Goal: Task Accomplishment & Management: Manage account settings

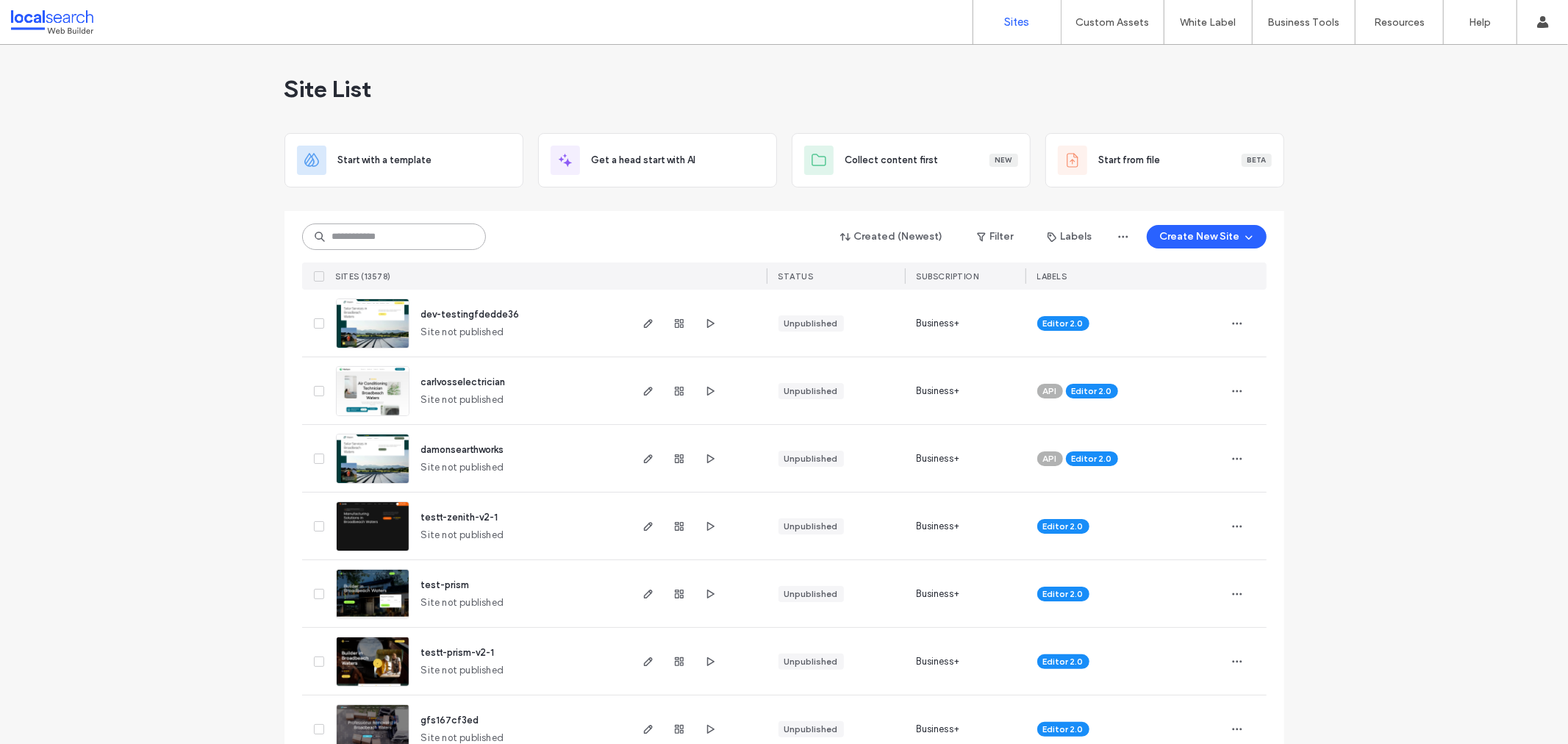
click at [376, 224] on input at bounding box center [394, 237] width 184 height 26
paste input "********"
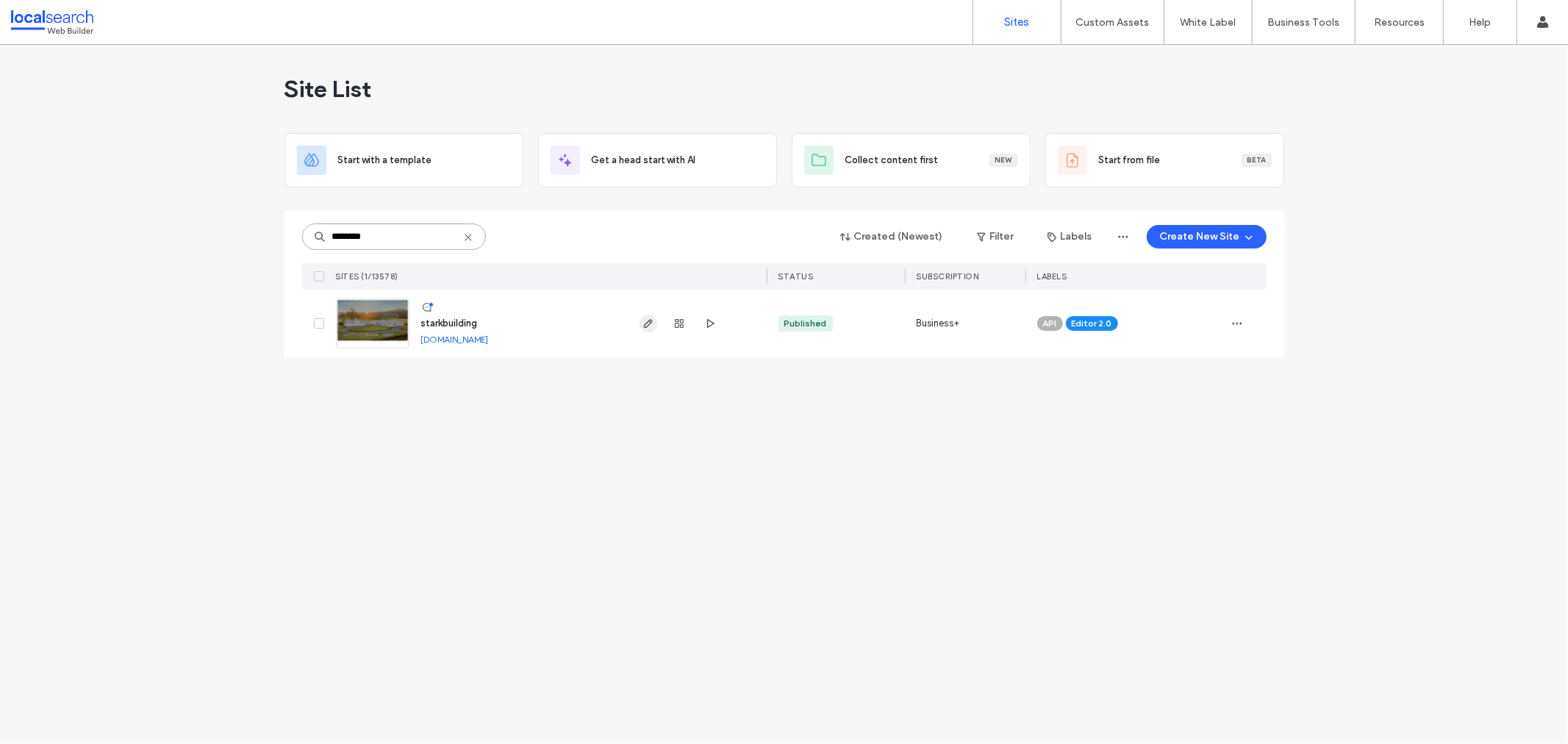
type input "********"
click at [642, 330] on span "button" at bounding box center [648, 323] width 18 height 18
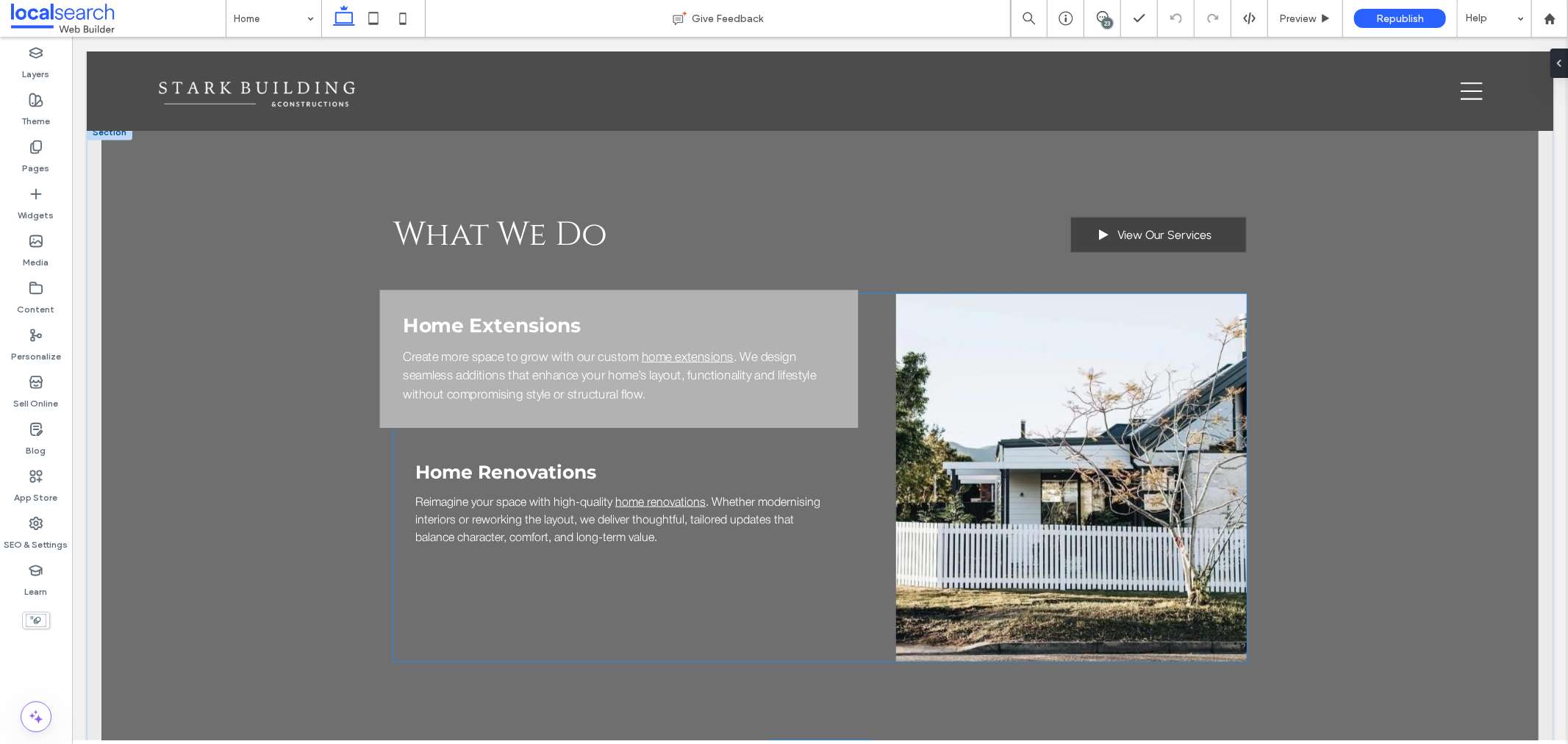
scroll to position [980, 0]
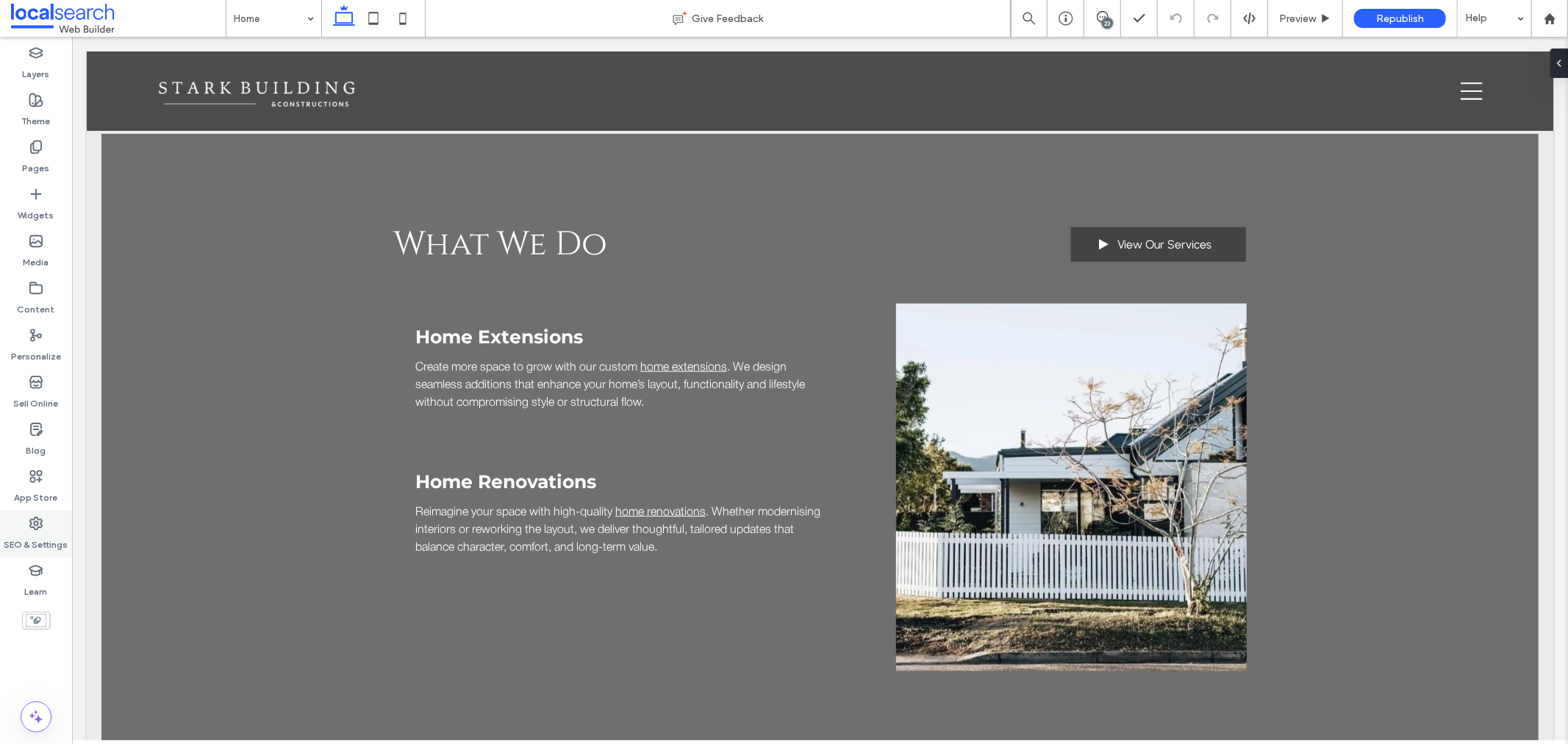
click at [37, 523] on use at bounding box center [36, 523] width 12 height 12
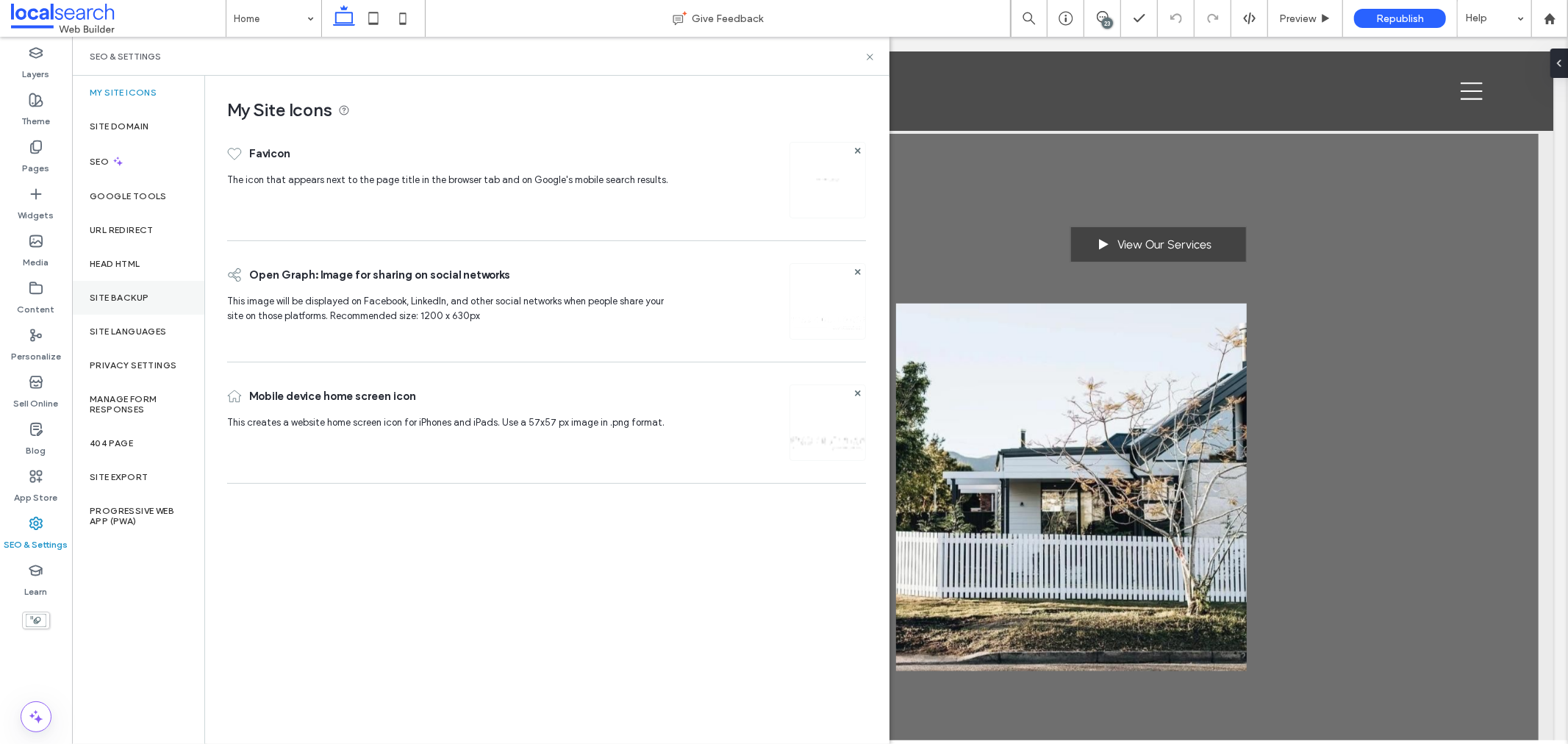
click at [118, 291] on div "Site Backup" at bounding box center [138, 298] width 132 height 33
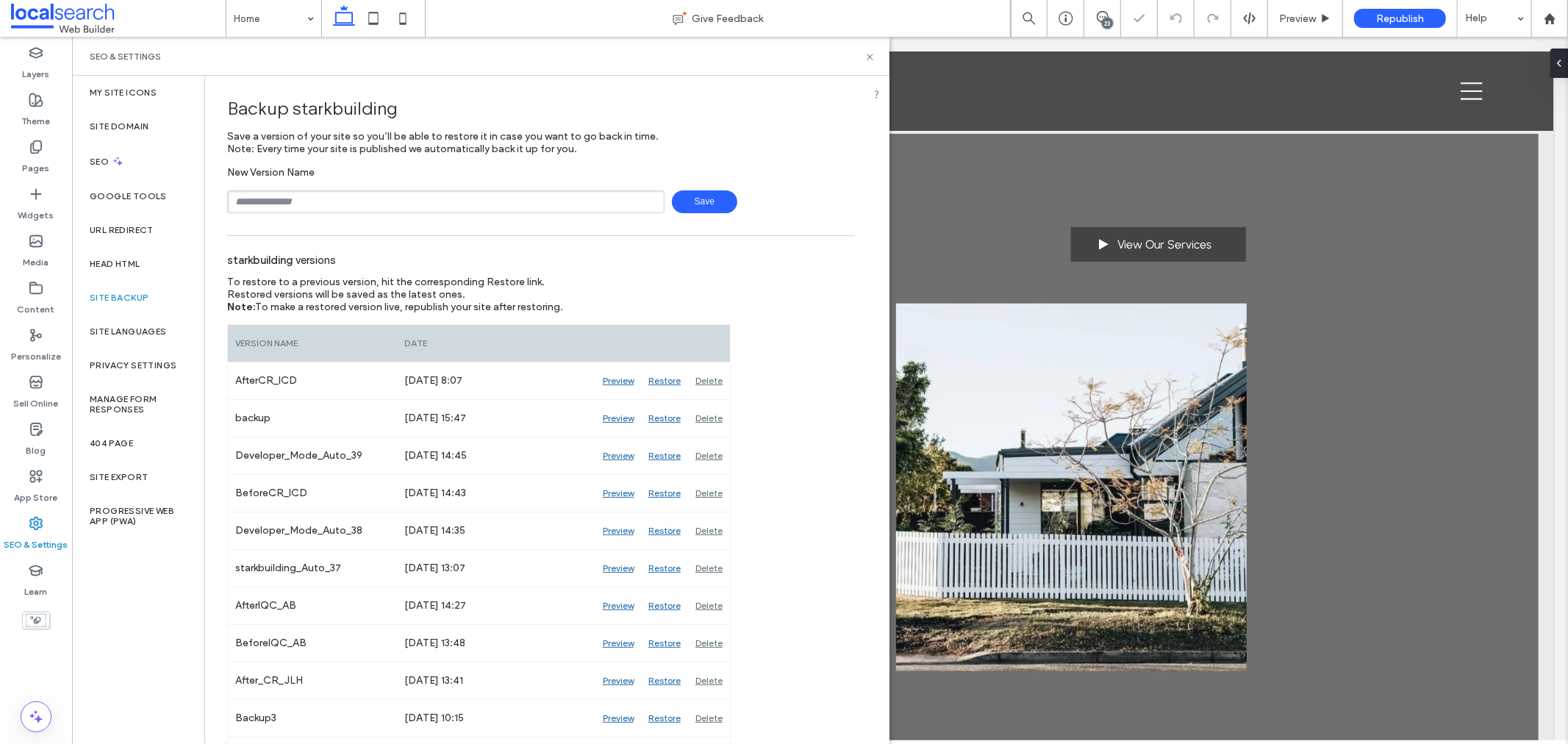
click at [328, 206] on input "text" at bounding box center [446, 201] width 438 height 23
type input "**********"
click at [678, 206] on span "Save" at bounding box center [705, 201] width 65 height 23
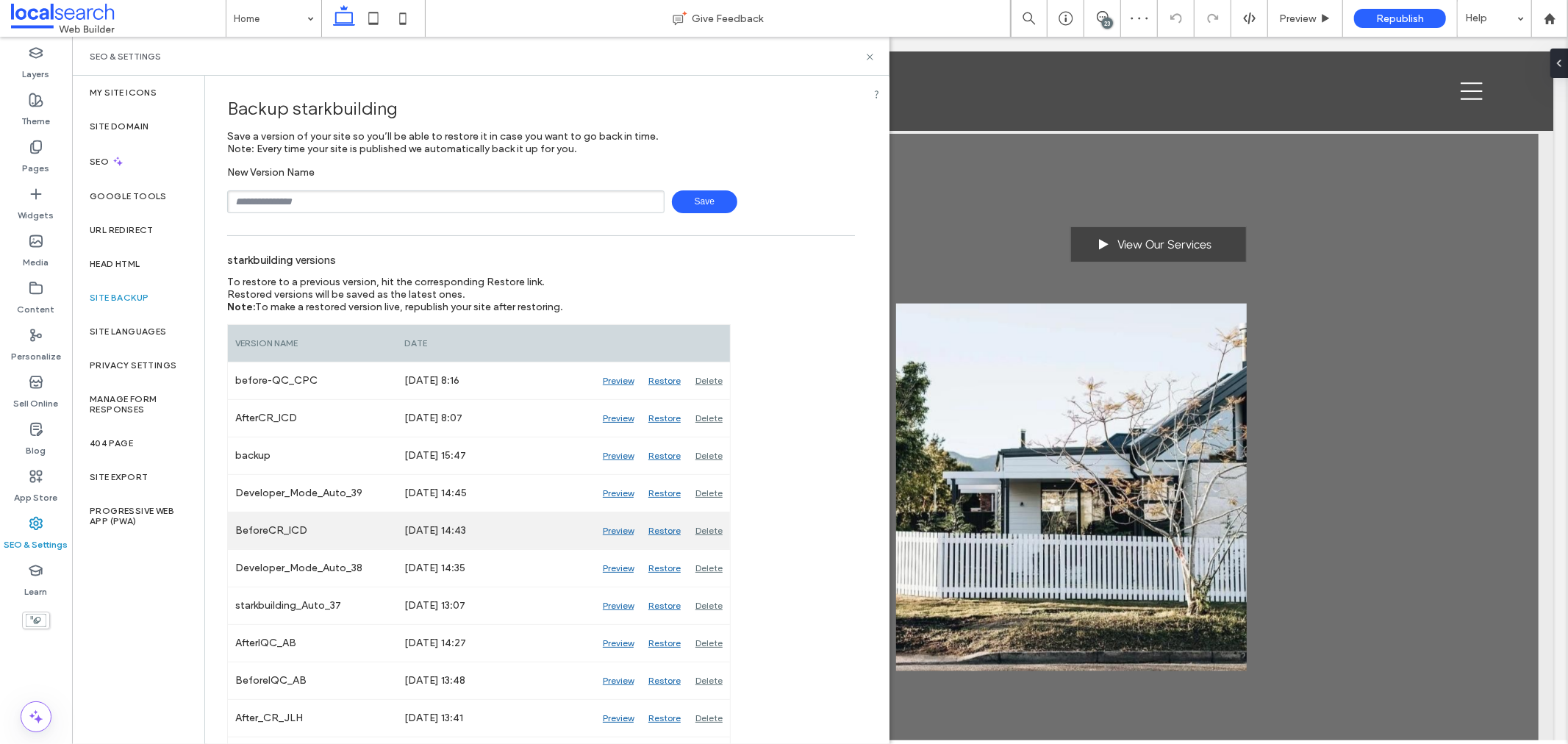
click at [618, 531] on div "Preview" at bounding box center [618, 531] width 46 height 37
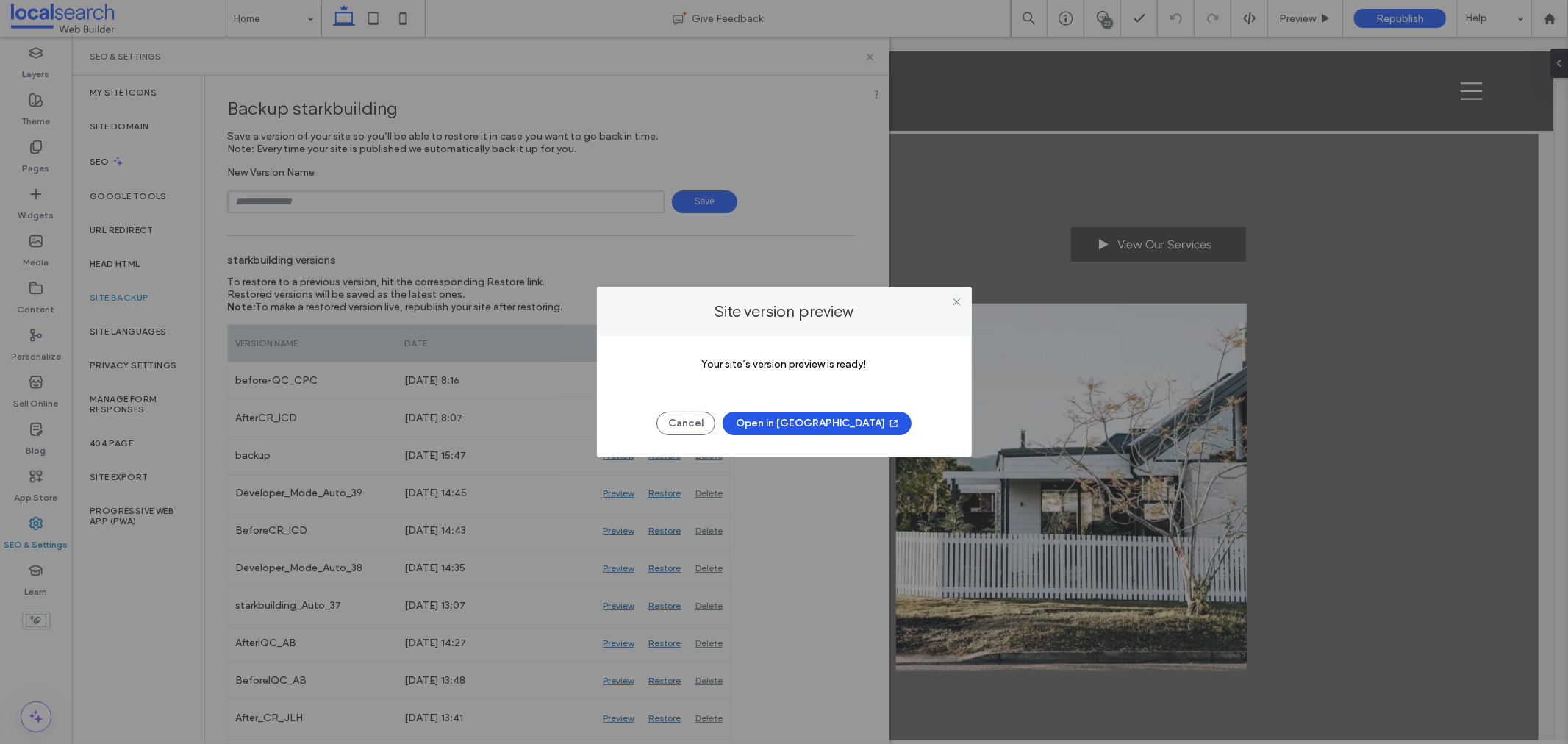
click at [796, 424] on button "Open in [GEOGRAPHIC_DATA]" at bounding box center [817, 424] width 189 height 23
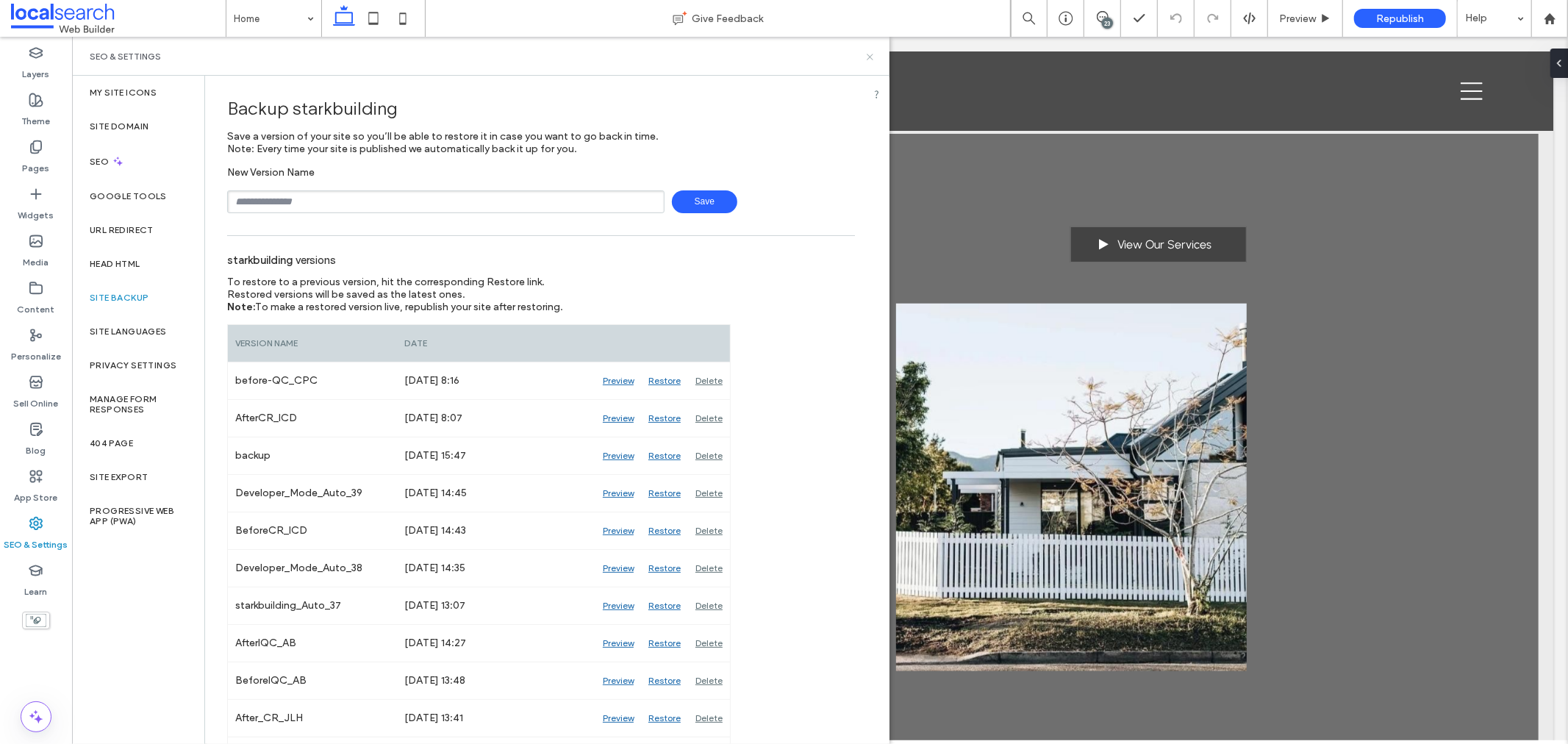
drag, startPoint x: 872, startPoint y: 59, endPoint x: 800, endPoint y: 23, distance: 80.5
click at [872, 59] on icon at bounding box center [870, 57] width 11 height 11
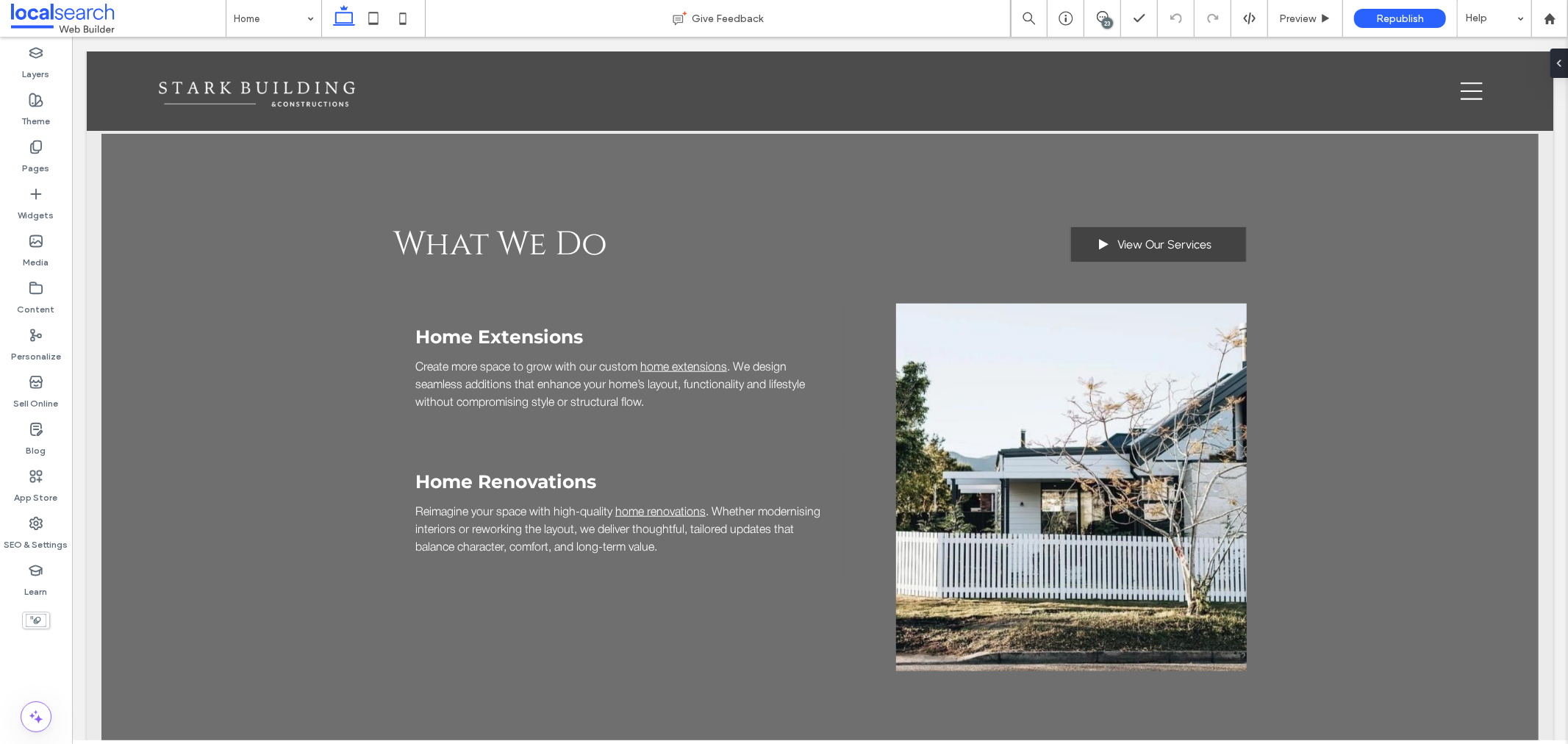
click at [1105, 19] on div "23" at bounding box center [1108, 23] width 11 height 11
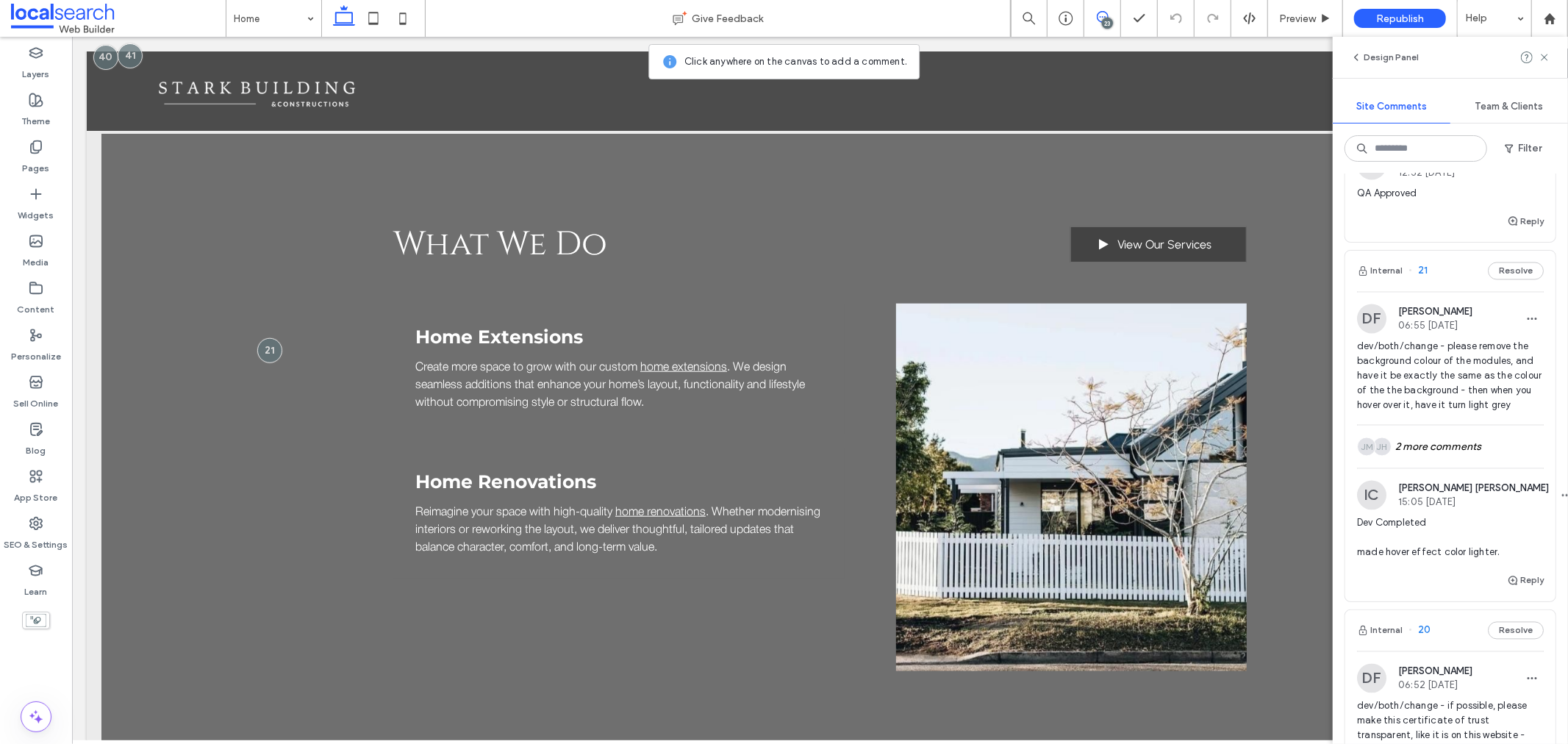
scroll to position [6978, 0]
click at [1431, 464] on div "JH JM 2 more comments" at bounding box center [1450, 443] width 187 height 43
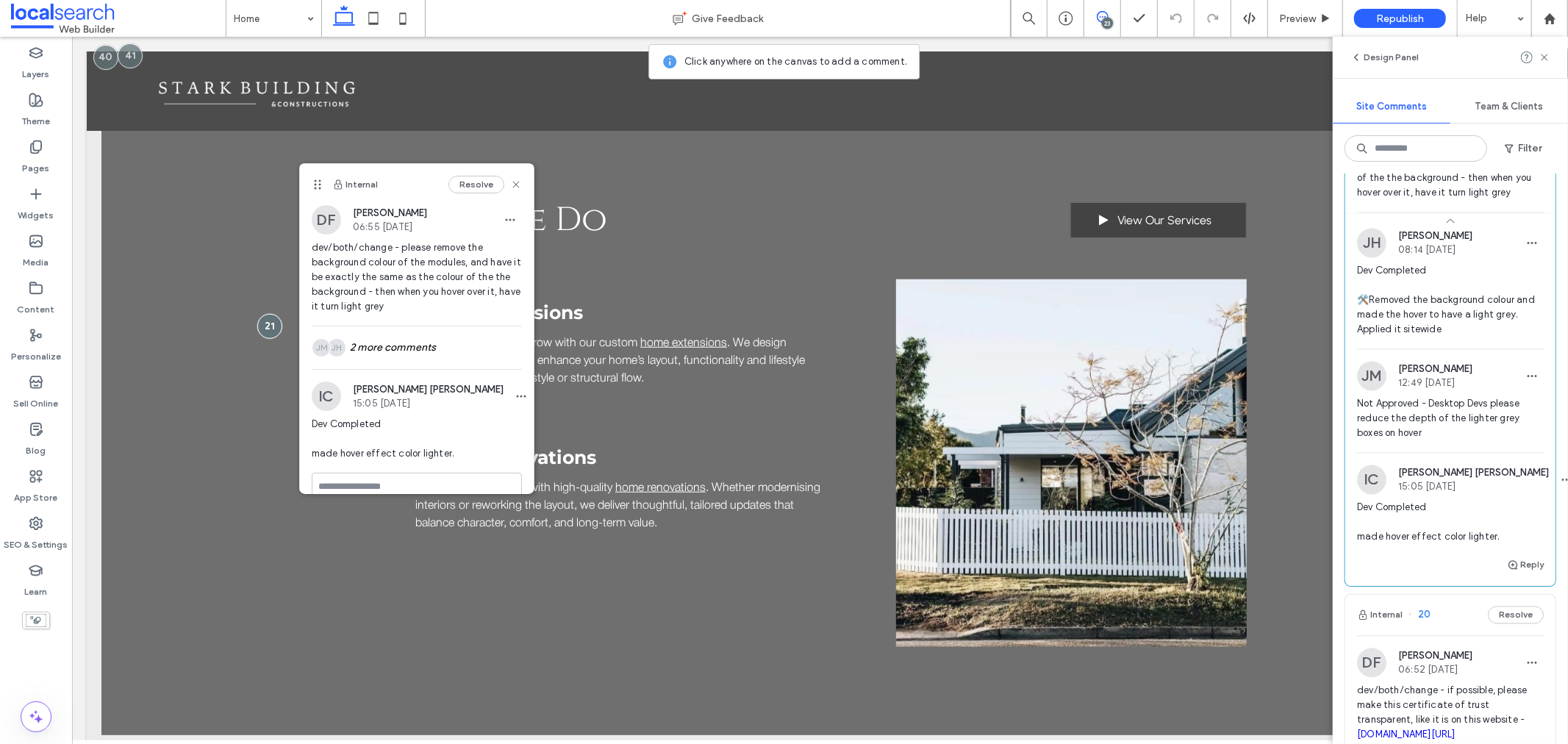
scroll to position [7142, 0]
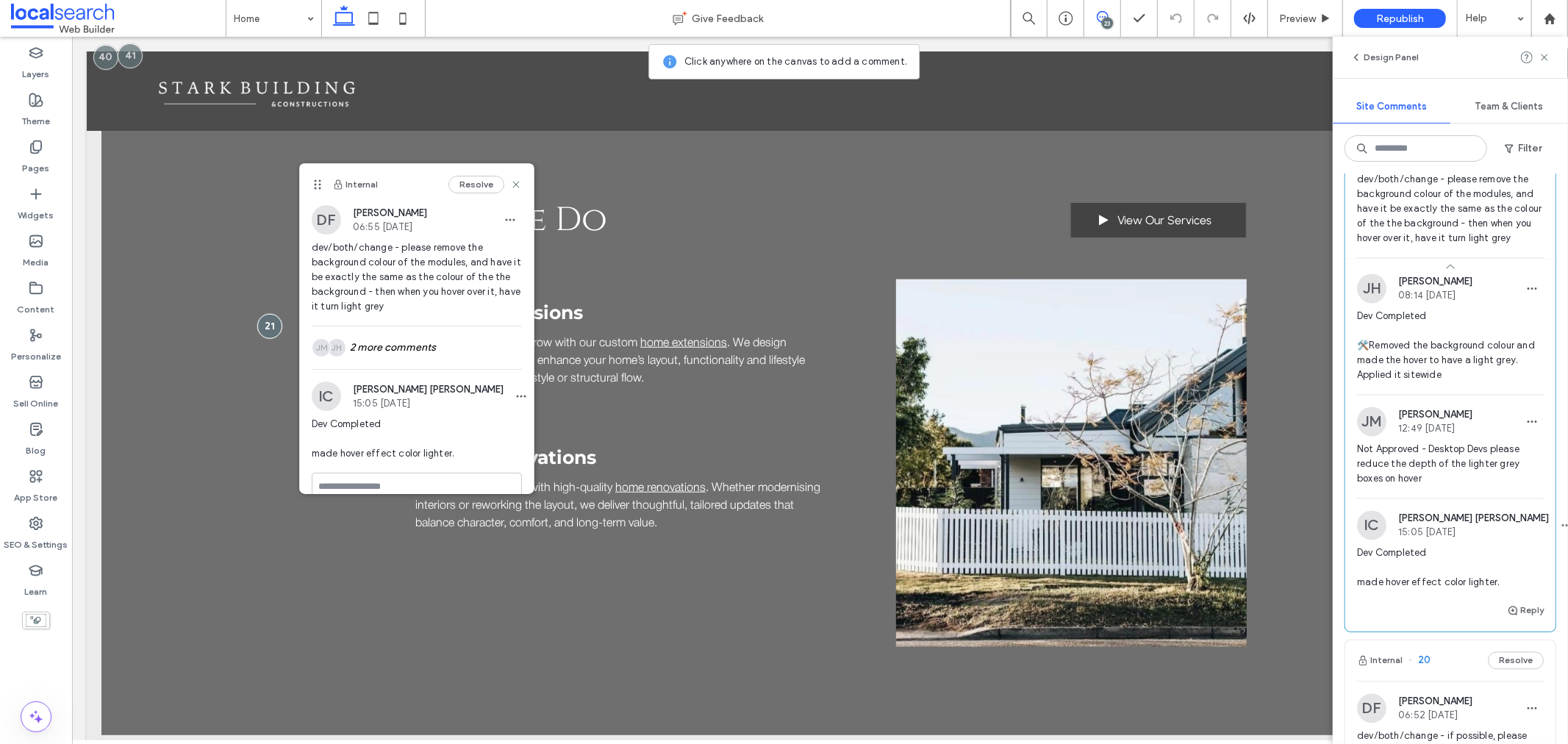
click at [1369, 167] on img at bounding box center [1372, 152] width 30 height 30
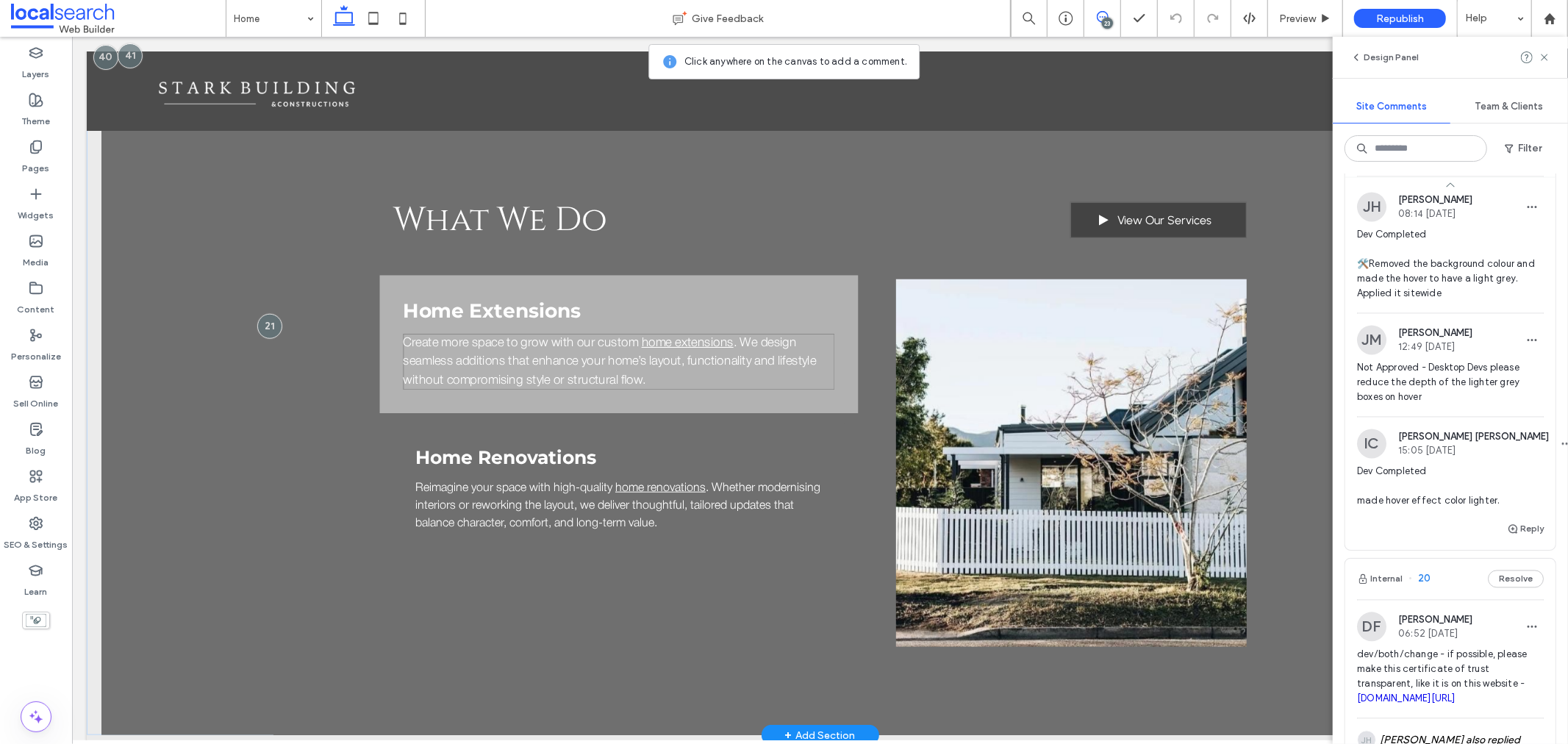
scroll to position [922, 0]
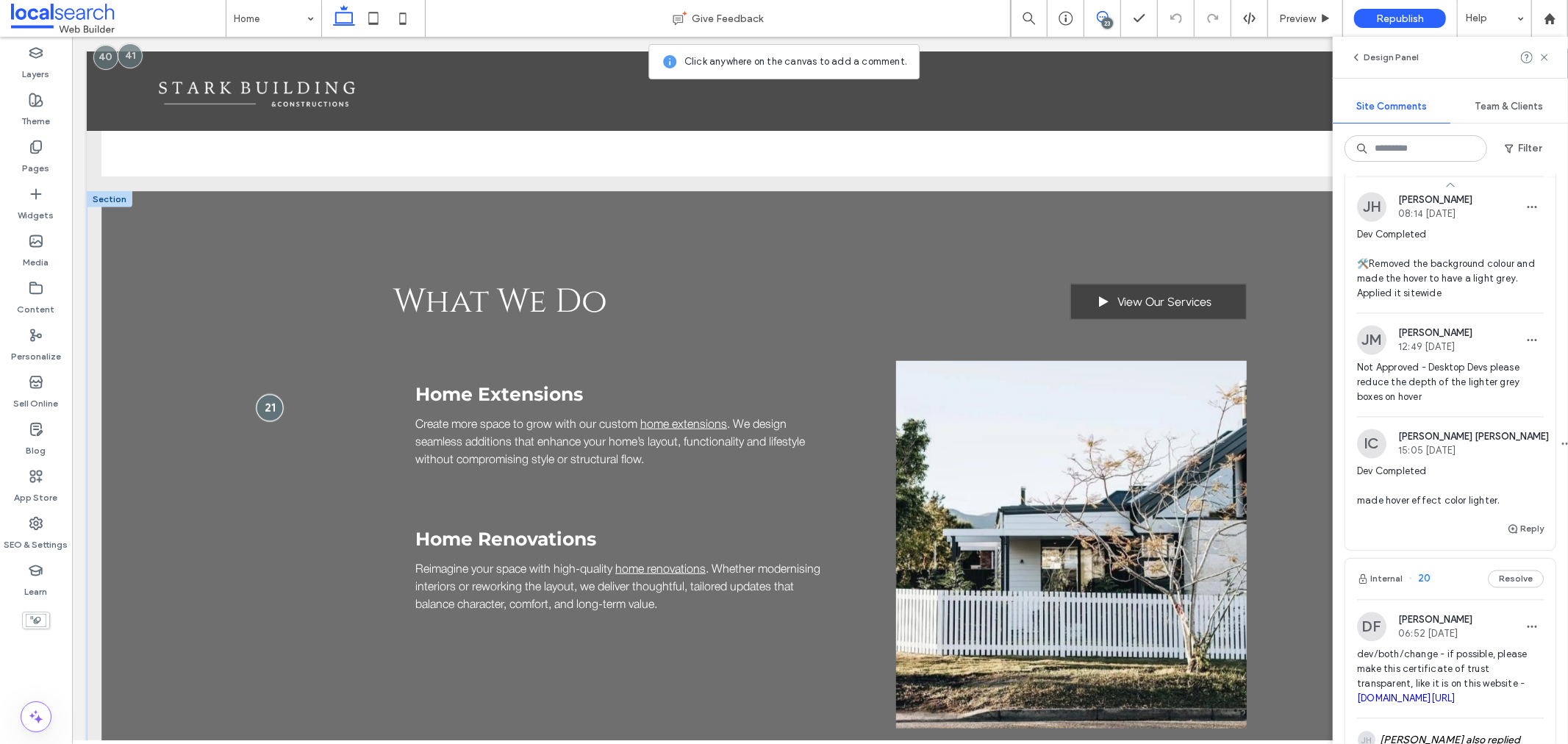
click at [267, 409] on div at bounding box center [268, 407] width 27 height 27
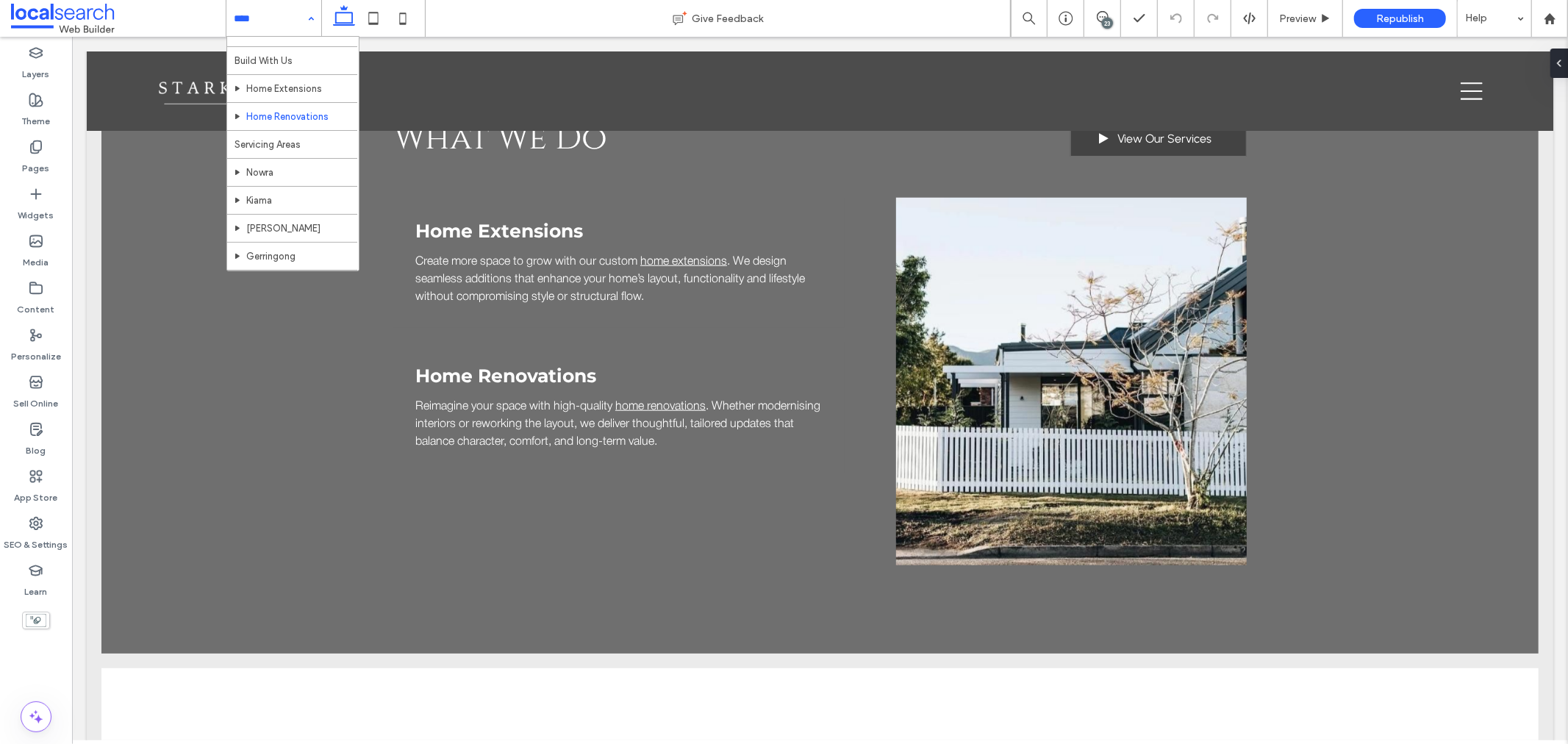
scroll to position [0, 0]
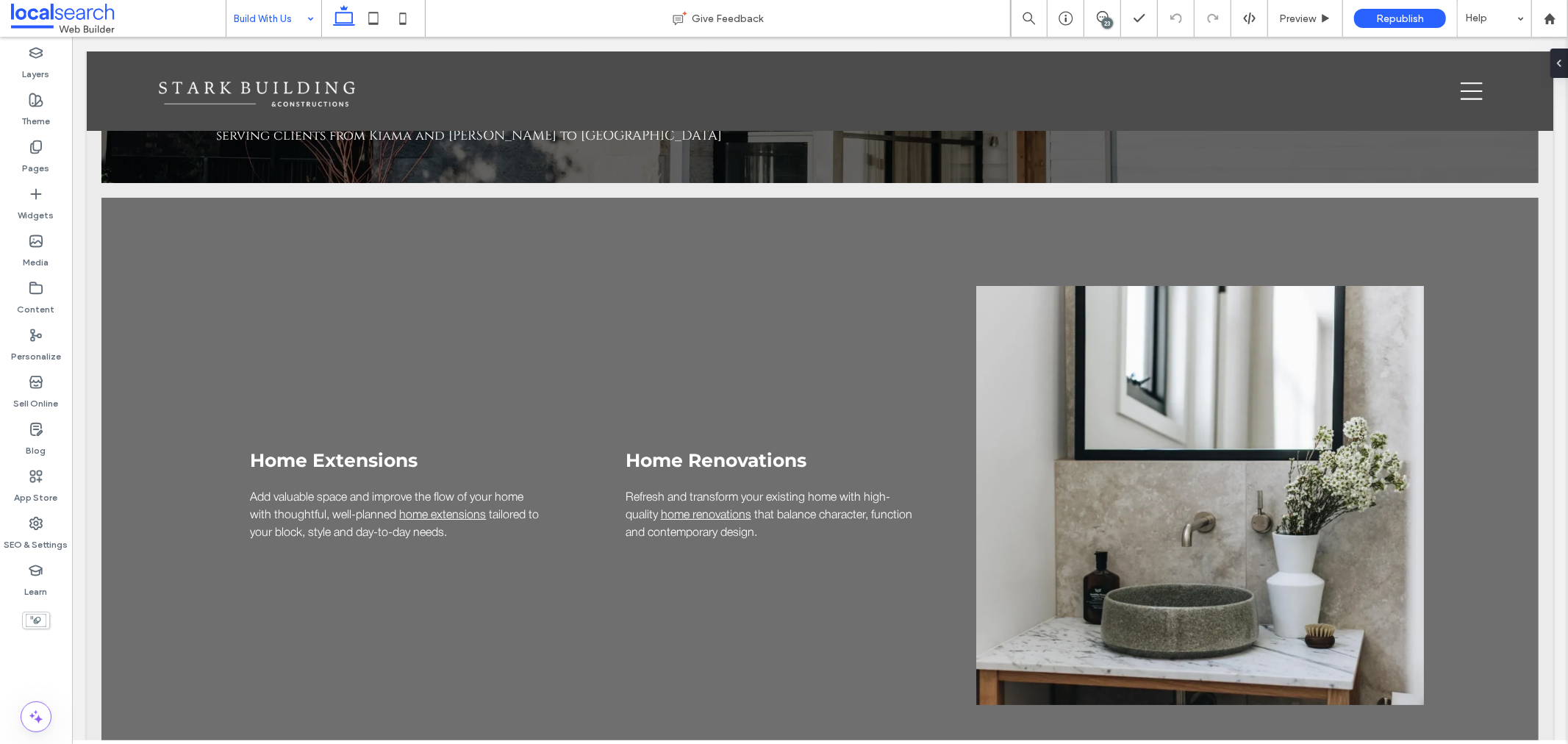
click at [275, 23] on input at bounding box center [270, 18] width 72 height 37
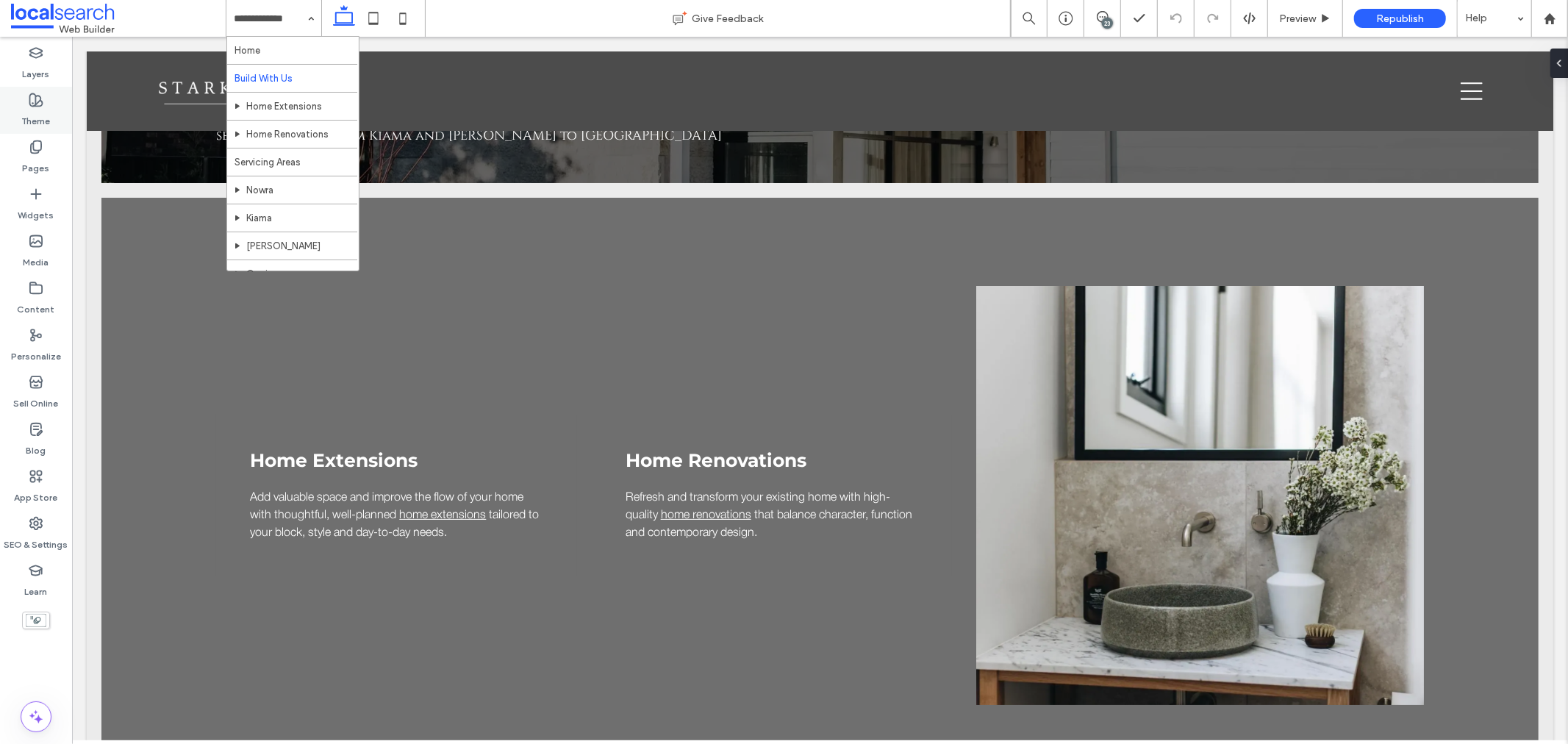
click at [37, 111] on label "Theme" at bounding box center [36, 118] width 29 height 20
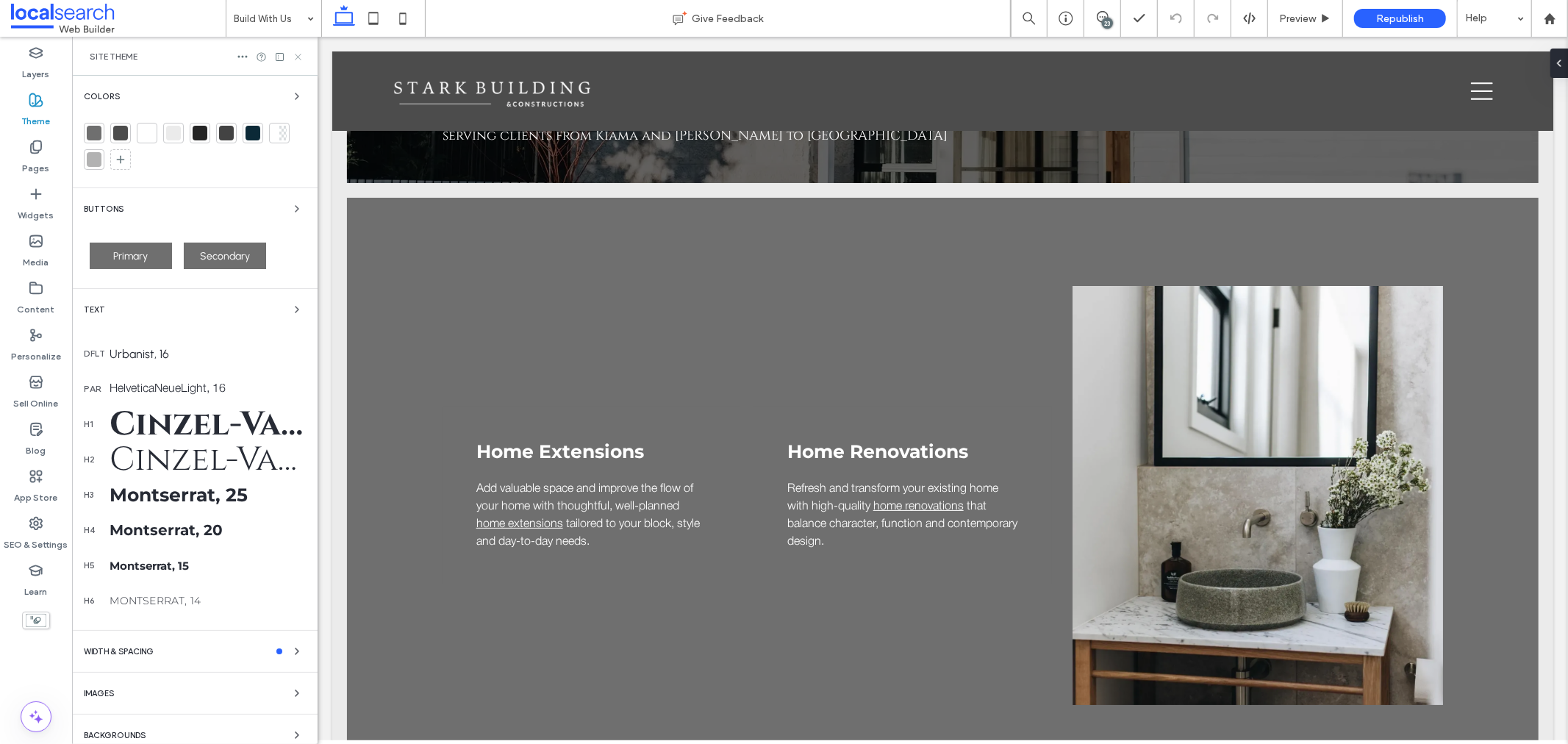
click at [298, 60] on icon at bounding box center [298, 57] width 11 height 11
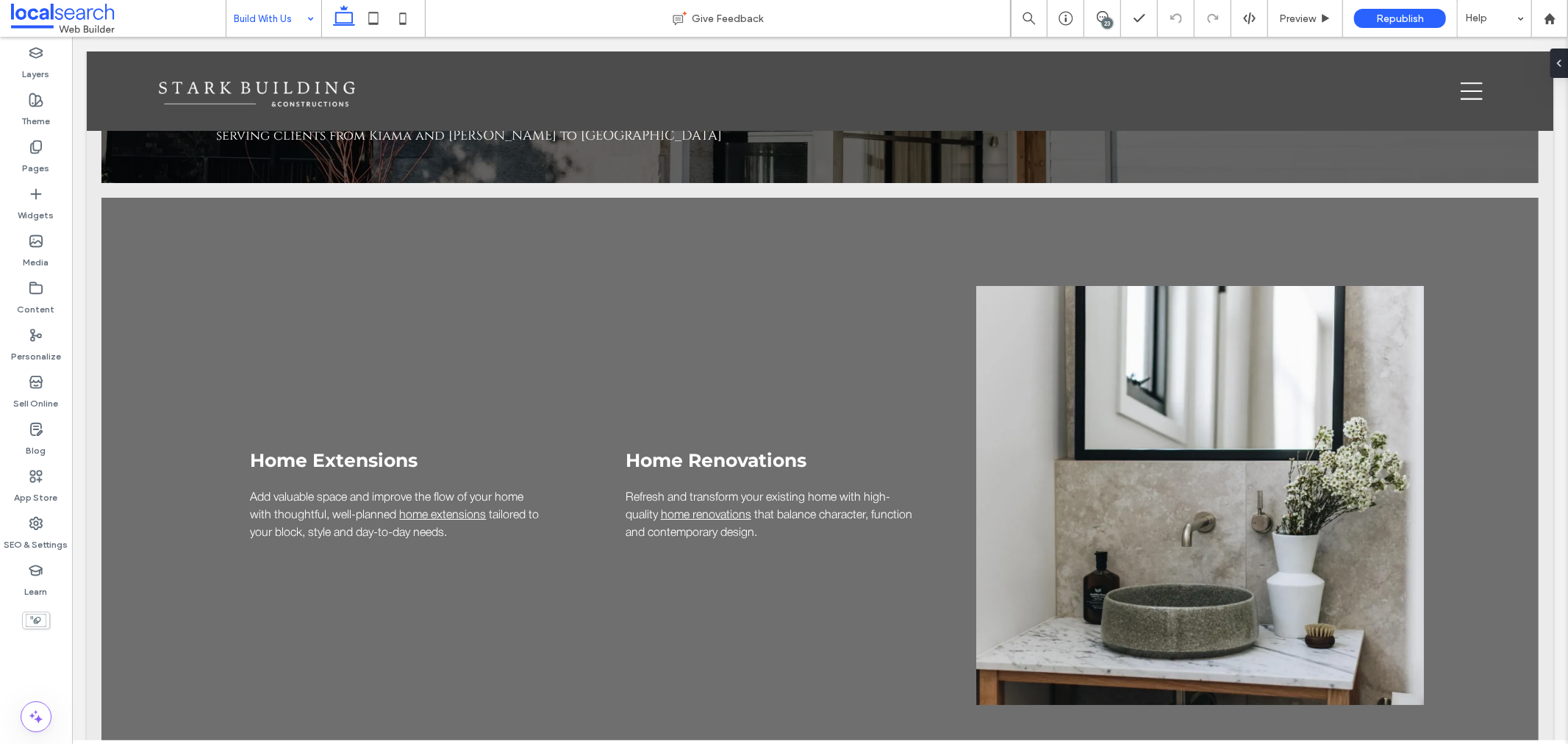
drag, startPoint x: 251, startPoint y: 20, endPoint x: 257, endPoint y: 28, distance: 10.0
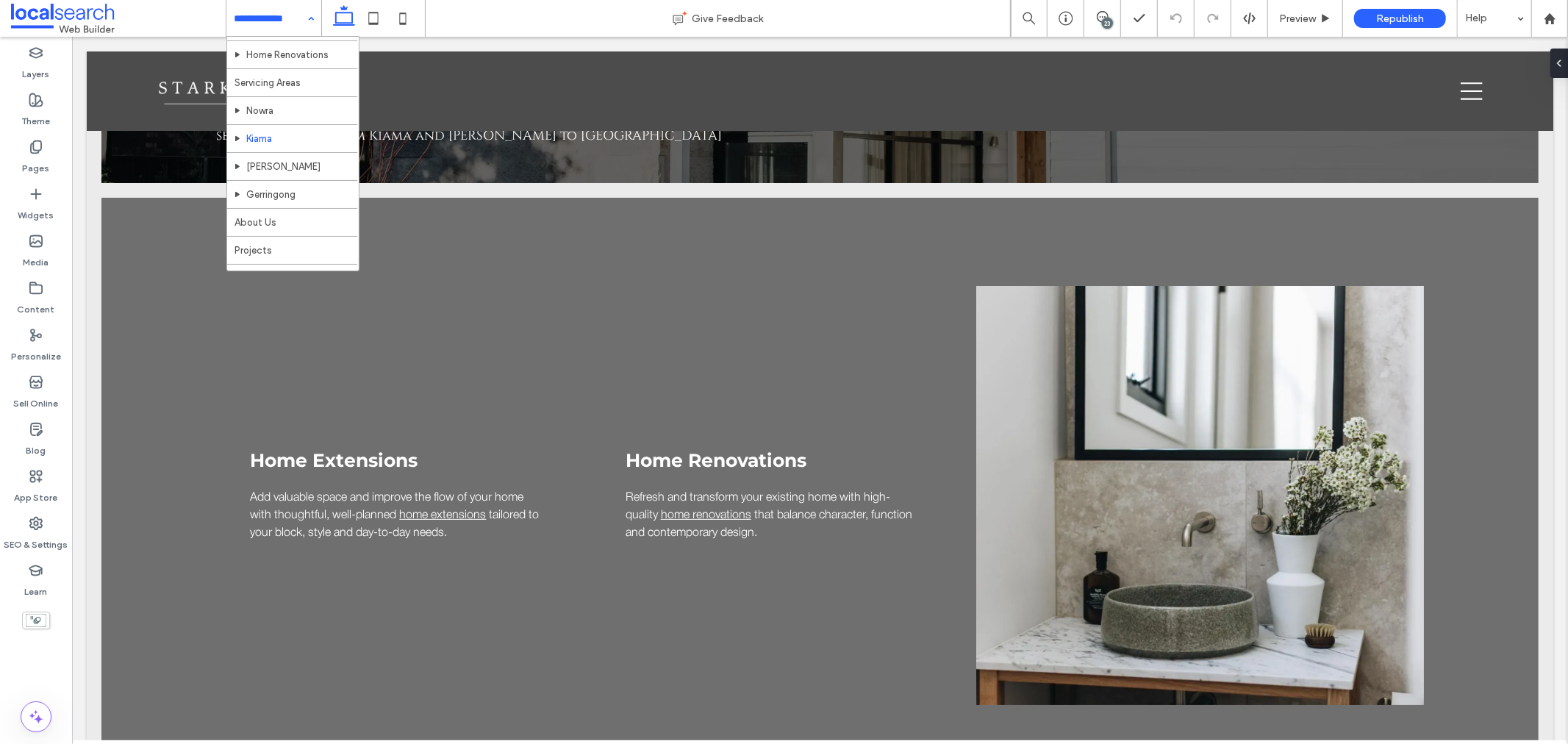
scroll to position [82, 0]
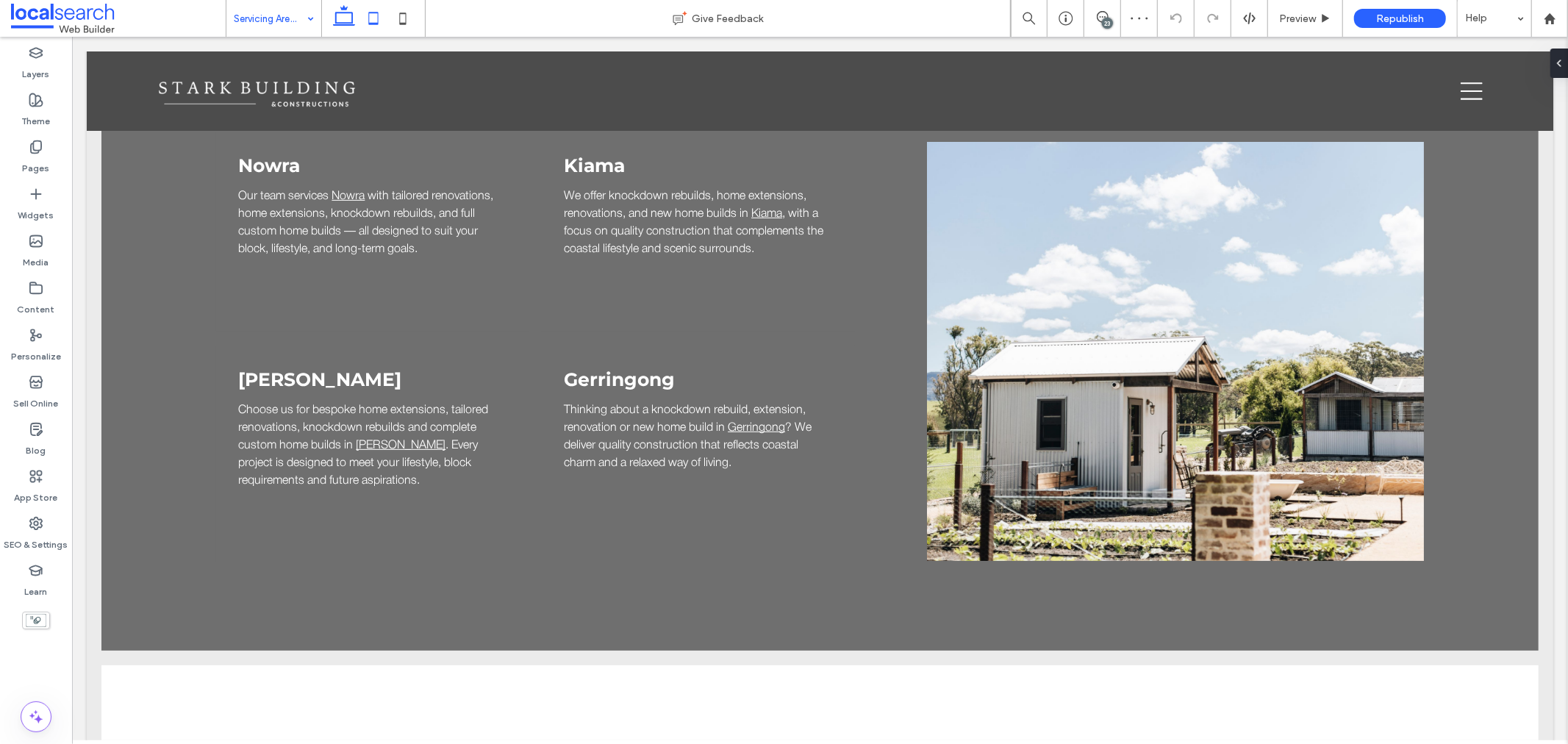
click at [379, 11] on icon at bounding box center [374, 19] width 30 height 30
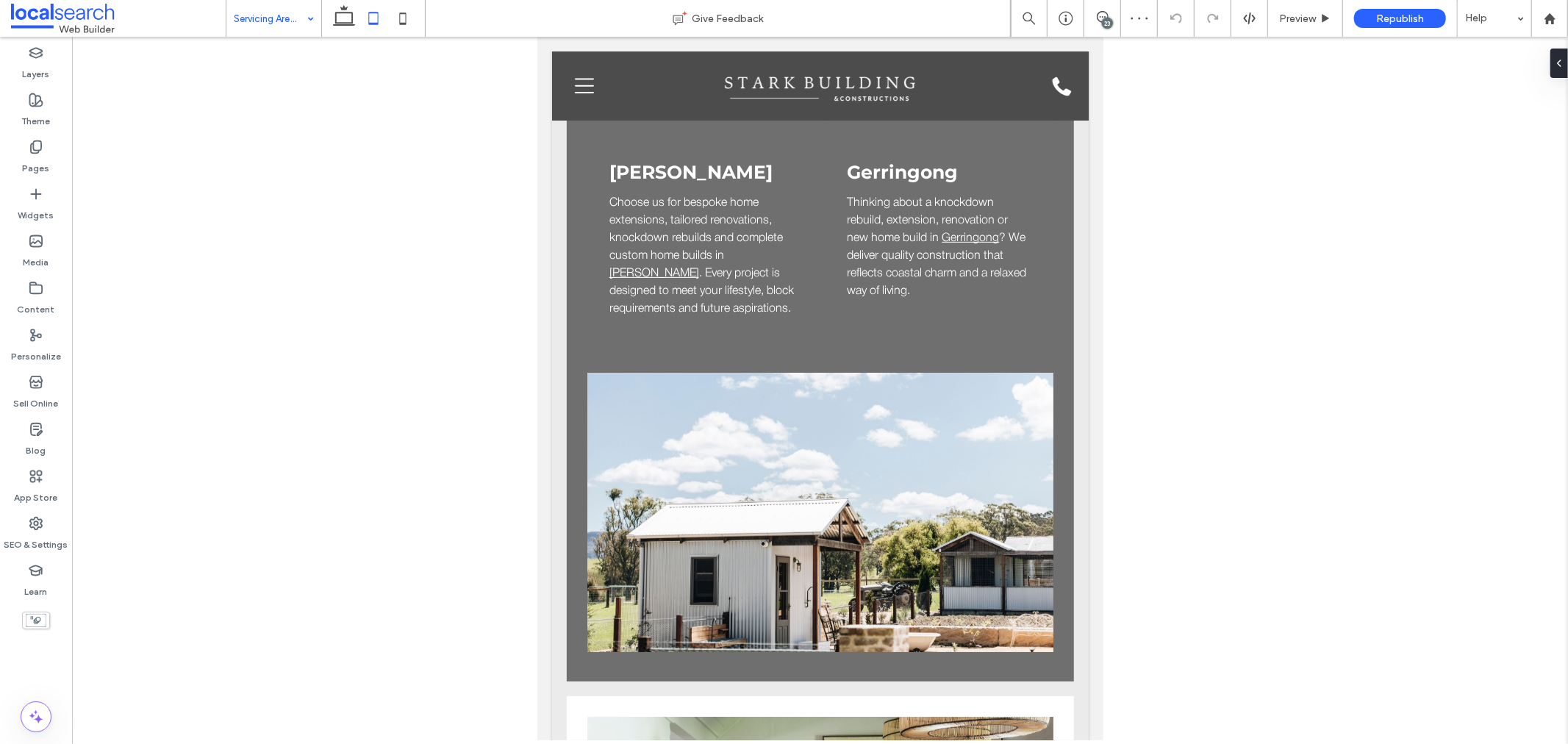
scroll to position [259, 0]
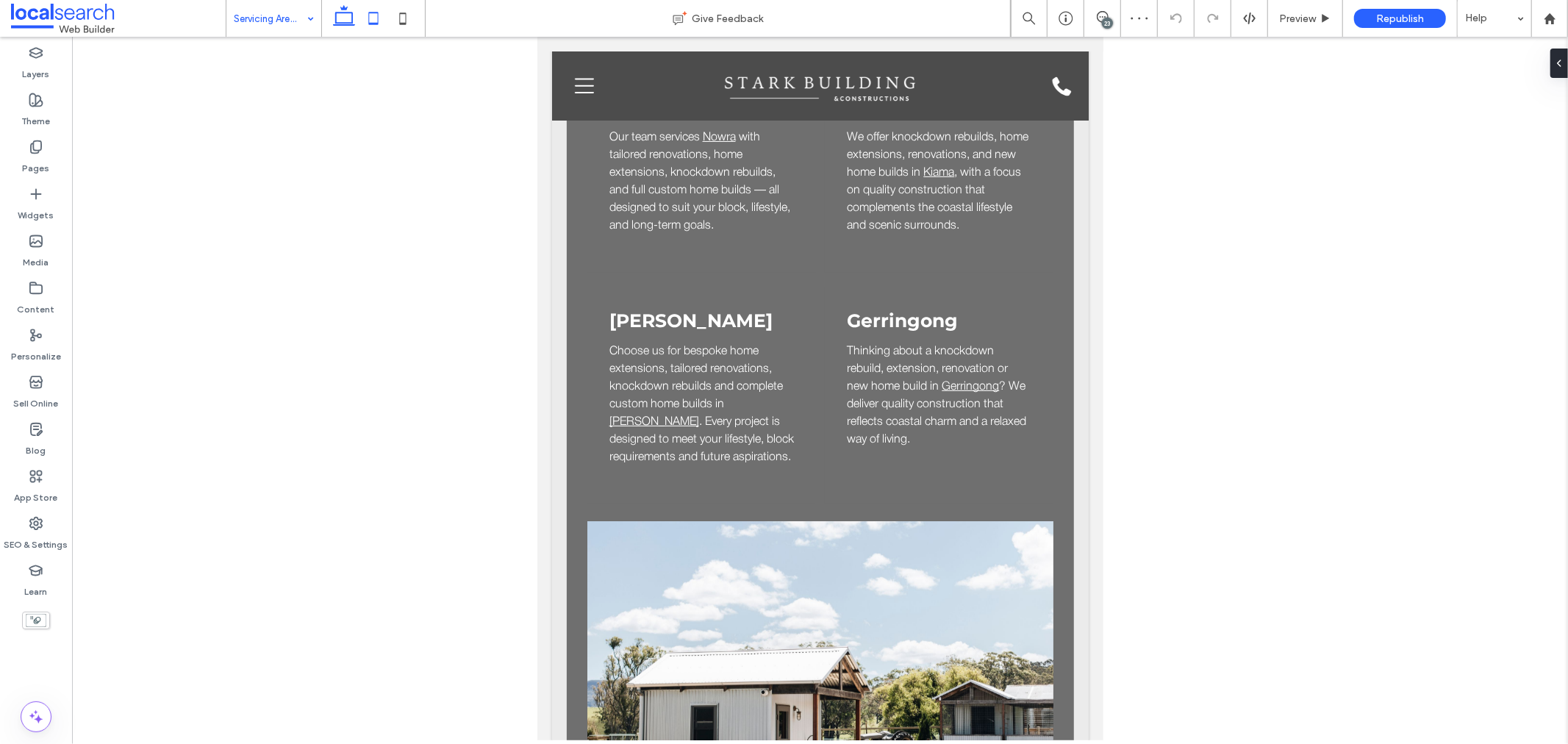
click at [340, 15] on icon at bounding box center [344, 19] width 30 height 30
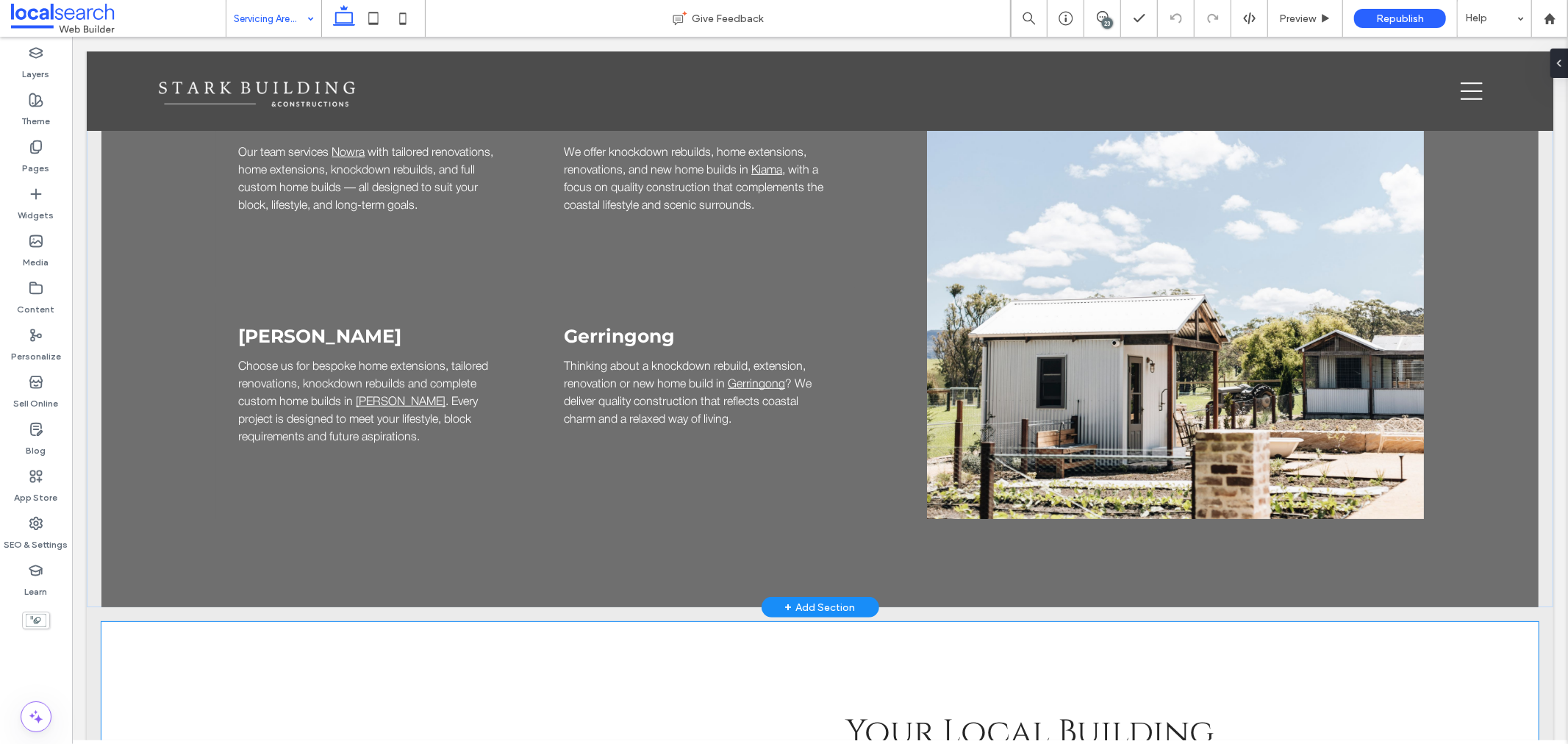
scroll to position [662, 0]
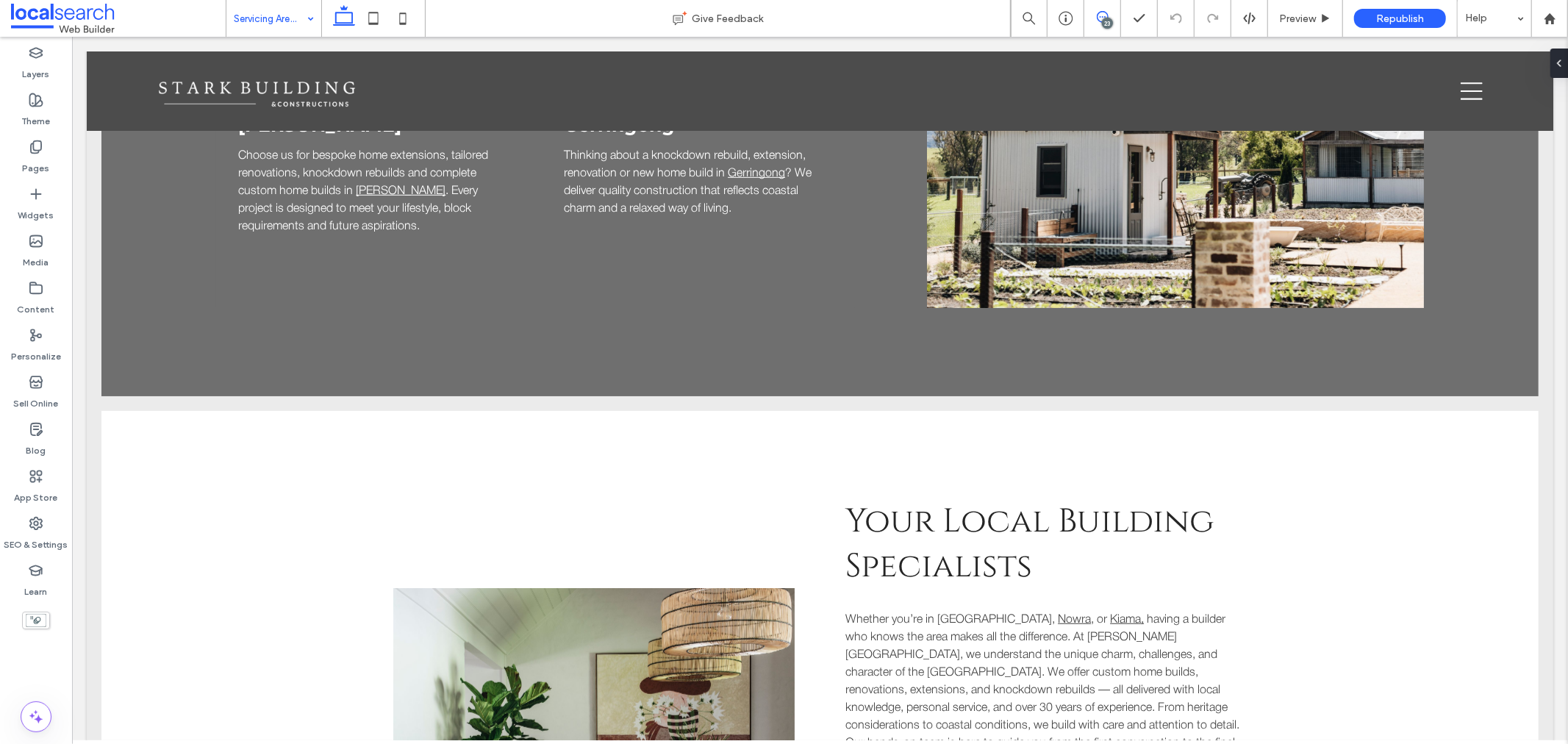
click at [1106, 13] on use at bounding box center [1102, 16] width 12 height 12
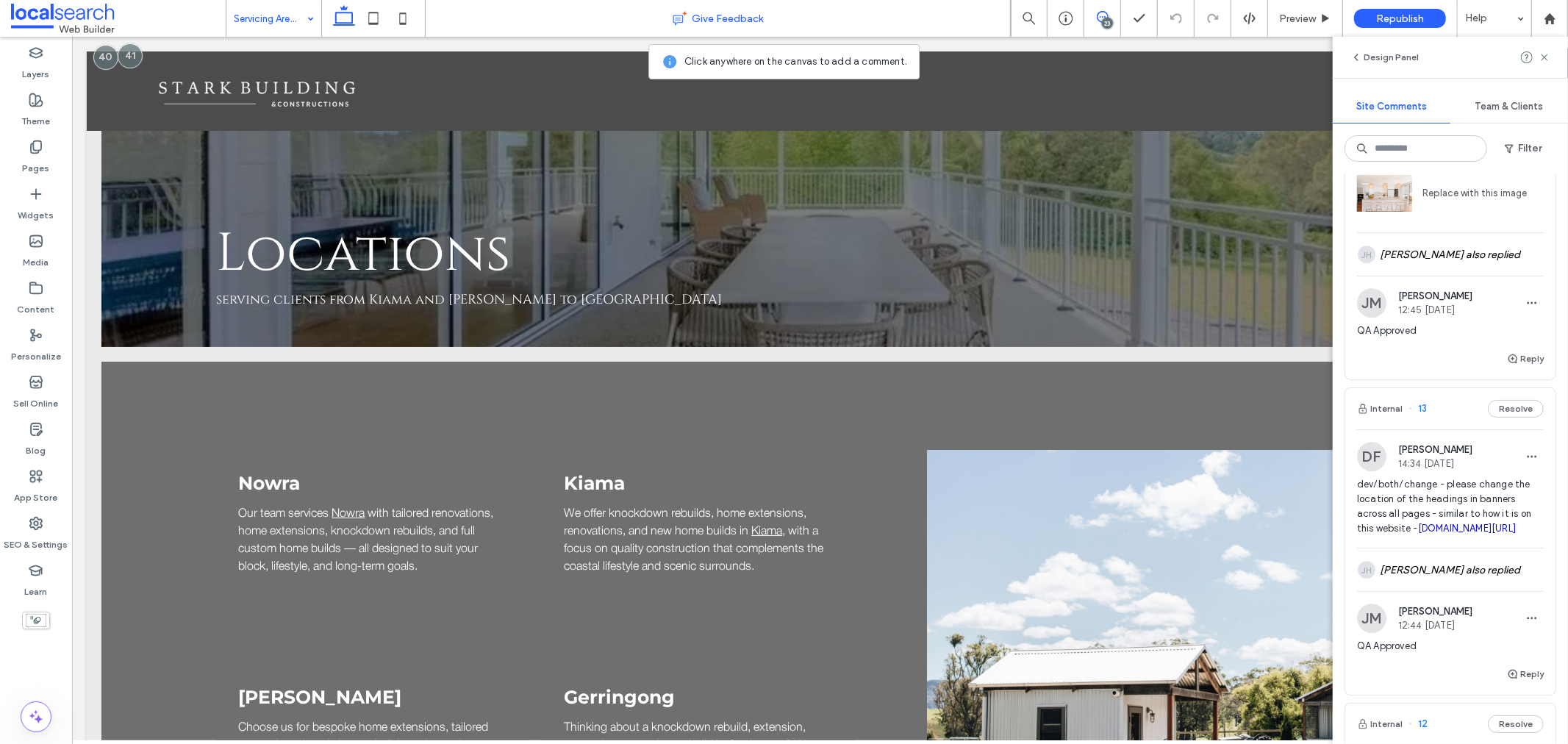
scroll to position [8209, 0]
click at [32, 541] on label "SEO & Settings" at bounding box center [37, 541] width 64 height 20
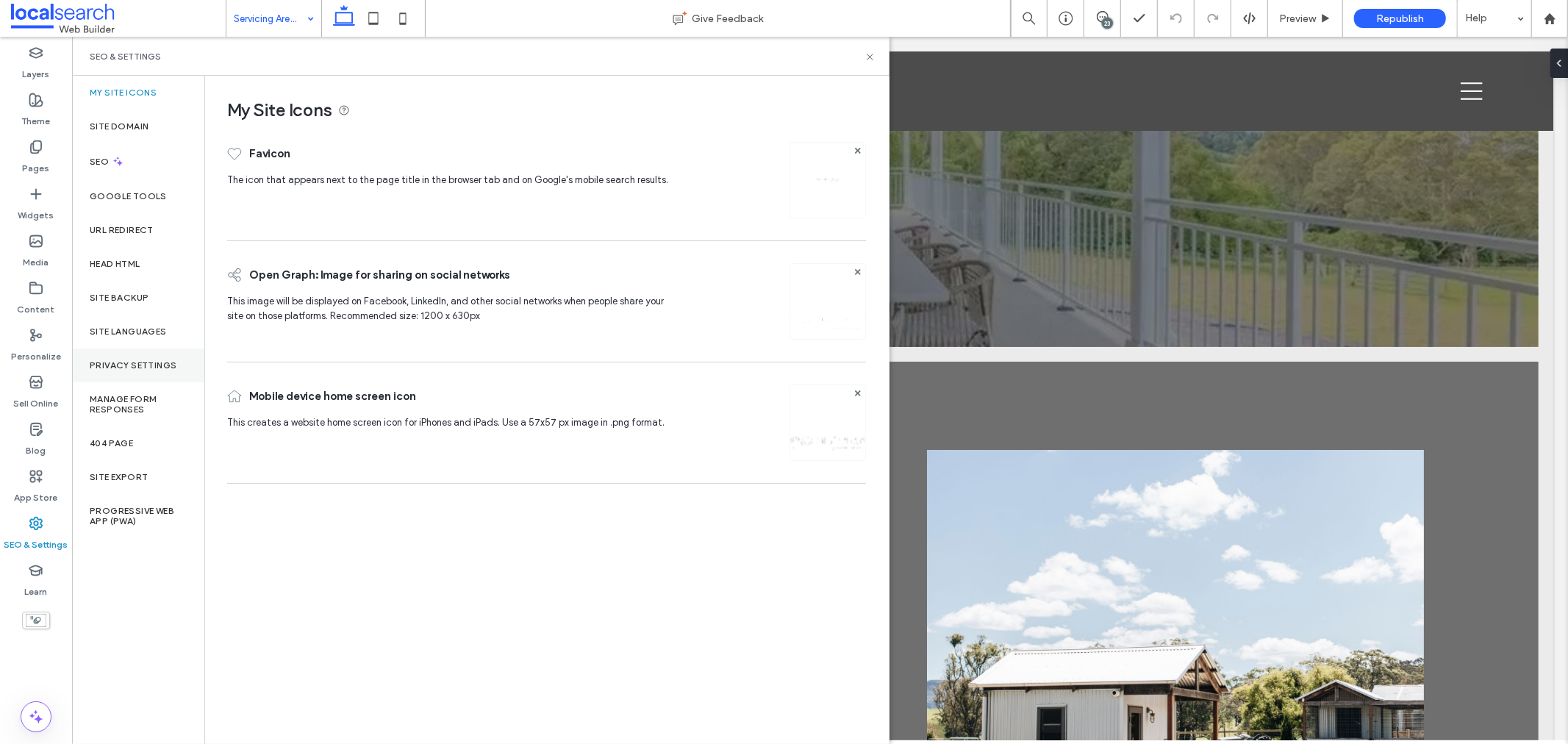
scroll to position [0, 0]
click at [150, 297] on div "Site Backup" at bounding box center [138, 298] width 132 height 33
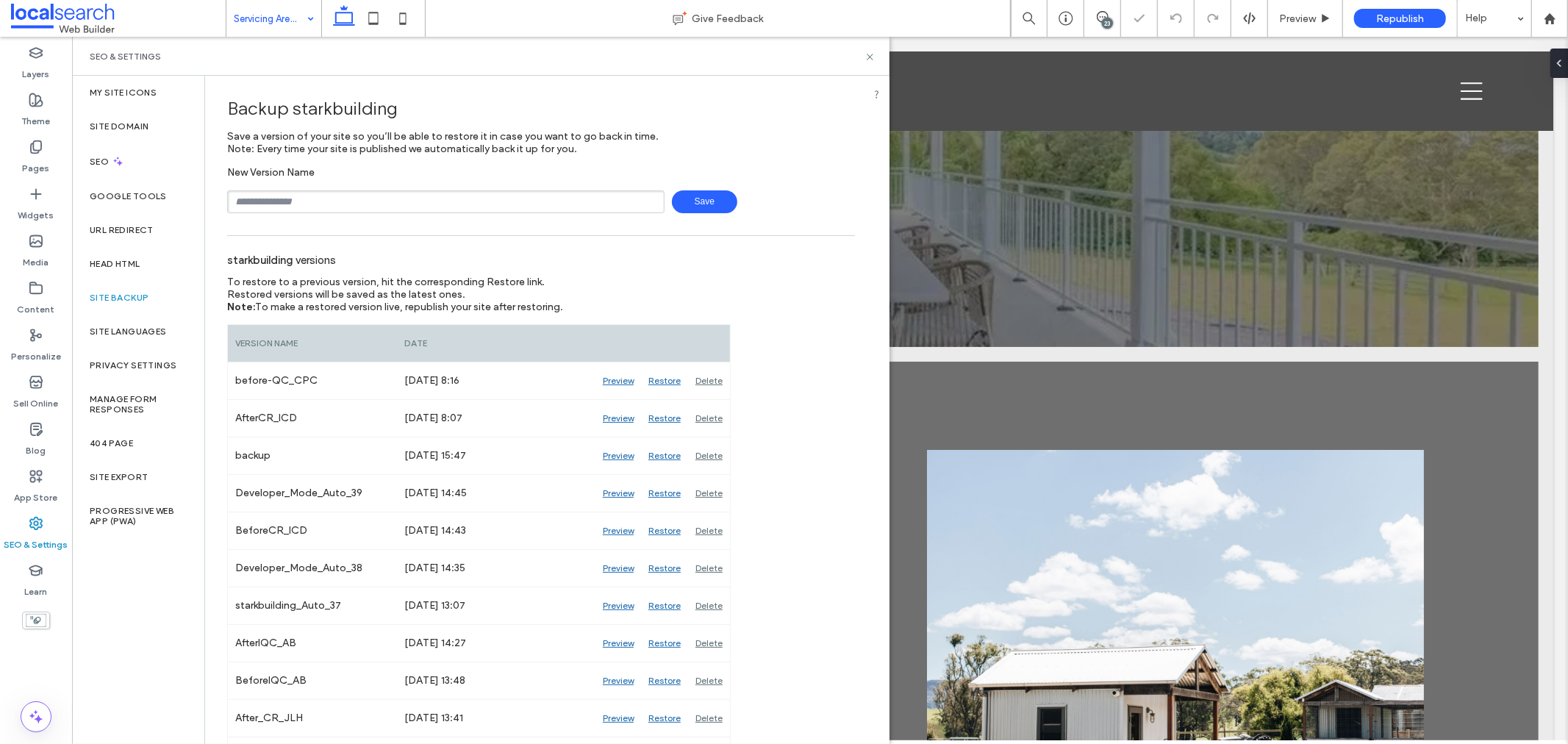
click at [337, 208] on input "text" at bounding box center [446, 201] width 438 height 23
type input "**********"
click at [712, 204] on span "Save" at bounding box center [705, 201] width 65 height 23
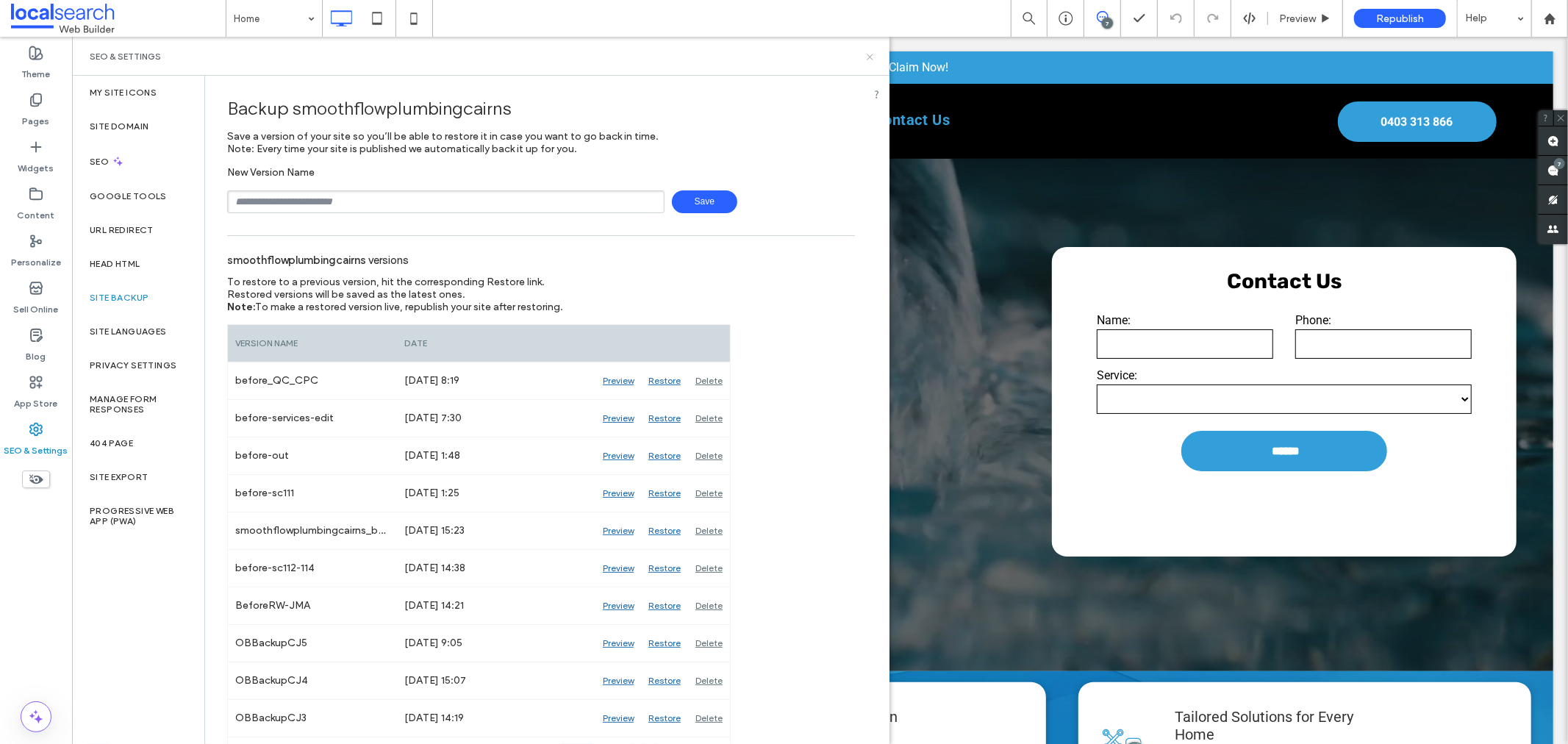
click at [869, 57] on icon at bounding box center [870, 57] width 11 height 11
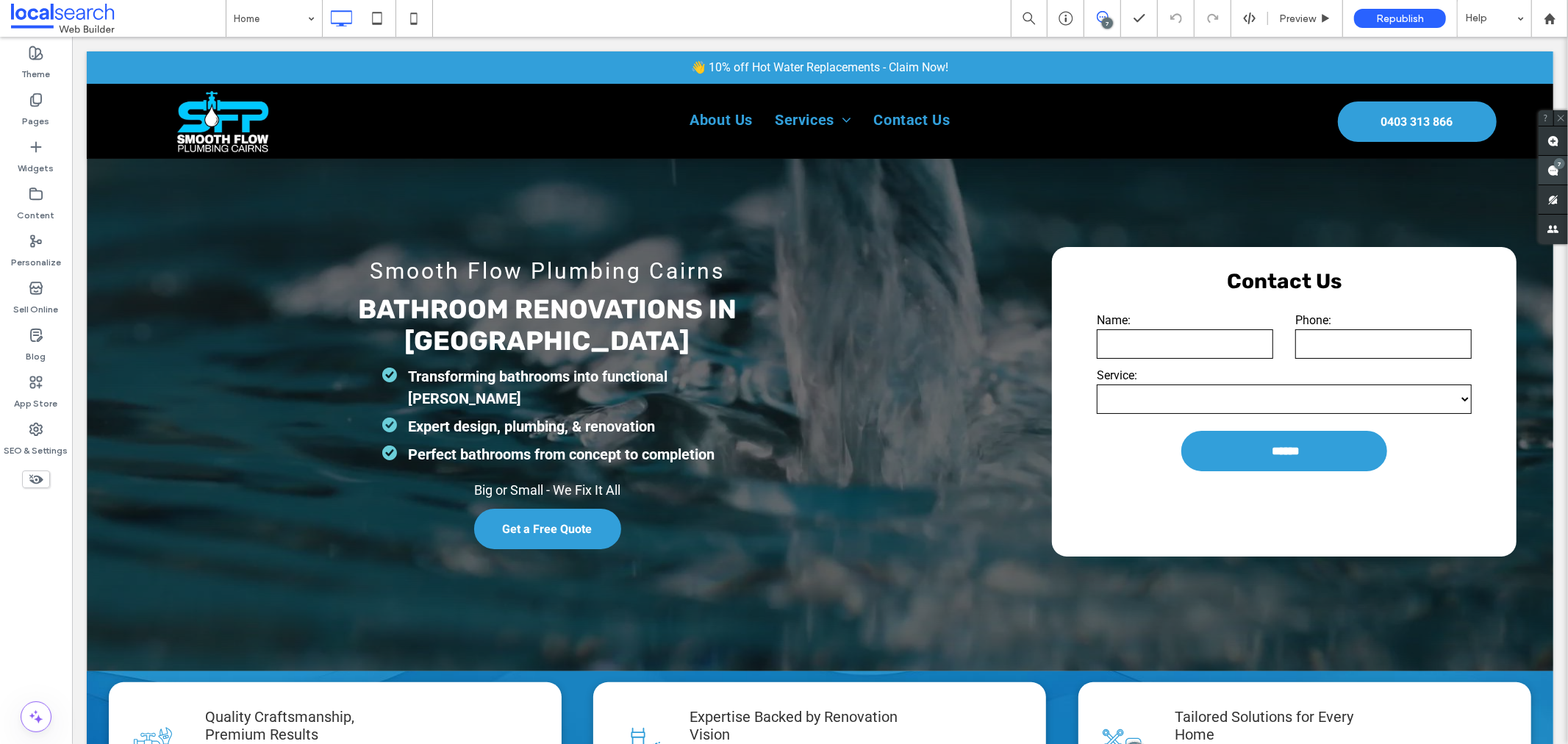
click at [1552, 175] on use at bounding box center [1553, 170] width 12 height 12
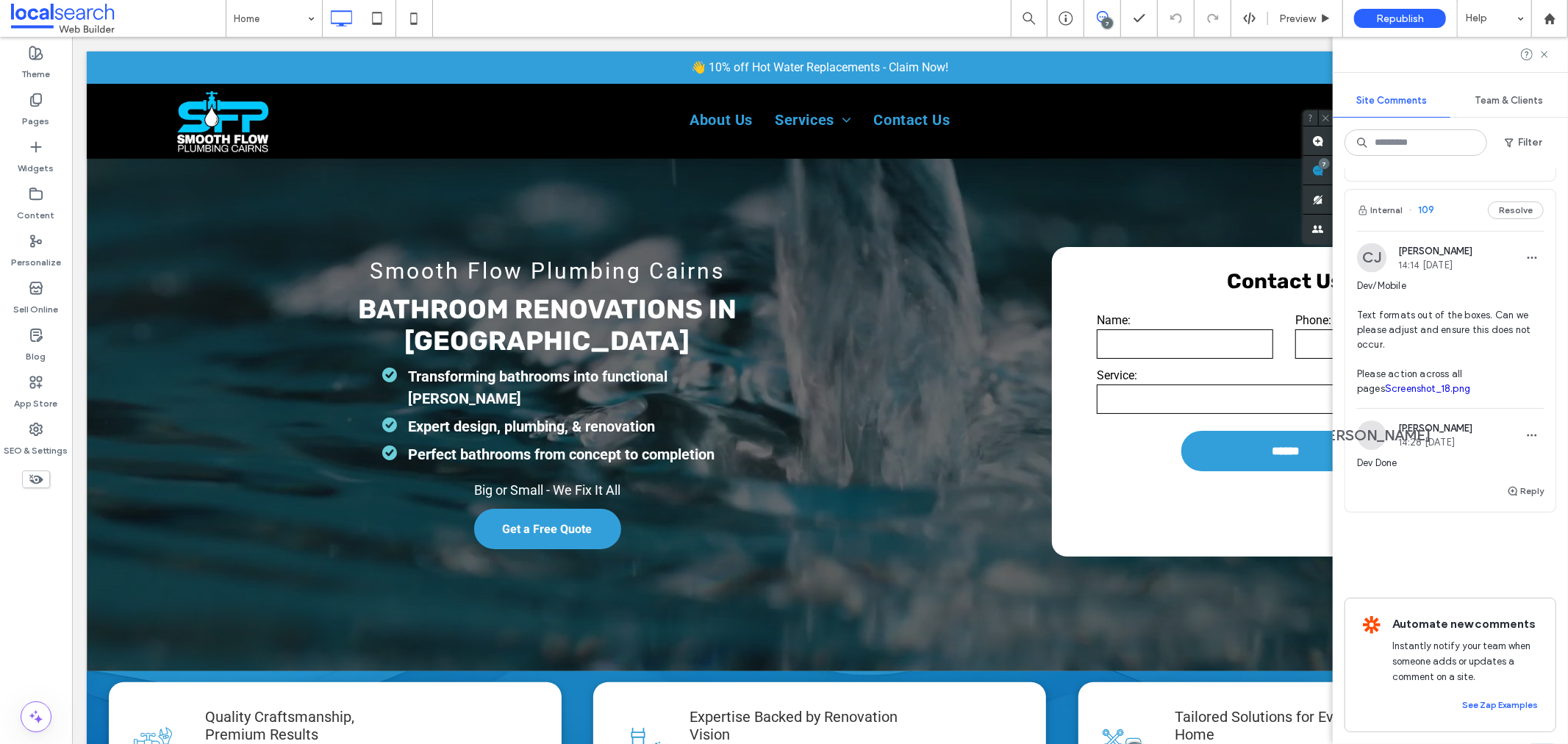
scroll to position [2369, 0]
click at [1372, 273] on img at bounding box center [1372, 258] width 30 height 30
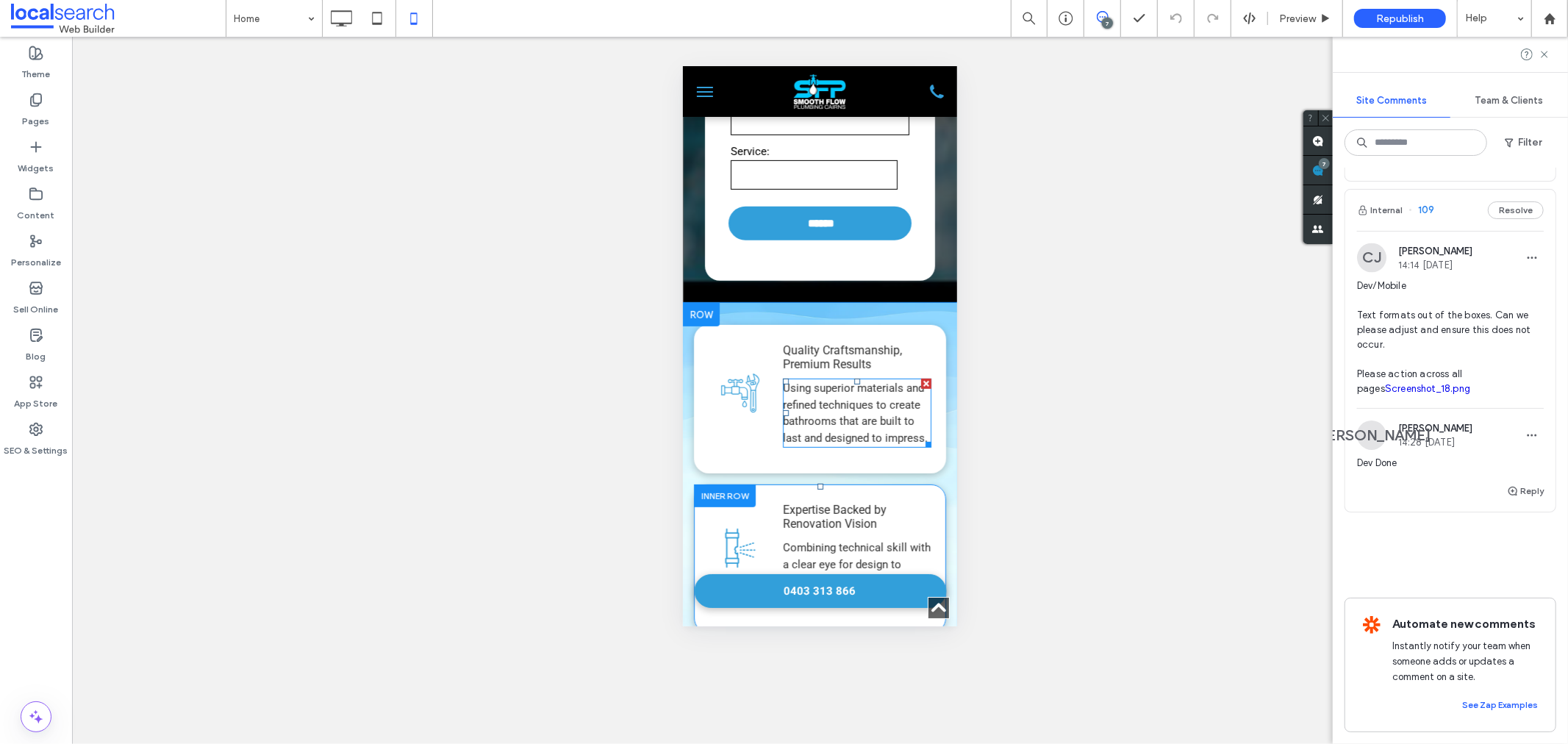
scroll to position [513, 0]
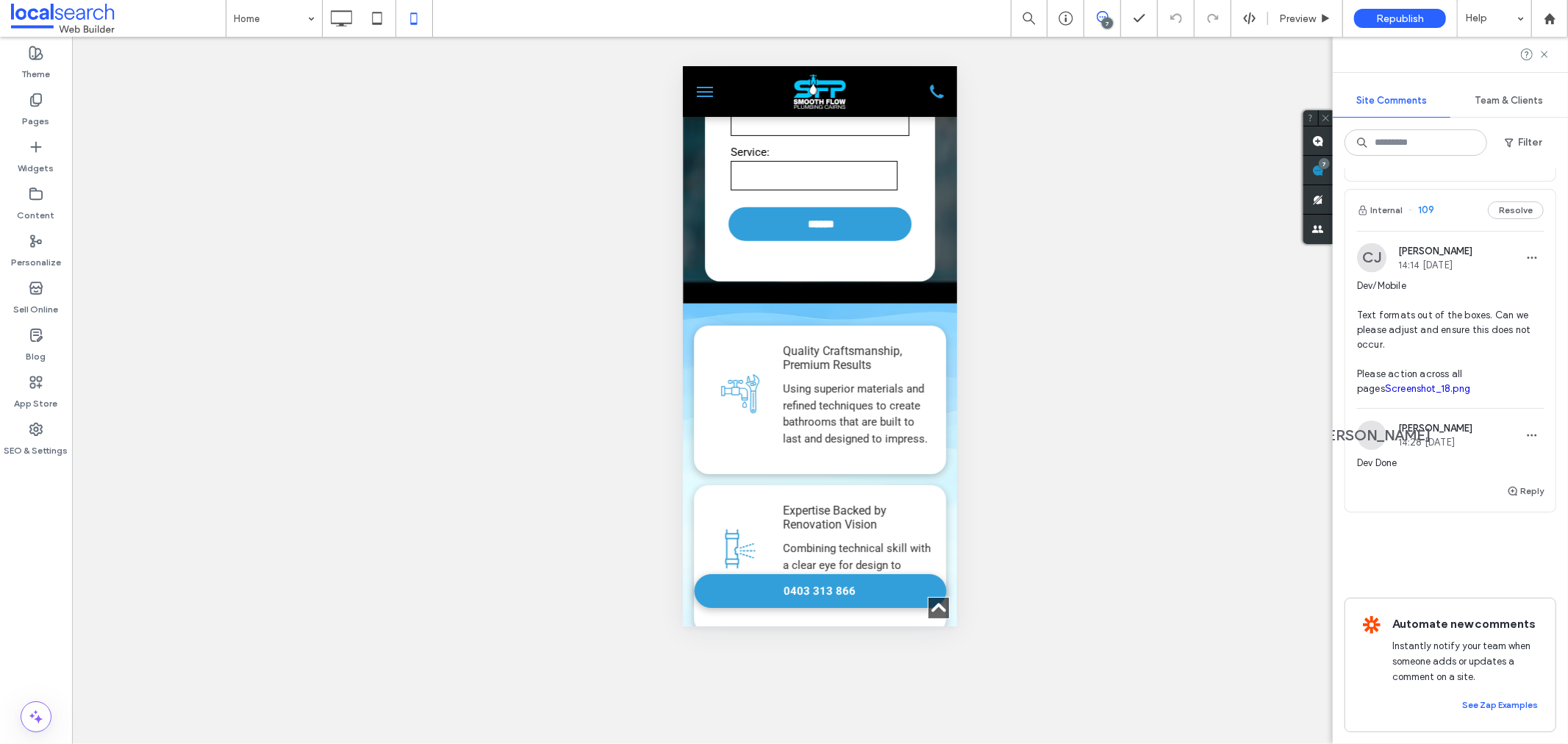
click at [1419, 394] on link "Screenshot_18.png" at bounding box center [1427, 389] width 85 height 11
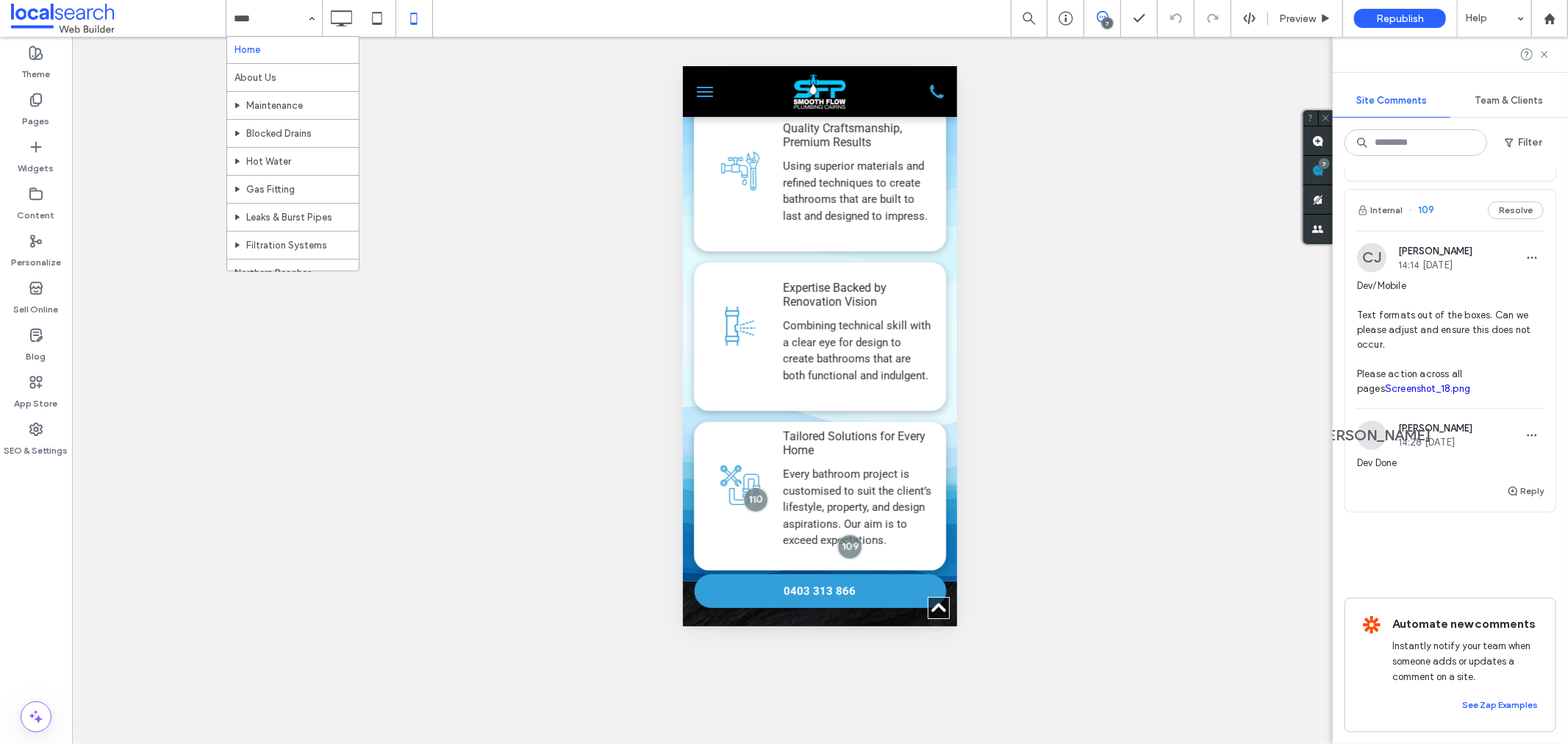
scroll to position [0, 0]
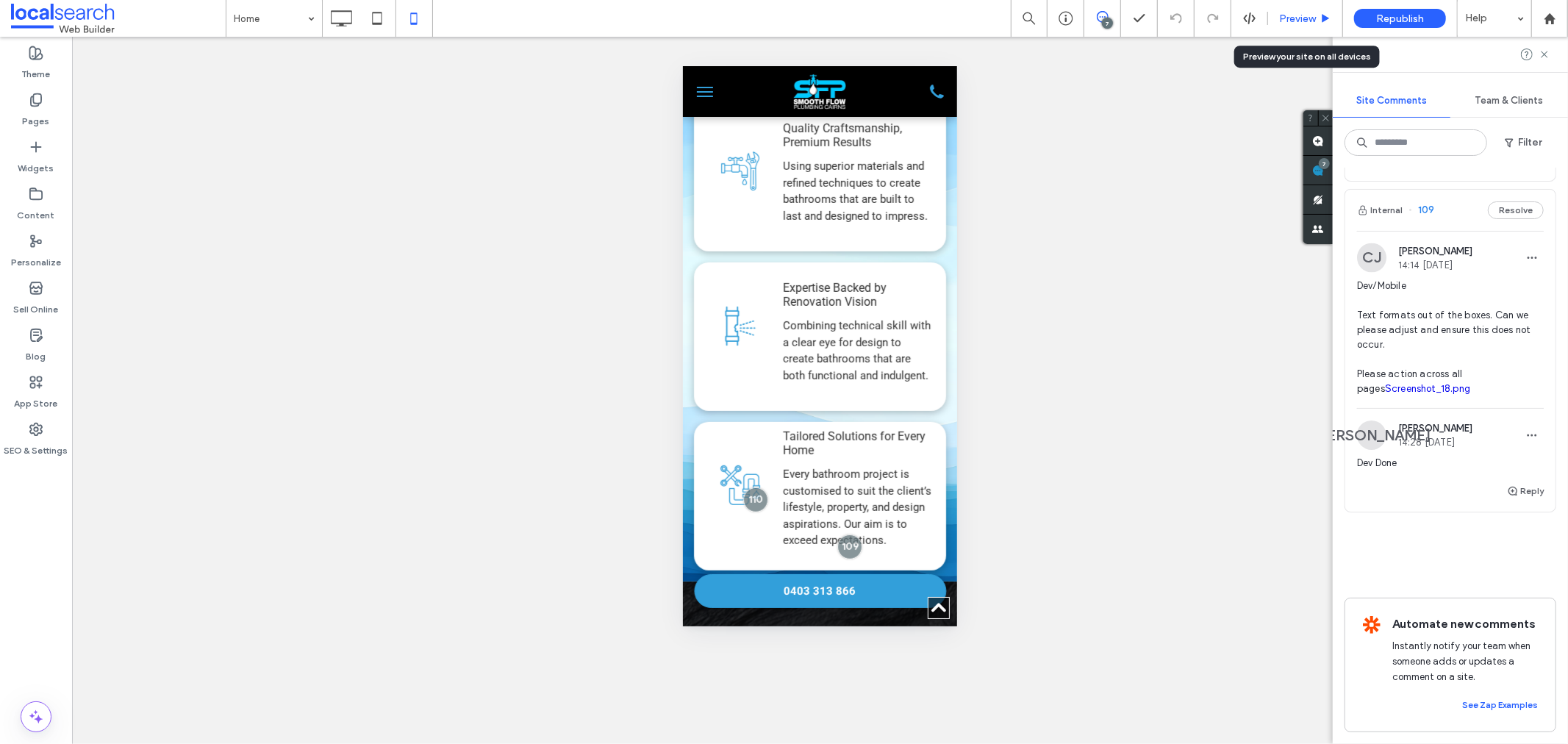
click at [1301, 24] on div "Preview" at bounding box center [1305, 18] width 75 height 37
click at [1291, 19] on span "Preview" at bounding box center [1297, 19] width 37 height 12
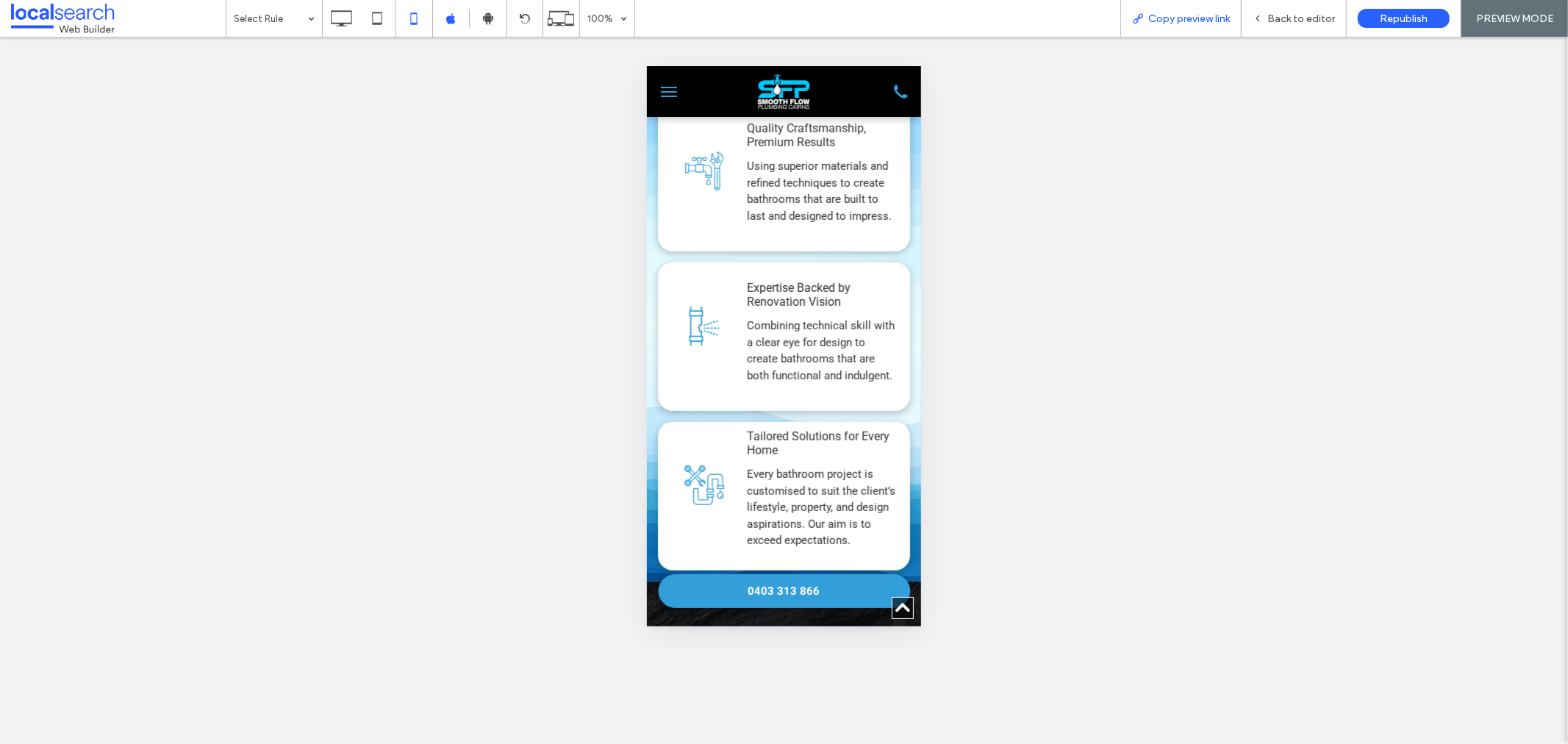
click at [1207, 16] on span "Copy preview link" at bounding box center [1189, 19] width 82 height 12
click at [1281, 16] on span "Back to editor" at bounding box center [1301, 19] width 68 height 12
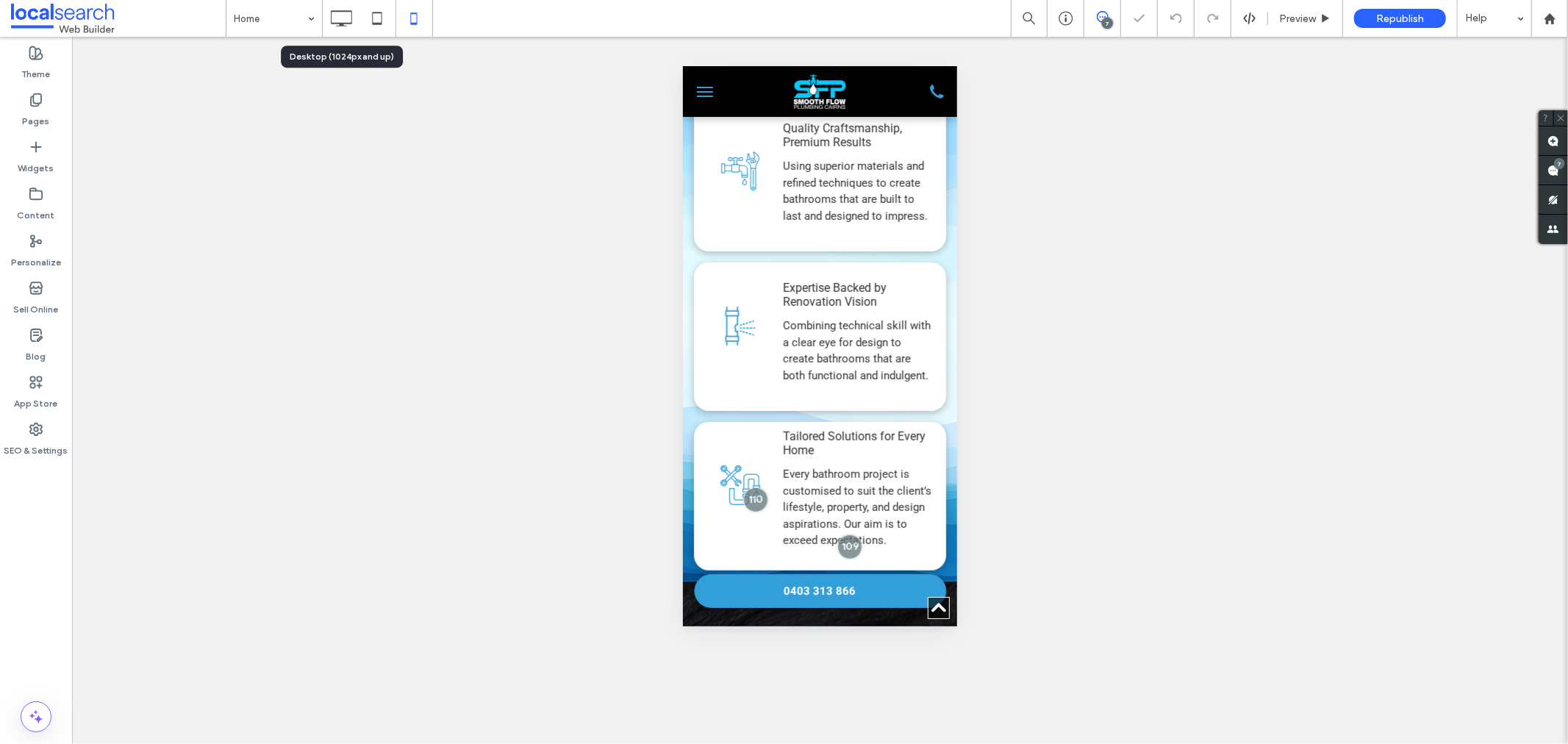
click at [332, 15] on use at bounding box center [341, 18] width 21 height 16
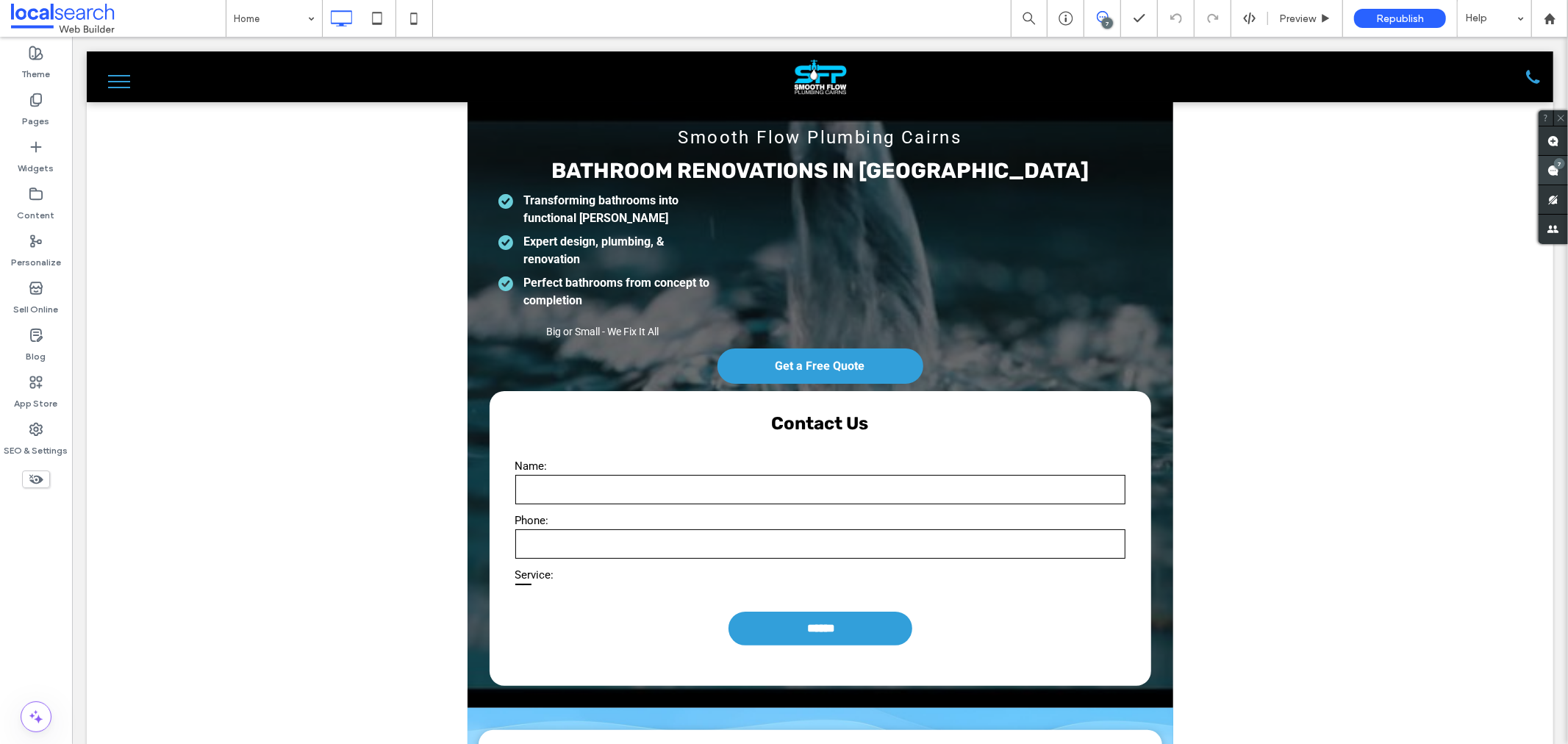
click at [1548, 171] on use at bounding box center [1553, 170] width 12 height 12
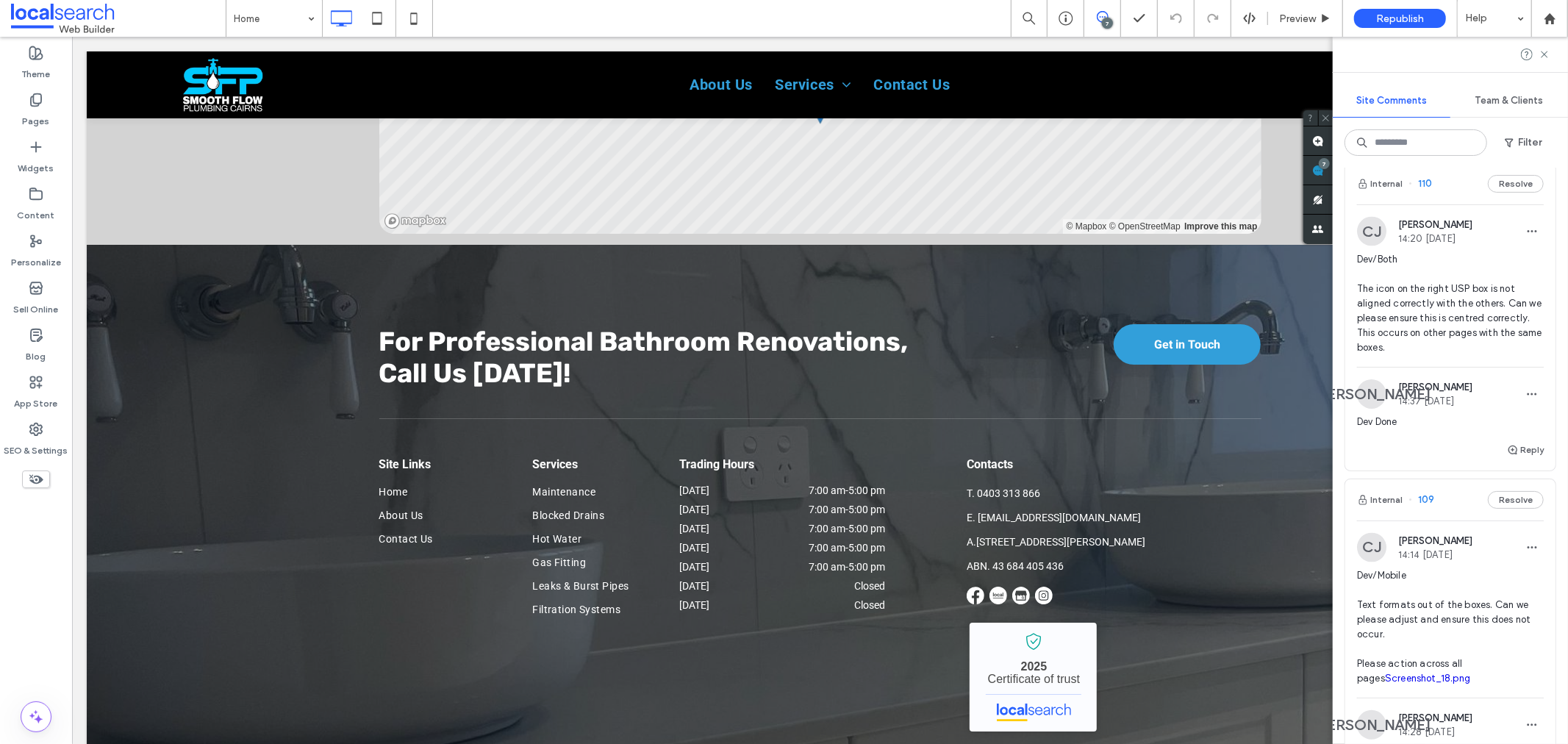
scroll to position [2045, 0]
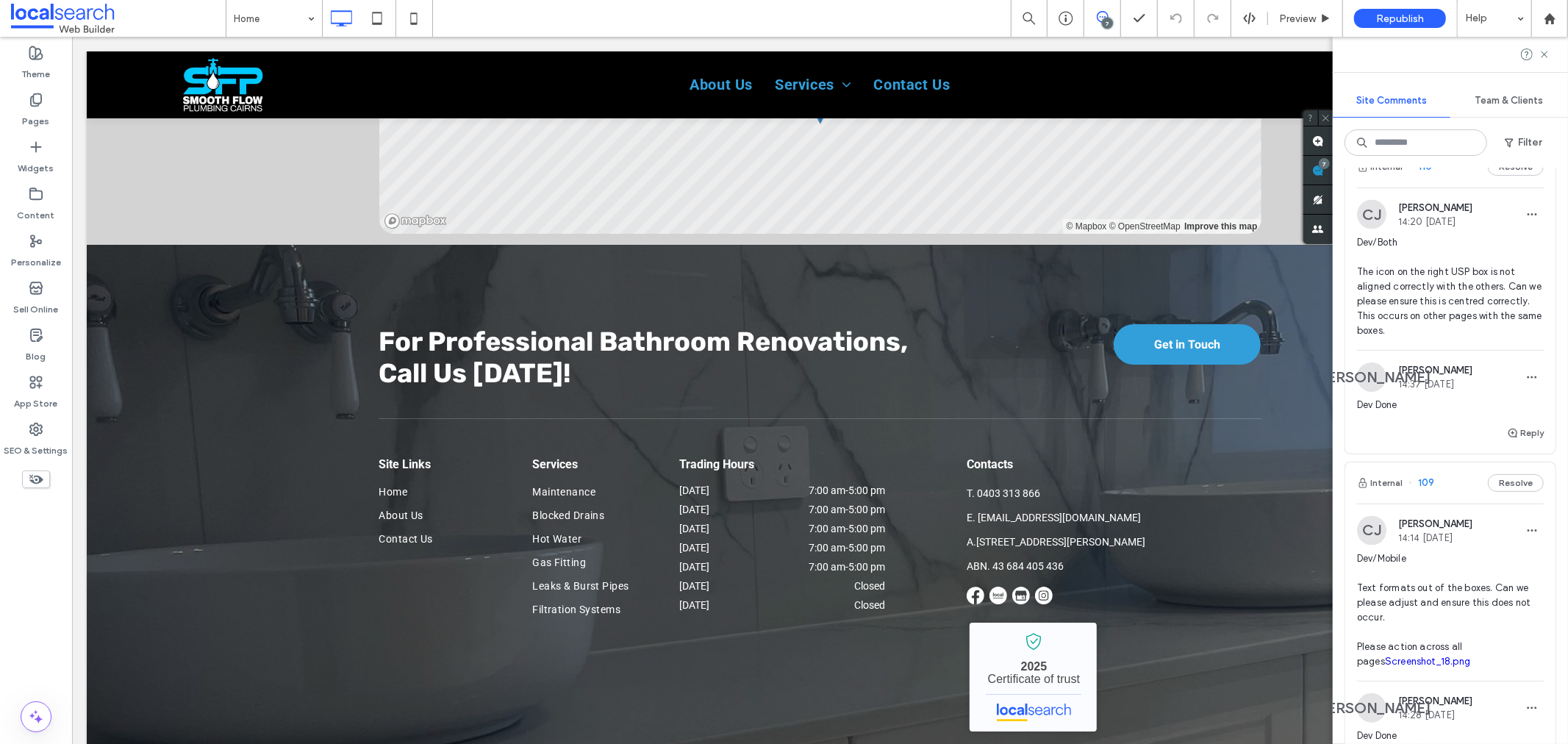
click at [1372, 229] on img at bounding box center [1372, 215] width 30 height 30
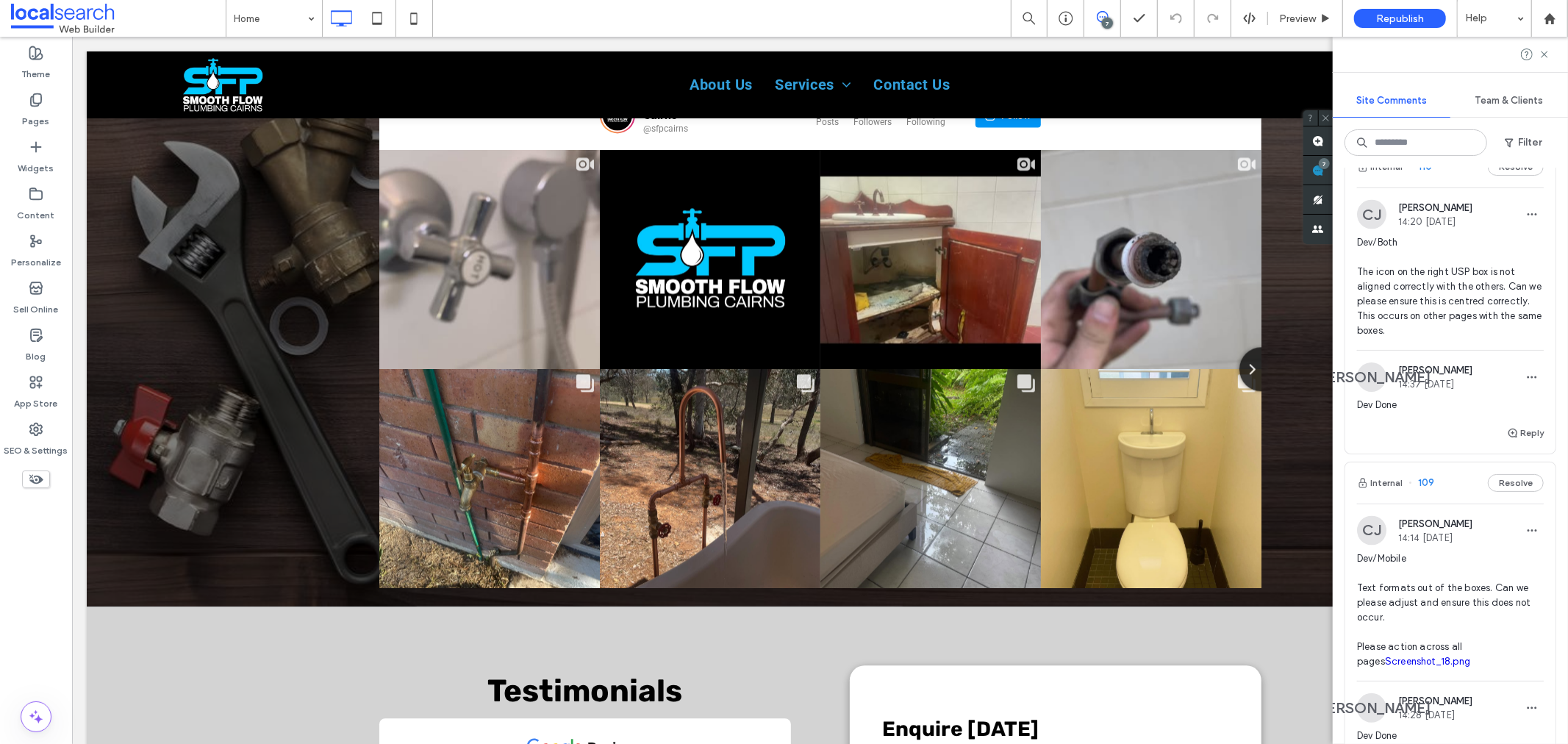
scroll to position [275, 0]
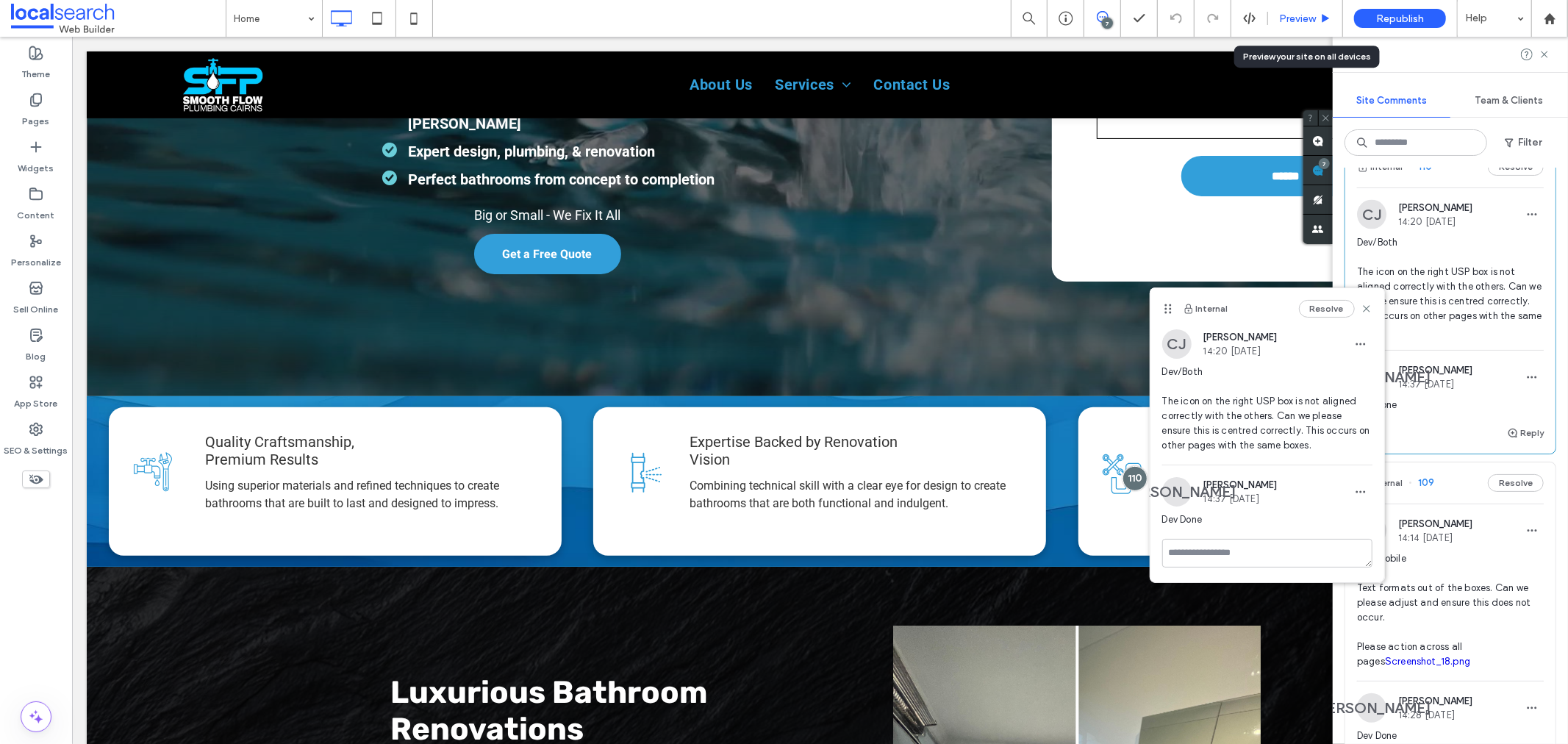
click at [1298, 18] on span "Preview" at bounding box center [1297, 19] width 37 height 12
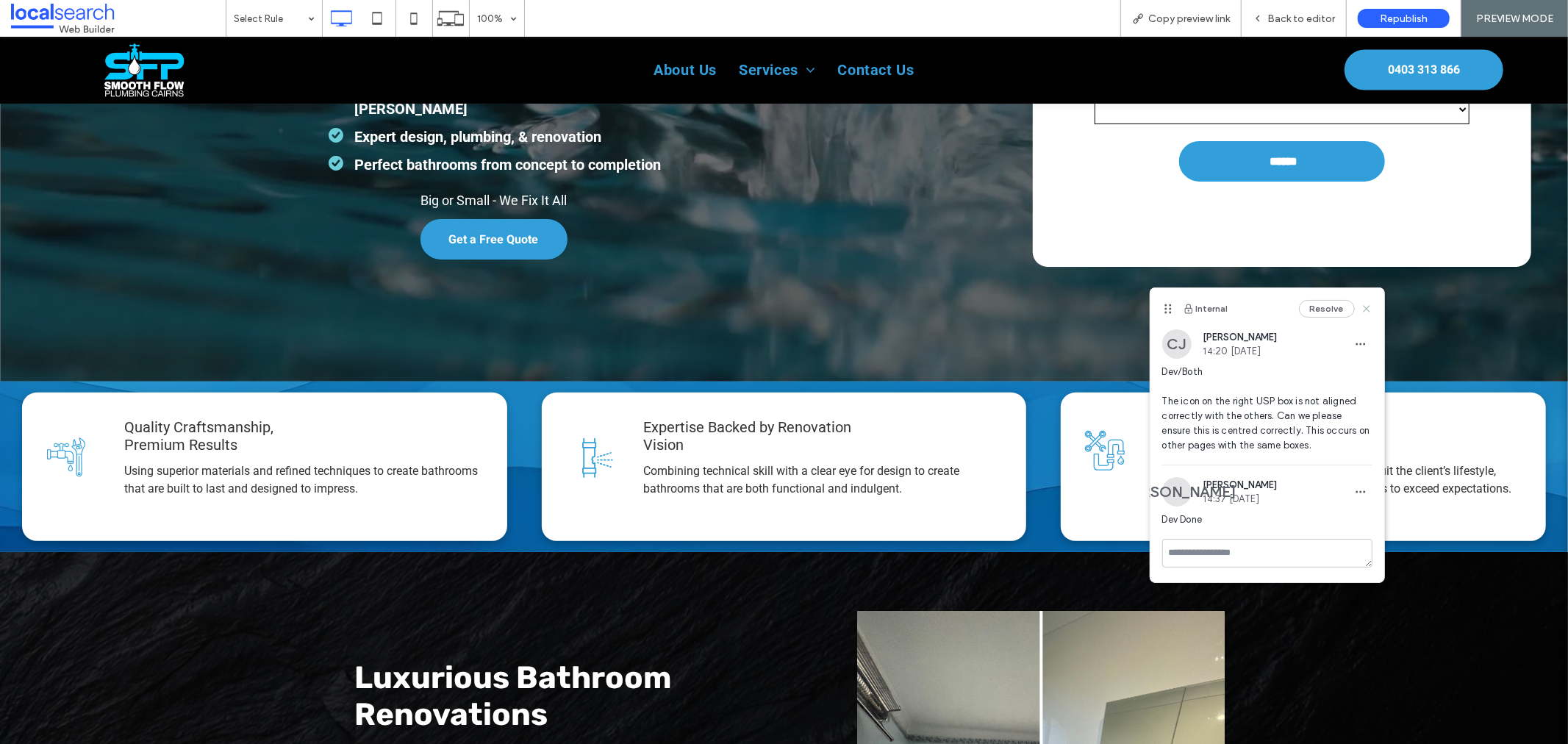
click at [1361, 306] on icon at bounding box center [1366, 309] width 12 height 12
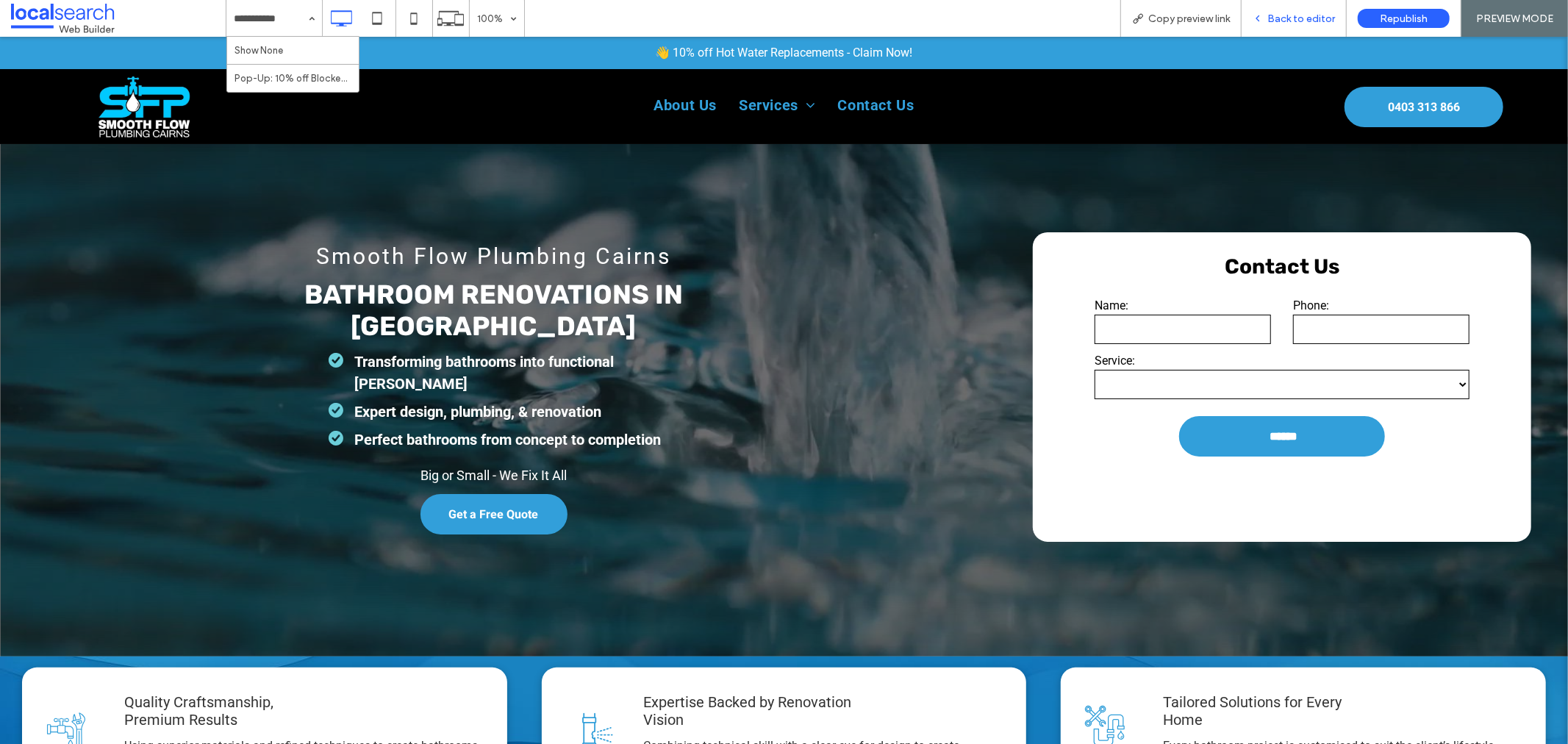
click at [1307, 19] on span "Back to editor" at bounding box center [1301, 19] width 68 height 12
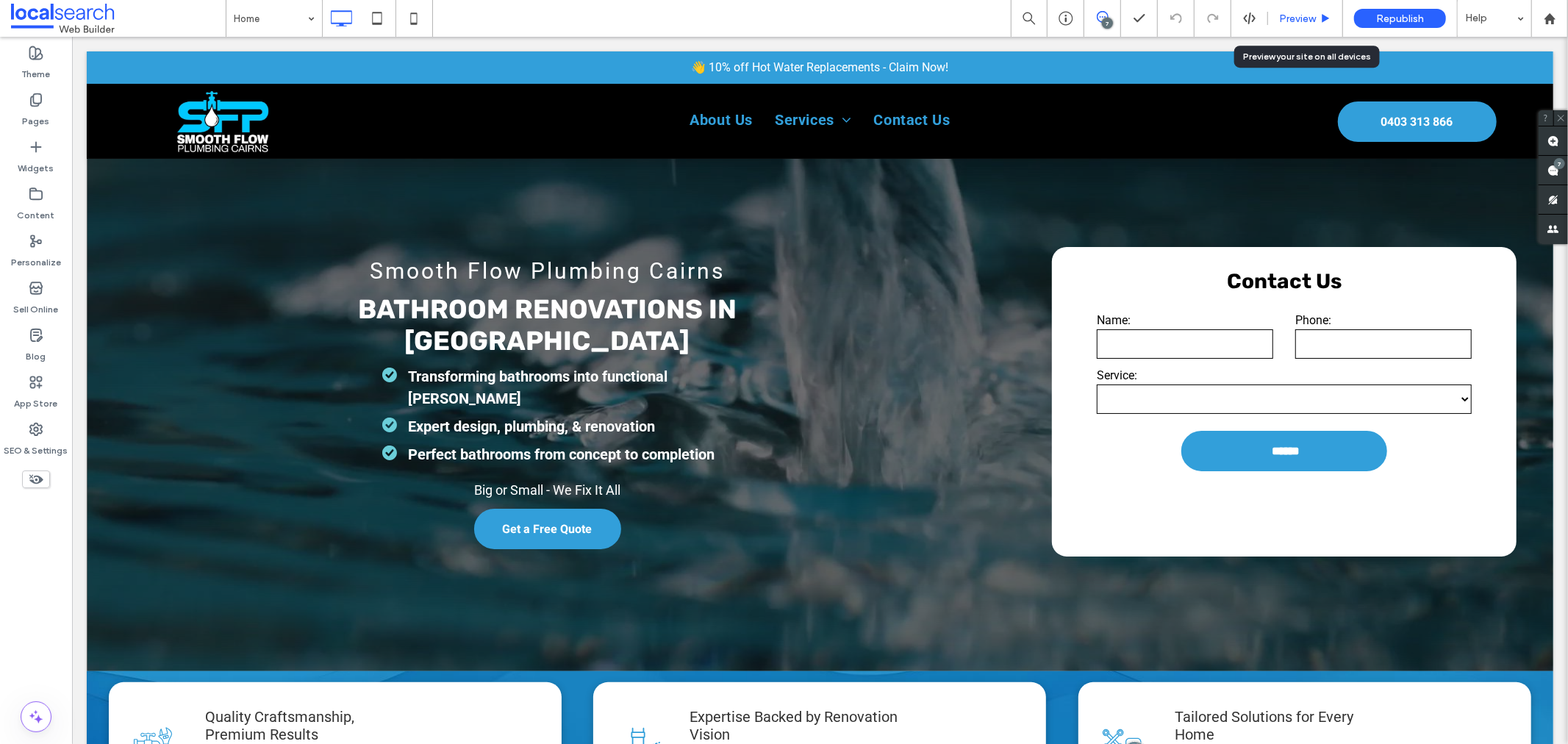
click at [1292, 22] on span "Preview" at bounding box center [1297, 19] width 37 height 12
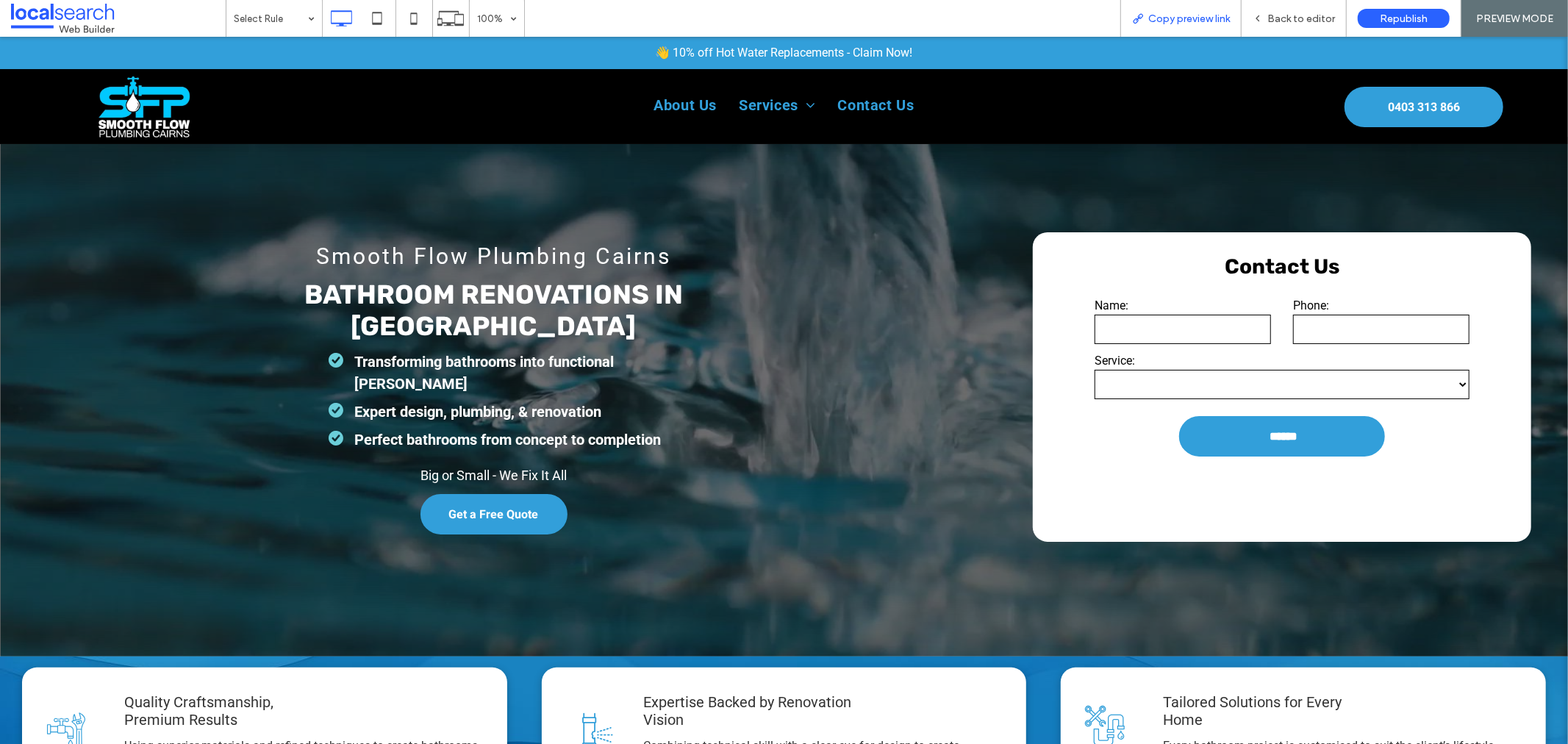
click at [1202, 12] on span "Copy preview link" at bounding box center [1189, 19] width 82 height 12
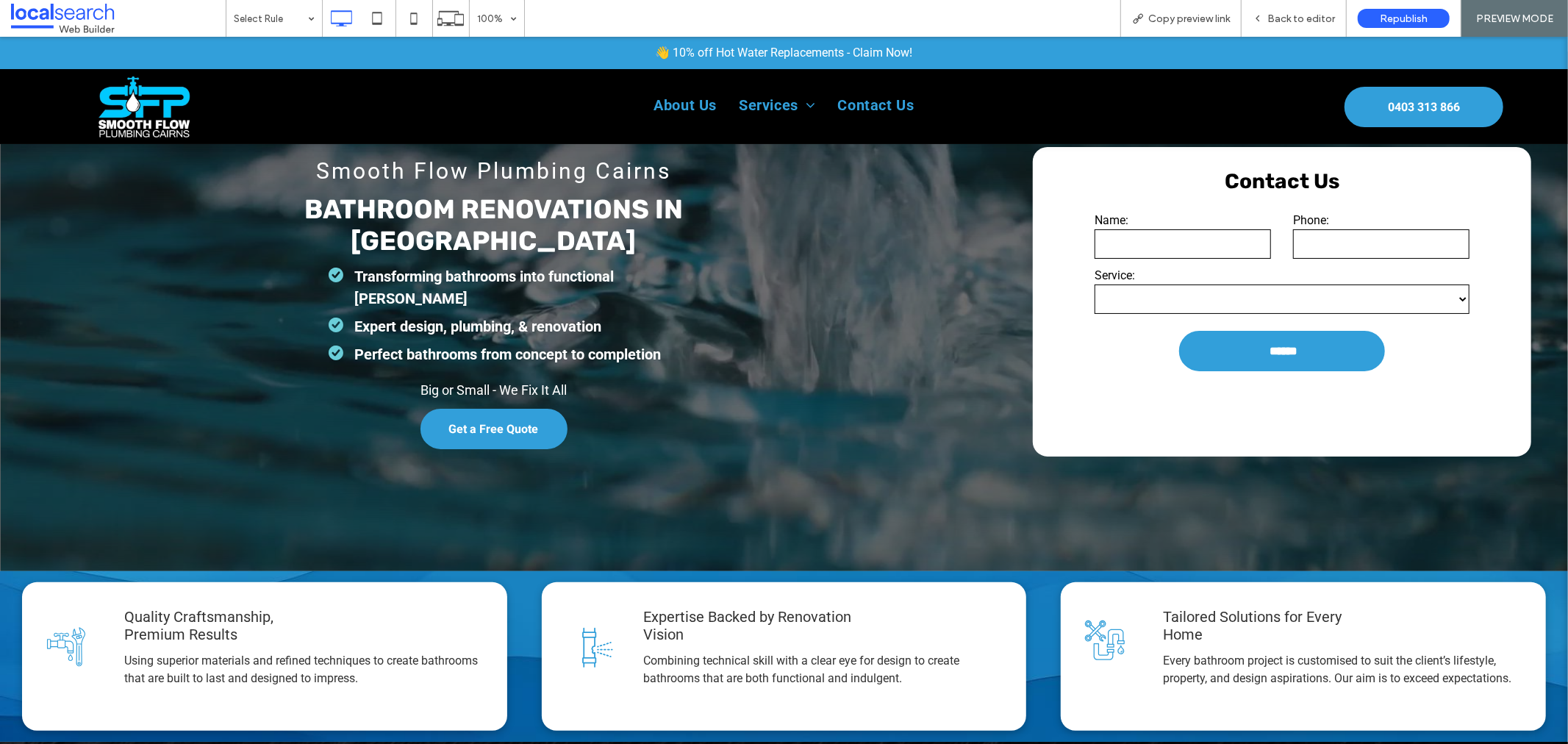
scroll to position [82, 0]
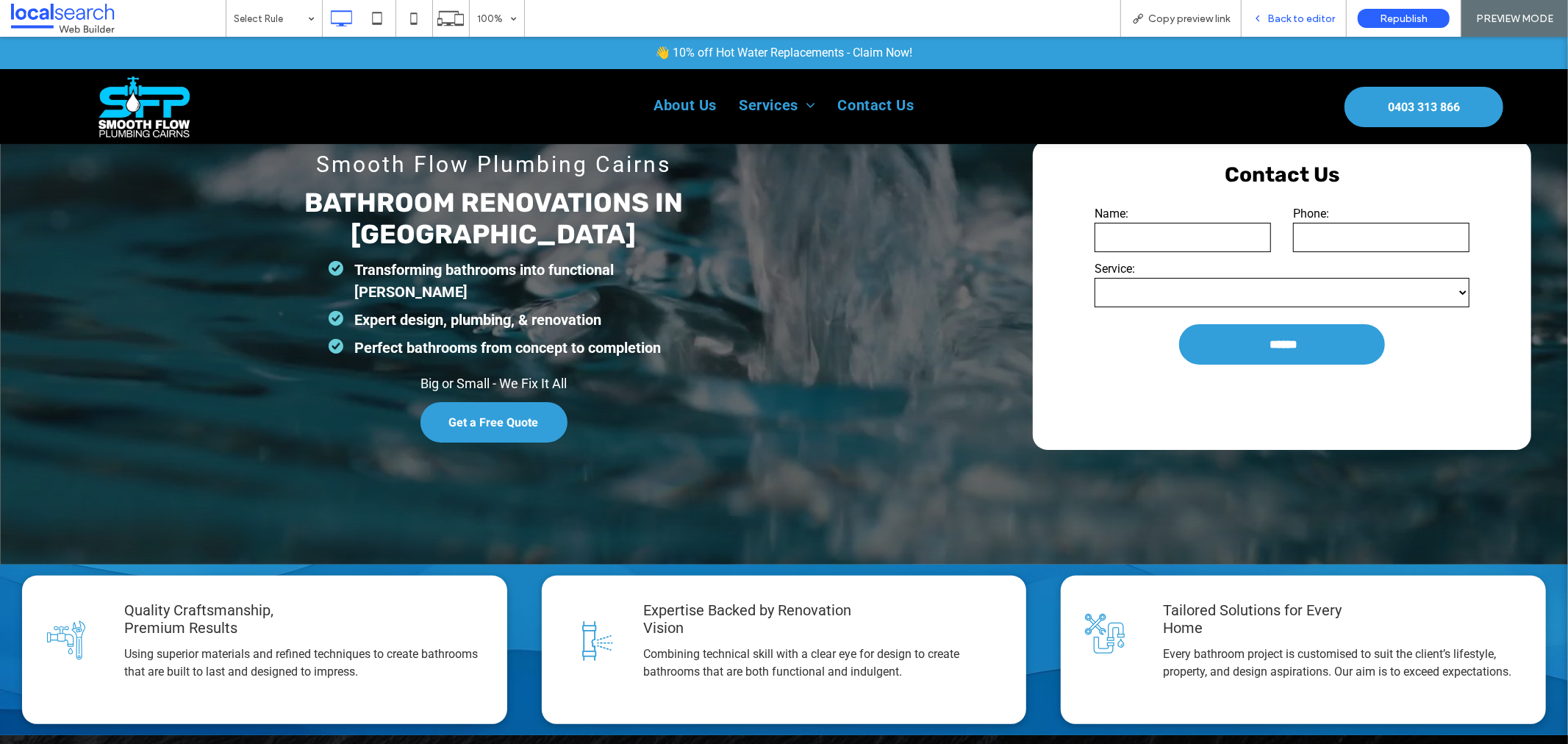
click at [1294, 13] on span "Back to editor" at bounding box center [1301, 19] width 68 height 12
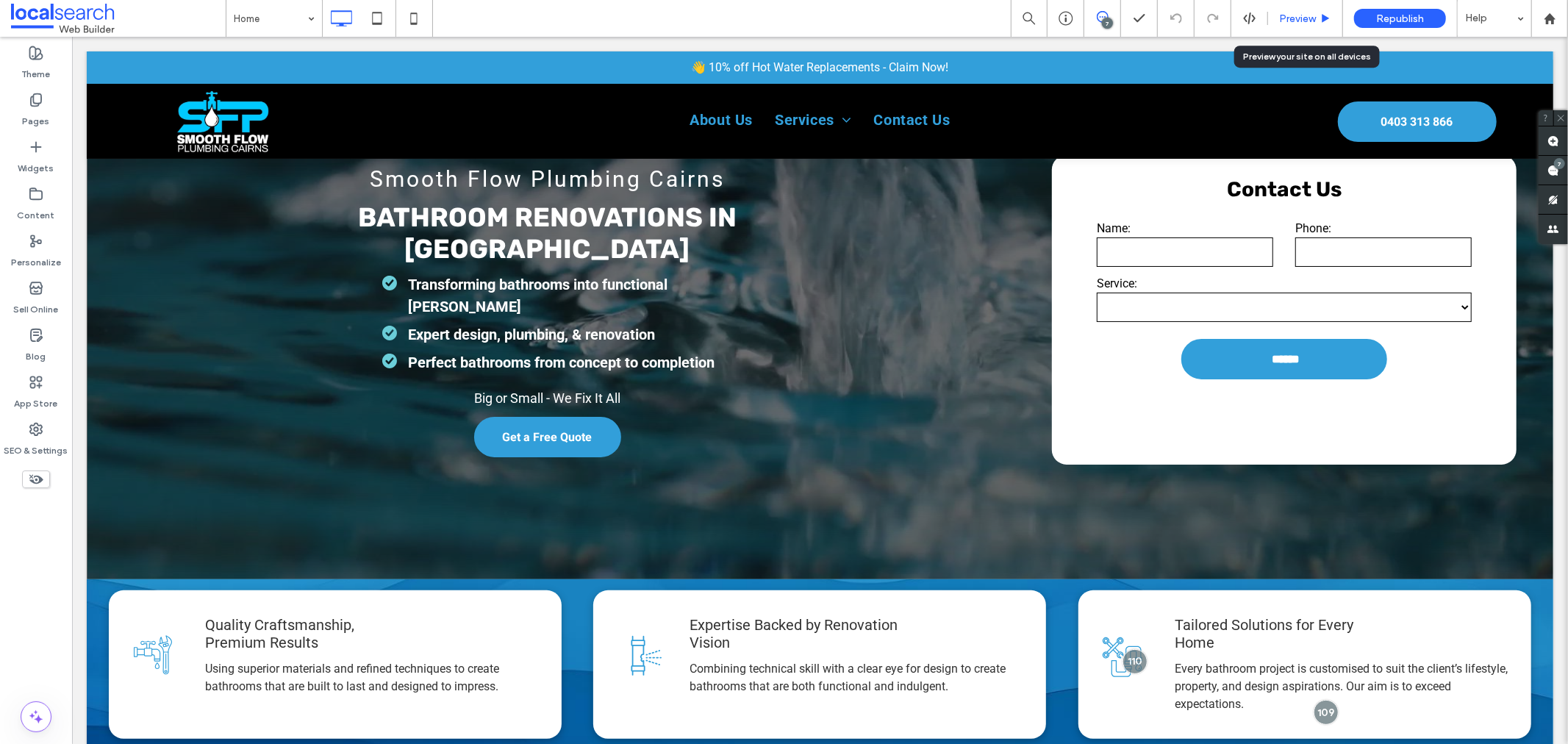
click at [1306, 1] on div "Preview" at bounding box center [1305, 18] width 75 height 37
click at [1306, 4] on div "Preview" at bounding box center [1305, 18] width 75 height 37
click at [1303, 12] on span "Preview" at bounding box center [1297, 19] width 37 height 12
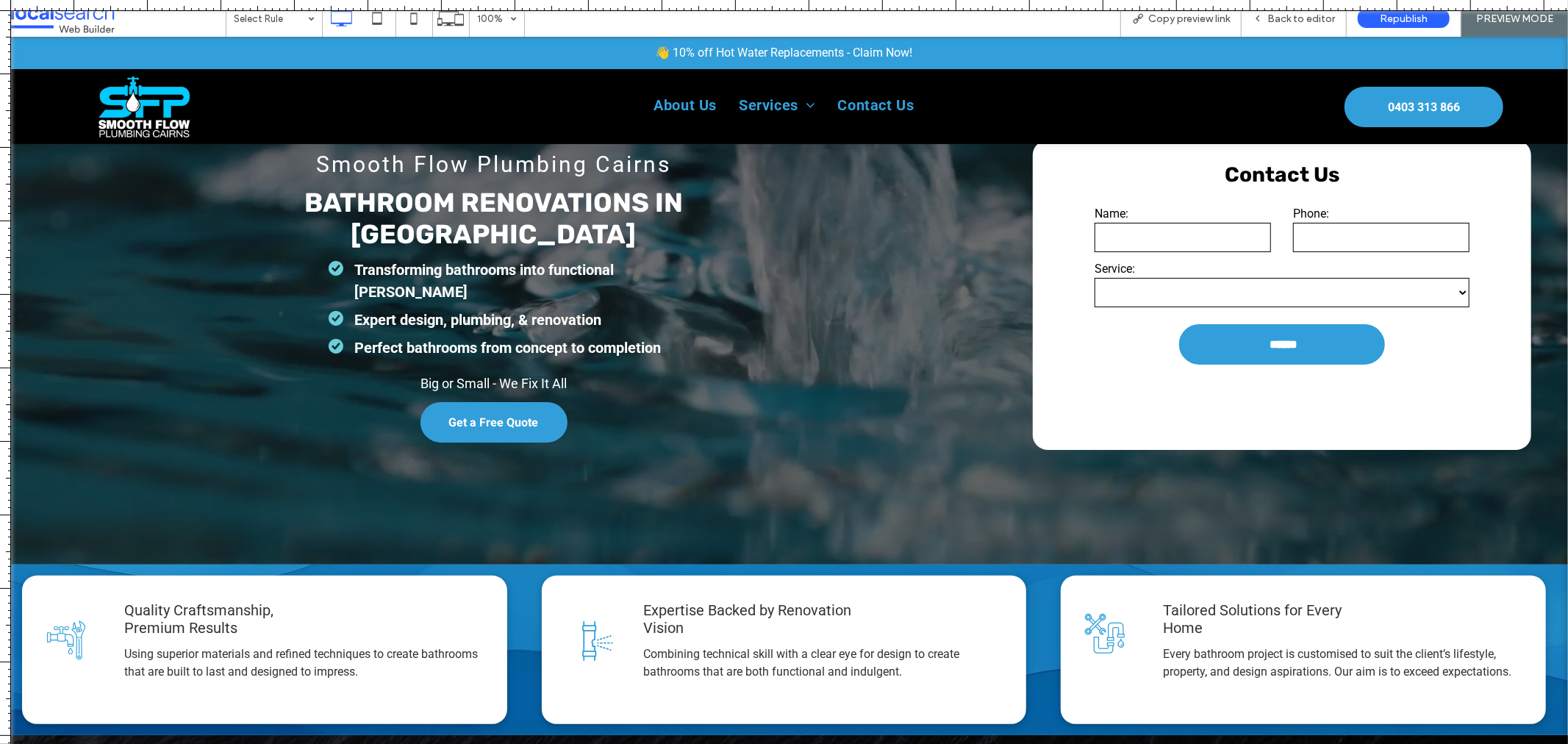
scroll to position [10, 0]
drag, startPoint x: 807, startPoint y: 6, endPoint x: 947, endPoint y: 601, distance: 611.2
click at [947, 743] on div at bounding box center [784, 744] width 1568 height 0
drag, startPoint x: 988, startPoint y: 603, endPoint x: 1134, endPoint y: 11, distance: 609.7
click at [995, 597] on div at bounding box center [784, 598] width 1568 height 12
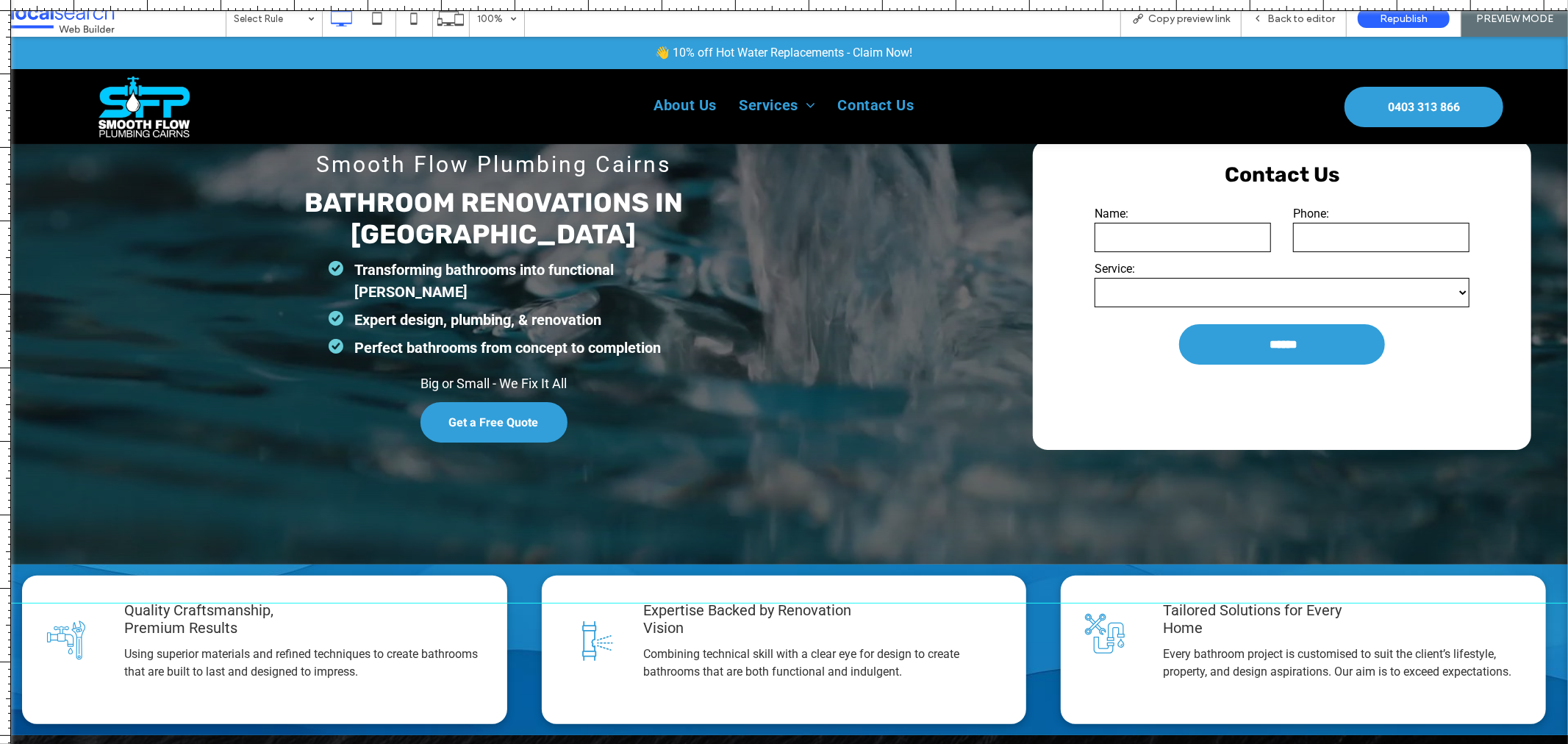
drag, startPoint x: 1119, startPoint y: 599, endPoint x: 1126, endPoint y: 603, distance: 8.1
click at [1126, 603] on div at bounding box center [784, 603] width 1568 height 12
click at [1295, 28] on div "Back to editor" at bounding box center [1294, 18] width 105 height 37
click at [1274, 24] on div "Back to editor" at bounding box center [1294, 18] width 105 height 37
click at [1276, 19] on span "Back to editor" at bounding box center [1301, 19] width 68 height 12
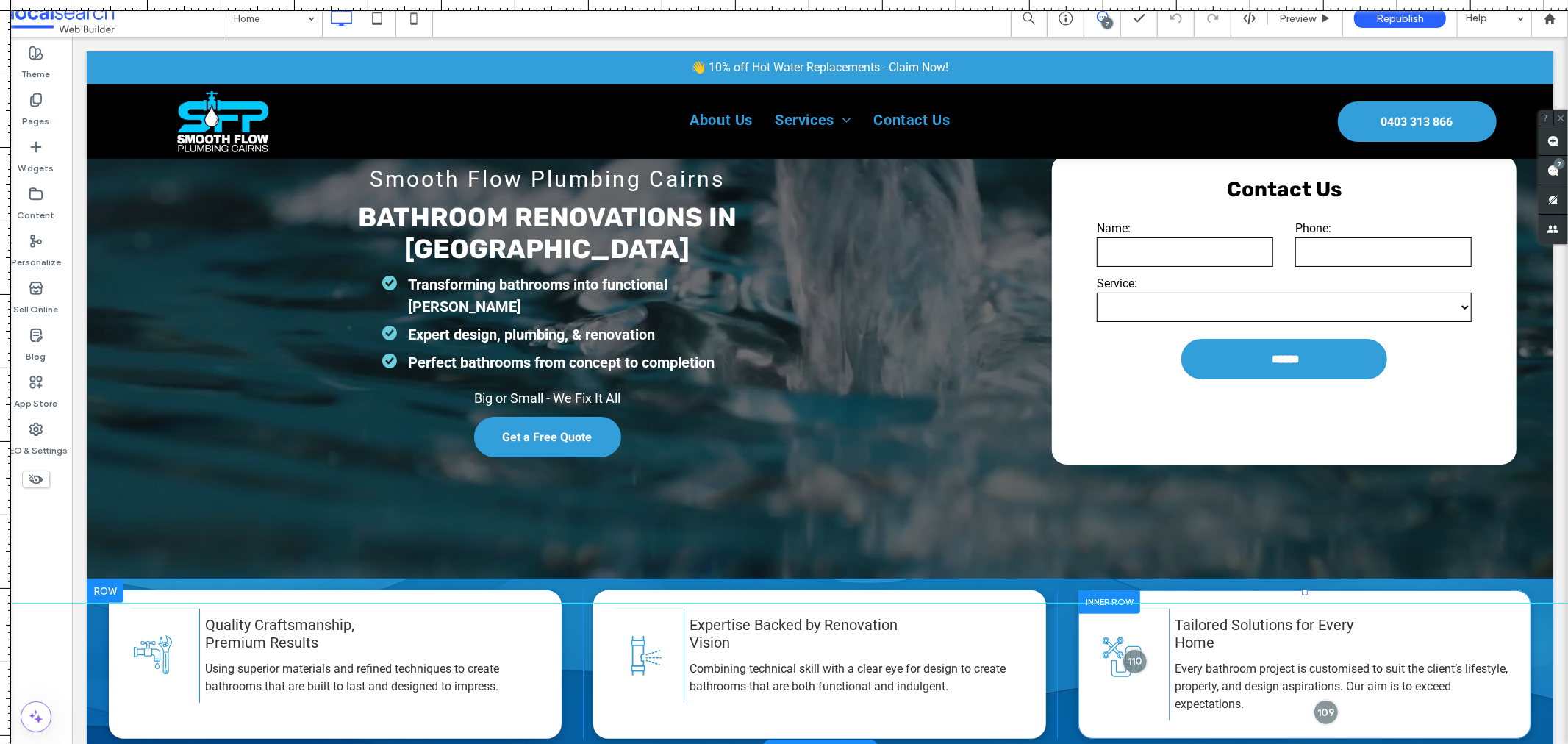
click at [1133, 634] on div "Quality Workmanship Icon Click To Paste" at bounding box center [1134, 663] width 69 height 111
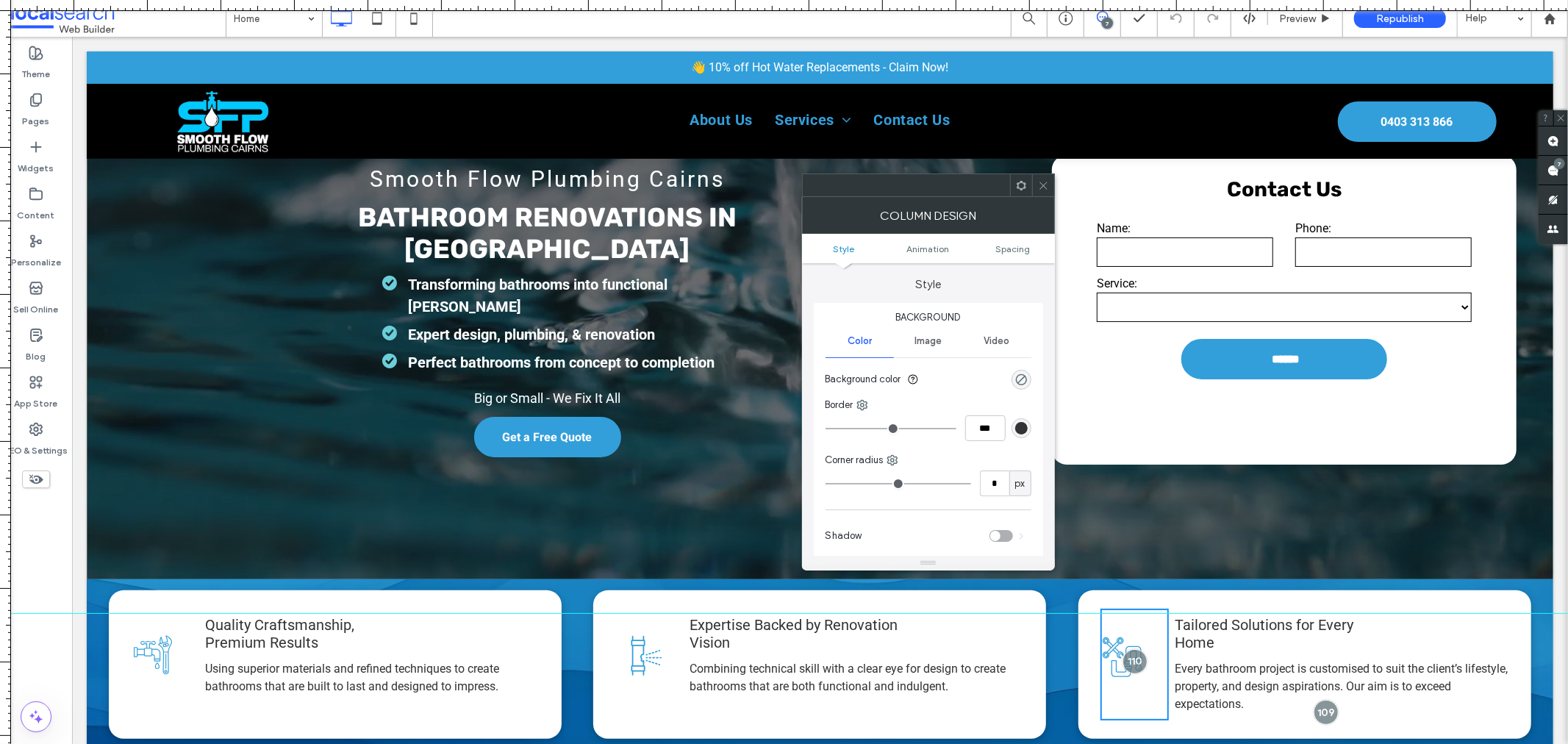
drag, startPoint x: 1270, startPoint y: 607, endPoint x: 1277, endPoint y: 613, distance: 9.2
click at [1277, 613] on div at bounding box center [784, 614] width 1568 height 12
click at [1045, 185] on icon at bounding box center [1044, 185] width 11 height 11
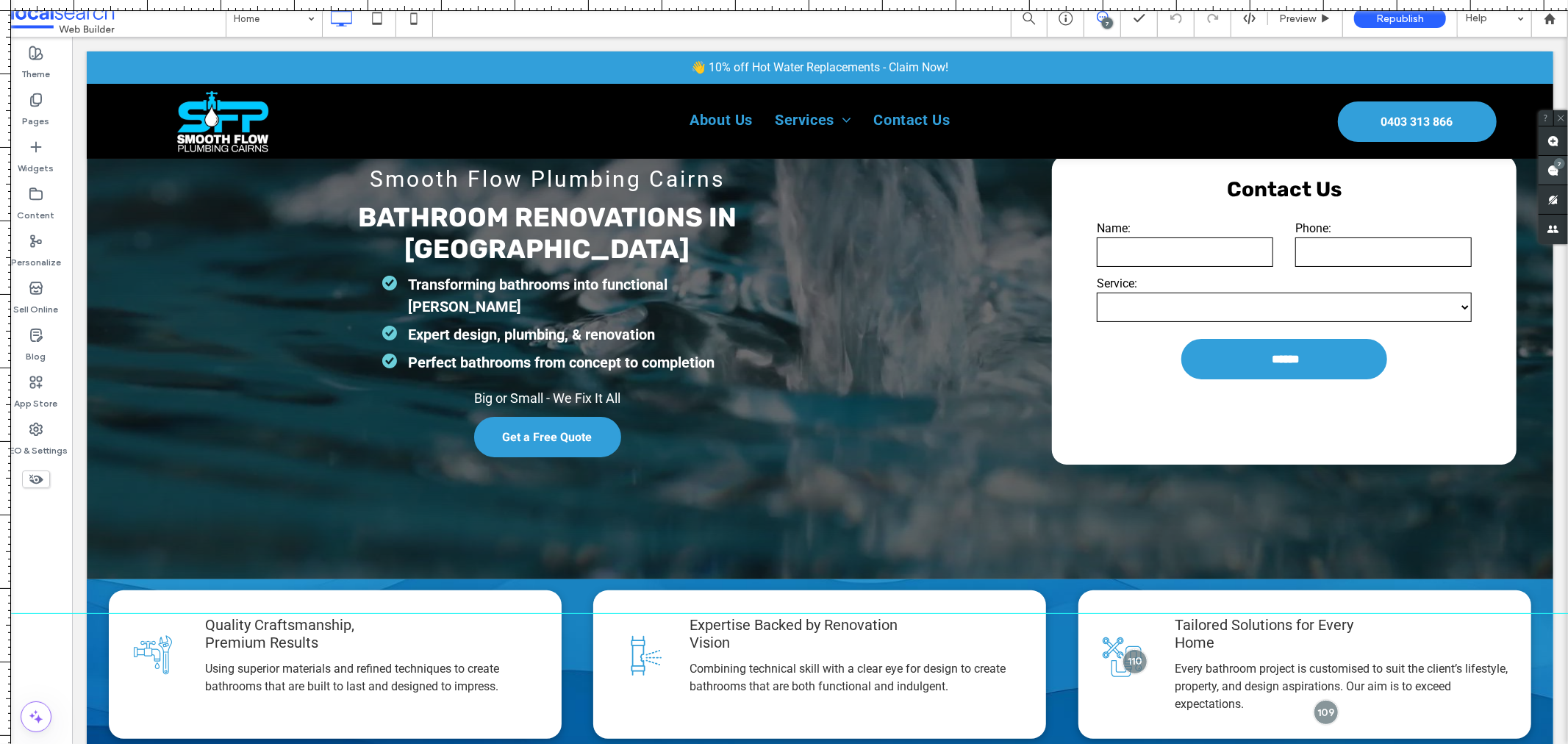
click at [1563, 171] on span at bounding box center [1553, 170] width 30 height 29
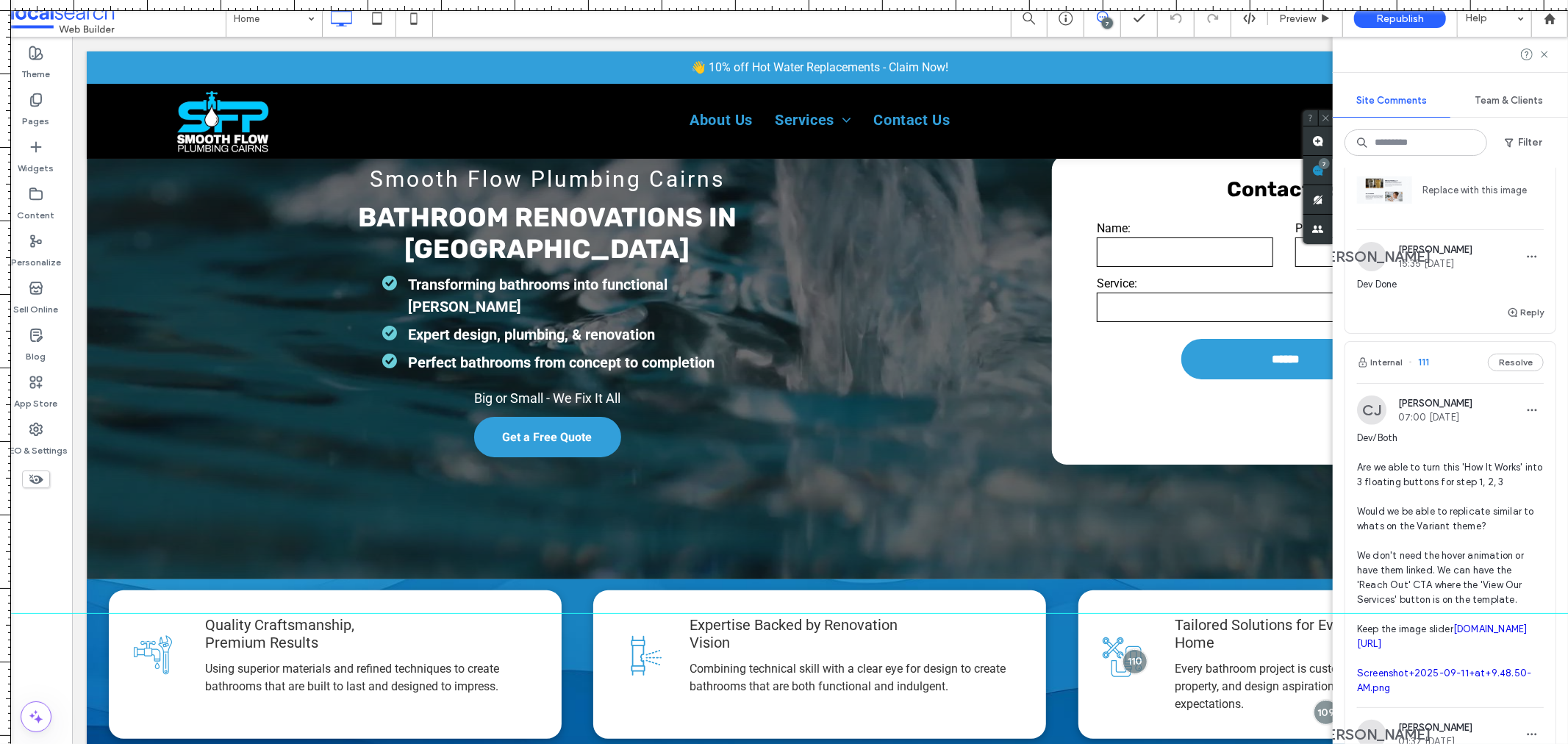
scroll to position [1225, 0]
click at [1364, 425] on img at bounding box center [1372, 410] width 30 height 30
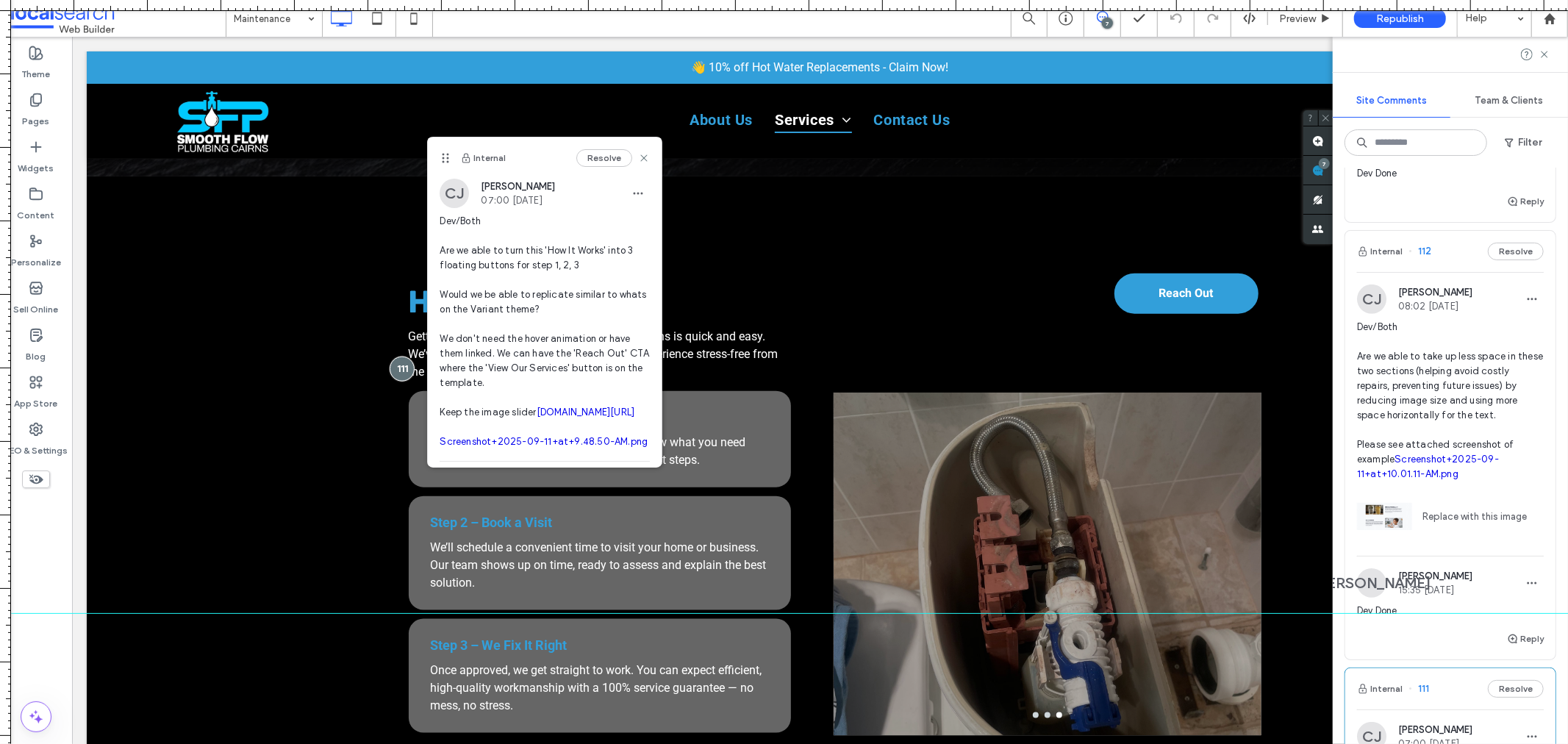
scroll to position [898, 0]
click at [1369, 313] on img at bounding box center [1372, 298] width 30 height 30
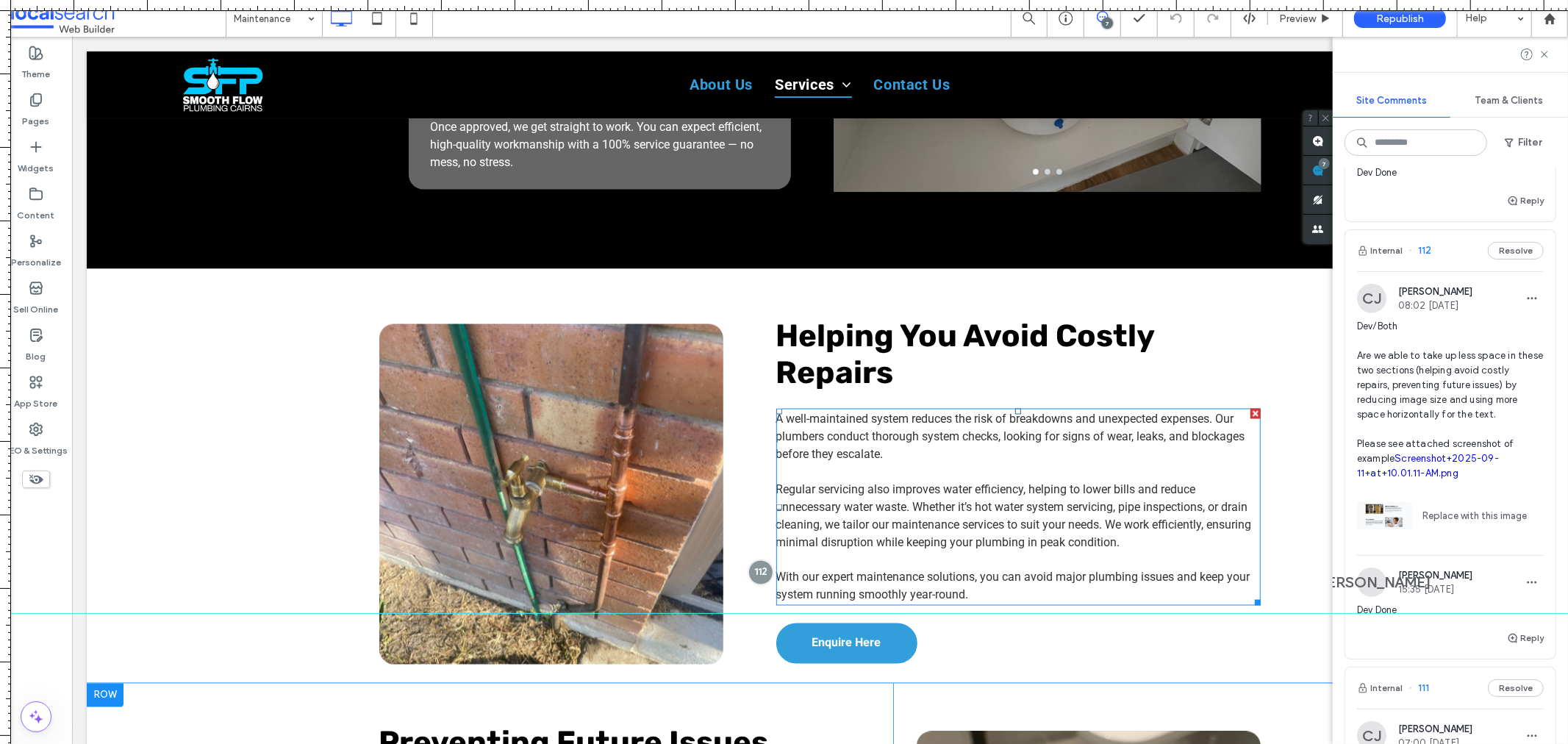
scroll to position [1818, 0]
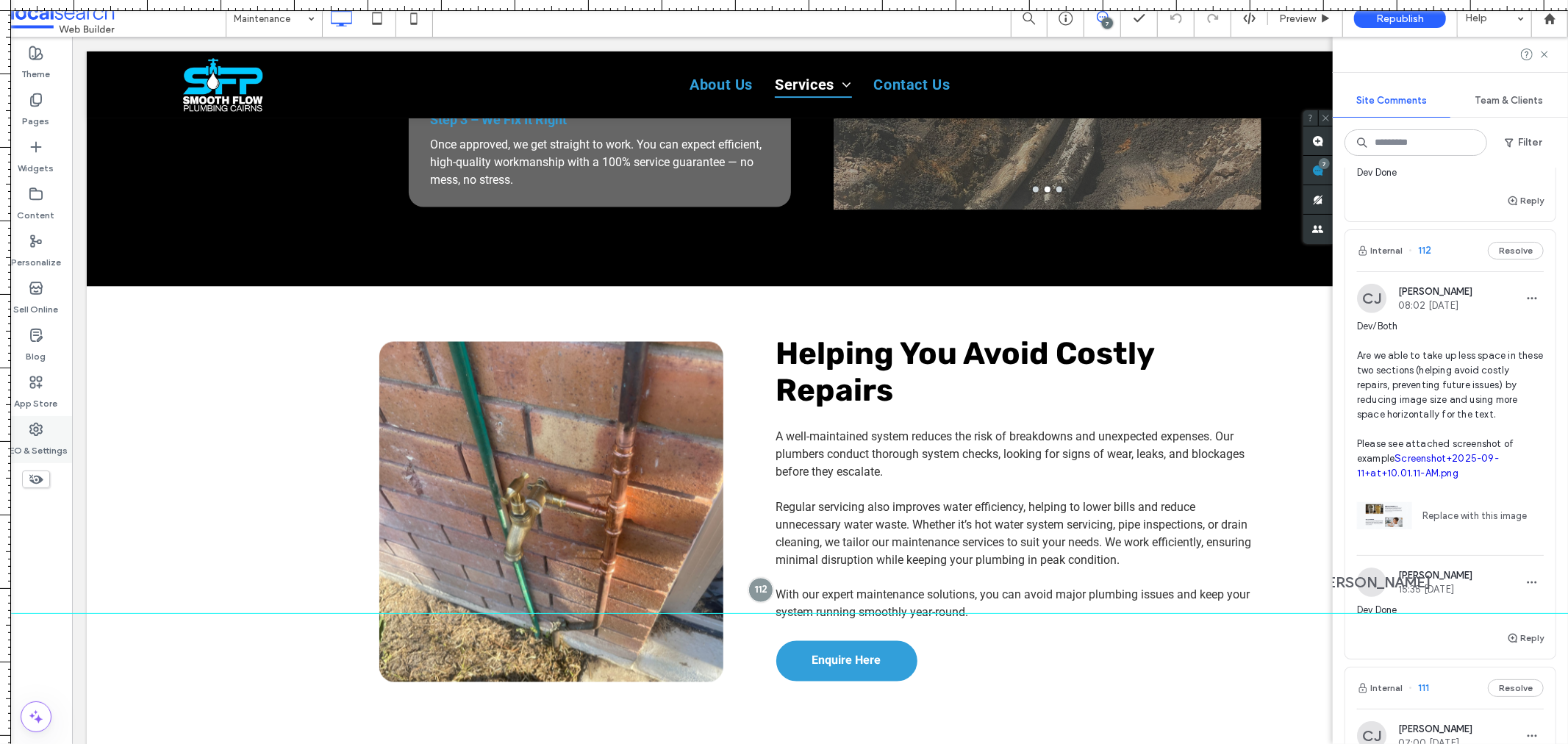
click at [41, 424] on icon at bounding box center [36, 429] width 15 height 15
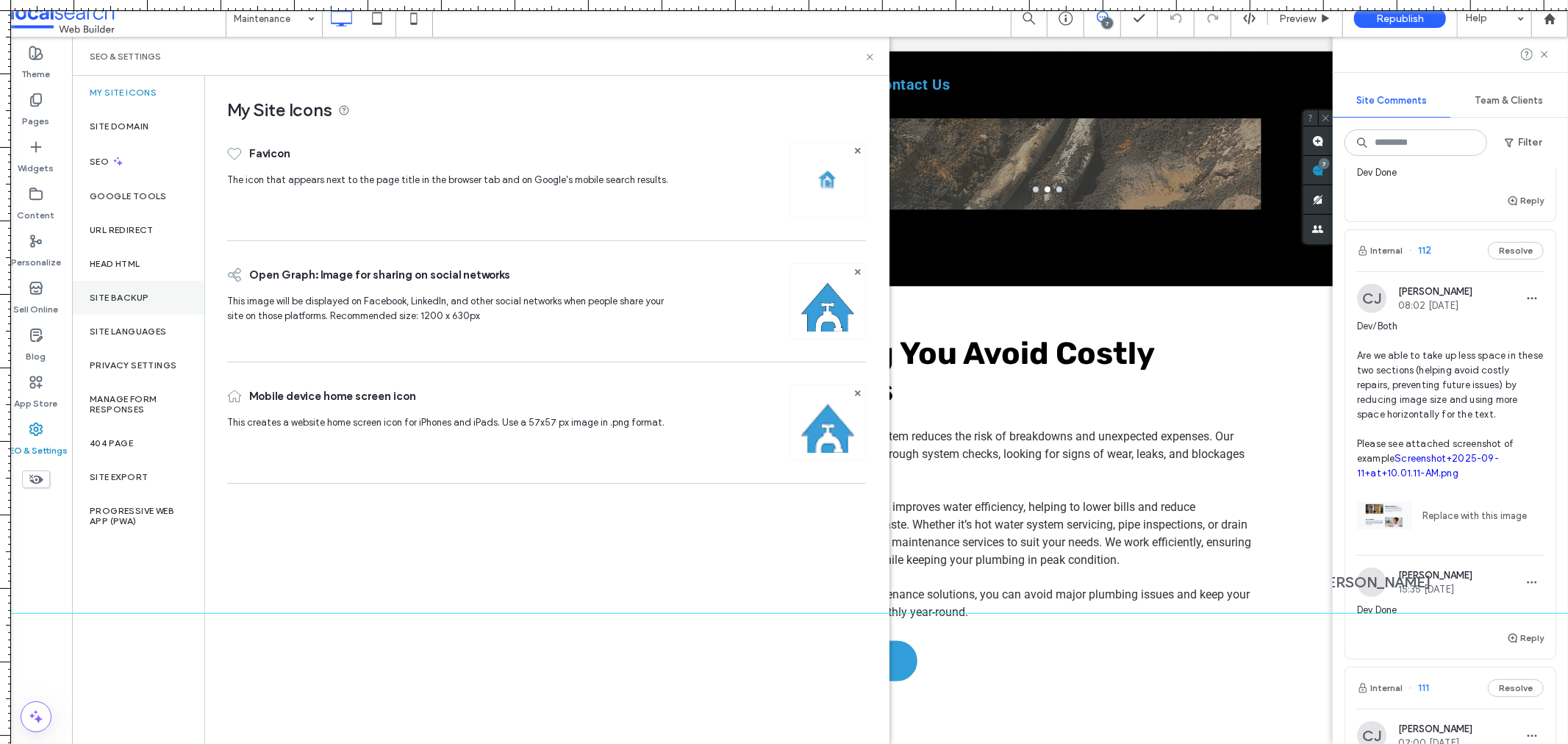
click at [159, 298] on div "Site Backup" at bounding box center [138, 298] width 132 height 33
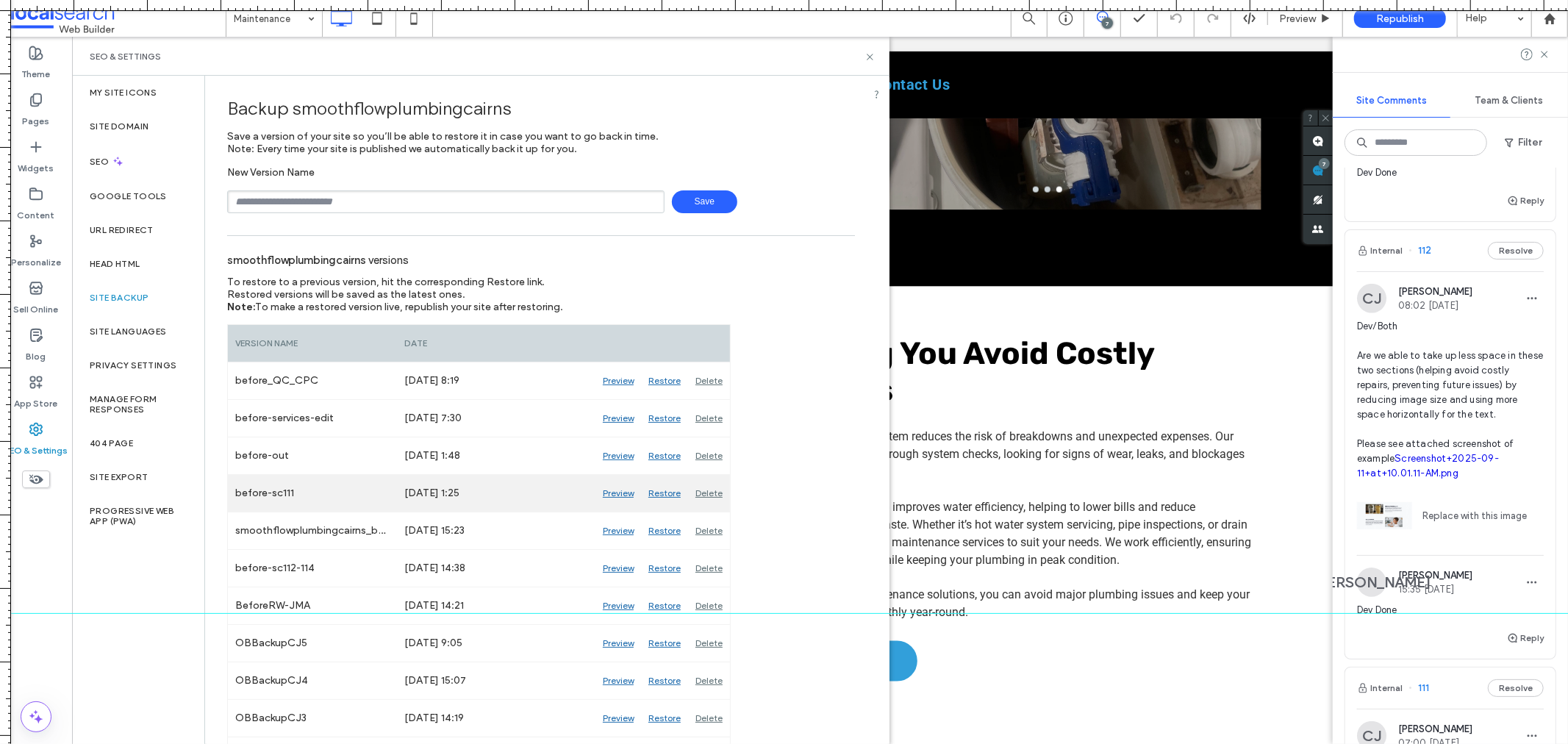
scroll to position [82, 0]
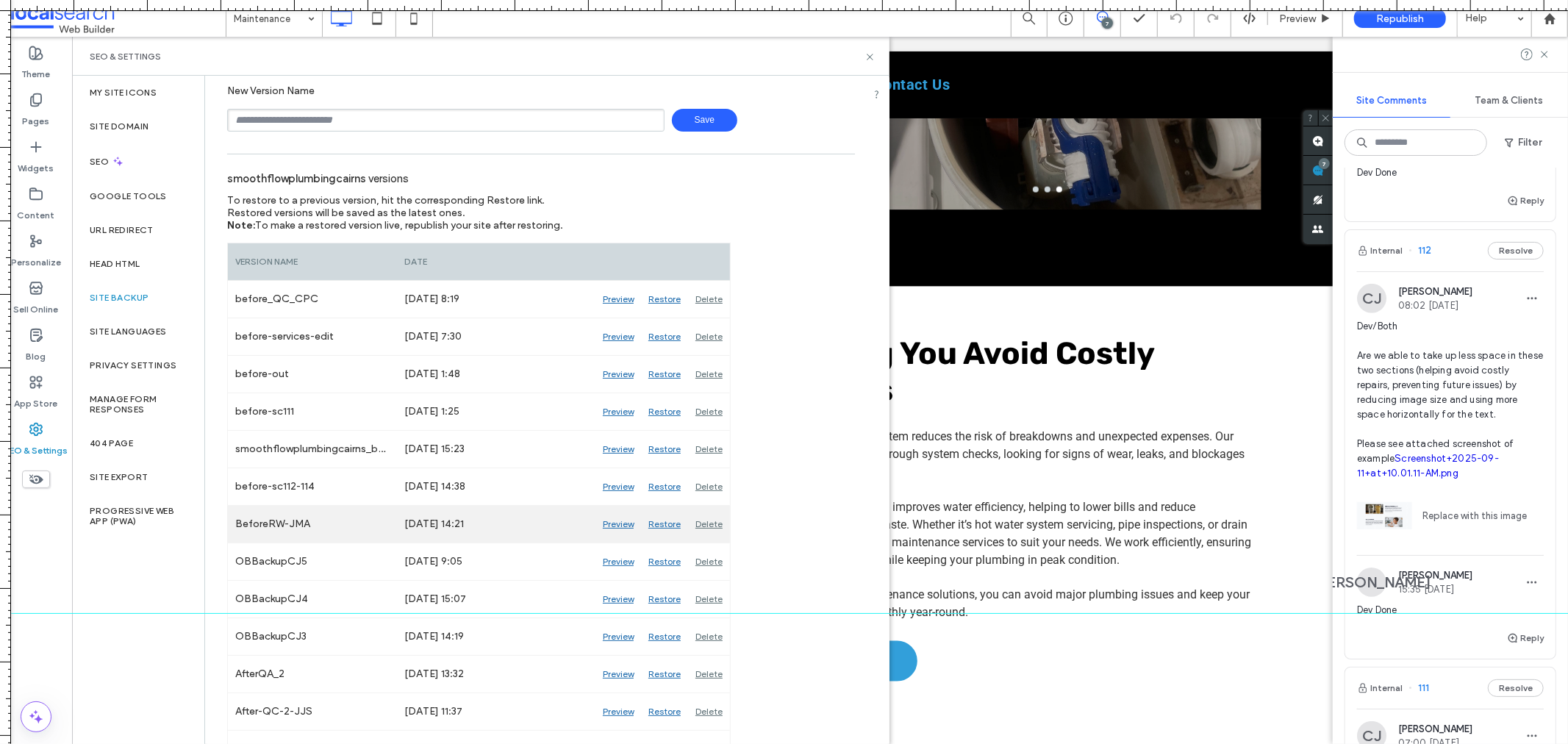
click at [618, 520] on div "Preview" at bounding box center [618, 524] width 46 height 37
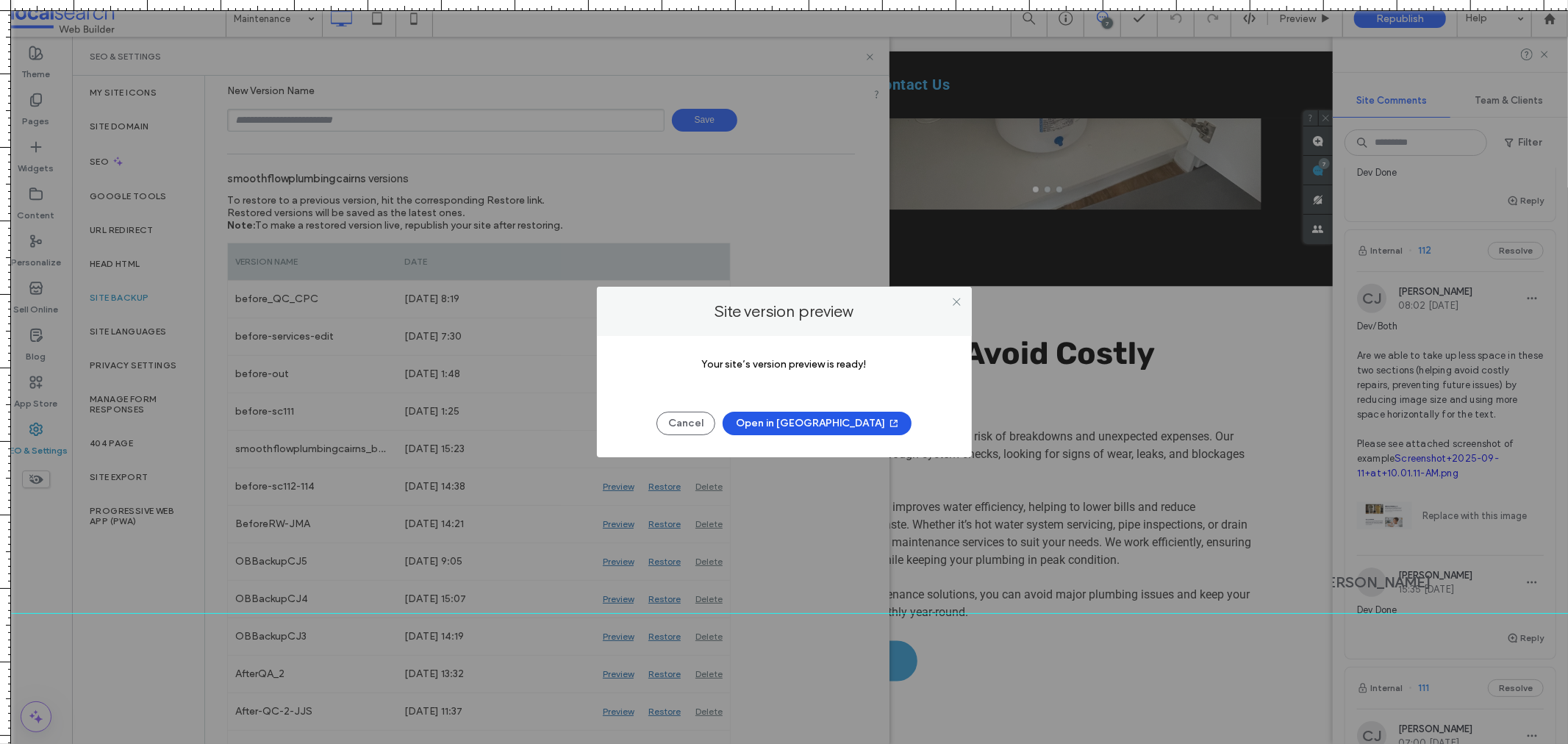
click at [784, 426] on button "Open in New Tab" at bounding box center [817, 424] width 189 height 23
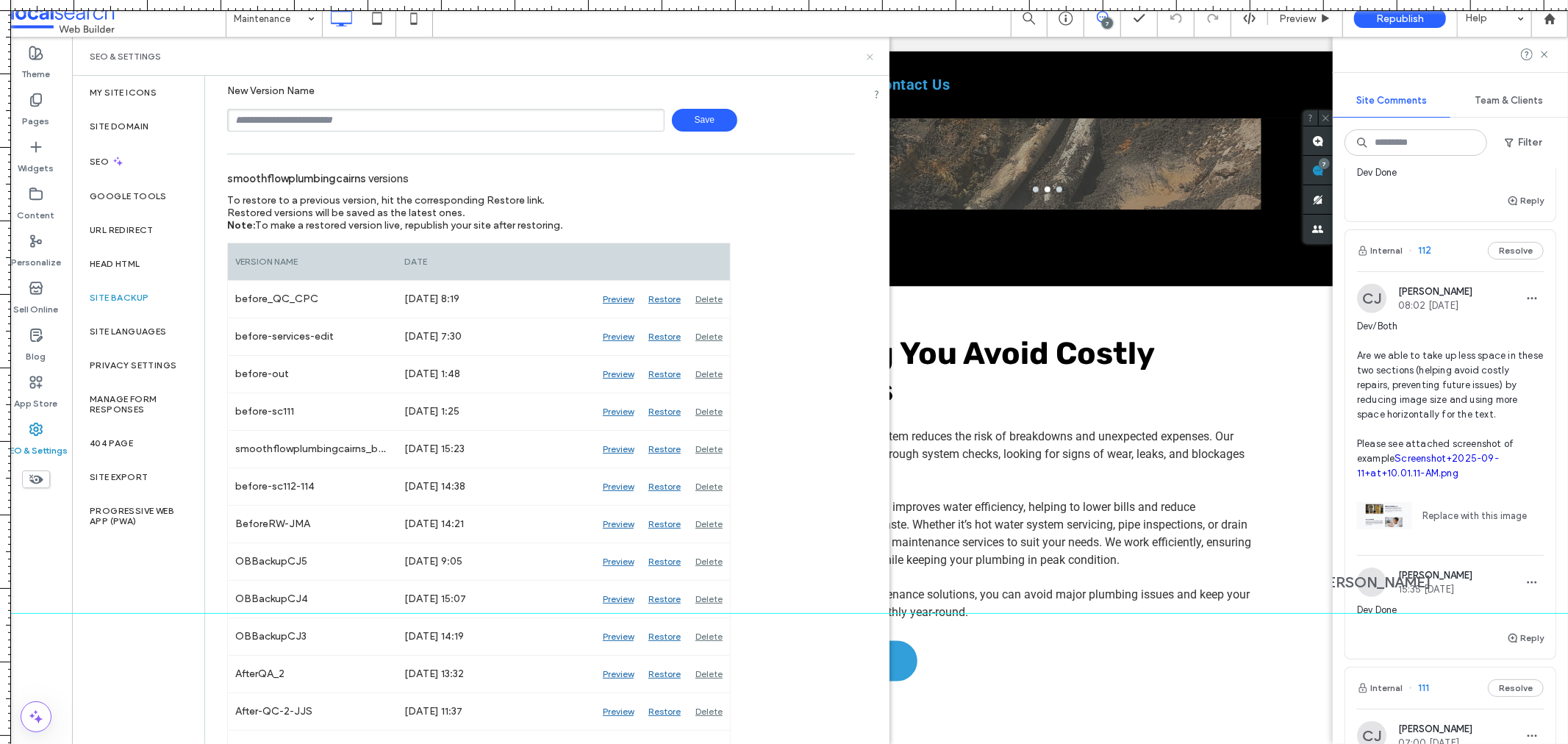
click at [868, 52] on icon at bounding box center [870, 57] width 11 height 11
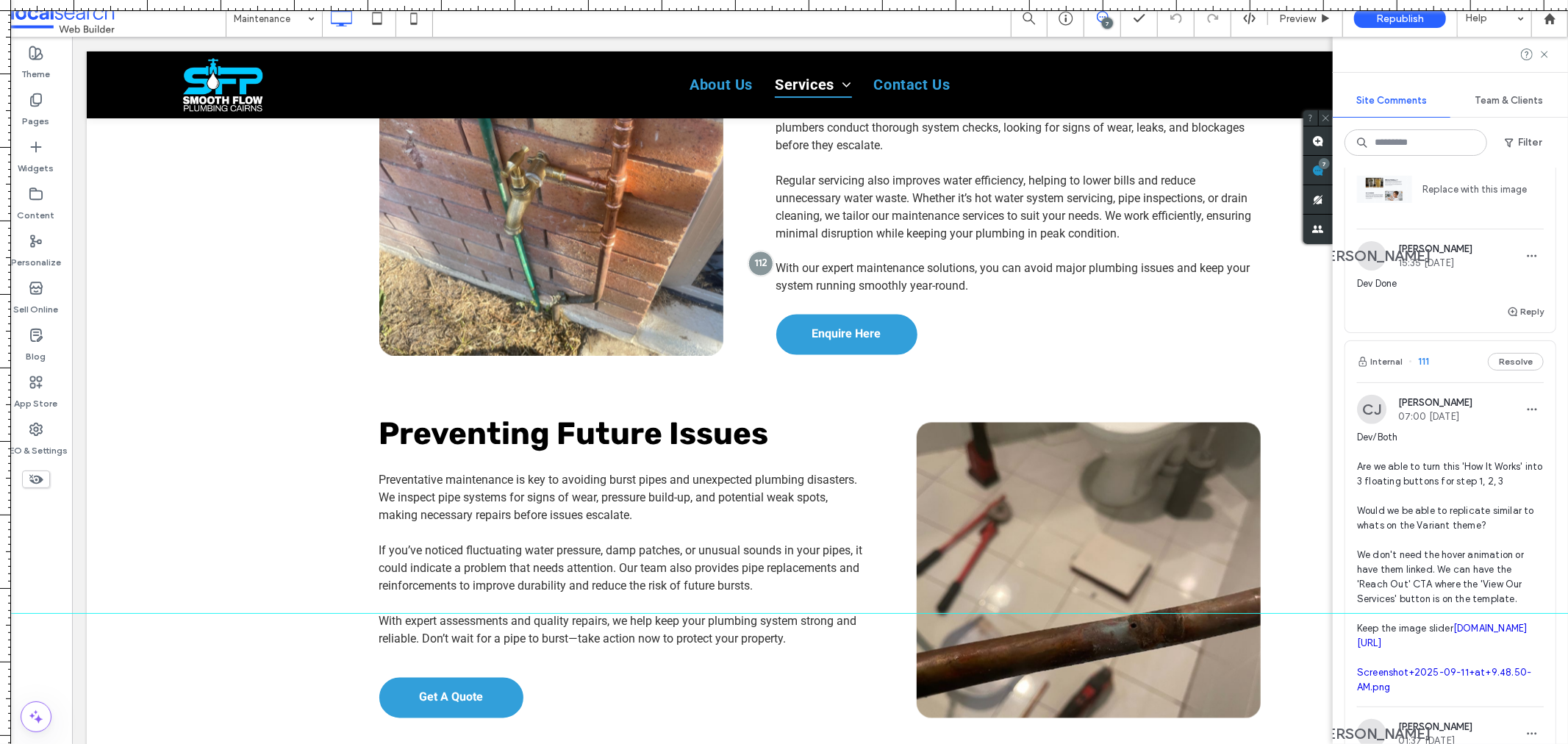
scroll to position [1306, 0]
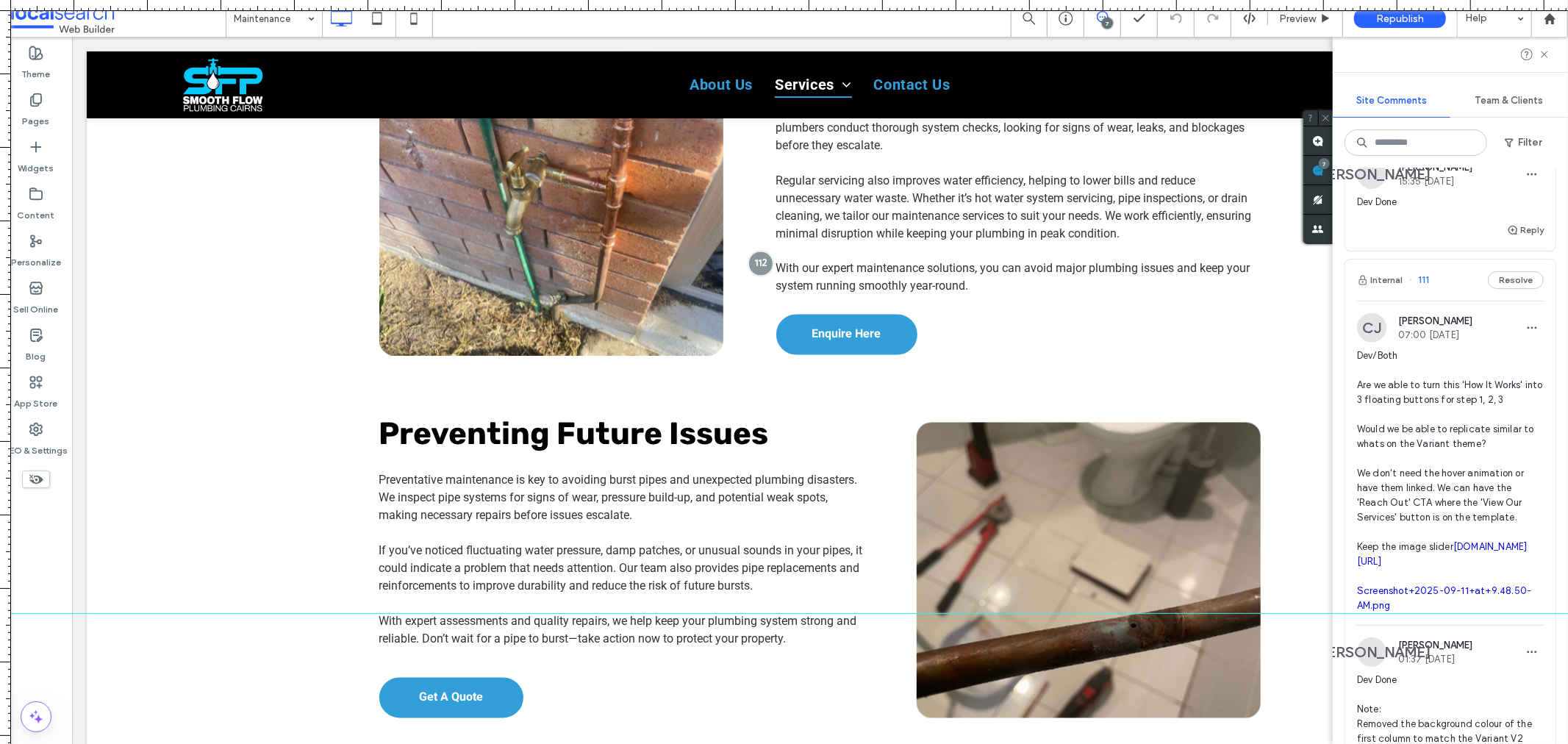
click at [1412, 611] on link "Screenshot+2025-09-11+at+9.48.50-AM.png" at bounding box center [1444, 598] width 175 height 26
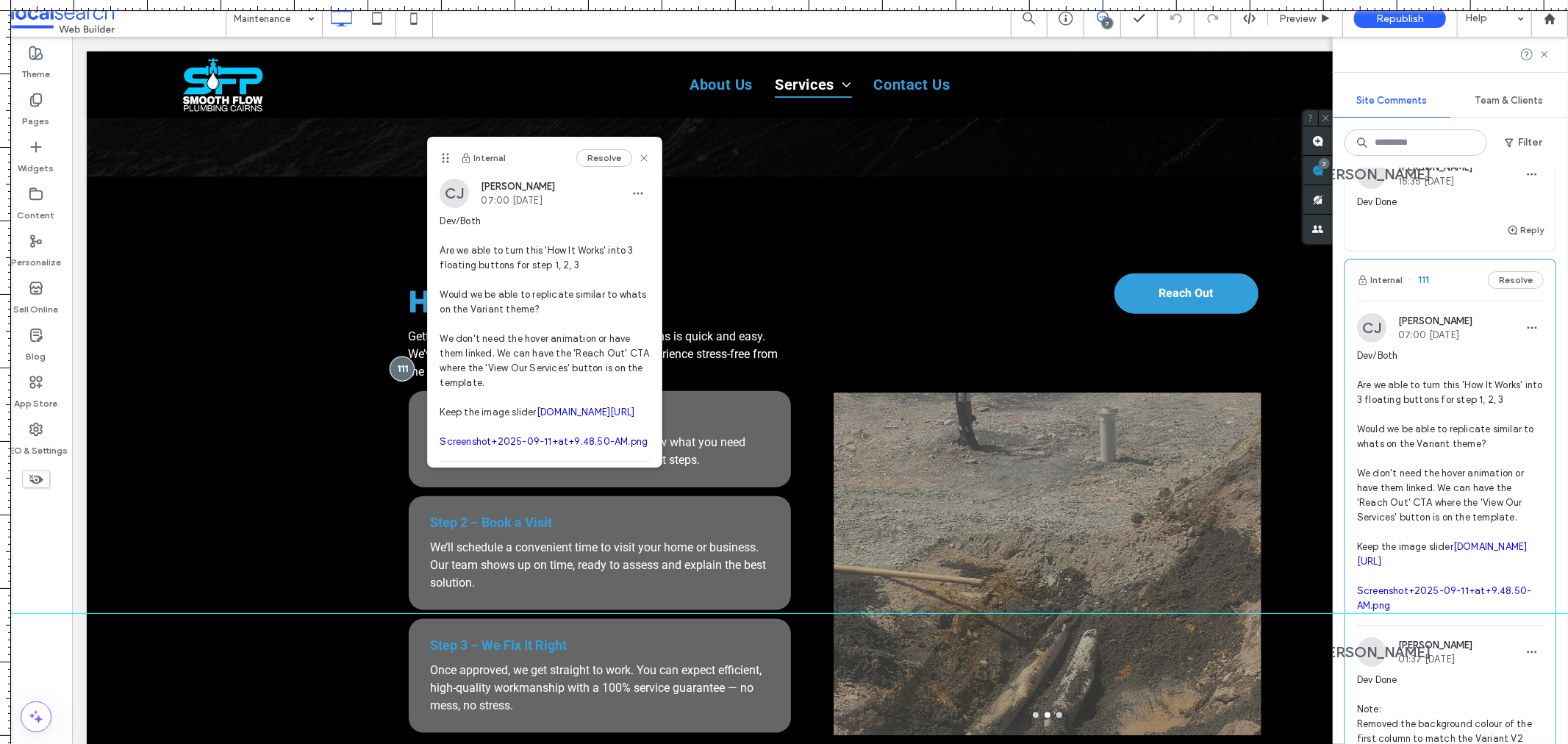
click at [1362, 611] on link "Screenshot+2025-09-11+at+9.48.50-AM.png" at bounding box center [1444, 598] width 175 height 26
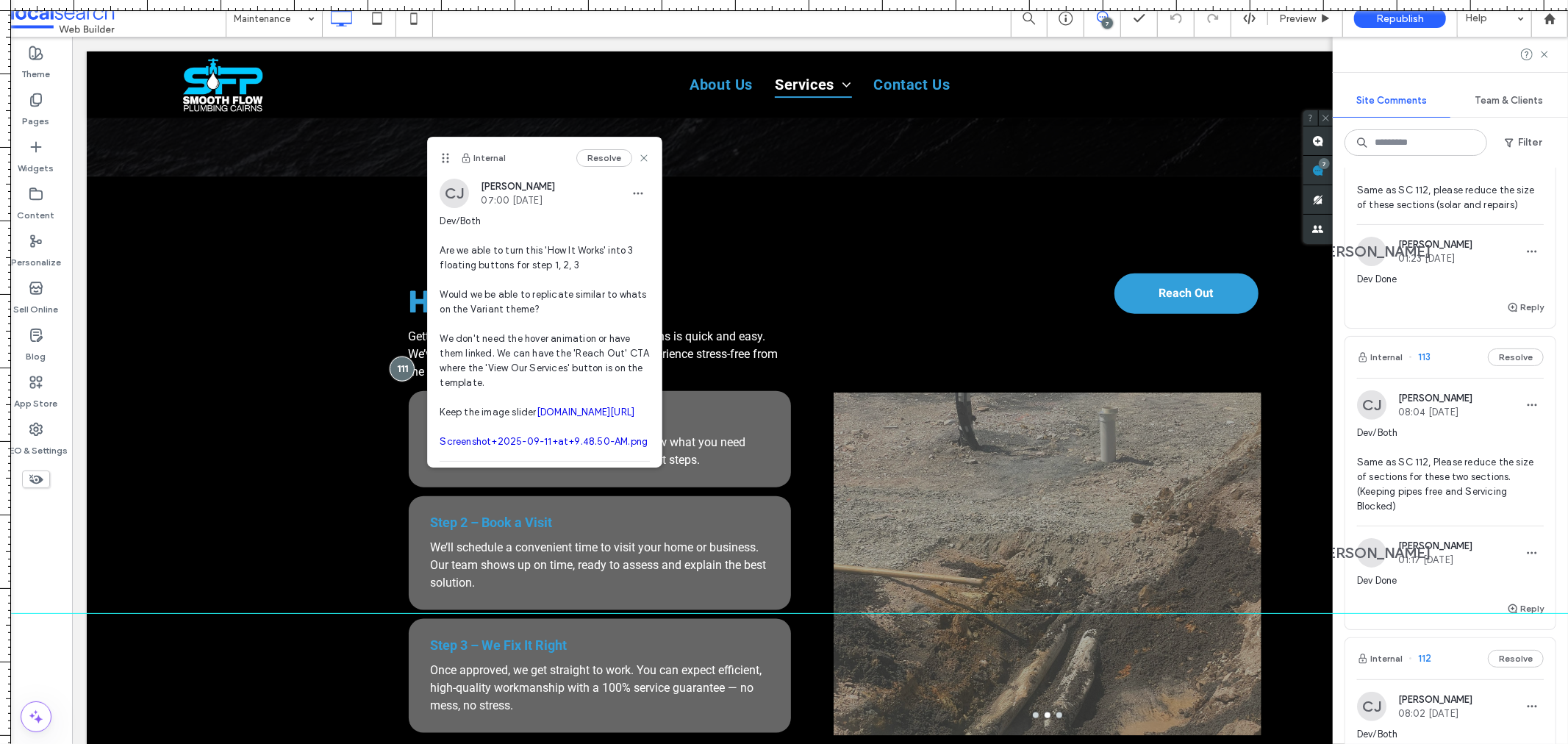
scroll to position [490, 0]
click at [1376, 421] on img at bounding box center [1372, 406] width 30 height 30
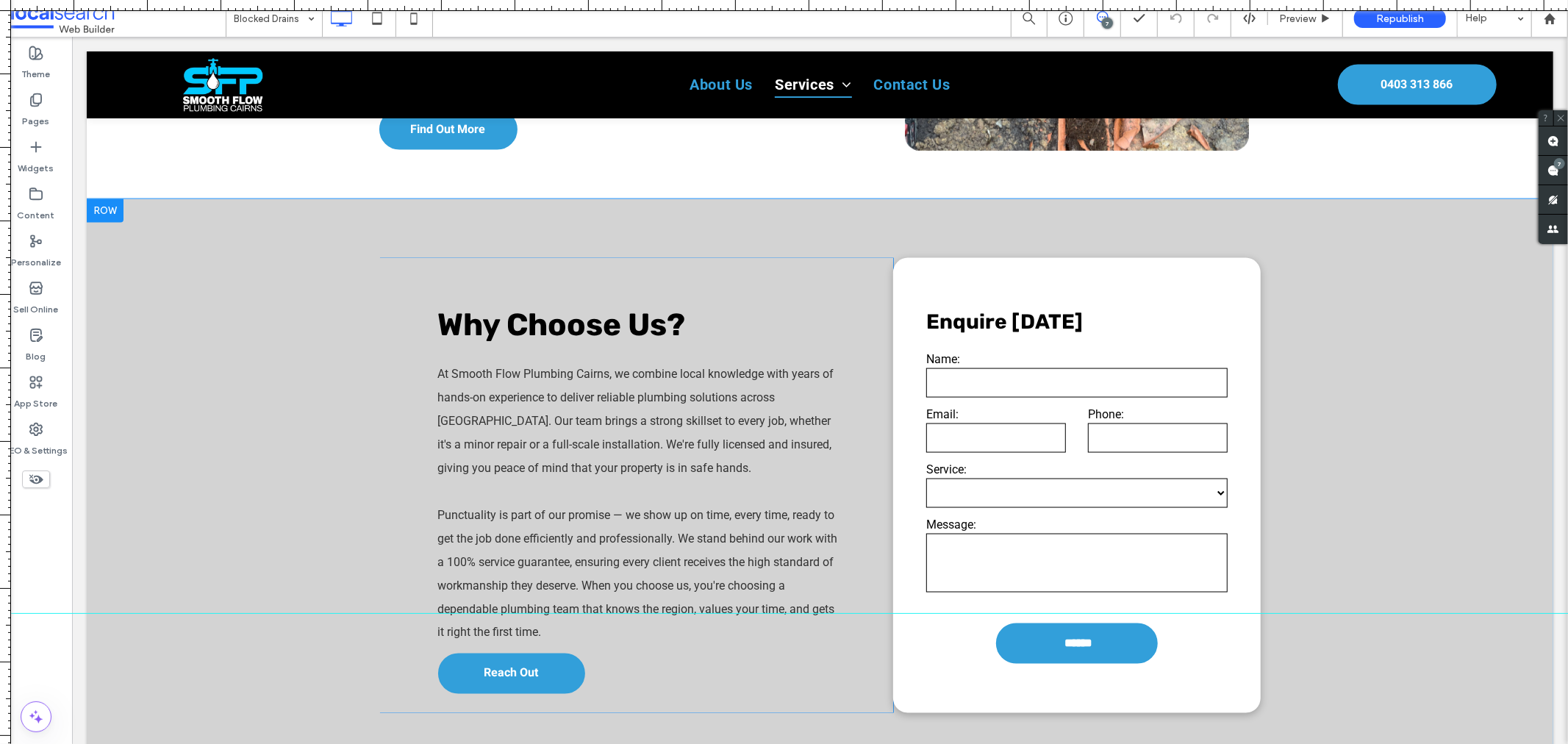
scroll to position [1756, 0]
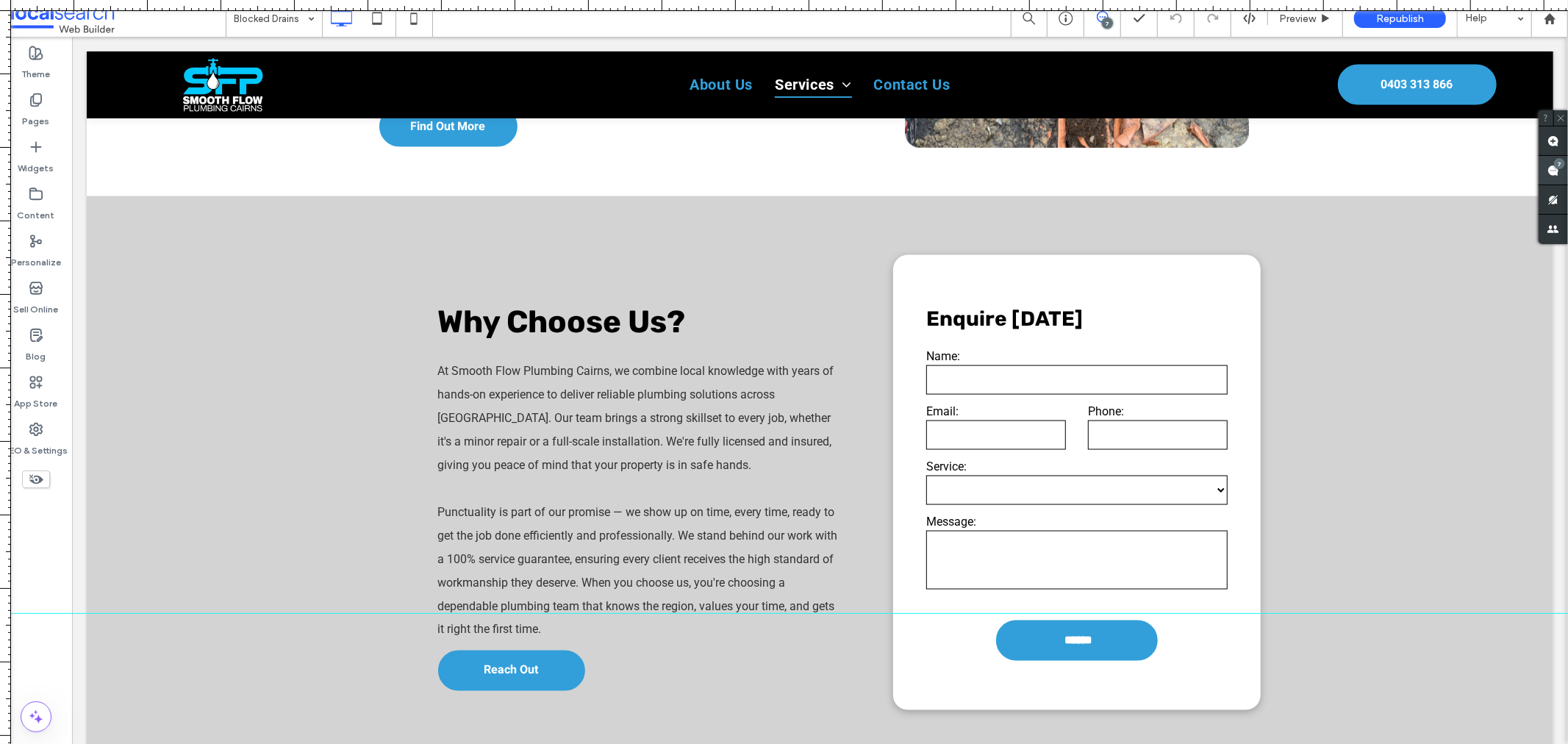
click at [1564, 171] on span at bounding box center [1553, 170] width 30 height 29
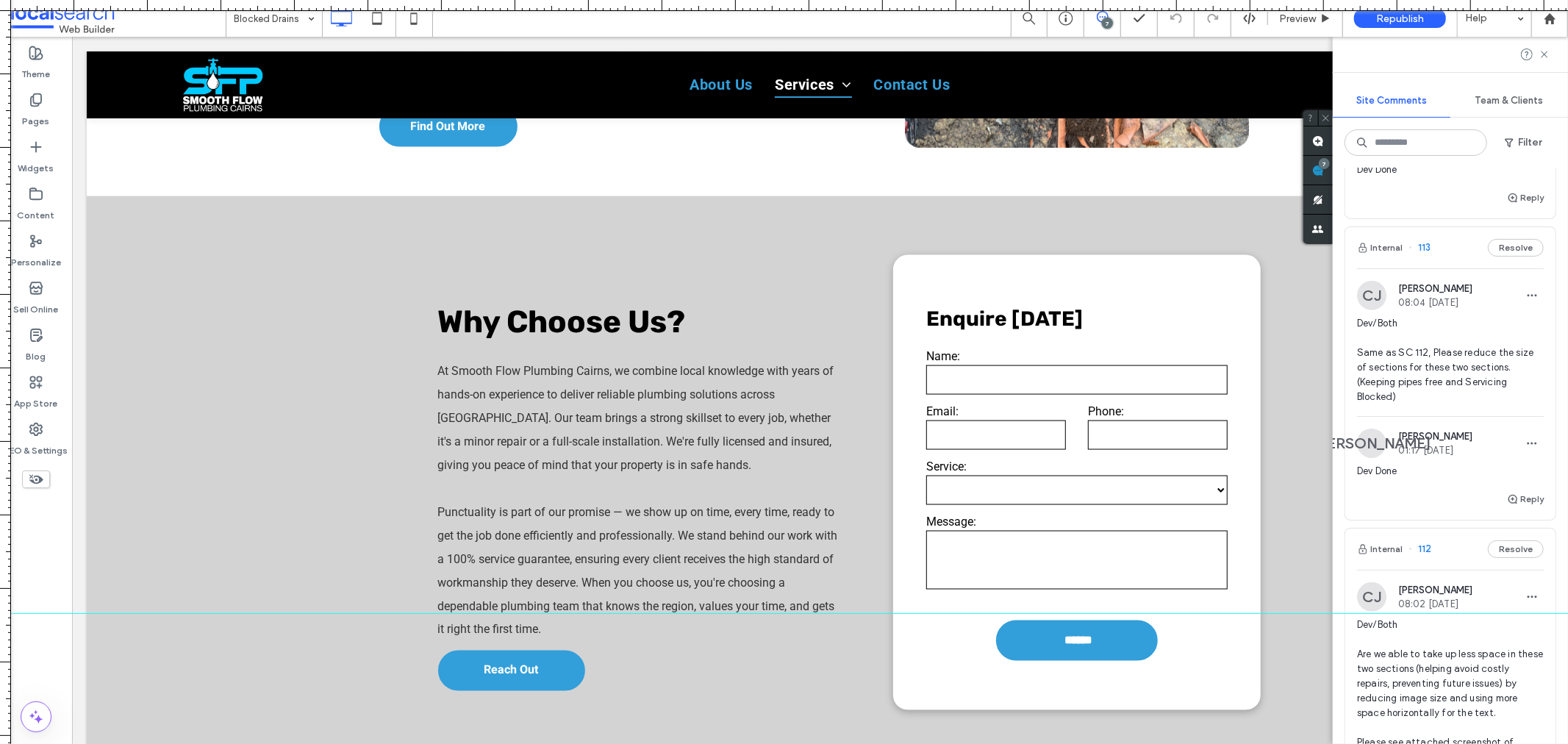
scroll to position [571, 0]
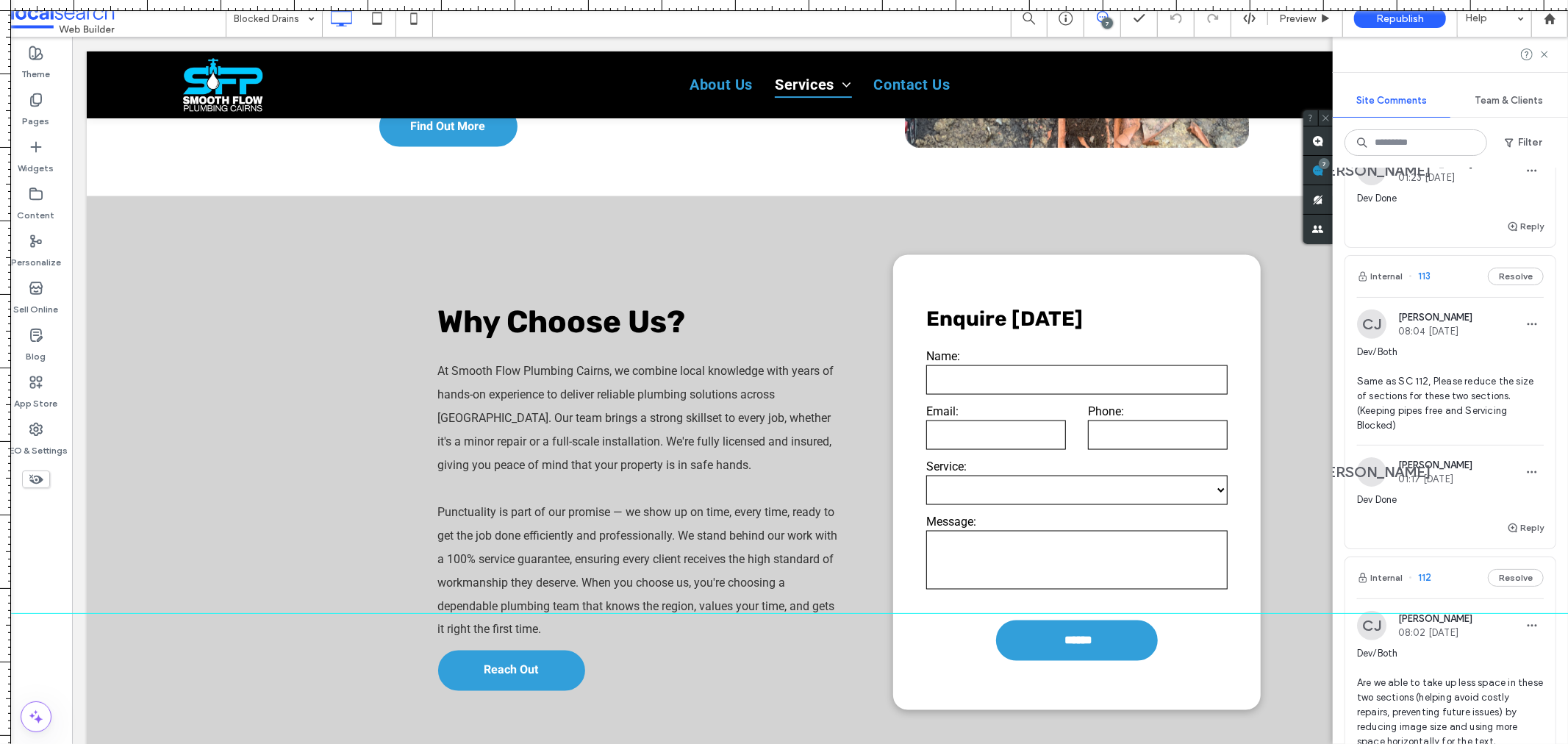
click at [1378, 339] on img at bounding box center [1372, 324] width 30 height 30
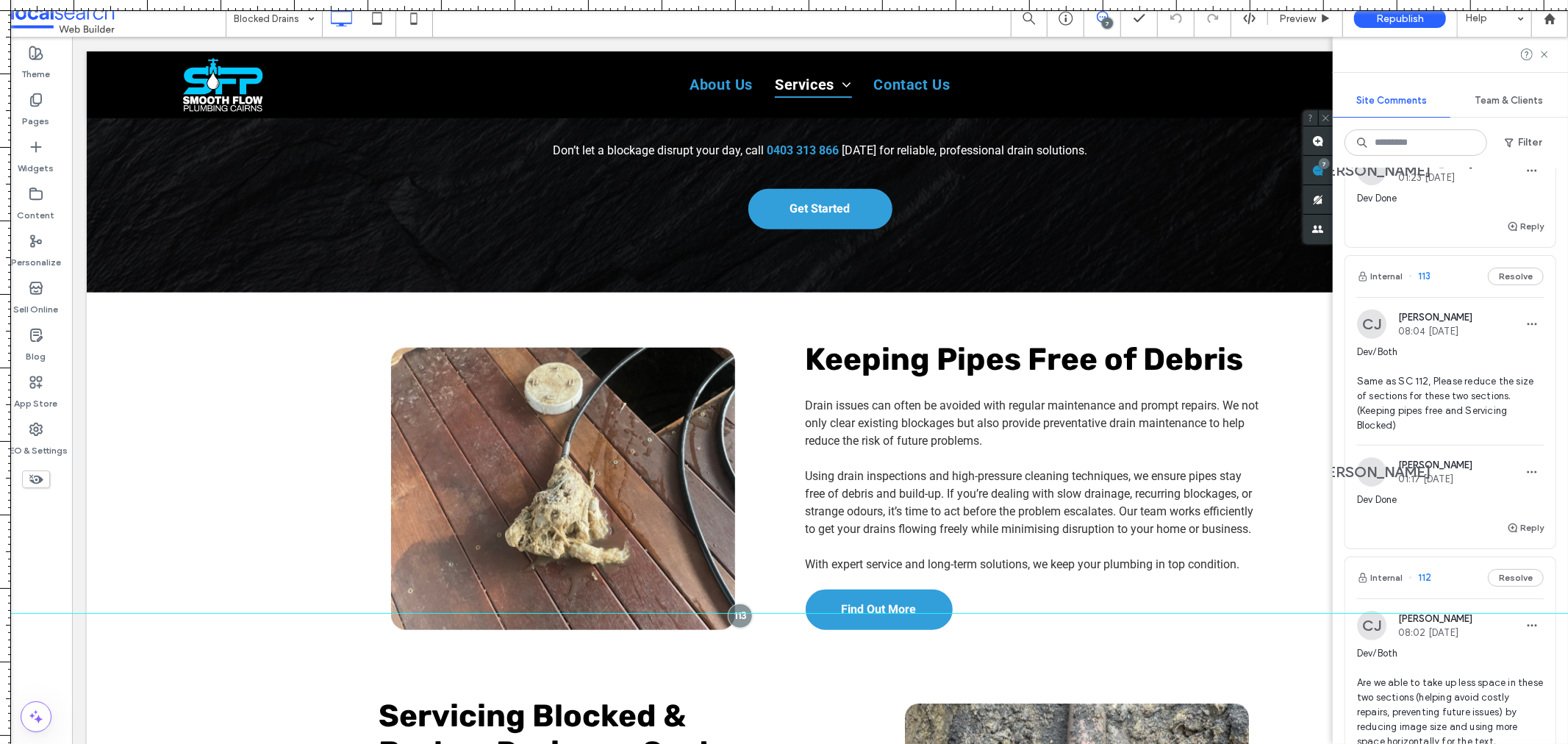
scroll to position [0, 0]
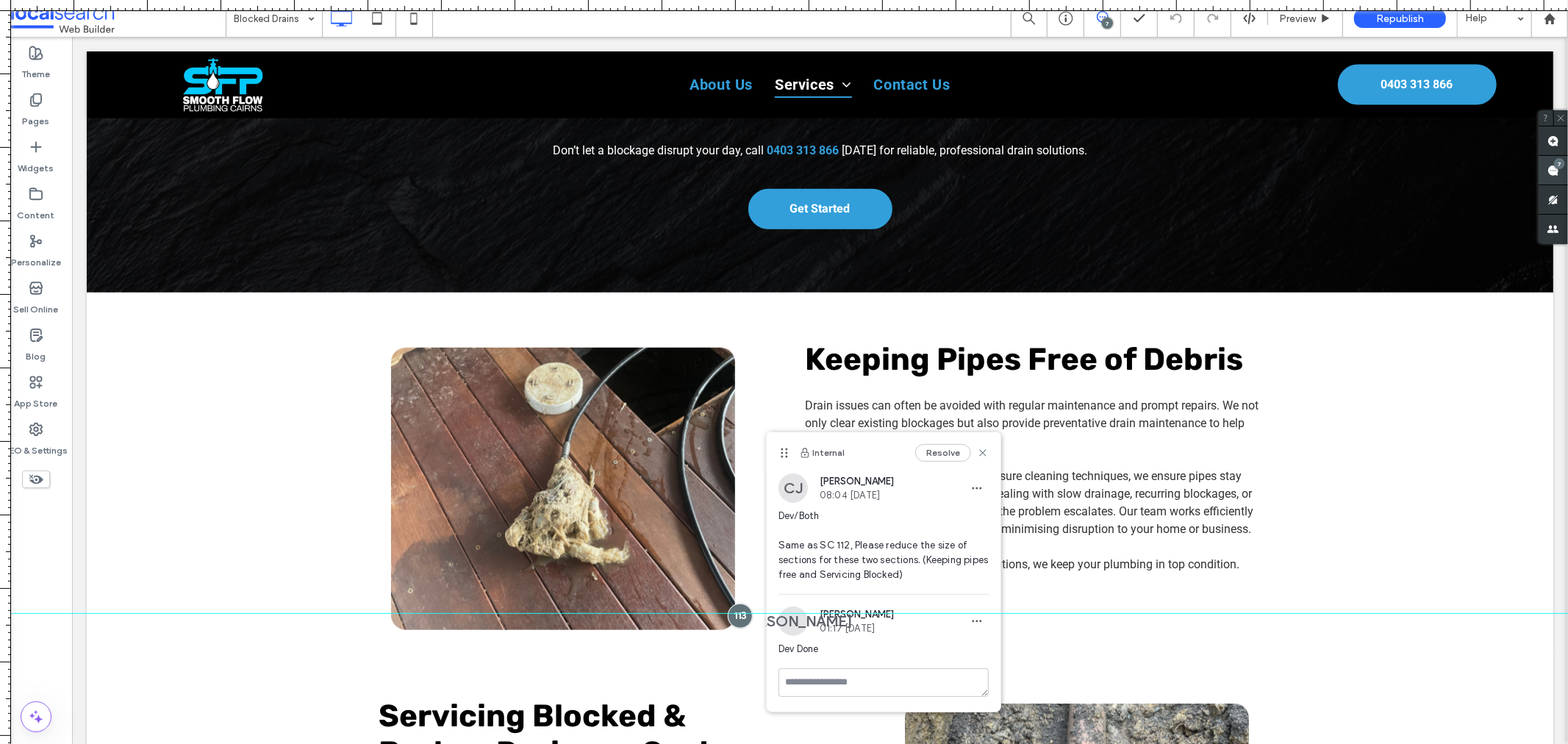
click at [1566, 169] on span at bounding box center [1553, 170] width 30 height 29
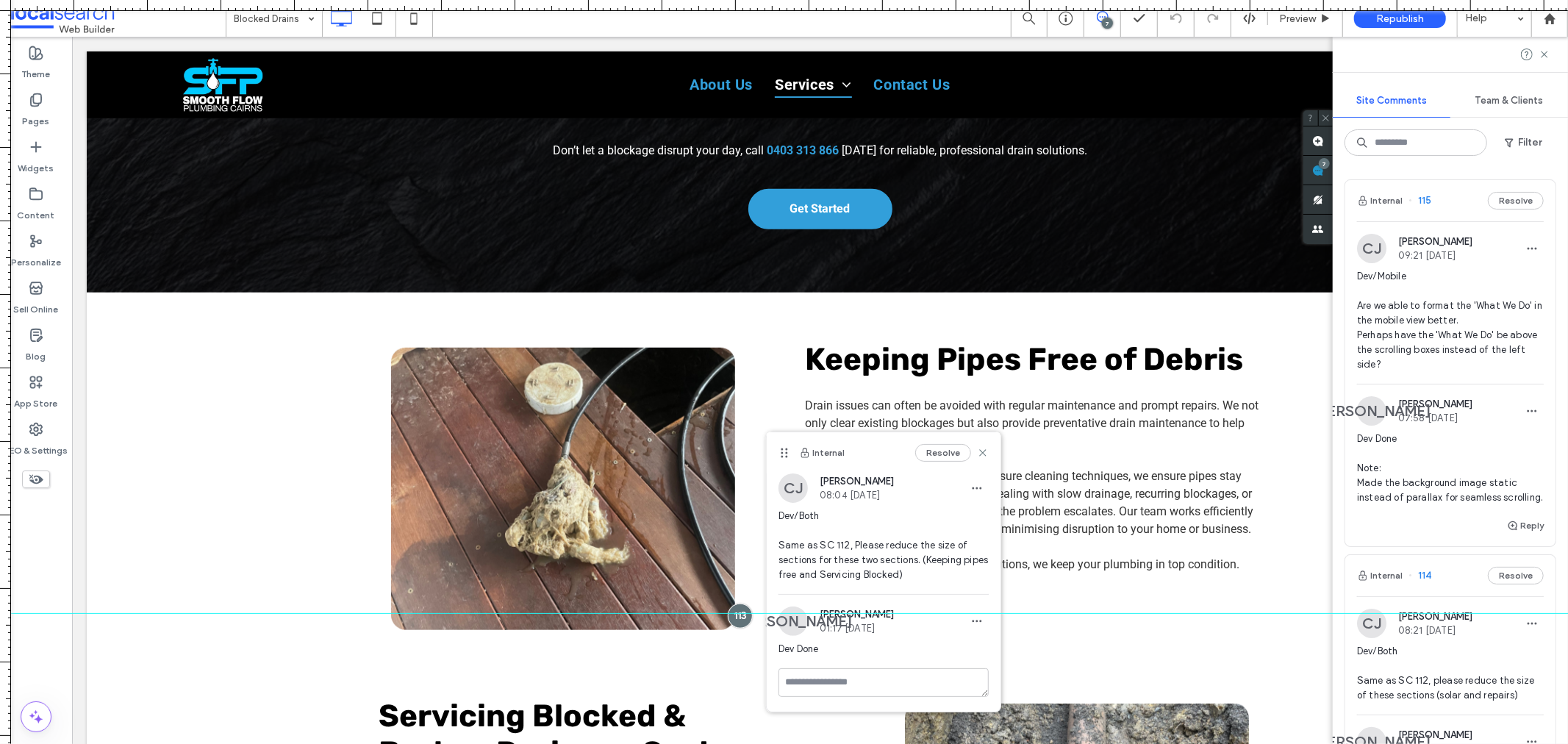
click at [1367, 242] on img at bounding box center [1372, 249] width 30 height 30
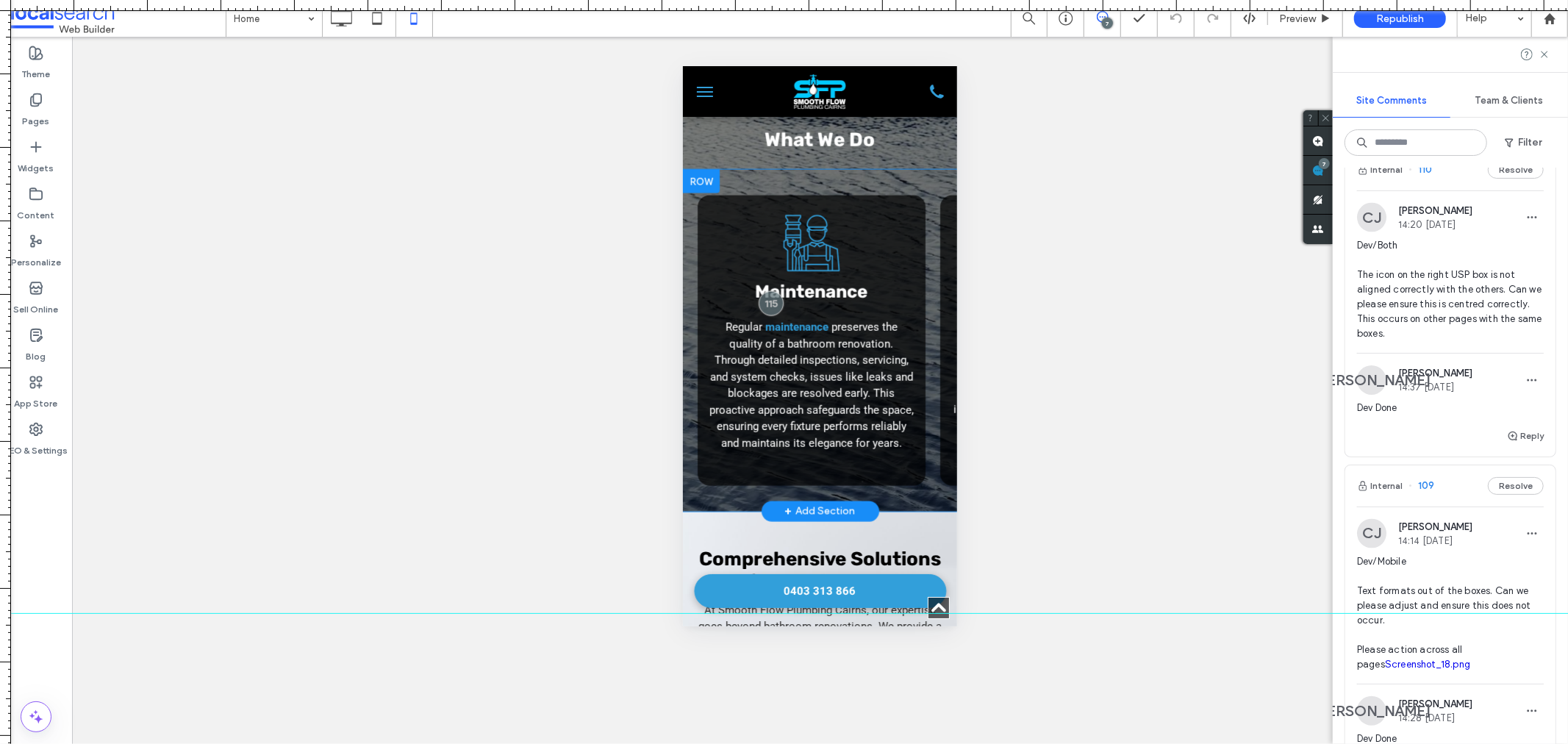
drag, startPoint x: 911, startPoint y: 485, endPoint x: 1340, endPoint y: 547, distance: 433.5
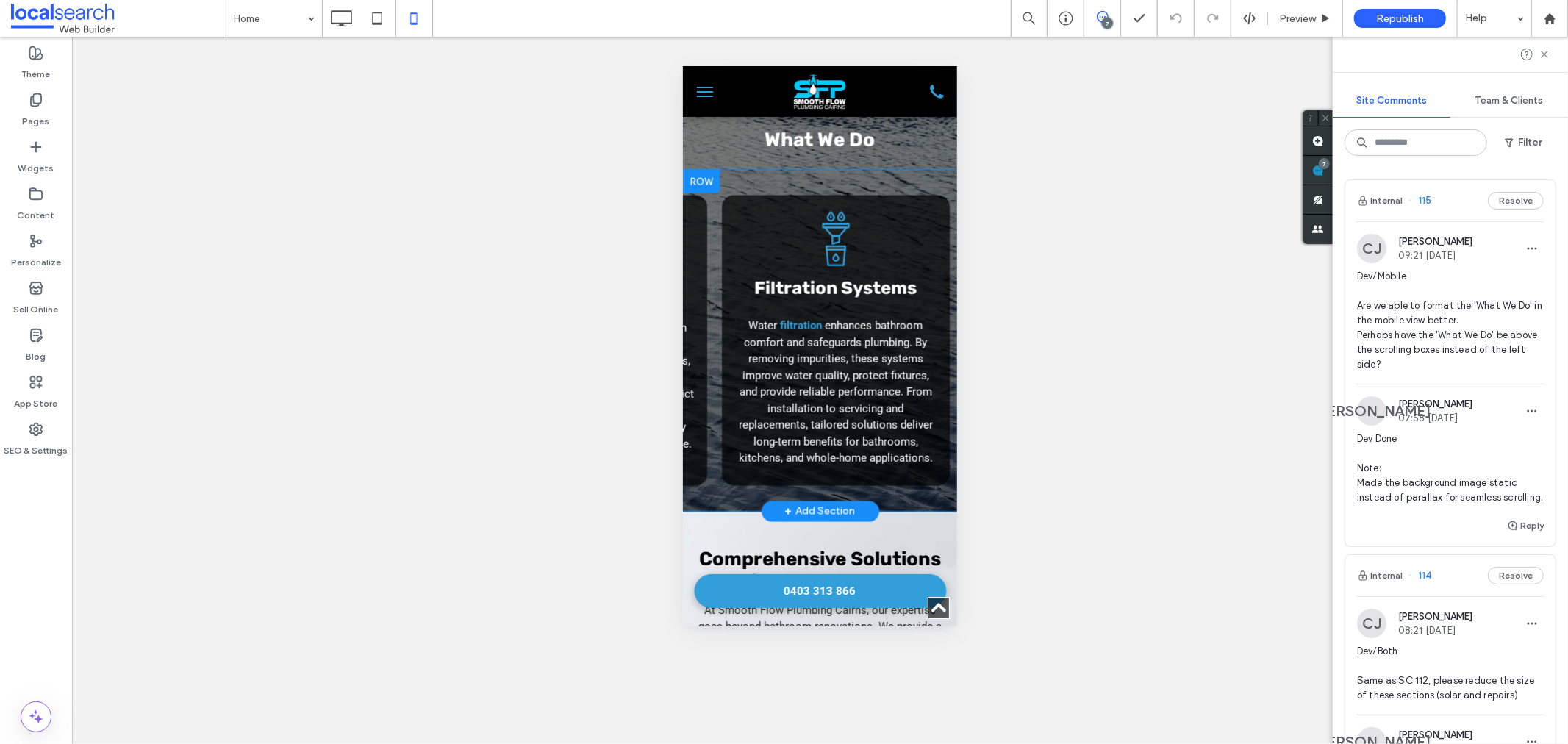
scroll to position [0, 1200]
drag, startPoint x: 715, startPoint y: 483, endPoint x: 1683, endPoint y: 551, distance: 970.4
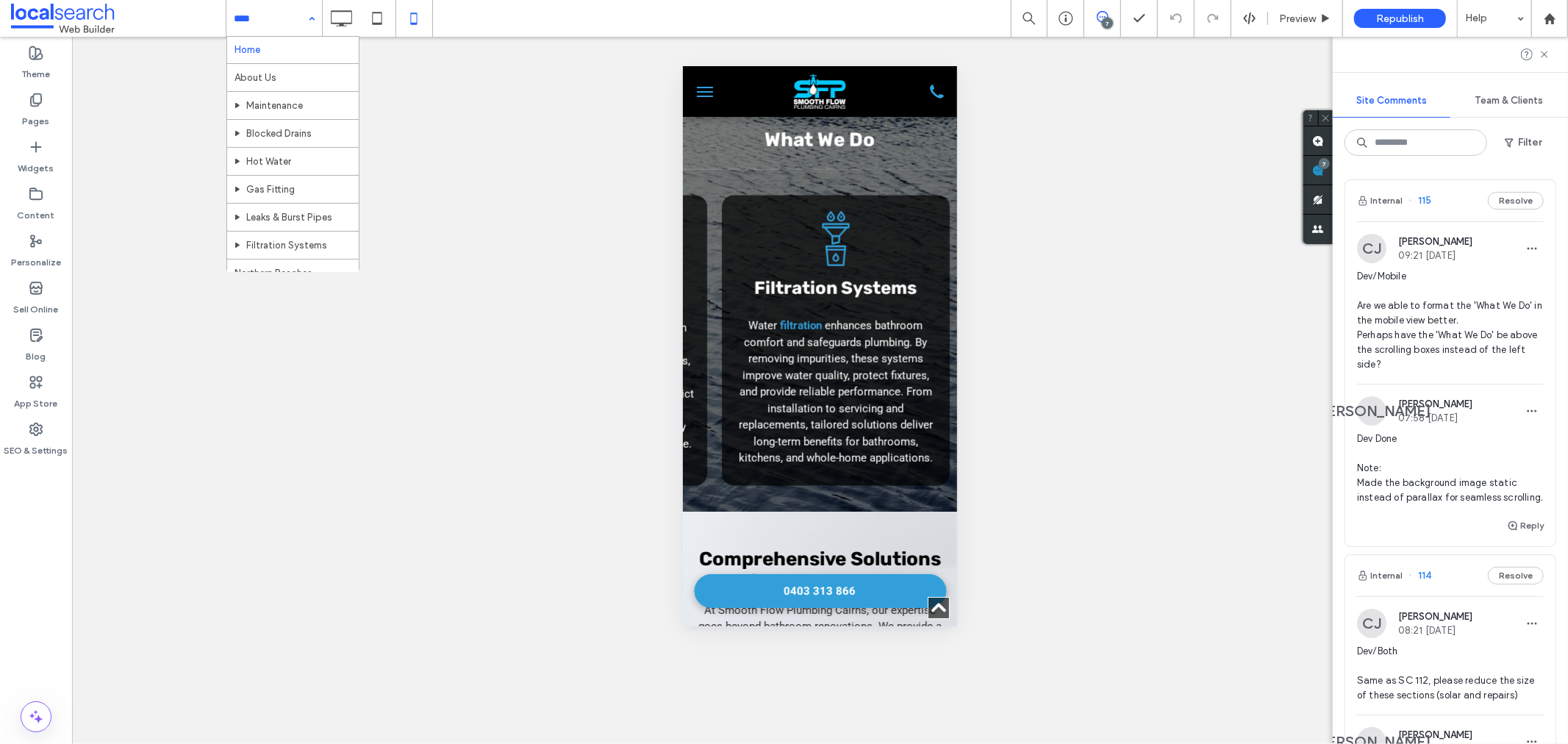
scroll to position [0, 0]
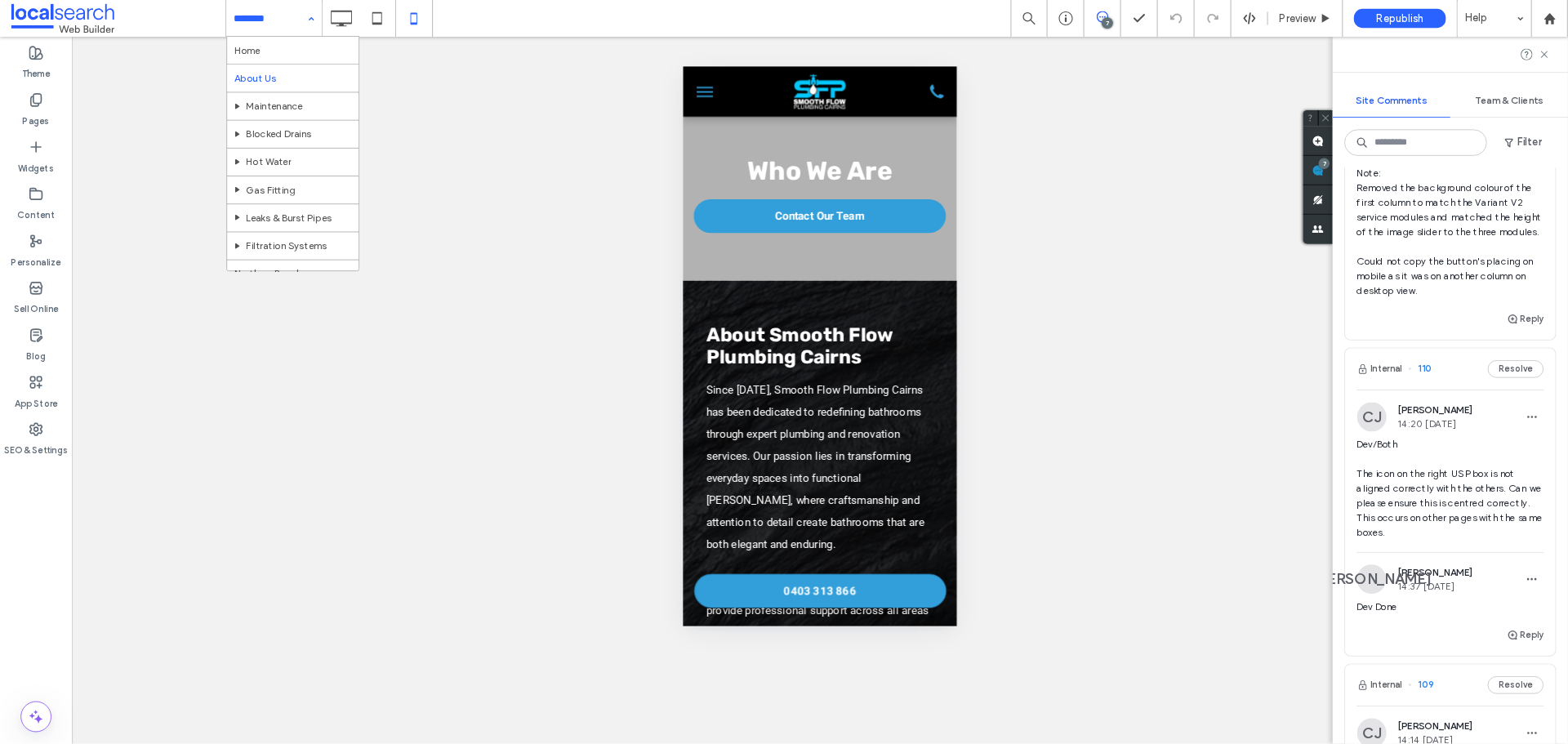
scroll to position [2086, 0]
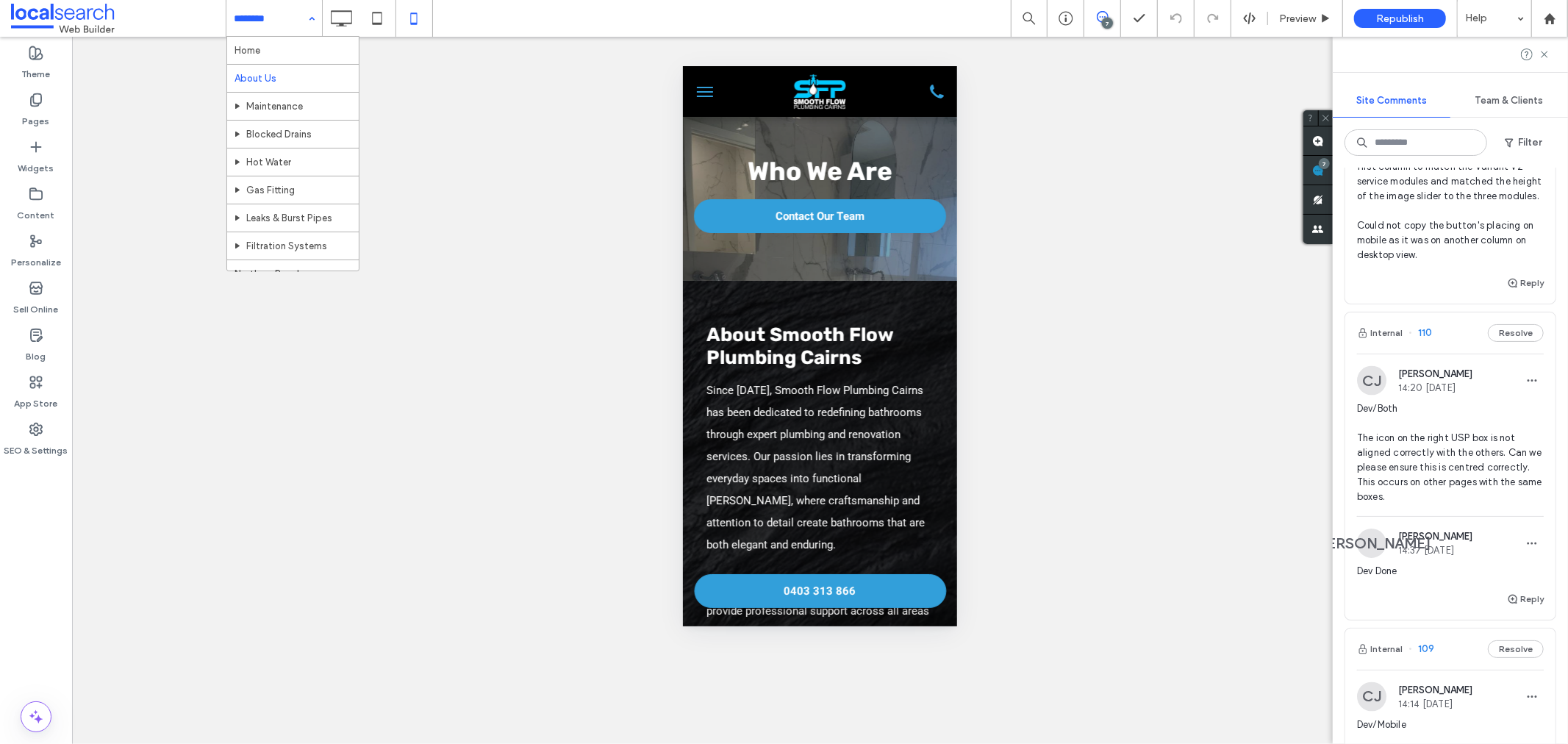
click at [1379, 396] on img at bounding box center [1372, 381] width 30 height 30
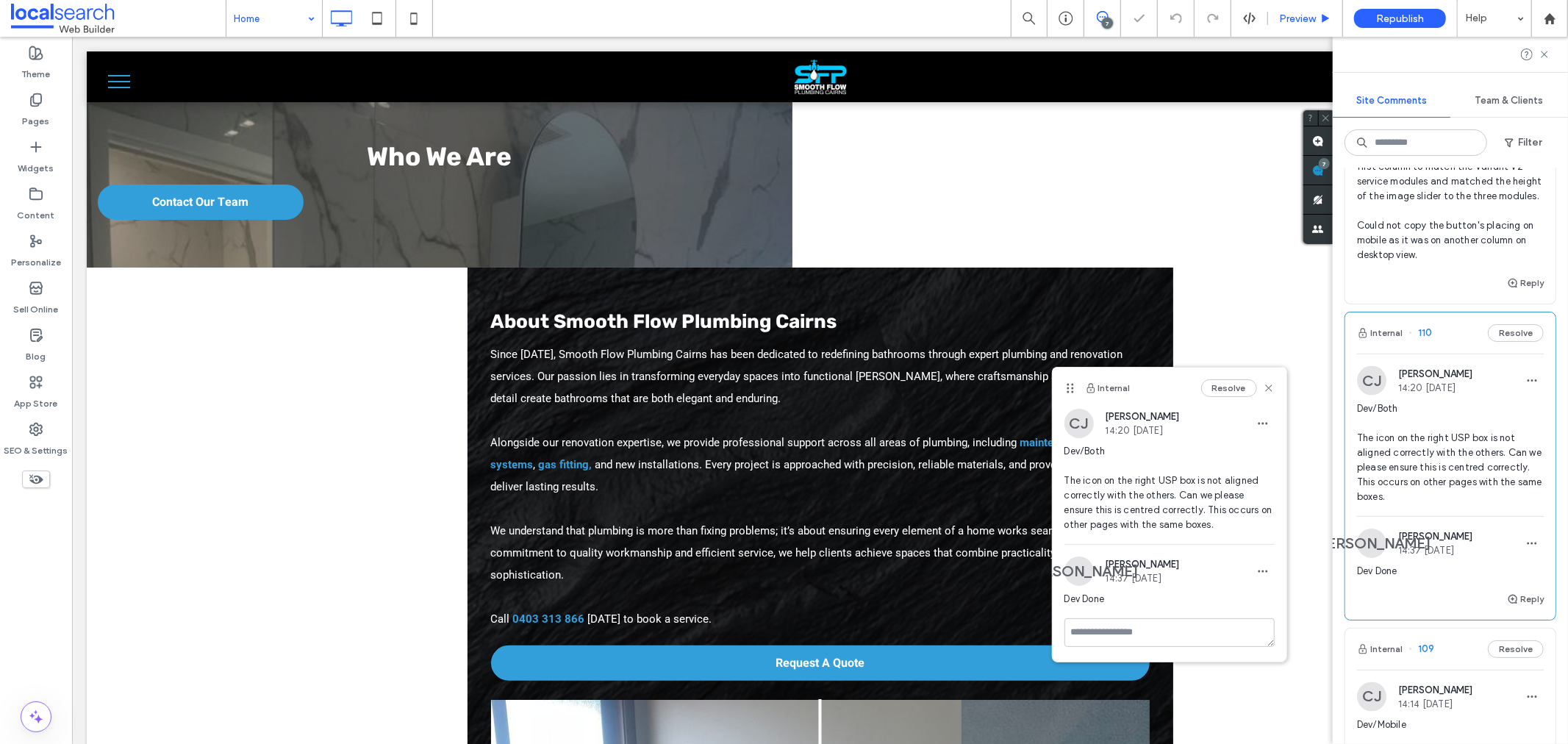
click at [1279, 16] on span "Preview" at bounding box center [1297, 19] width 37 height 12
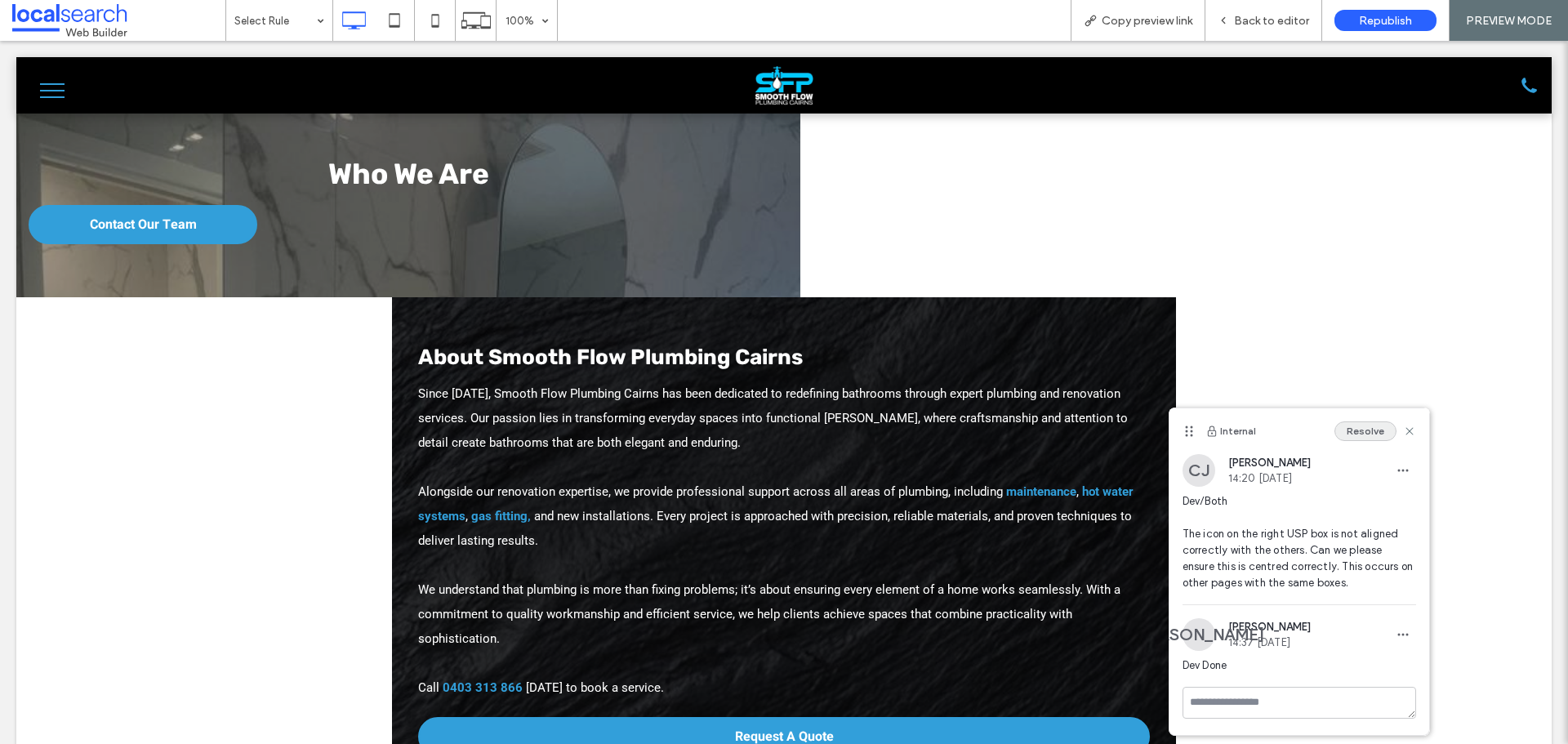
click at [1407, 428] on use at bounding box center [1409, 431] width 7 height 7
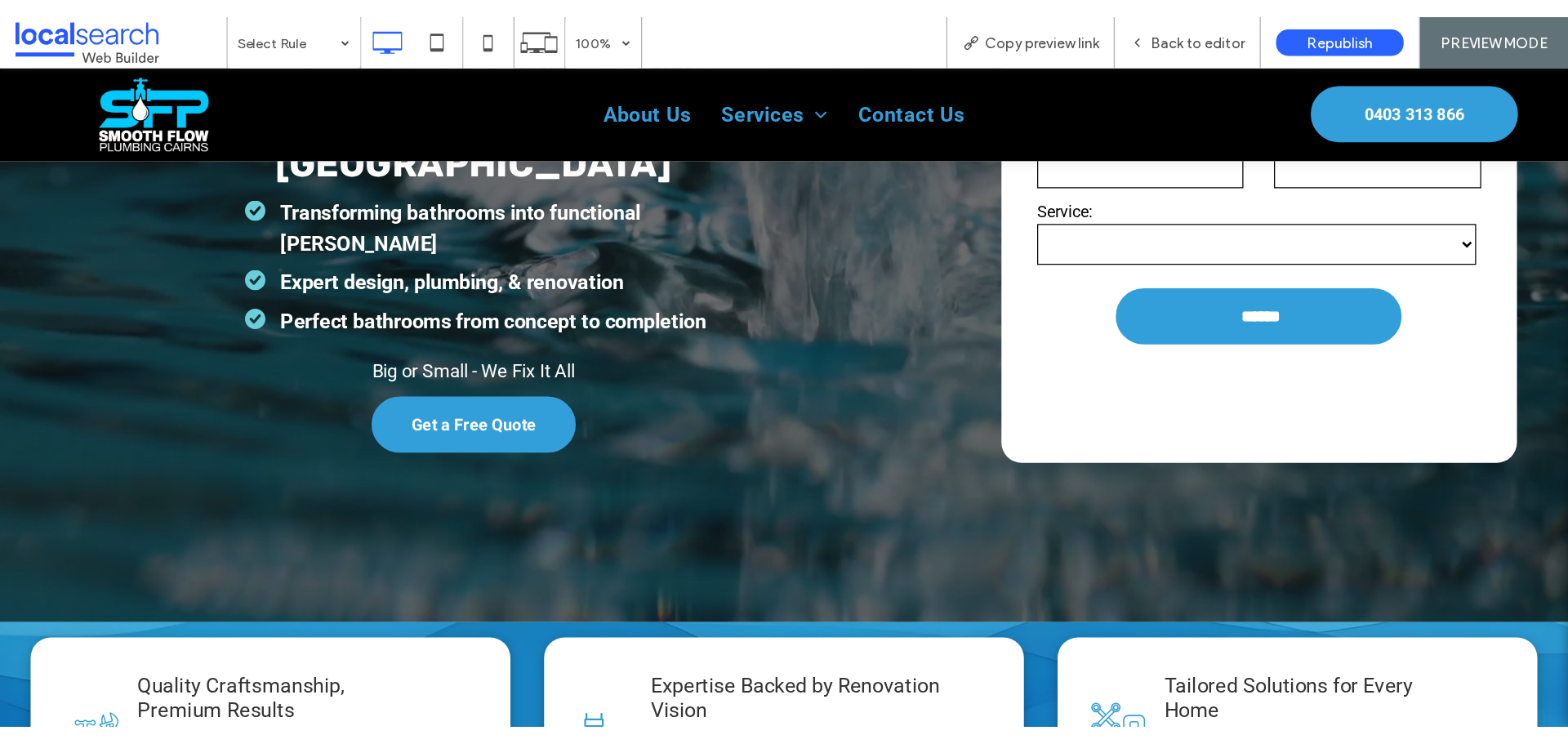
scroll to position [327, 0]
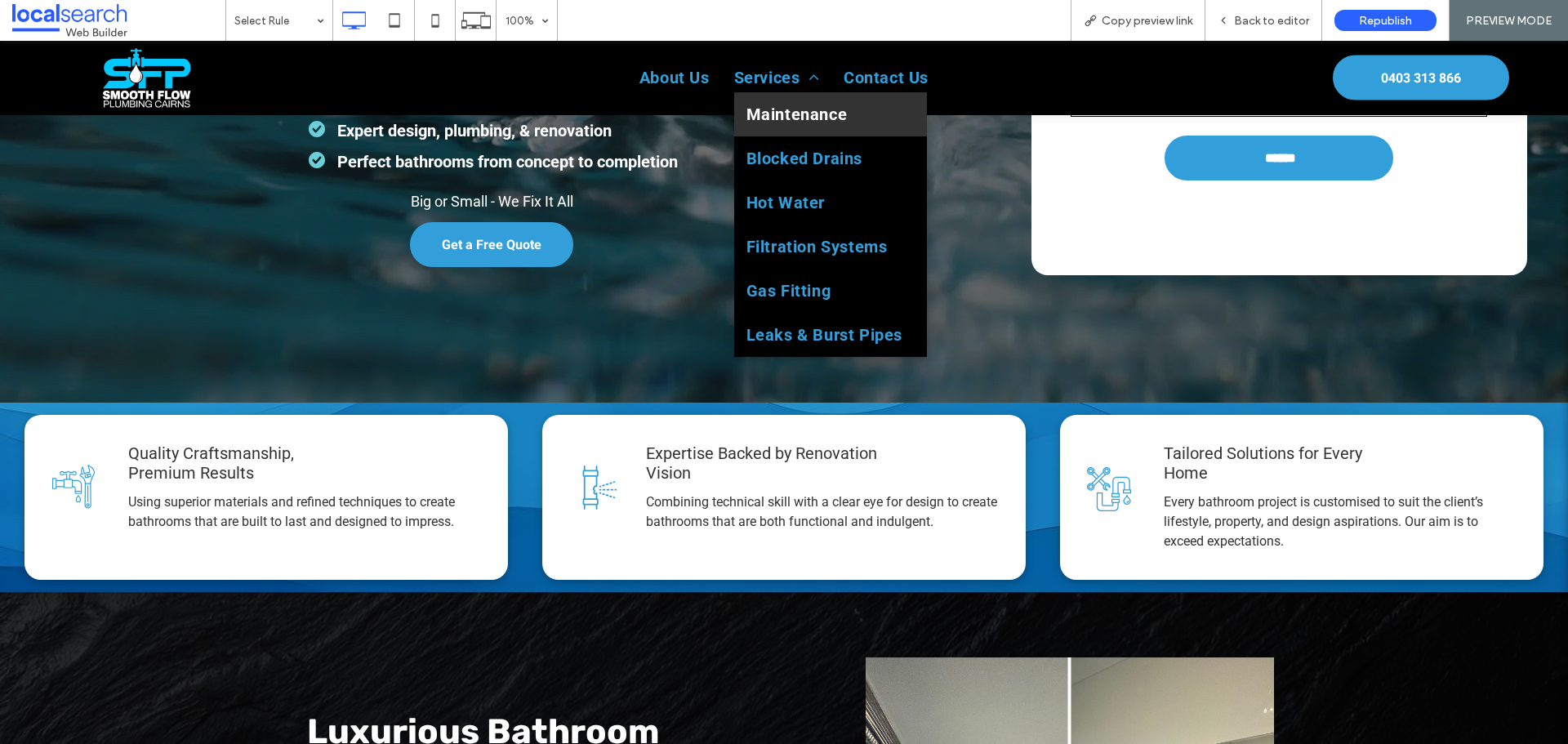
click at [757, 123] on span "Maintenance" at bounding box center [797, 114] width 101 height 20
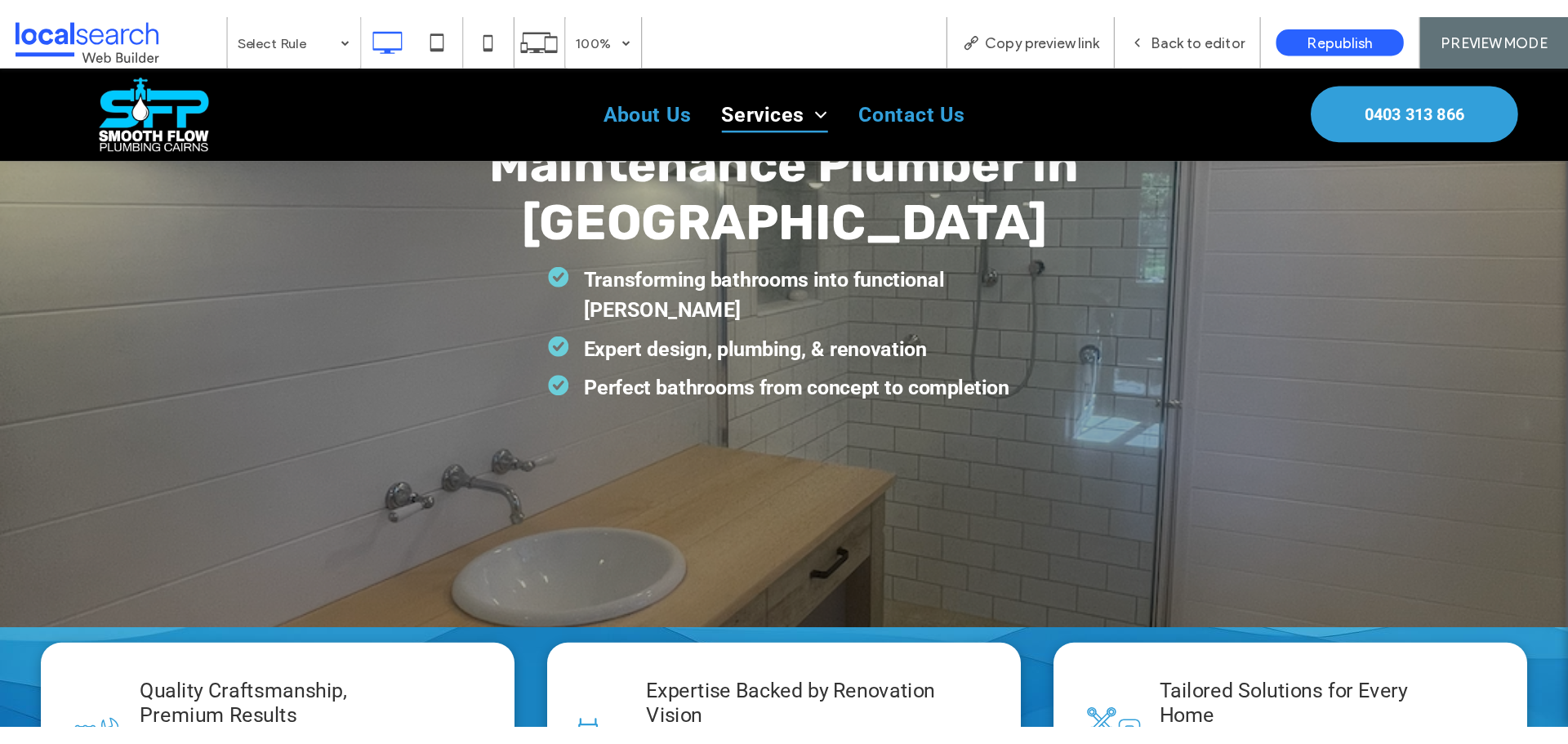
scroll to position [327, 0]
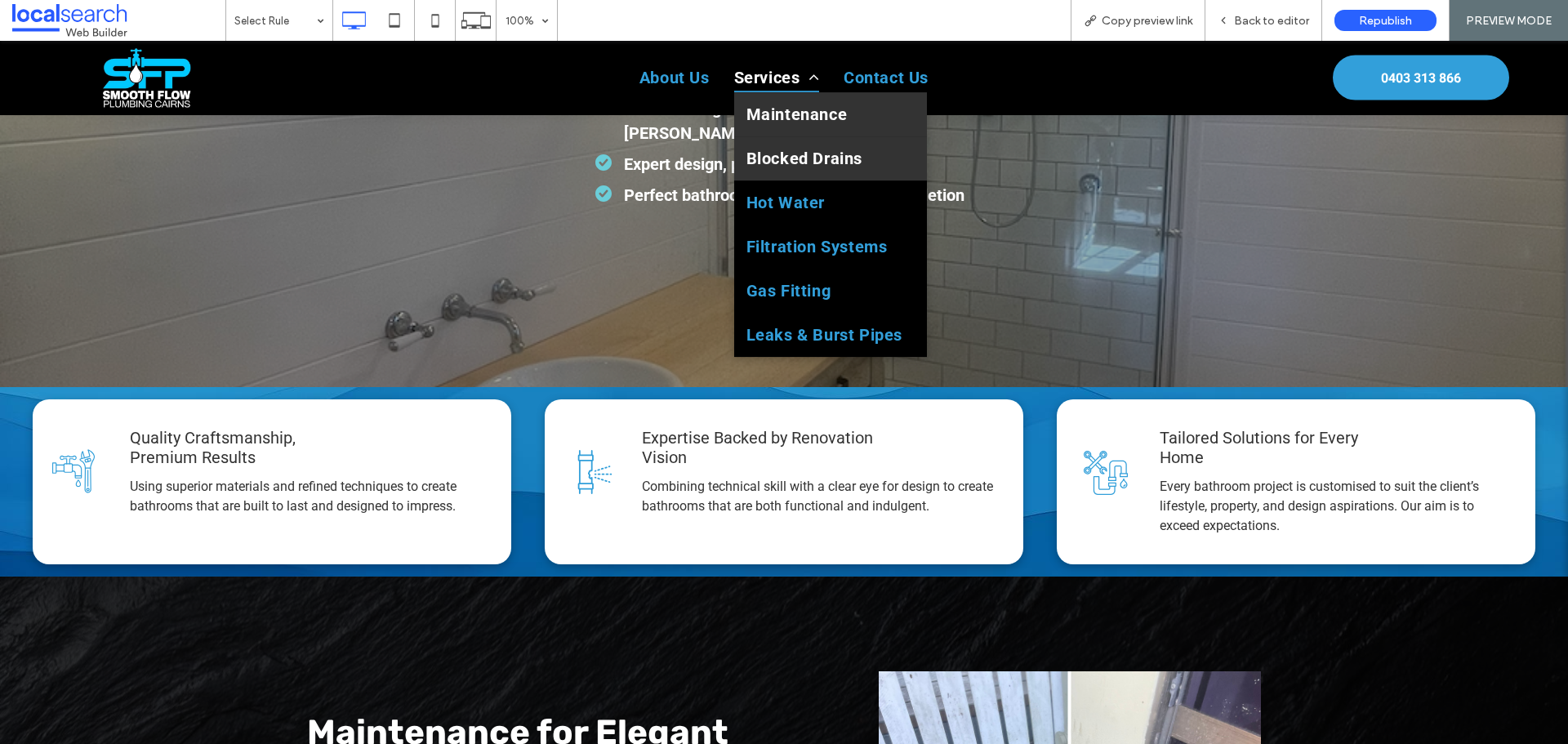
click at [769, 156] on span "Blocked Drains" at bounding box center [805, 158] width 116 height 20
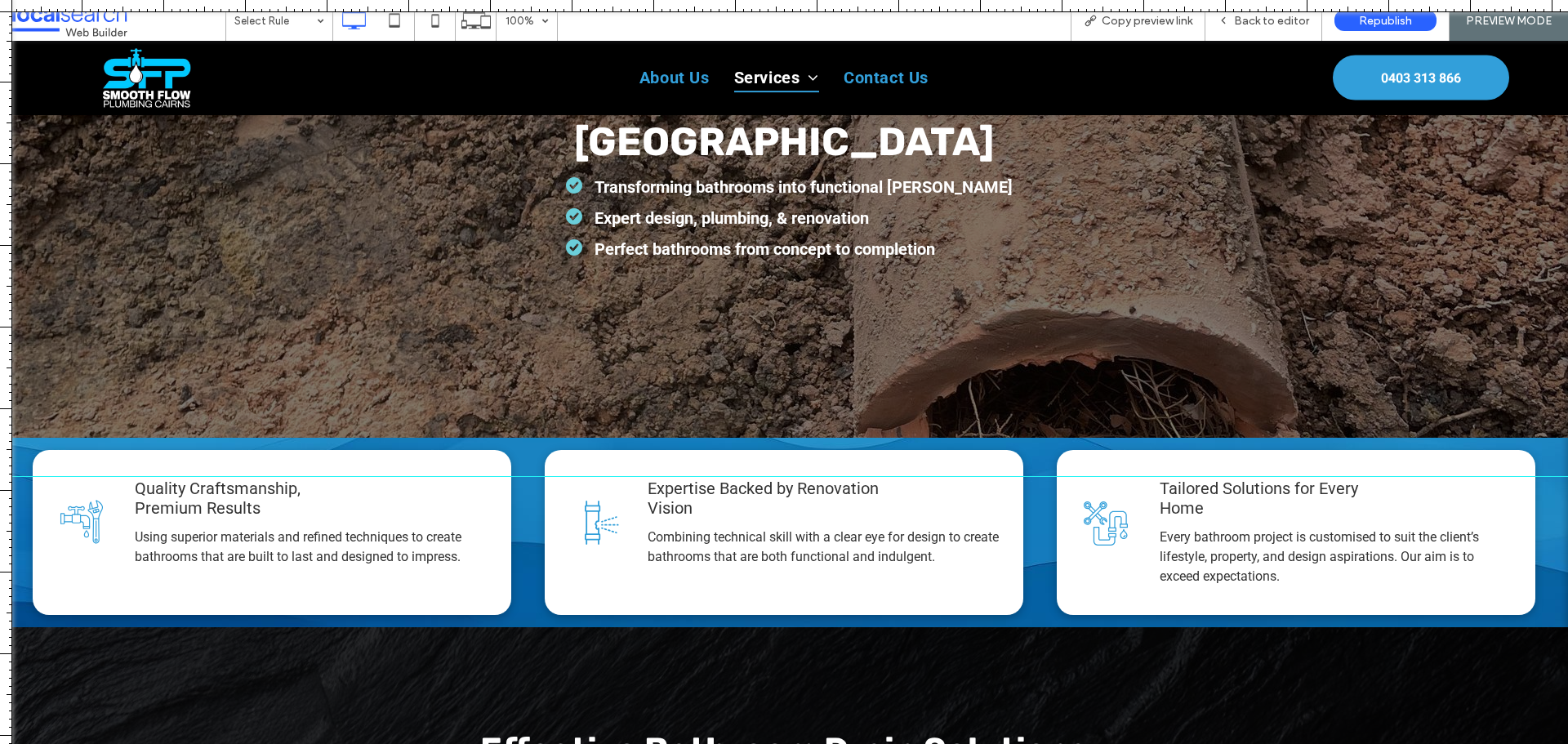
drag, startPoint x: 559, startPoint y: 677, endPoint x: 602, endPoint y: 476, distance: 205.5
click at [602, 476] on div at bounding box center [871, 477] width 1742 height 14
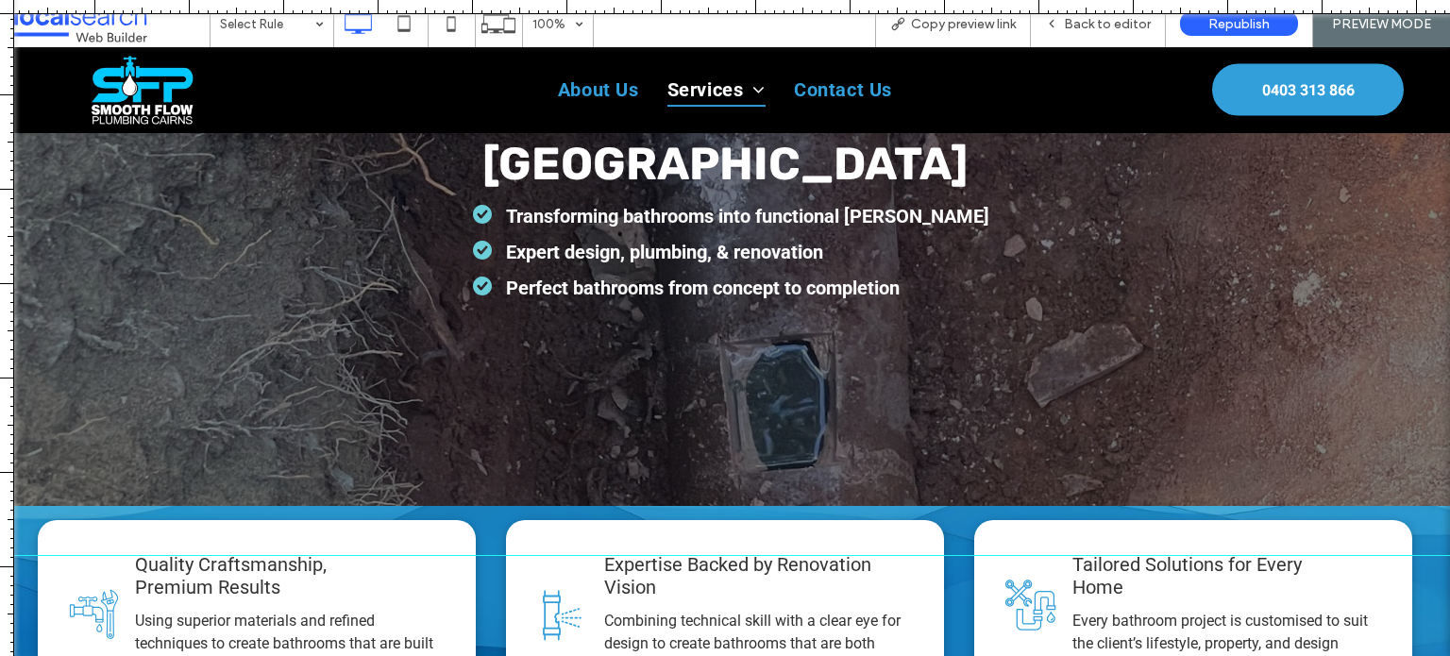
drag, startPoint x: 1148, startPoint y: 547, endPoint x: 1165, endPoint y: 555, distance: 18.6
click at [1165, 555] on div at bounding box center [1006, 555] width 2013 height 16
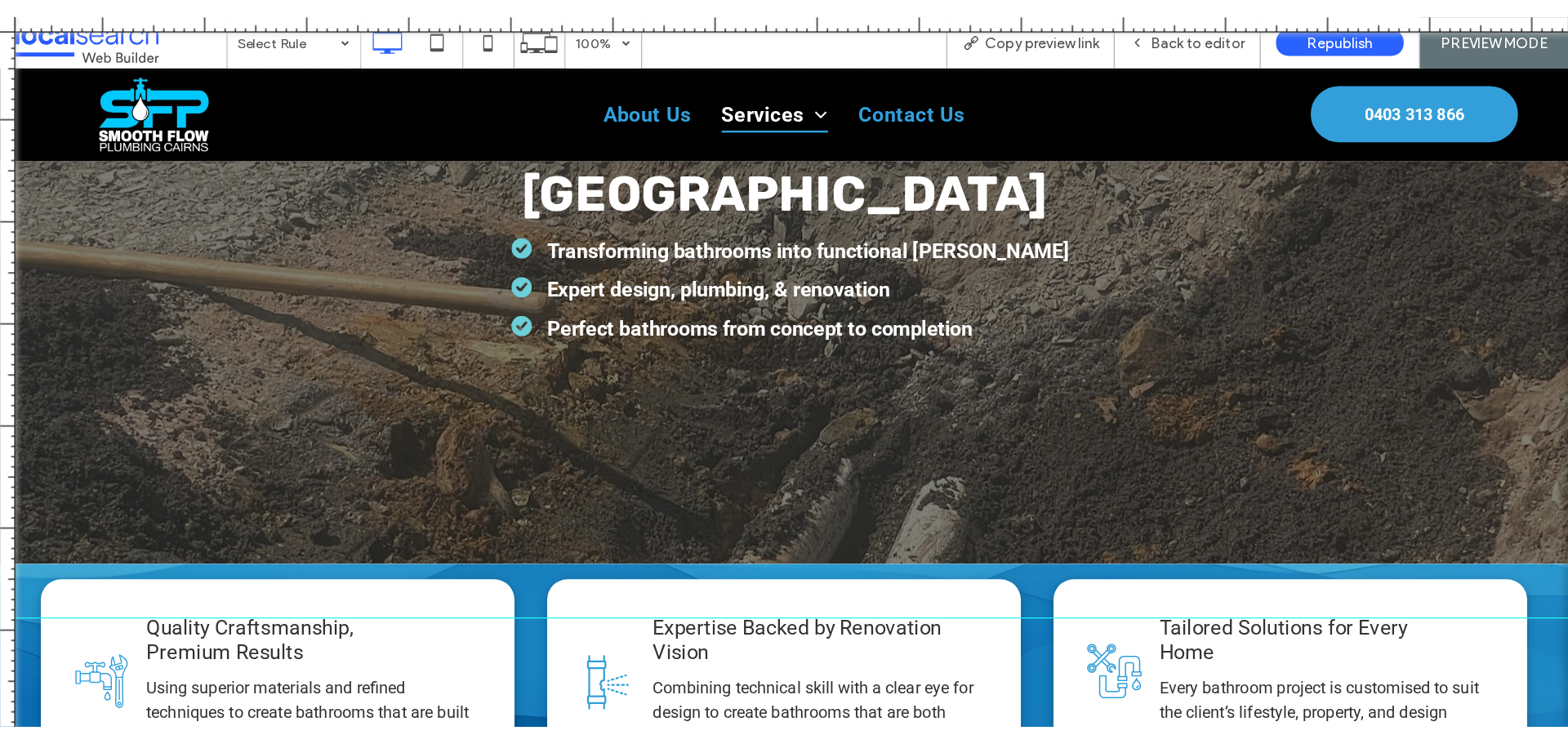
scroll to position [327, 0]
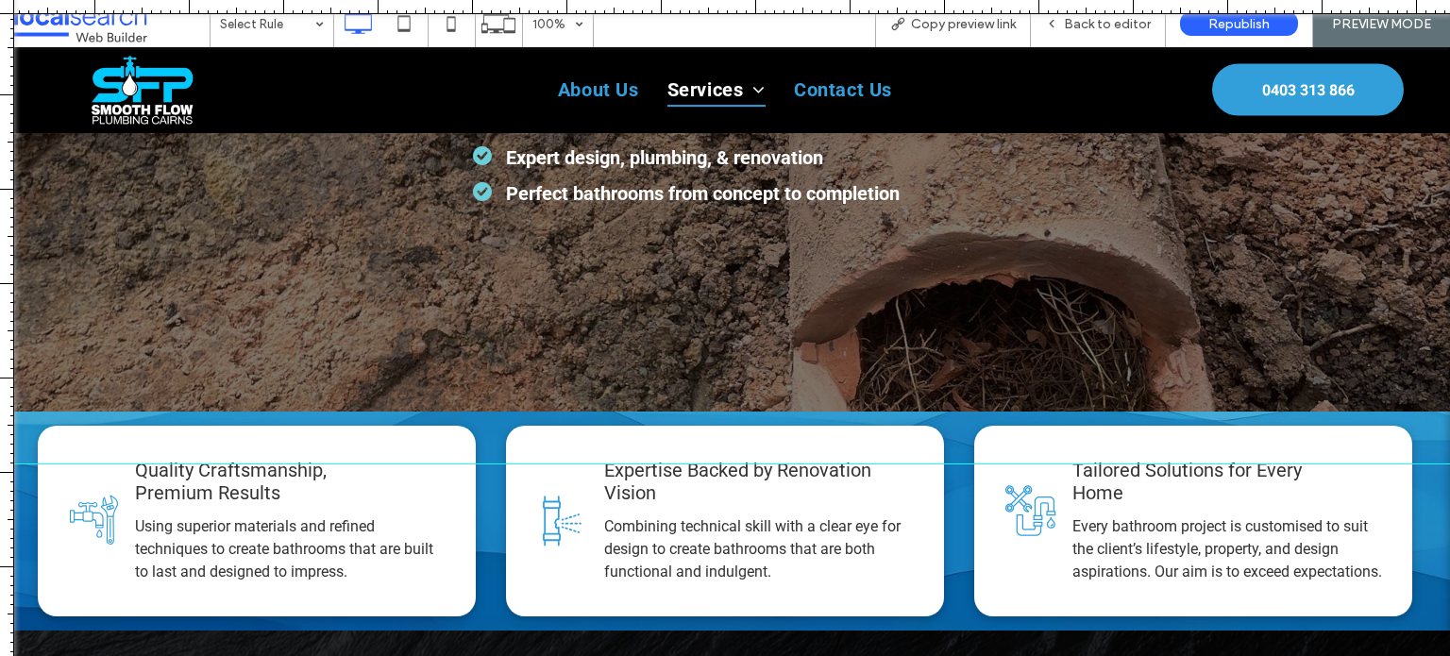
drag, startPoint x: 955, startPoint y: 550, endPoint x: 1037, endPoint y: 463, distance: 119.5
click at [1037, 463] on div at bounding box center [1006, 464] width 2013 height 16
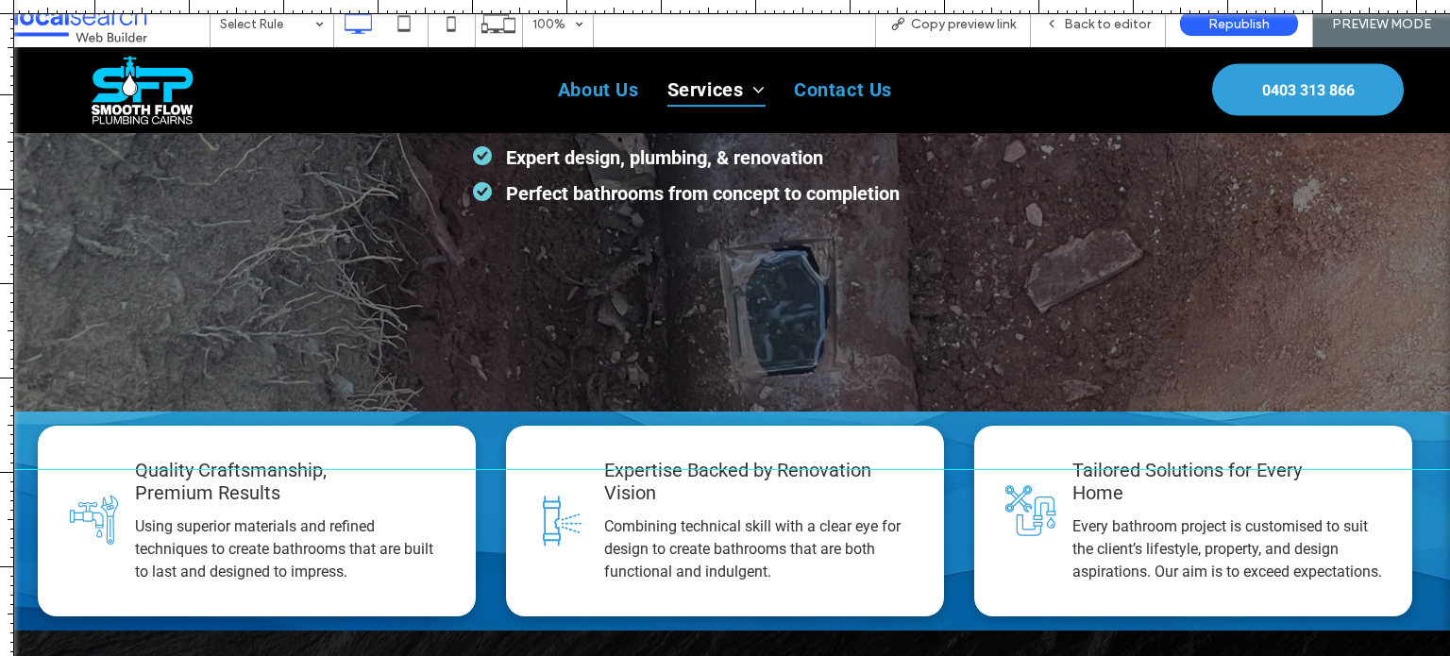
drag, startPoint x: 1099, startPoint y: 463, endPoint x: 1114, endPoint y: 468, distance: 15.8
click at [1108, 469] on div at bounding box center [1006, 469] width 2013 height 1
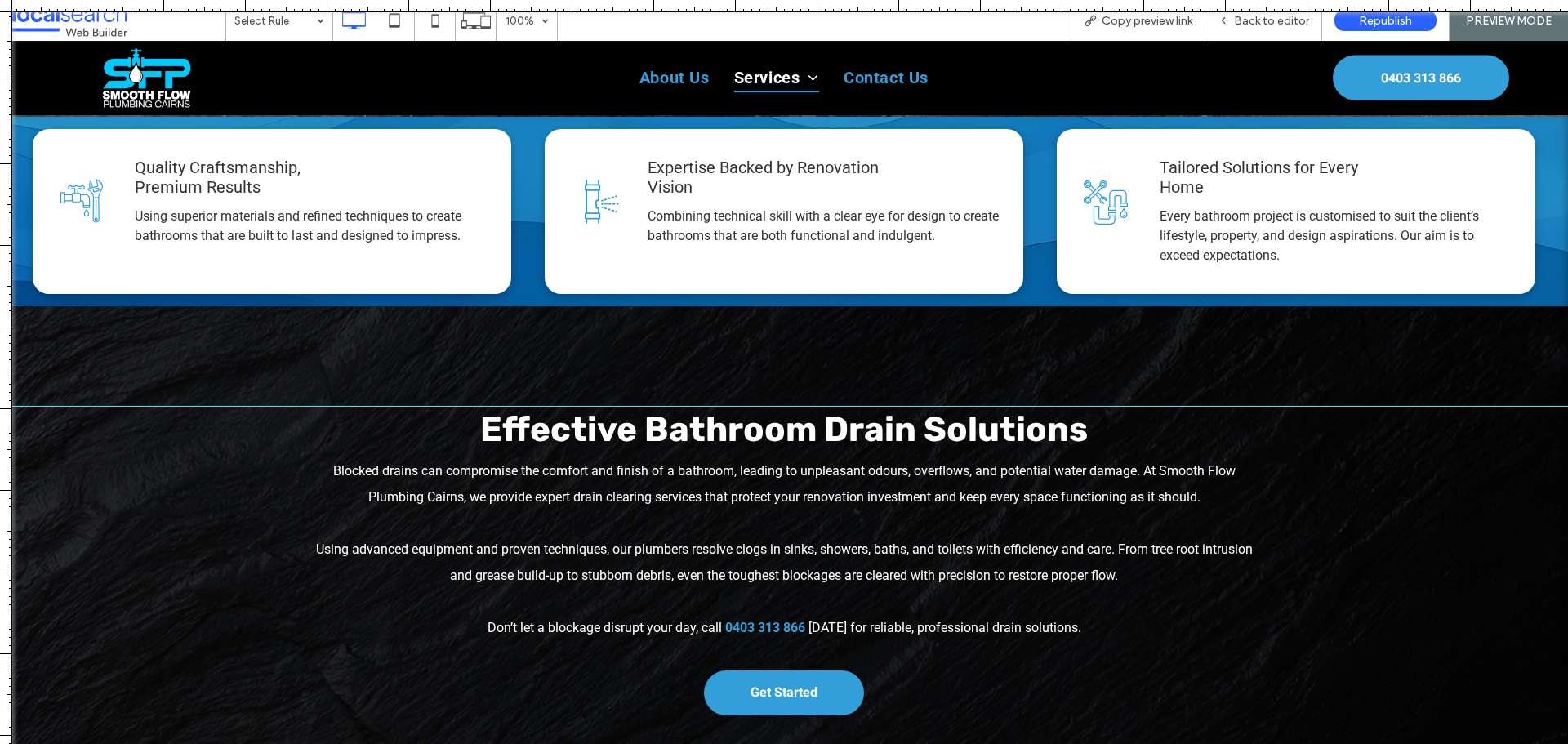
scroll to position [653, 0]
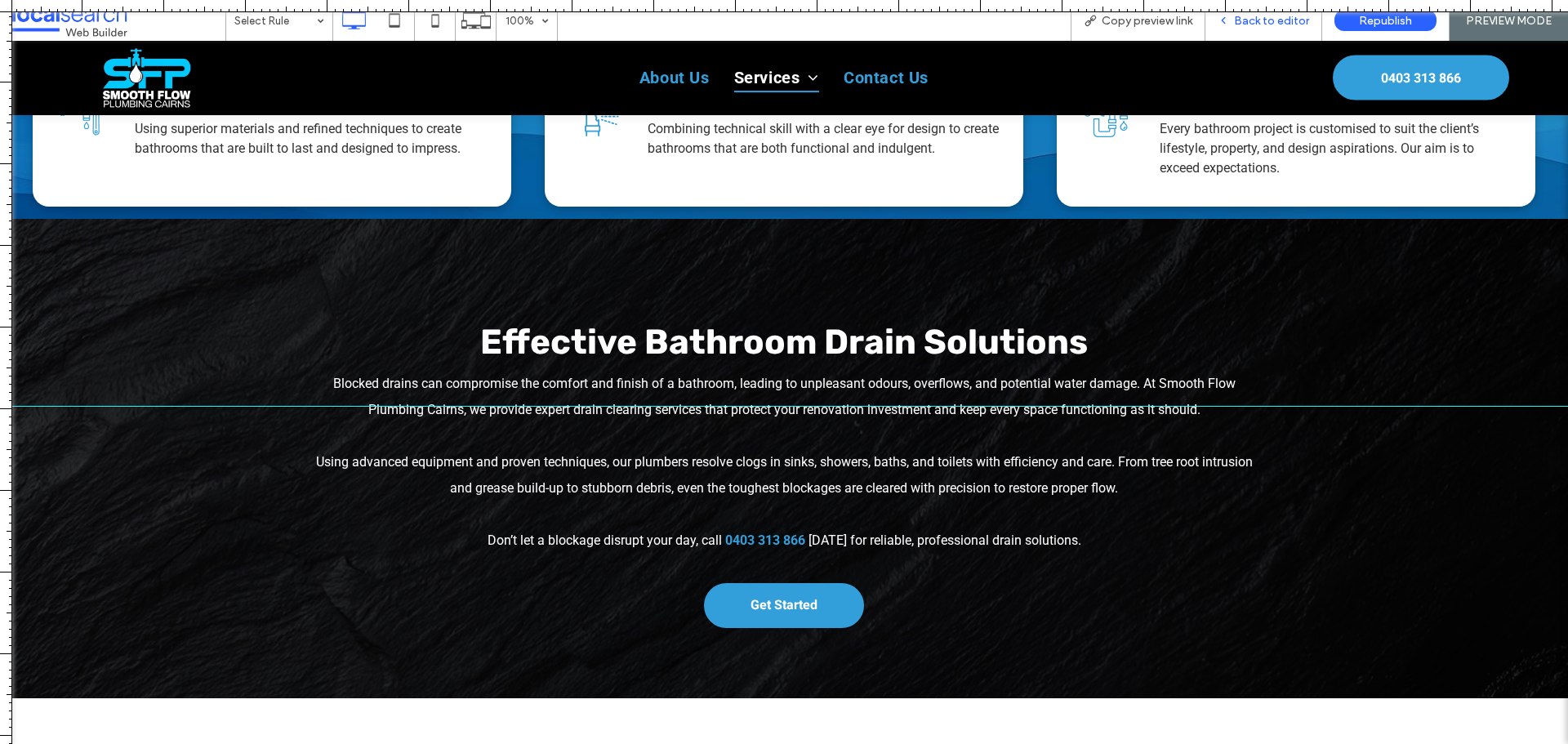
click at [1257, 22] on span "Back to editor" at bounding box center [1271, 21] width 75 height 14
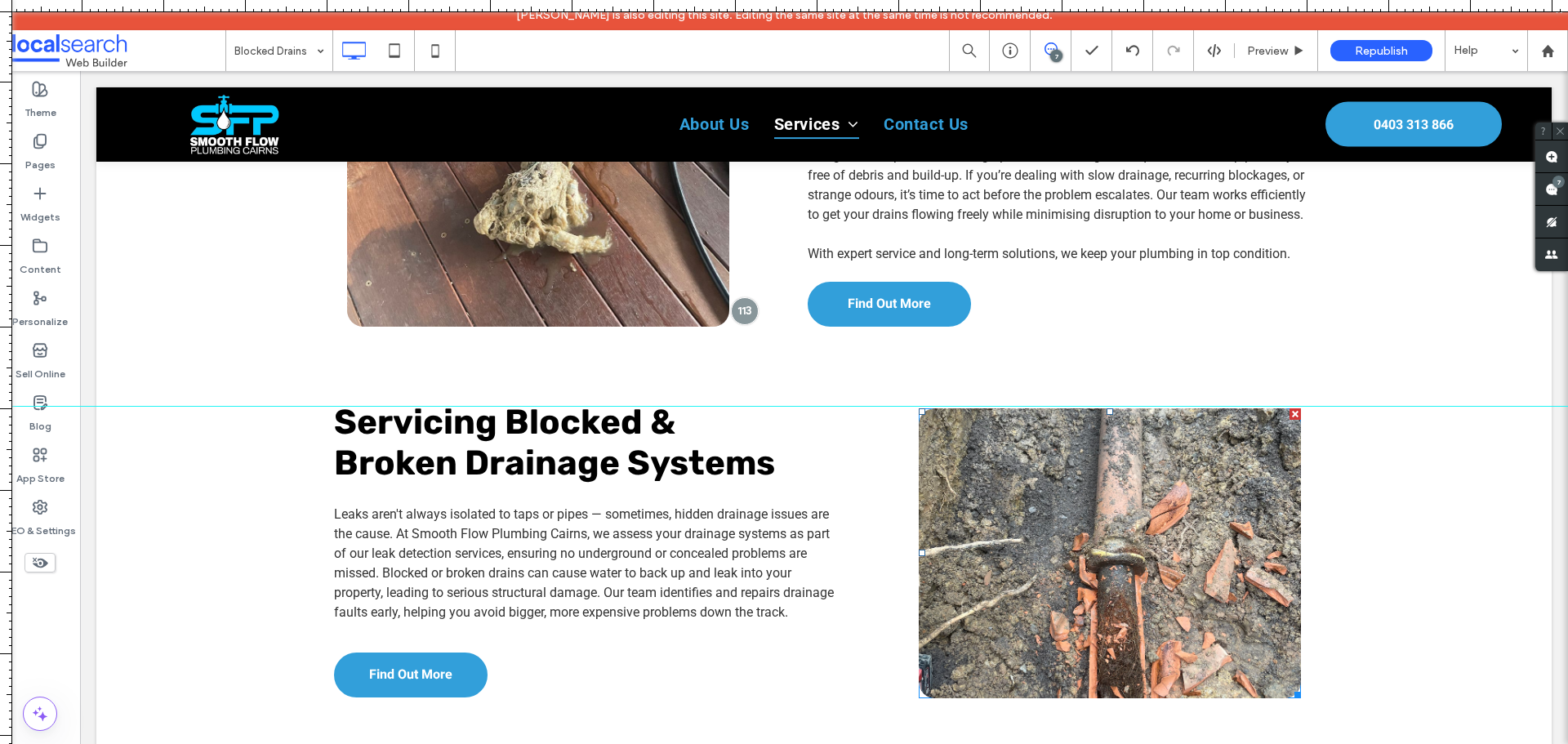
scroll to position [1643, 0]
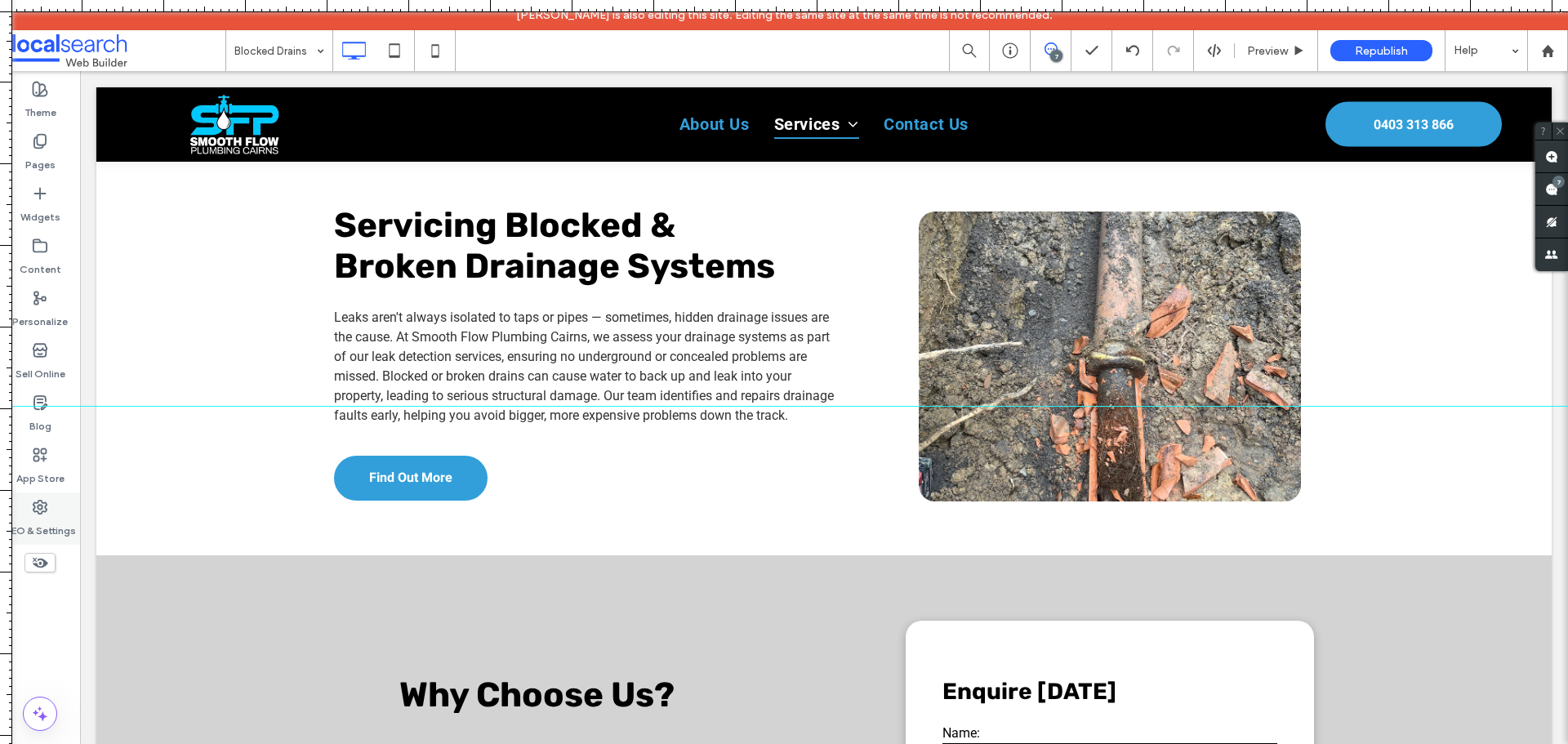
click at [42, 506] on use at bounding box center [40, 507] width 13 height 13
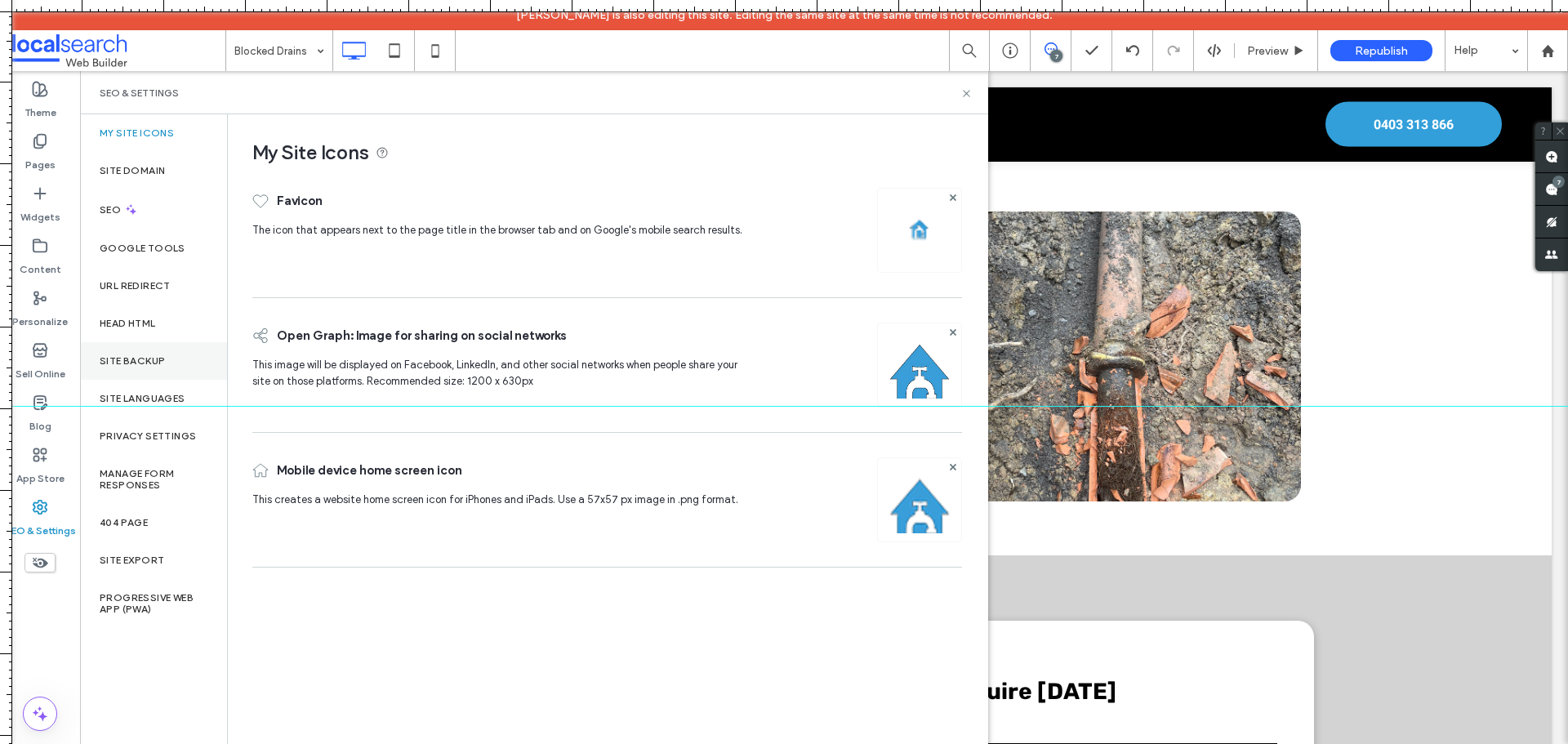
click at [155, 352] on div "Site Backup" at bounding box center [153, 360] width 147 height 37
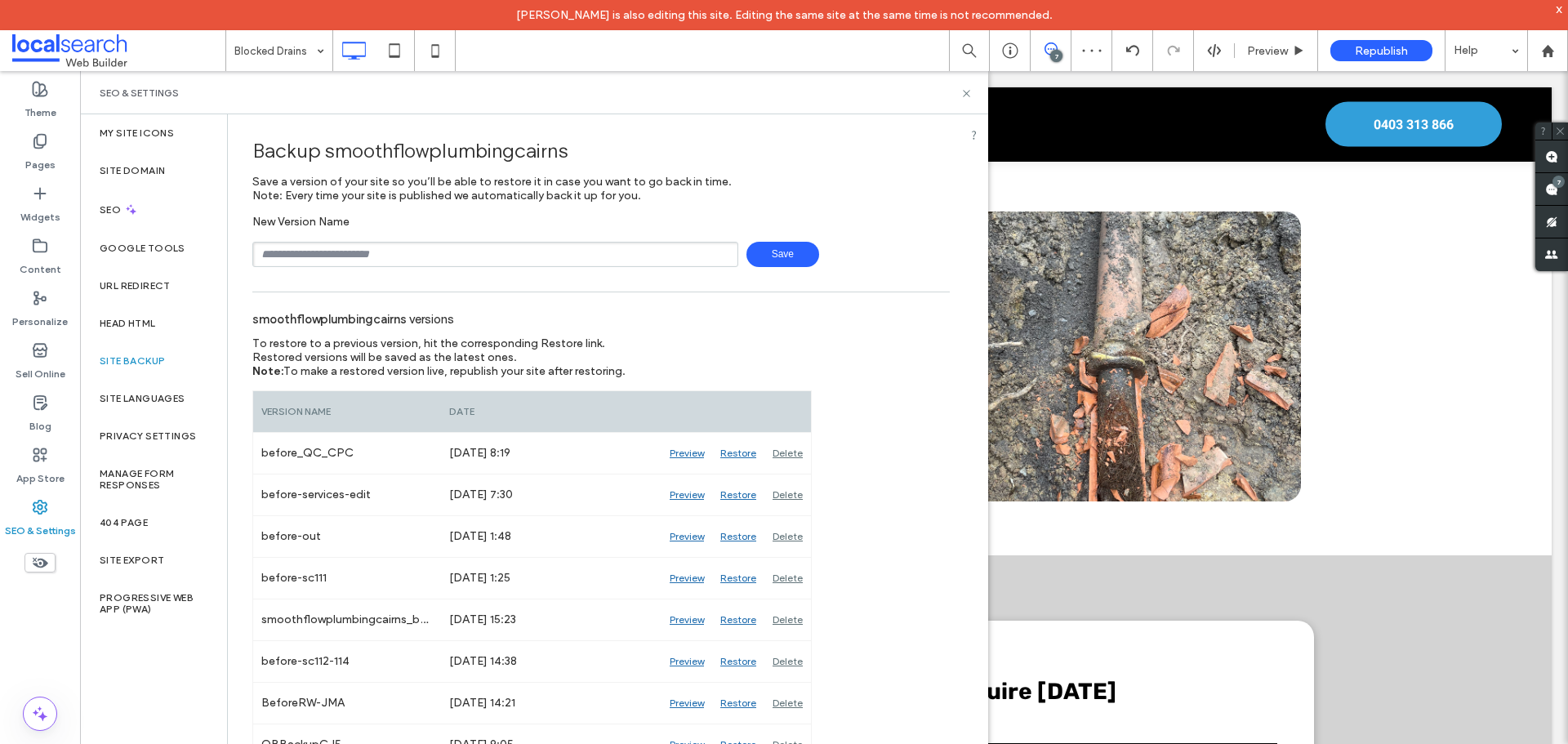
click at [466, 254] on input "text" at bounding box center [496, 253] width 486 height 25
click at [788, 258] on span "Save" at bounding box center [783, 253] width 73 height 25
click at [549, 254] on input "**********" at bounding box center [496, 253] width 486 height 25
click at [317, 253] on input "**********" at bounding box center [496, 253] width 486 height 25
type input "**********"
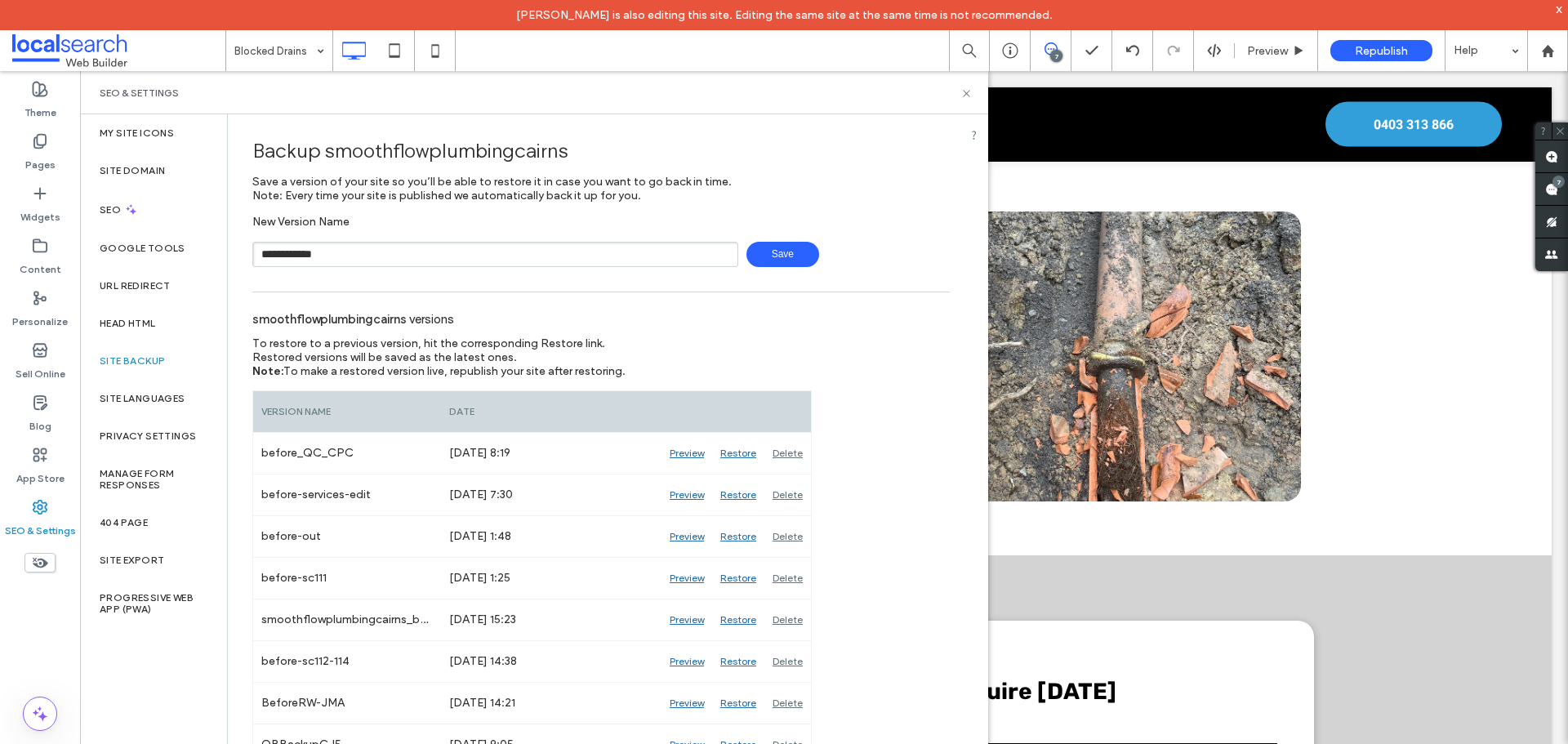
click at [781, 254] on span "Save" at bounding box center [783, 253] width 73 height 25
click at [965, 89] on icon at bounding box center [967, 93] width 12 height 12
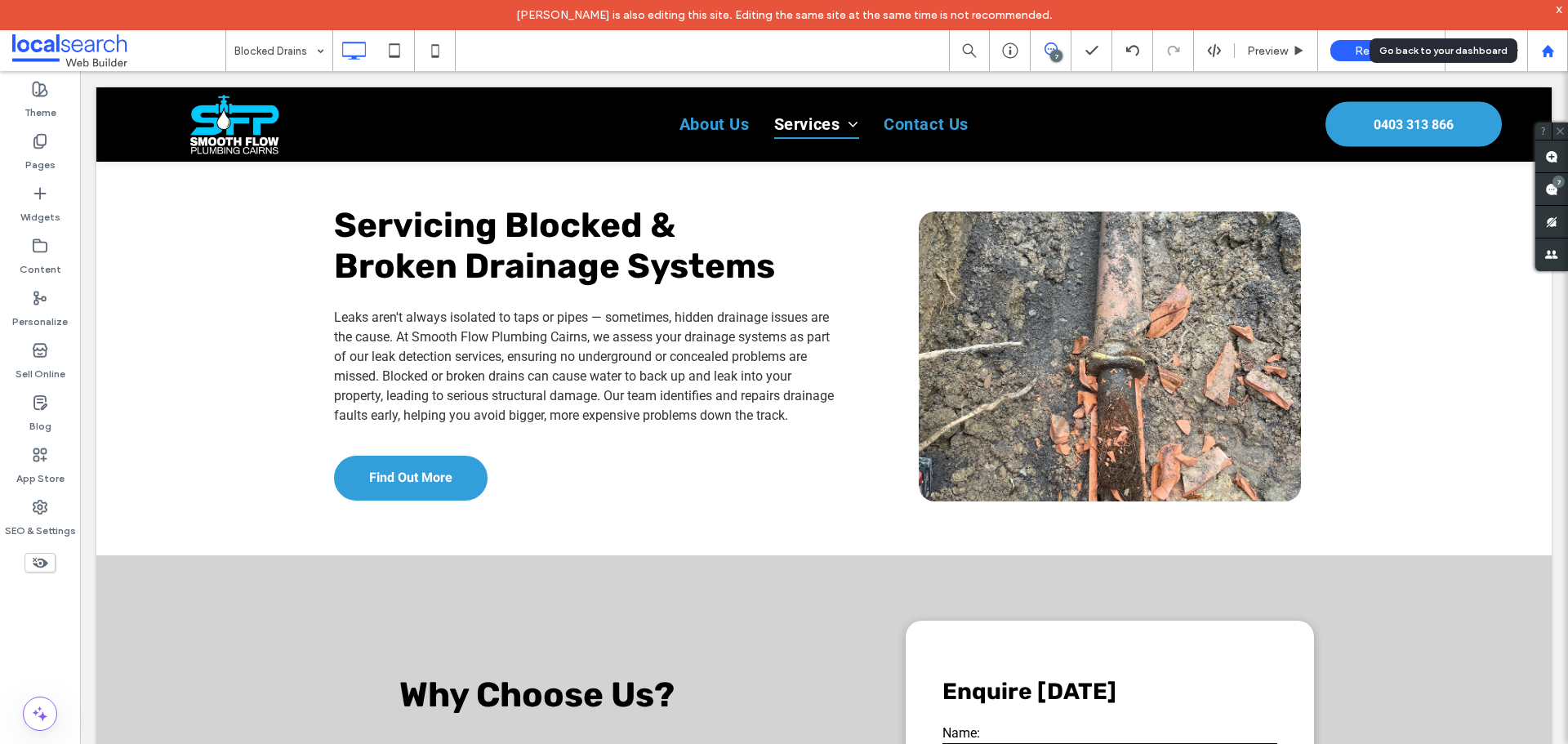
drag, startPoint x: 1550, startPoint y: 57, endPoint x: 1412, endPoint y: 37, distance: 139.4
click at [1550, 57] on icon at bounding box center [1548, 51] width 14 height 14
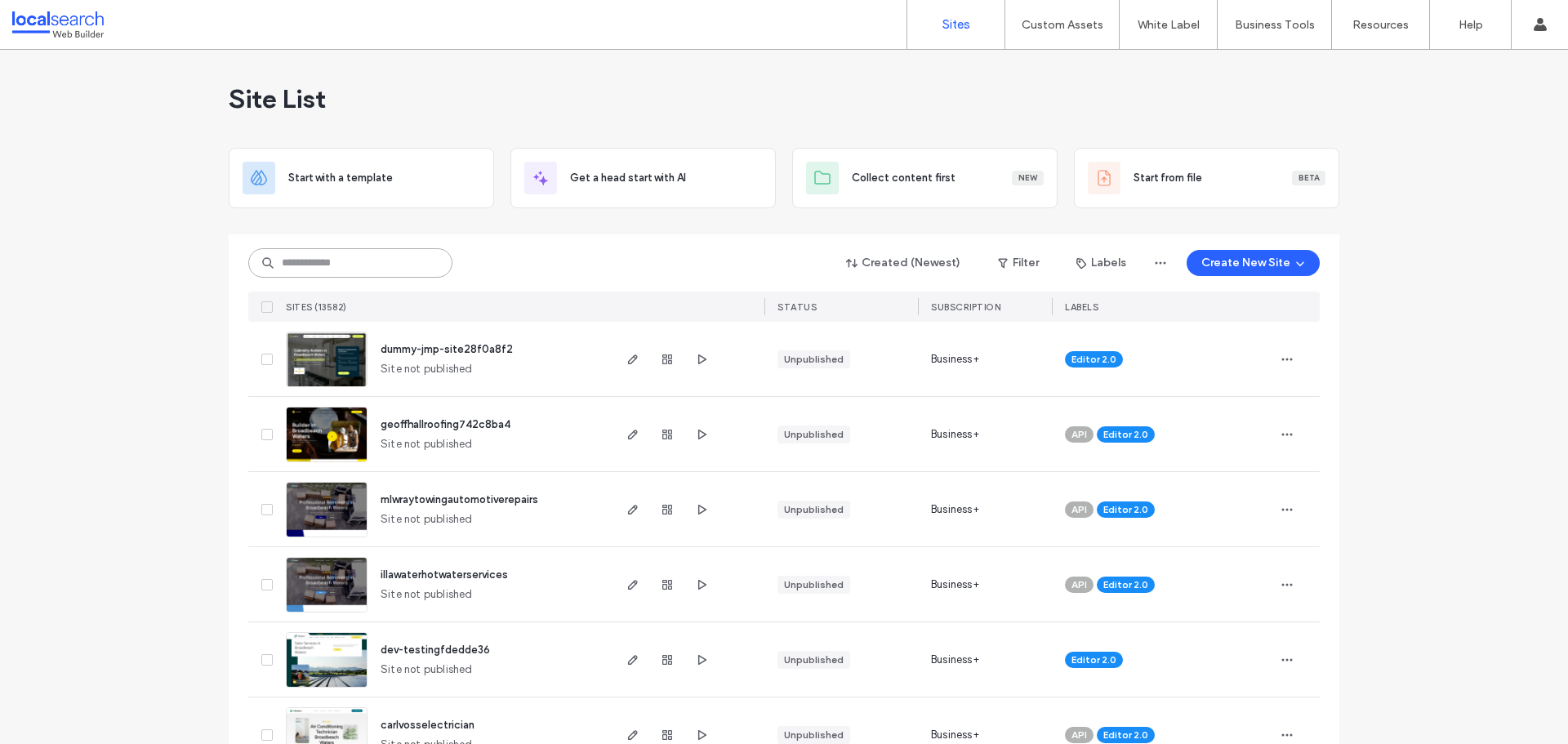
click at [428, 269] on input at bounding box center [350, 263] width 204 height 29
paste input "********"
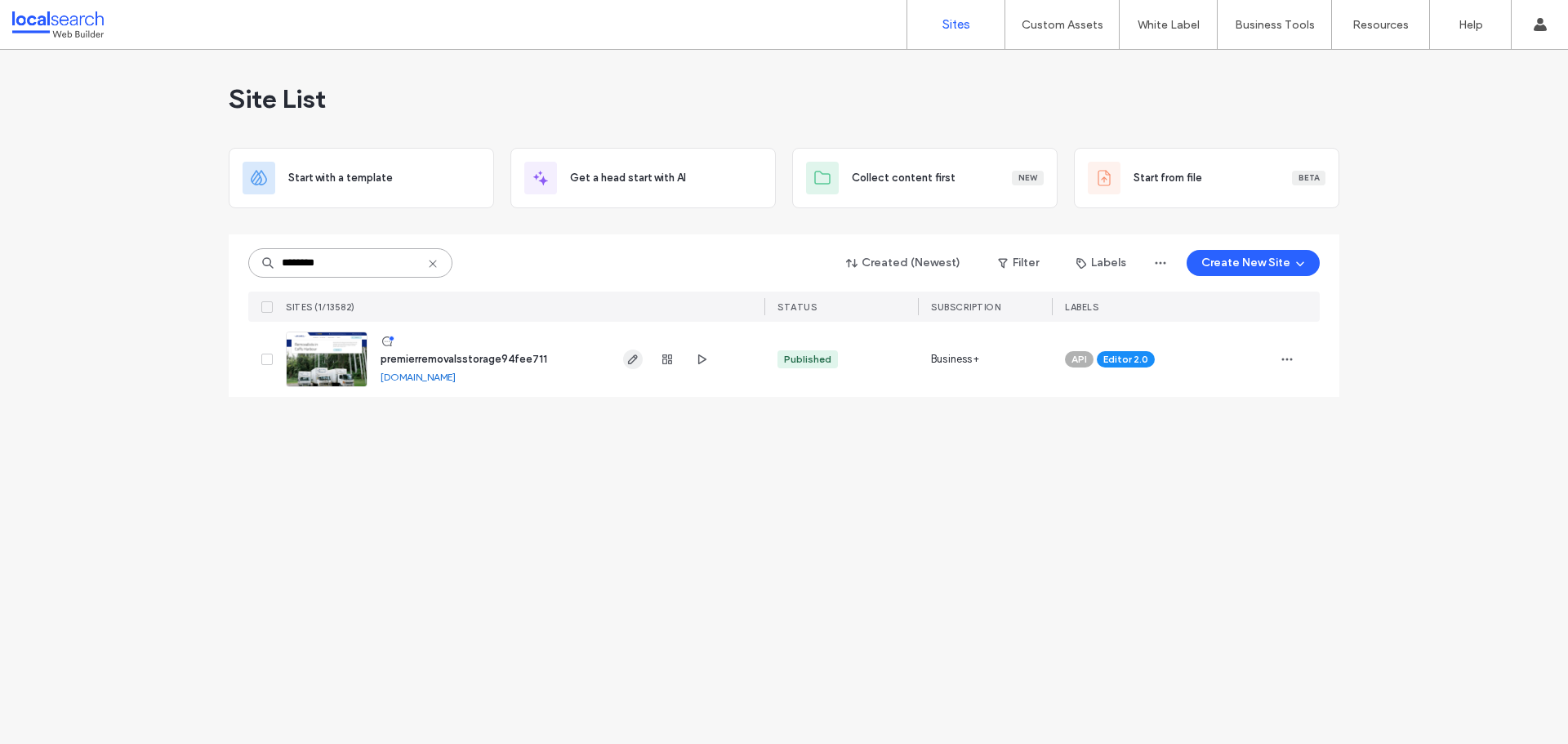
type input "********"
click at [629, 361] on use "button" at bounding box center [633, 359] width 10 height 10
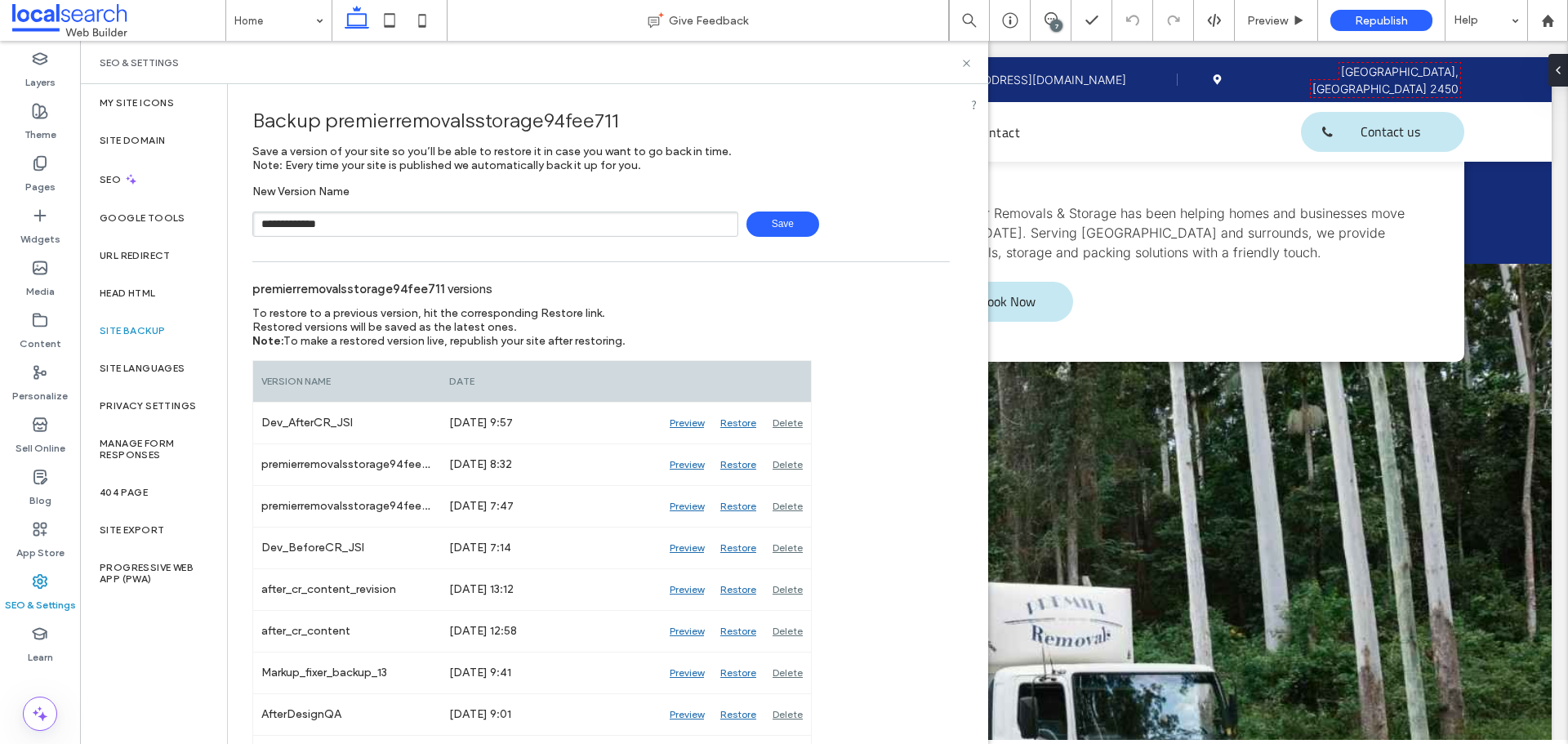
type input "**********"
click at [762, 218] on span "Save" at bounding box center [783, 223] width 73 height 25
click at [962, 61] on icon at bounding box center [967, 63] width 12 height 12
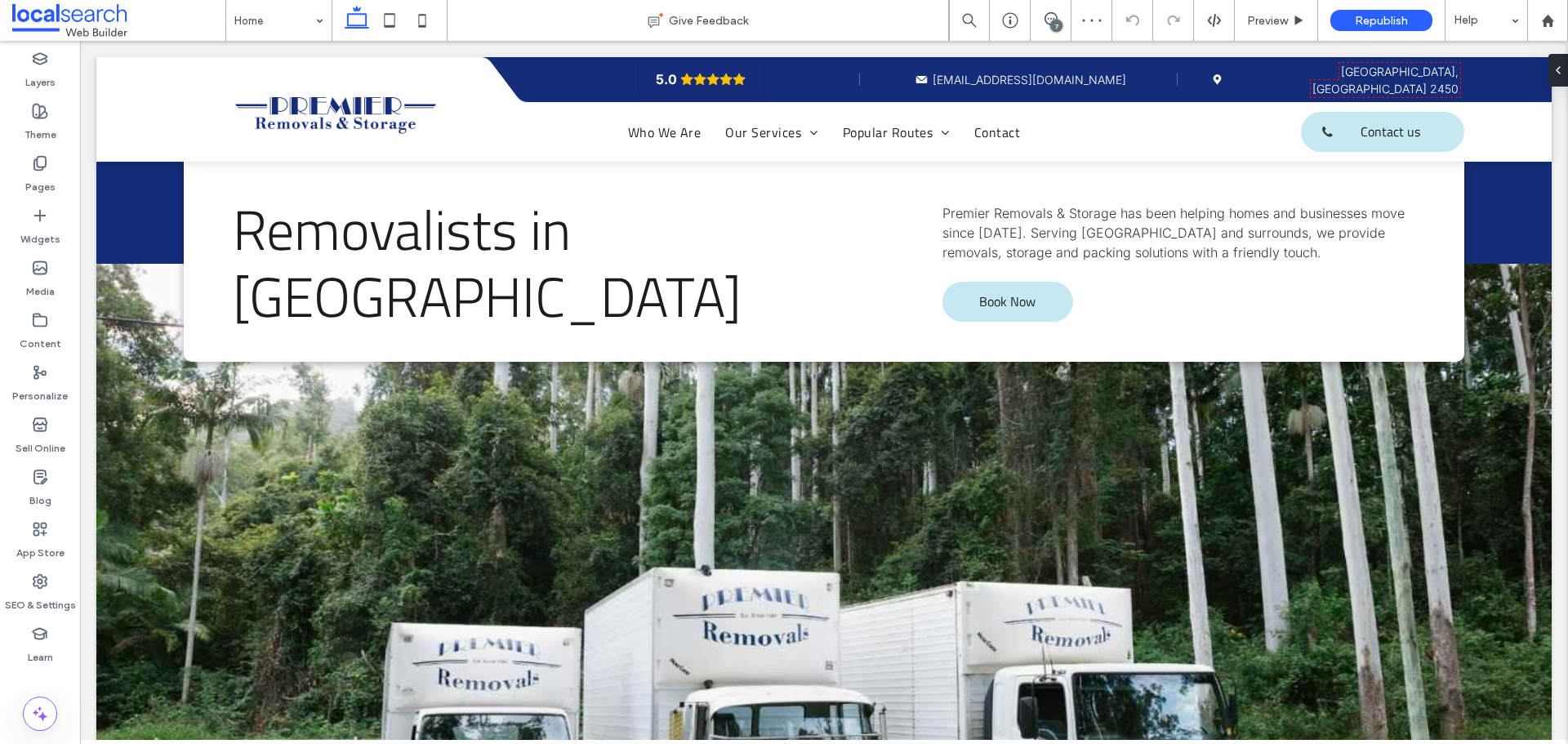
click at [1048, 11] on div "7" at bounding box center [1051, 20] width 41 height 41
click at [1047, 13] on icon at bounding box center [1051, 18] width 13 height 13
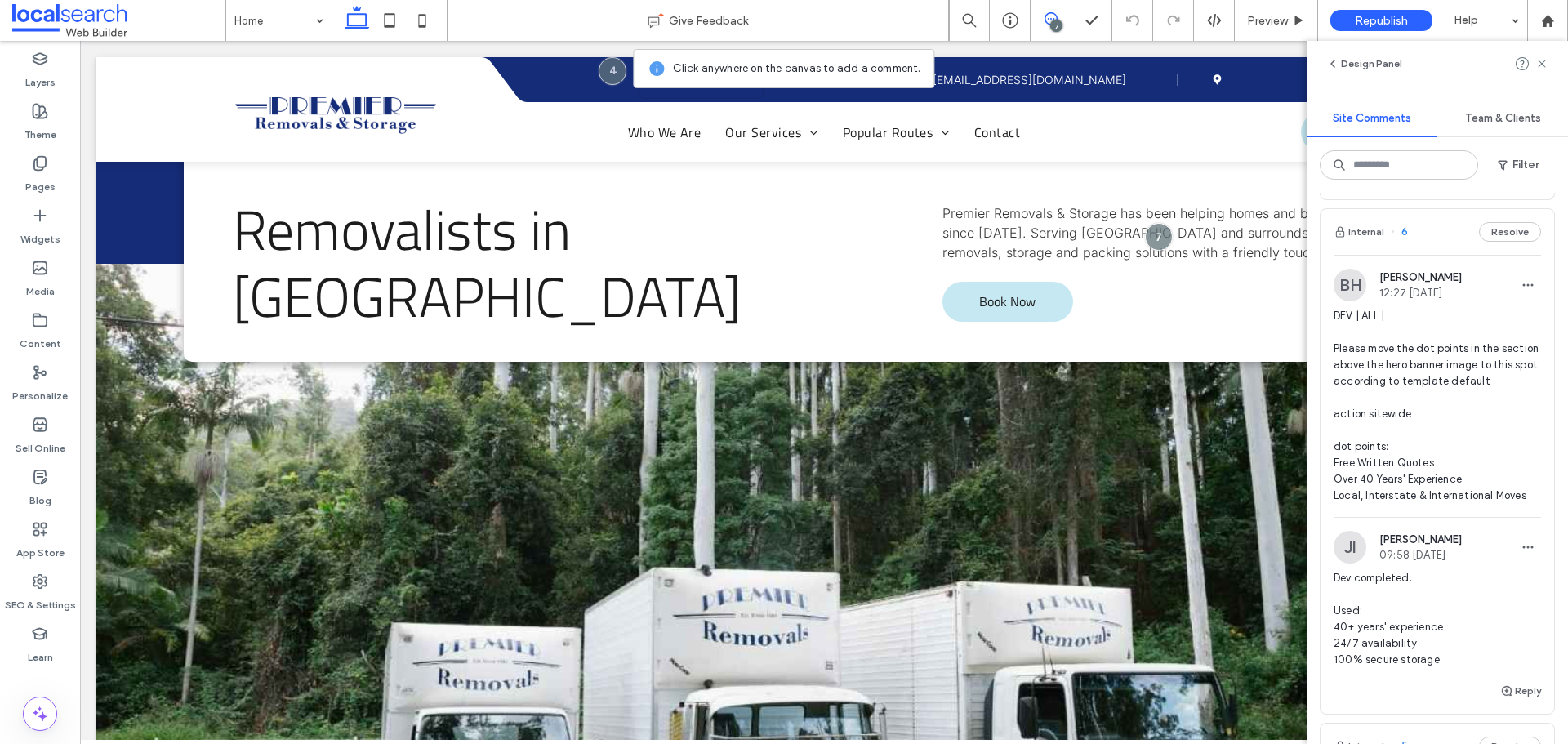
scroll to position [327, 0]
click at [1342, 283] on img at bounding box center [1350, 291] width 33 height 33
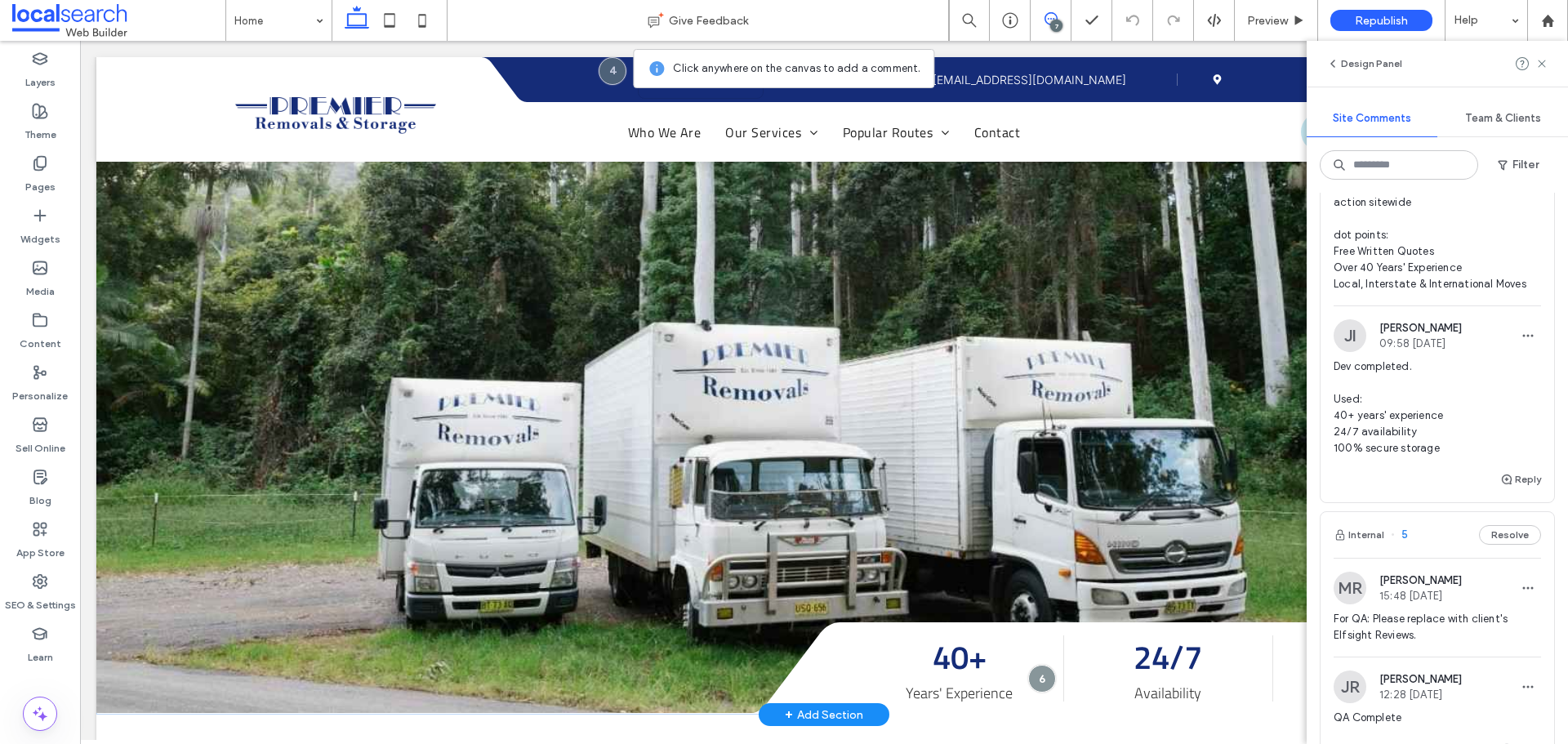
scroll to position [572, 0]
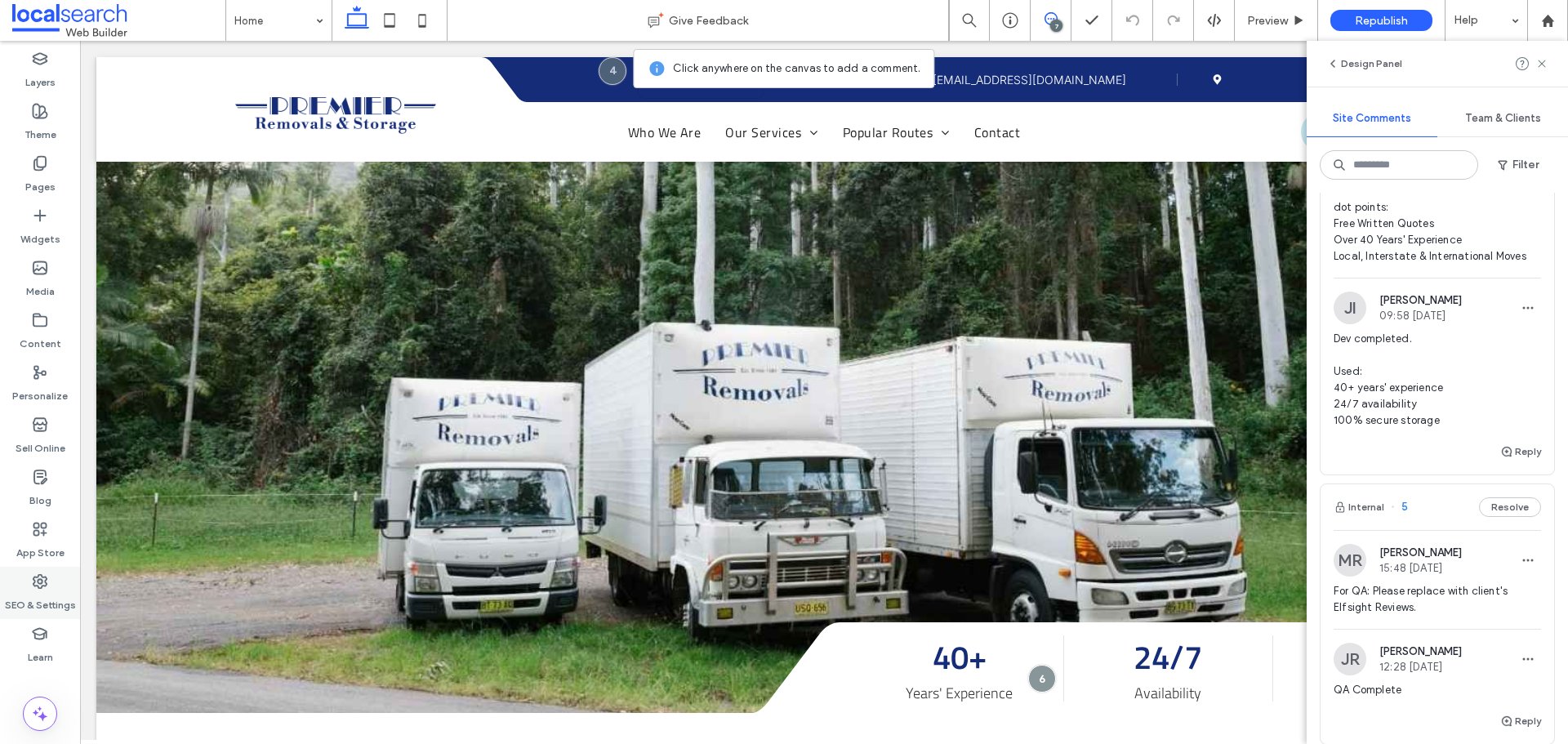
click at [42, 600] on label "SEO & Settings" at bounding box center [41, 600] width 71 height 22
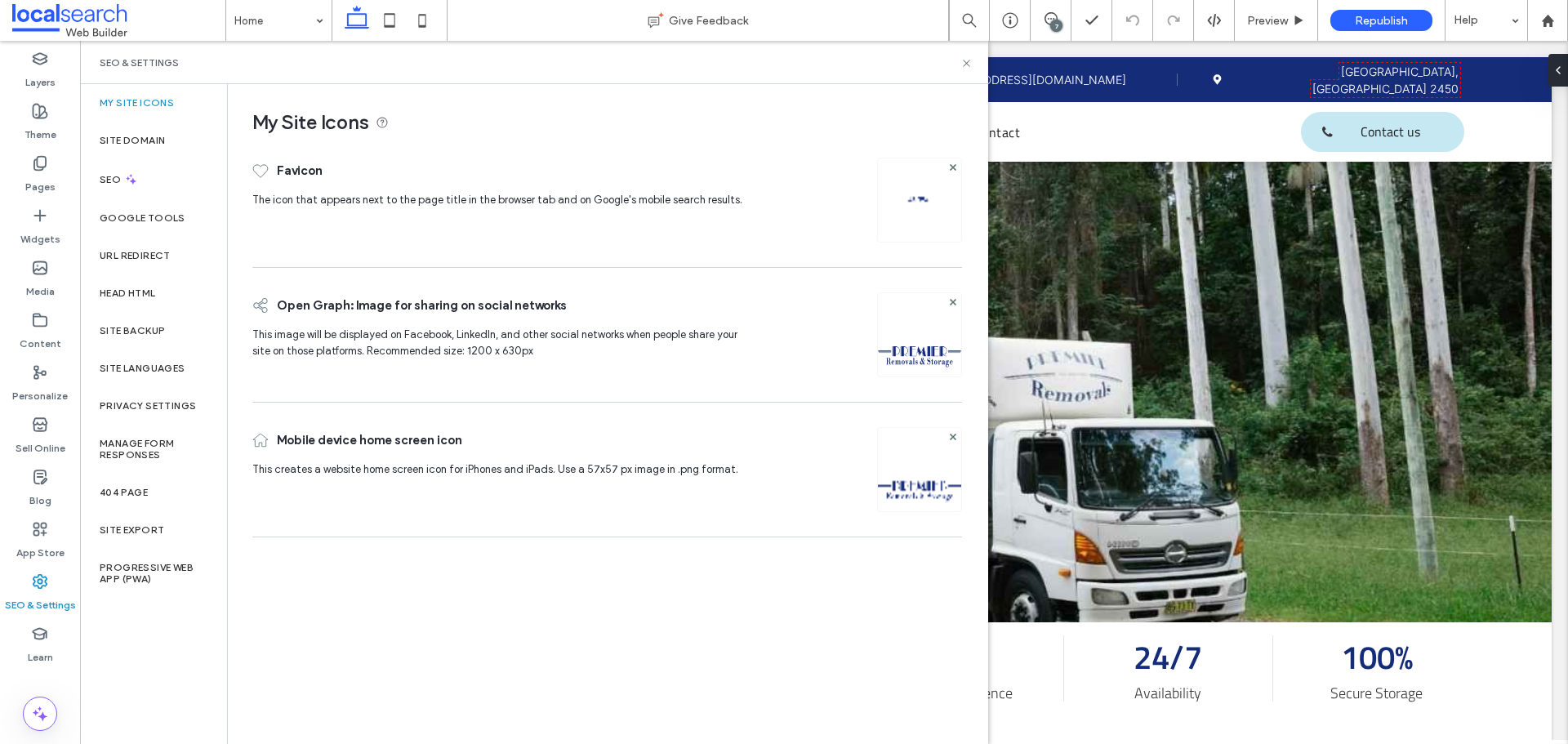
scroll to position [0, 0]
click at [150, 332] on label "Site Backup" at bounding box center [132, 330] width 66 height 11
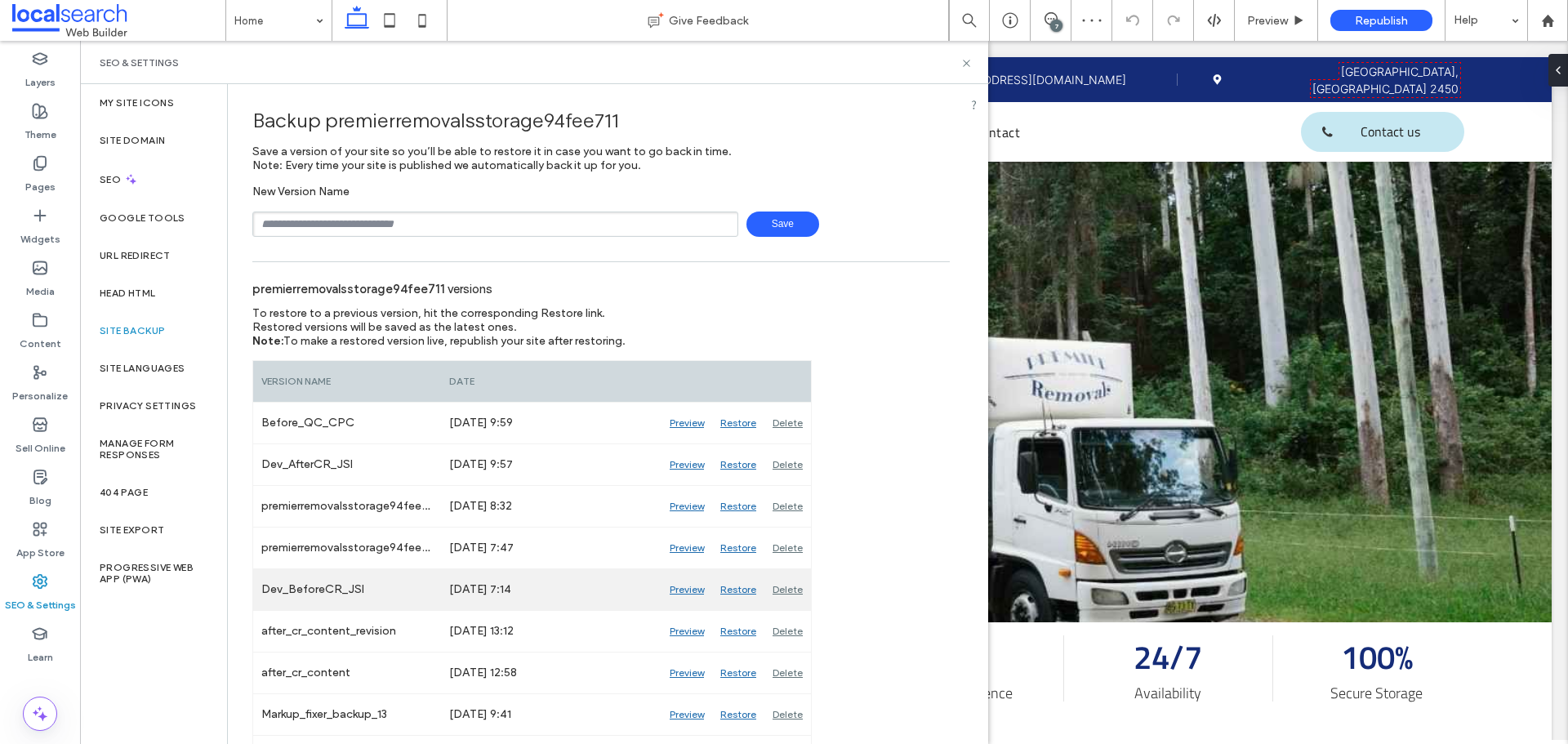
click at [687, 595] on div "Preview" at bounding box center [686, 589] width 51 height 41
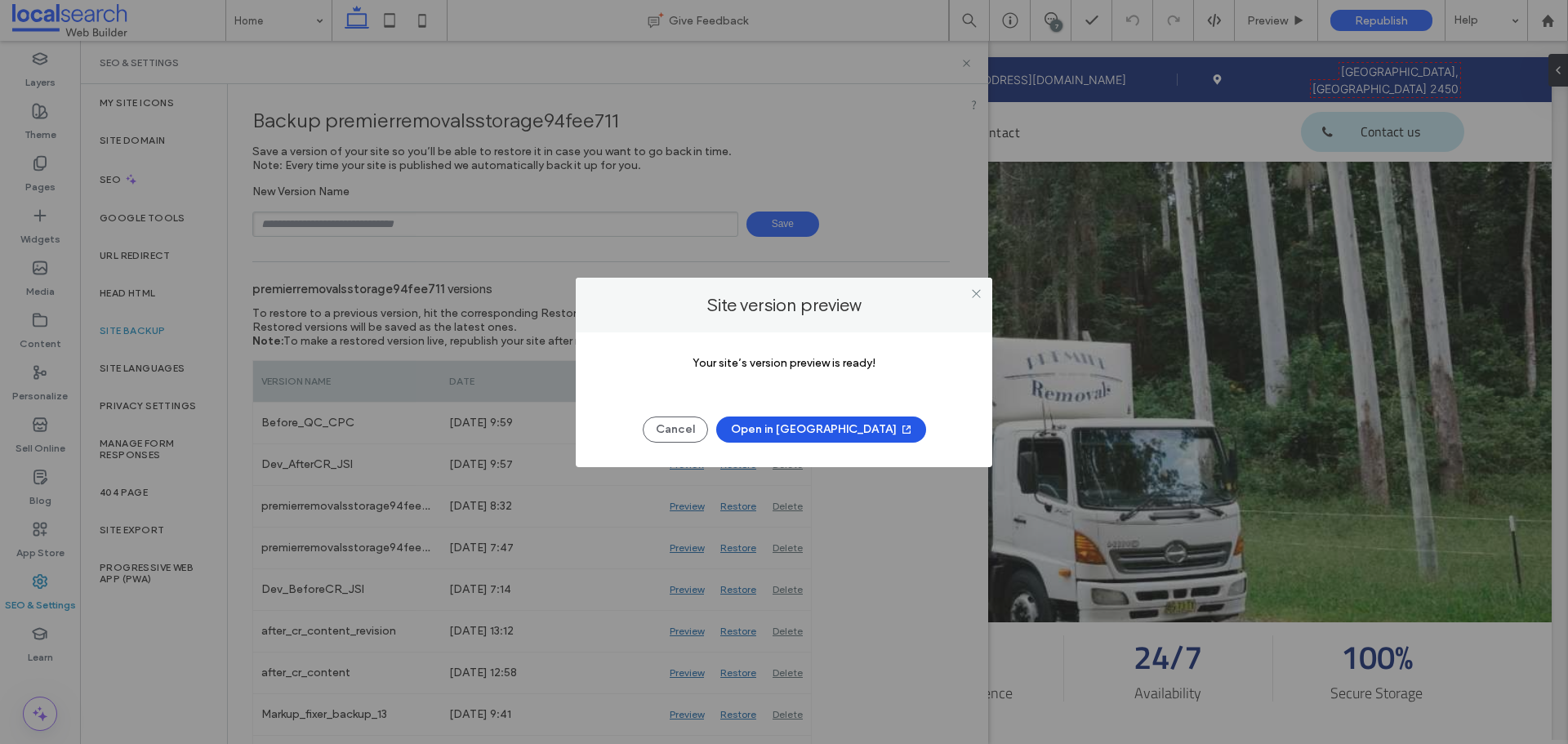
click at [791, 435] on button "Open in New Tab" at bounding box center [821, 429] width 210 height 26
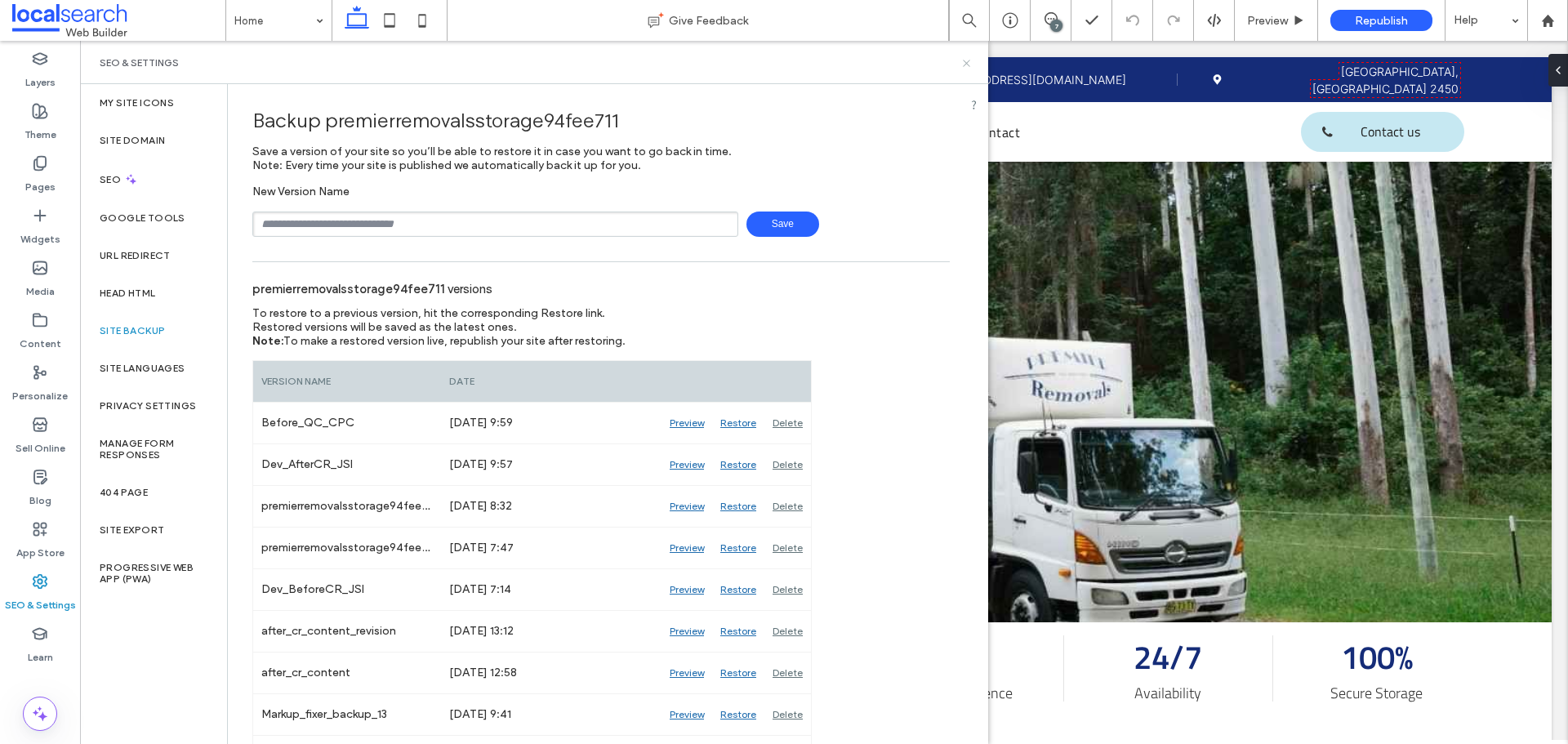
click at [967, 62] on use at bounding box center [967, 63] width 7 height 7
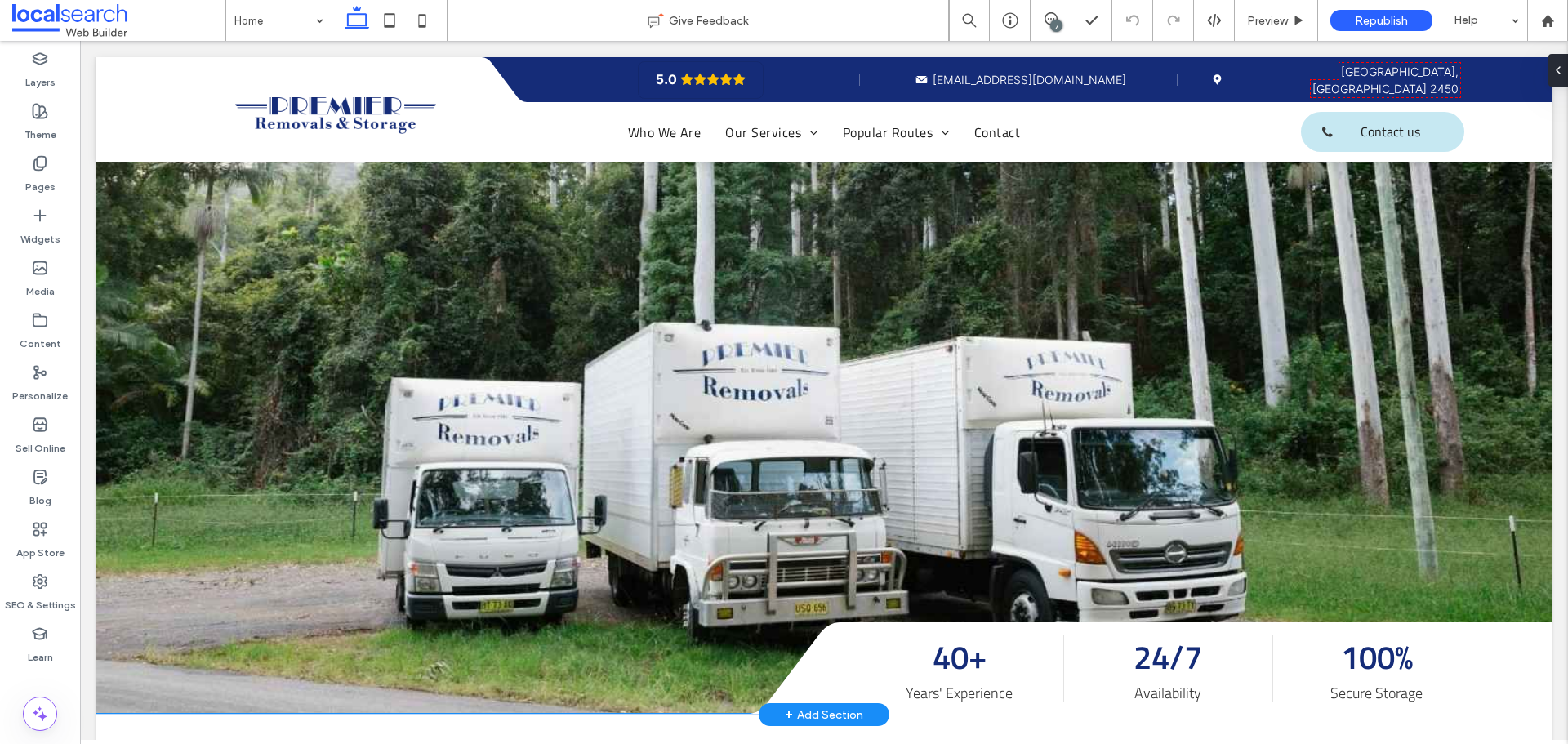
scroll to position [572, 0]
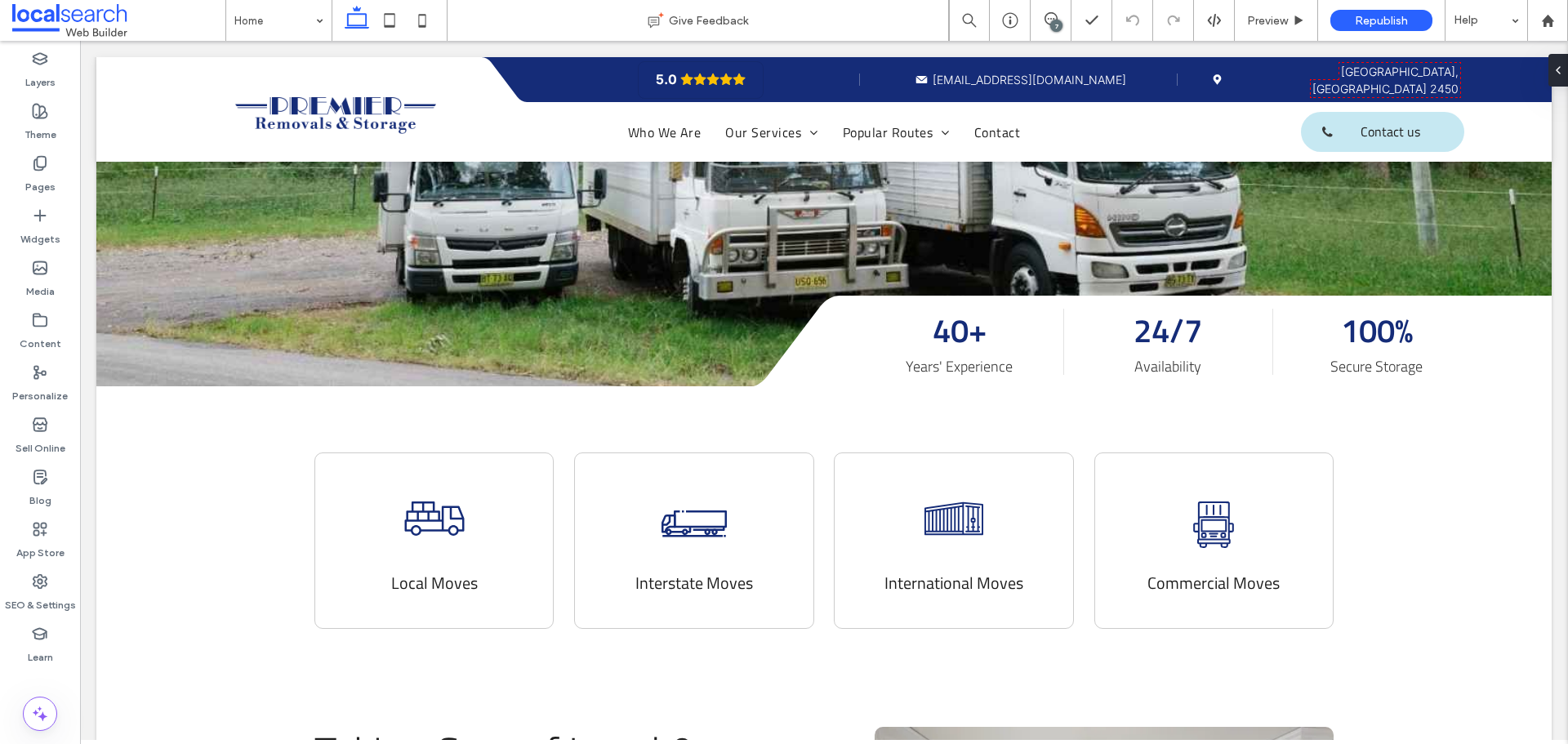
click at [1052, 22] on div "7" at bounding box center [1057, 26] width 12 height 12
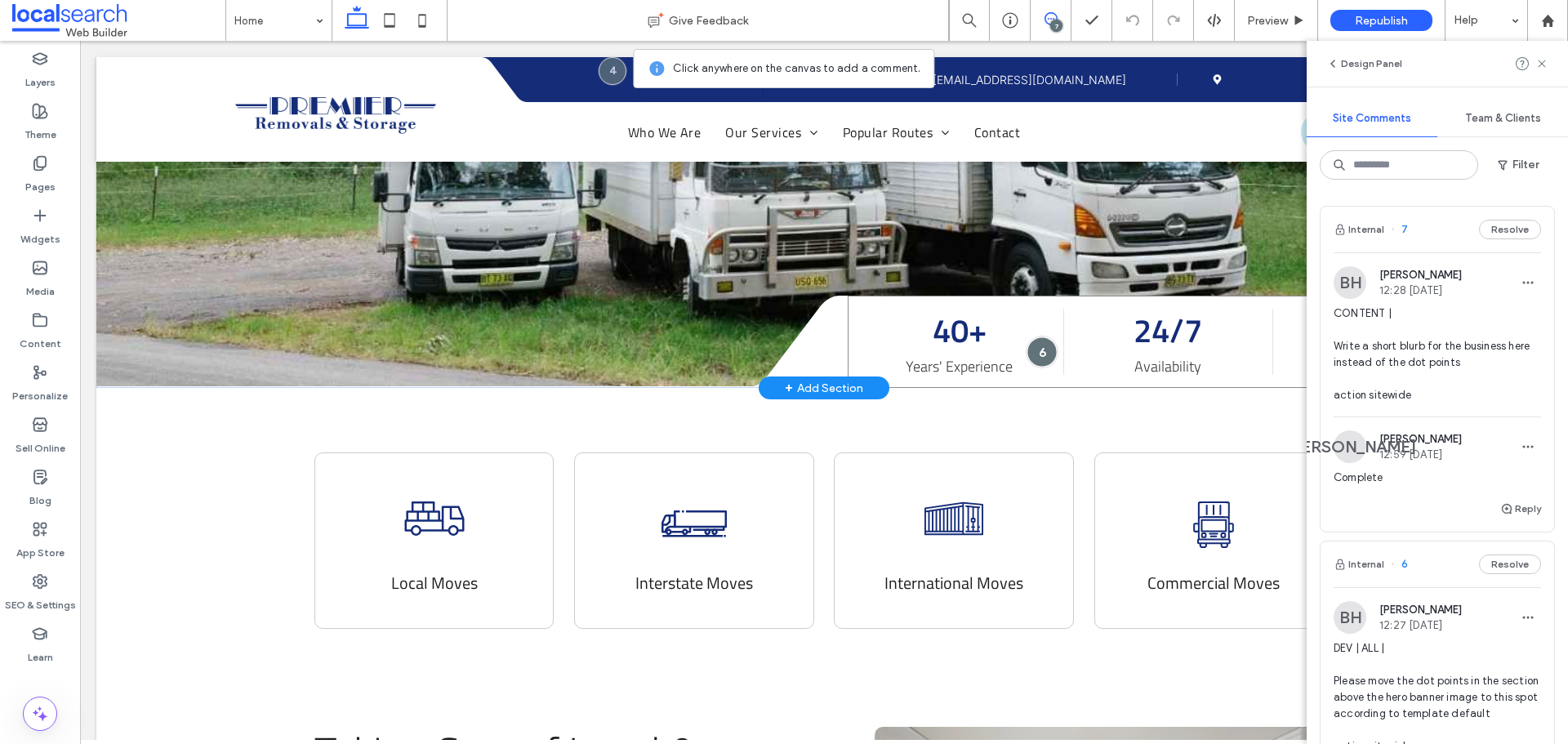
click at [1031, 350] on div at bounding box center [1041, 351] width 30 height 30
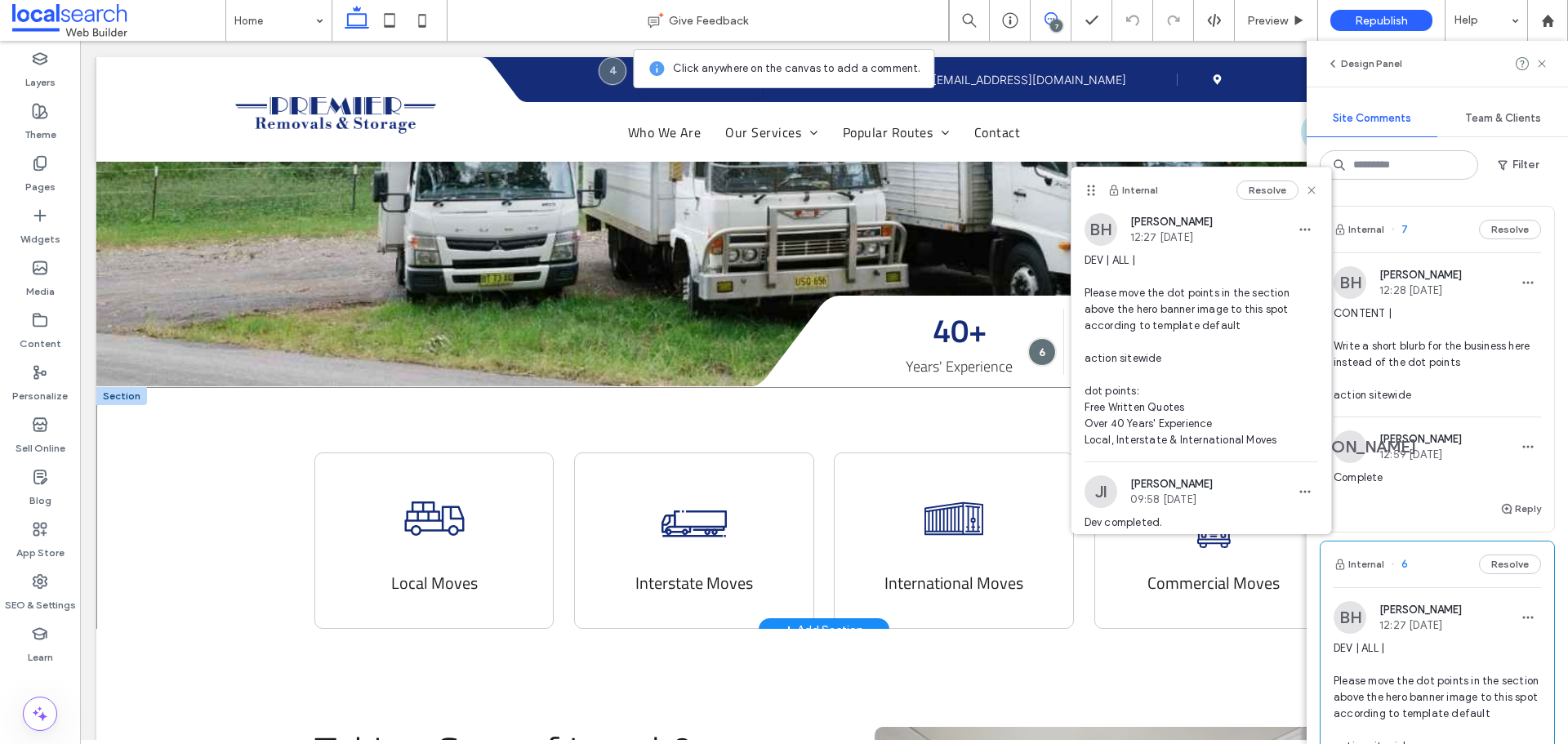
click at [1054, 419] on div "Removalist Truck Icon Local Moves Large Removalist Truck Icon Interstate Moves …" at bounding box center [824, 508] width 1456 height 242
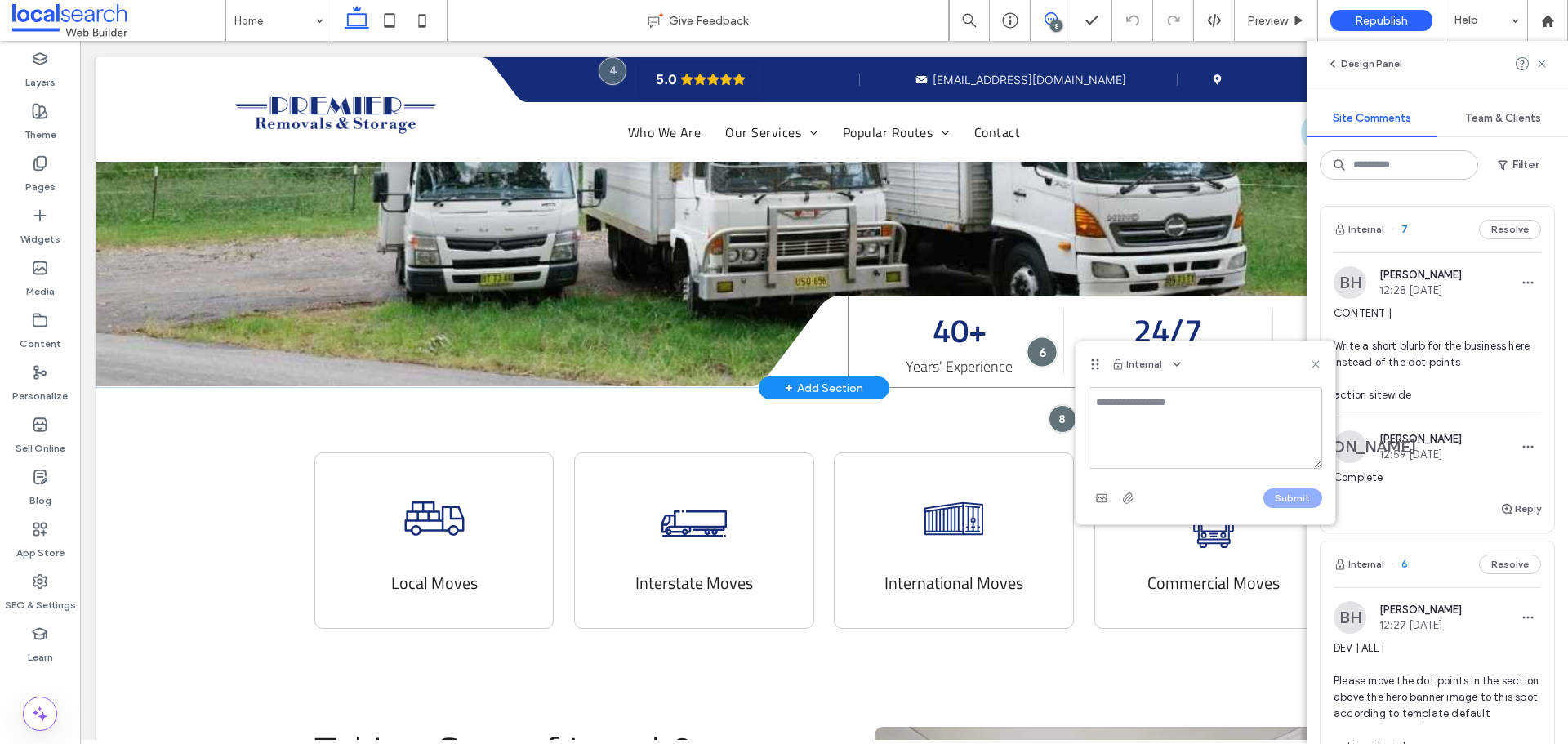
click at [1027, 350] on div at bounding box center [1041, 351] width 30 height 30
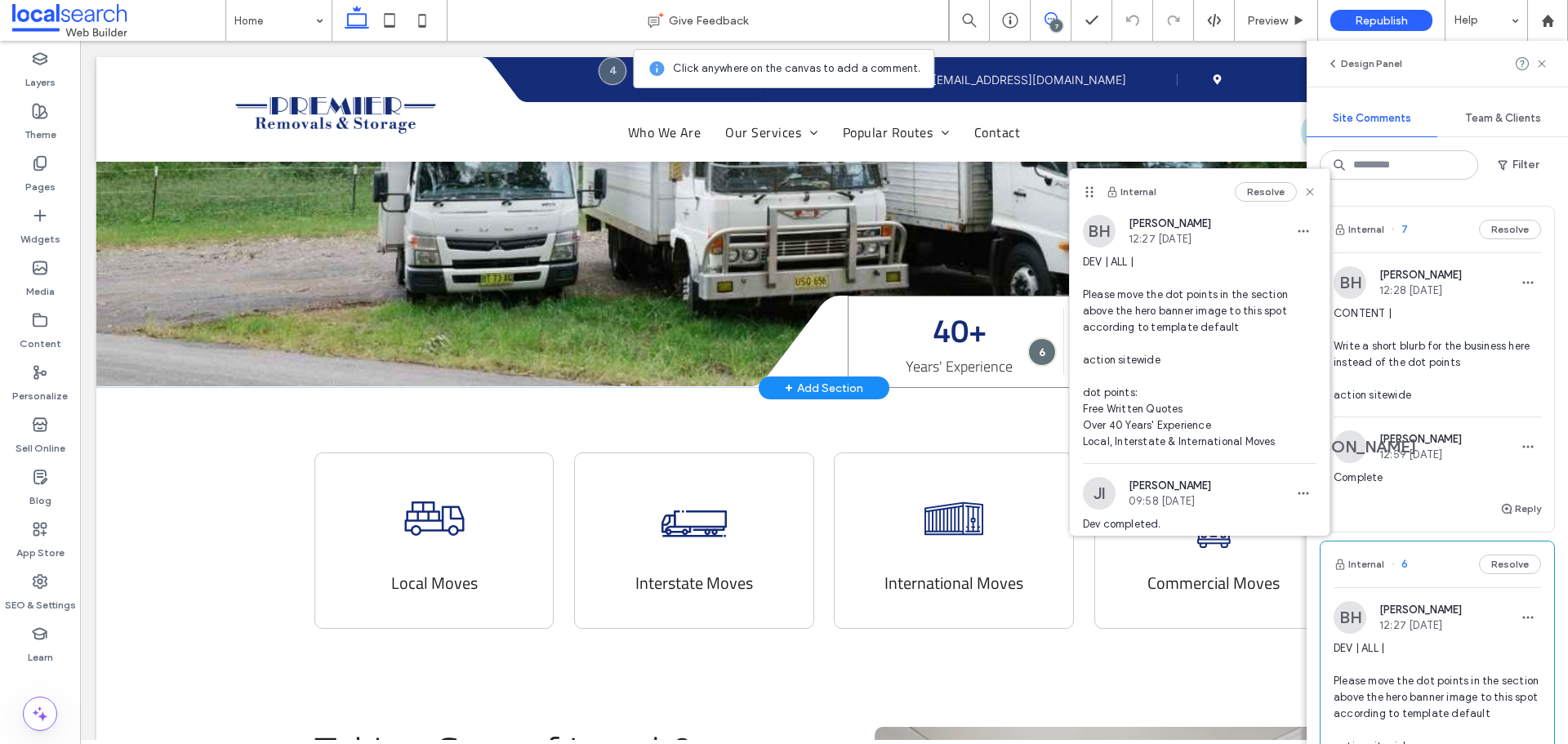
click at [1028, 350] on div at bounding box center [1042, 352] width 28 height 28
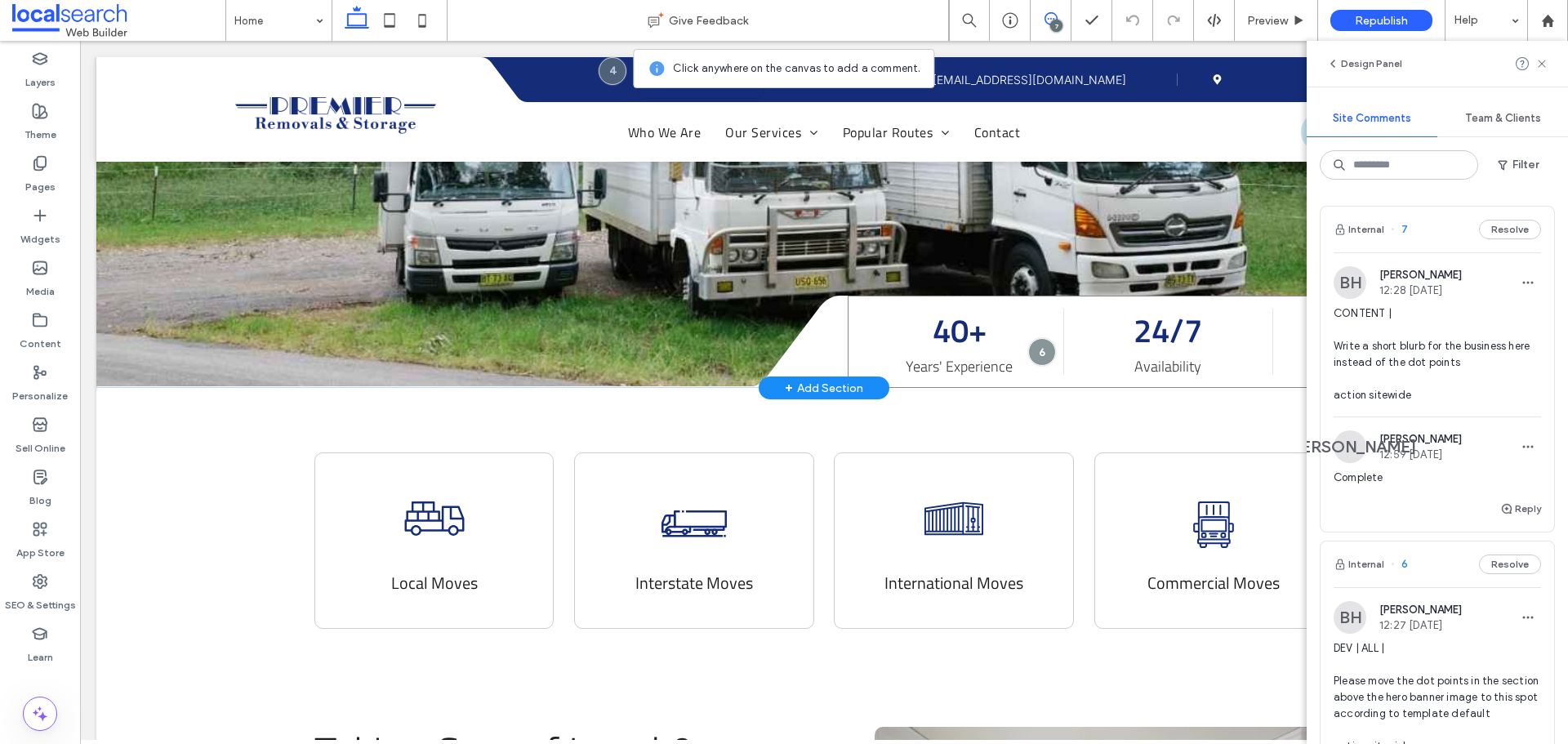
click at [1028, 350] on div at bounding box center [1042, 352] width 28 height 28
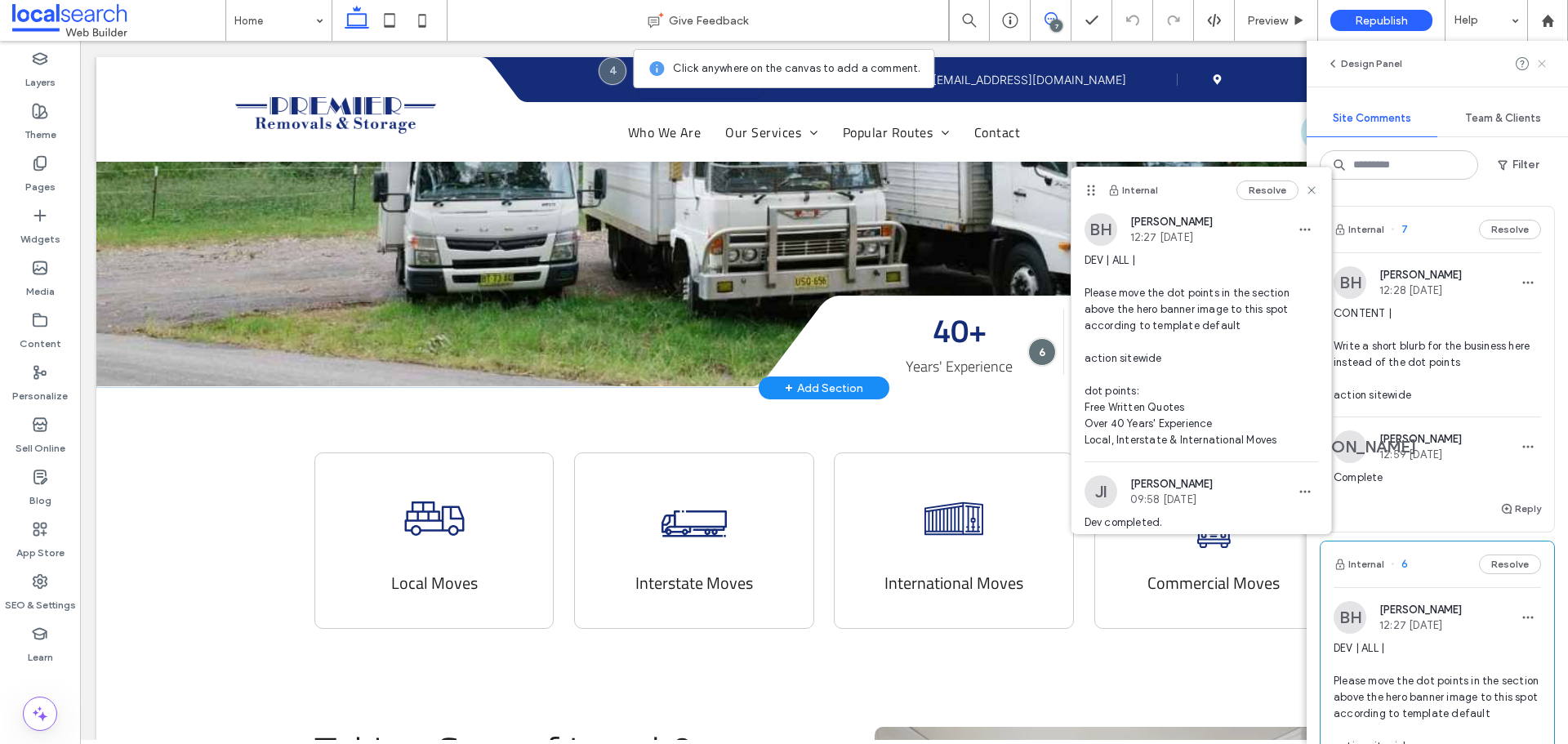
click at [1538, 67] on use at bounding box center [1541, 63] width 7 height 7
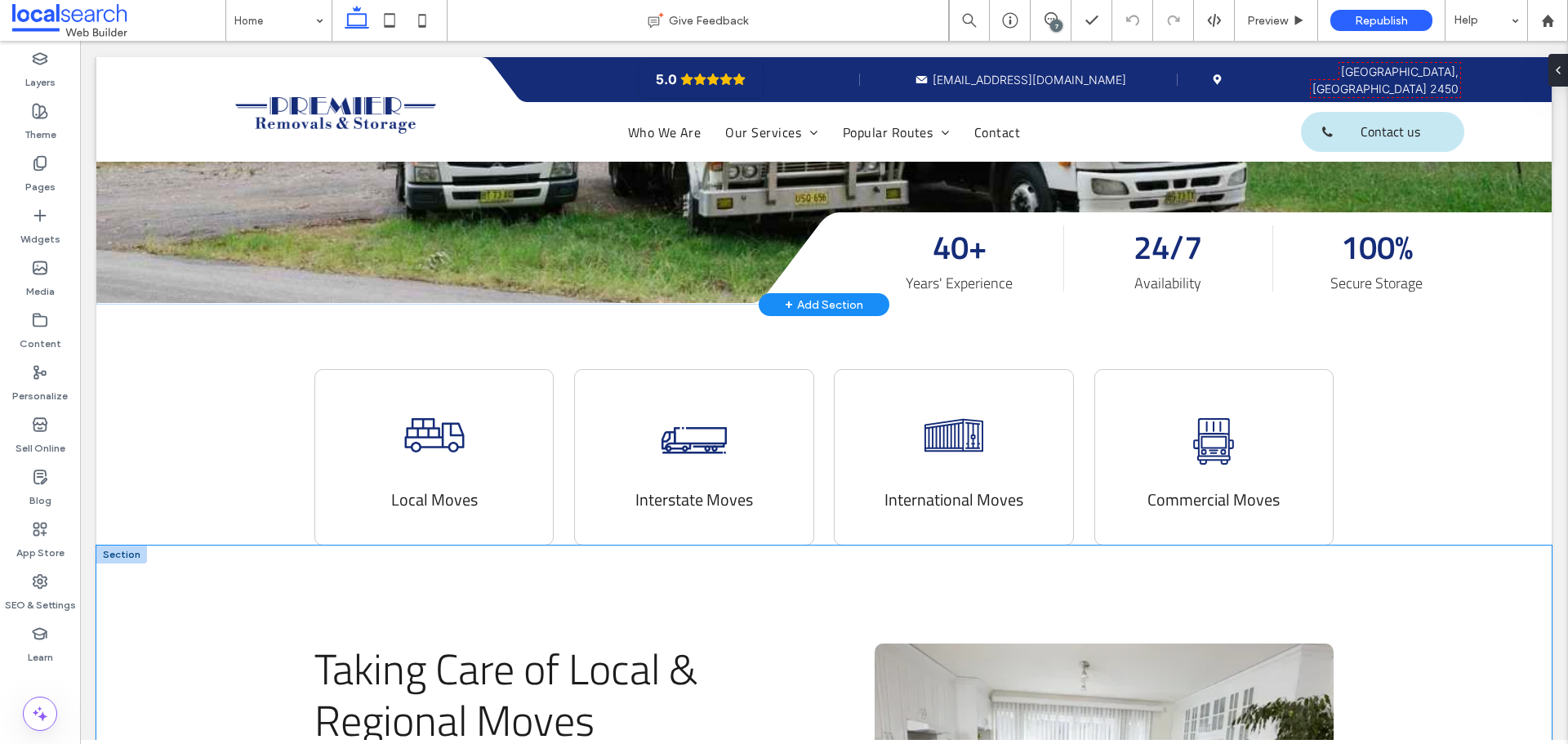
scroll to position [529, 0]
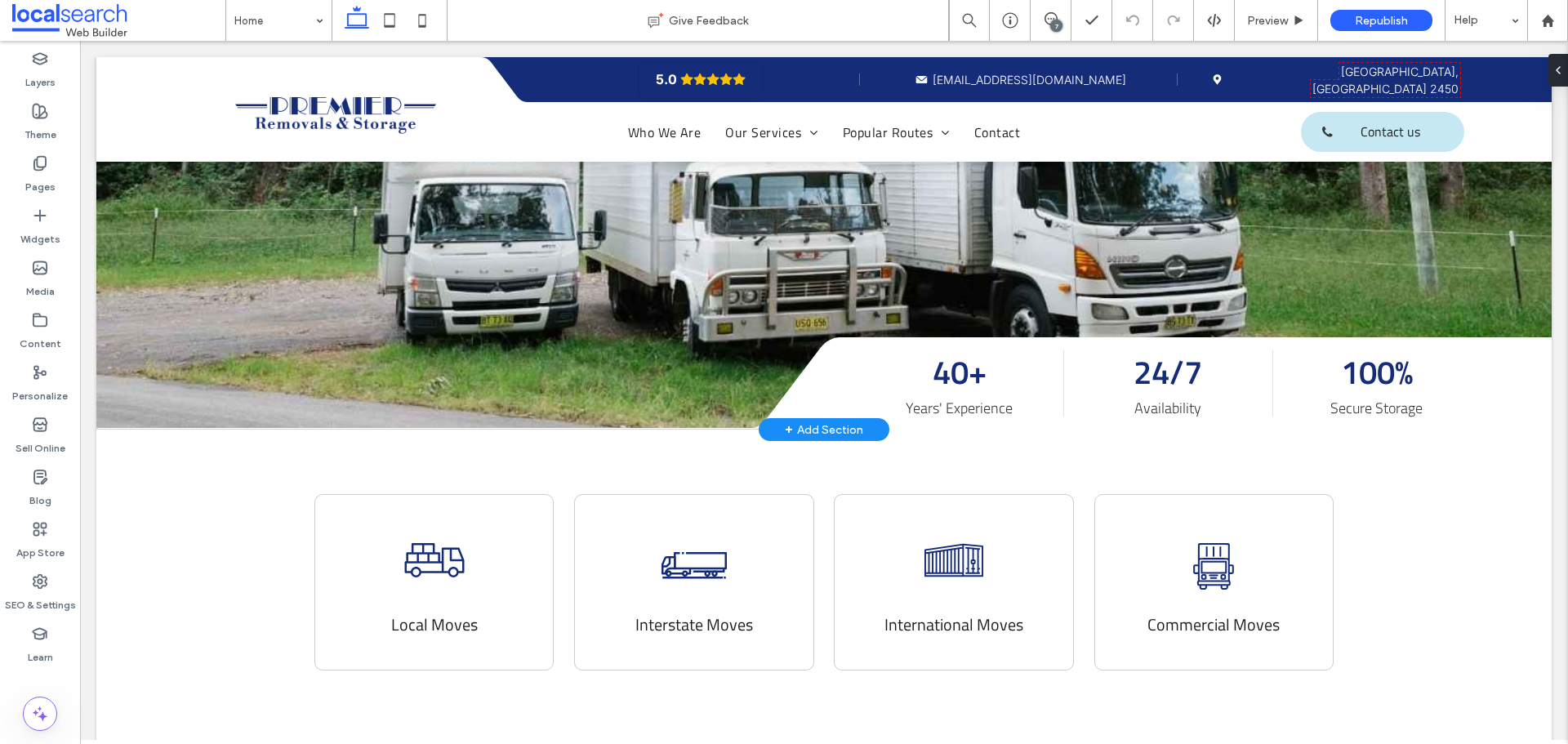
click at [1051, 28] on div "7" at bounding box center [1057, 26] width 12 height 12
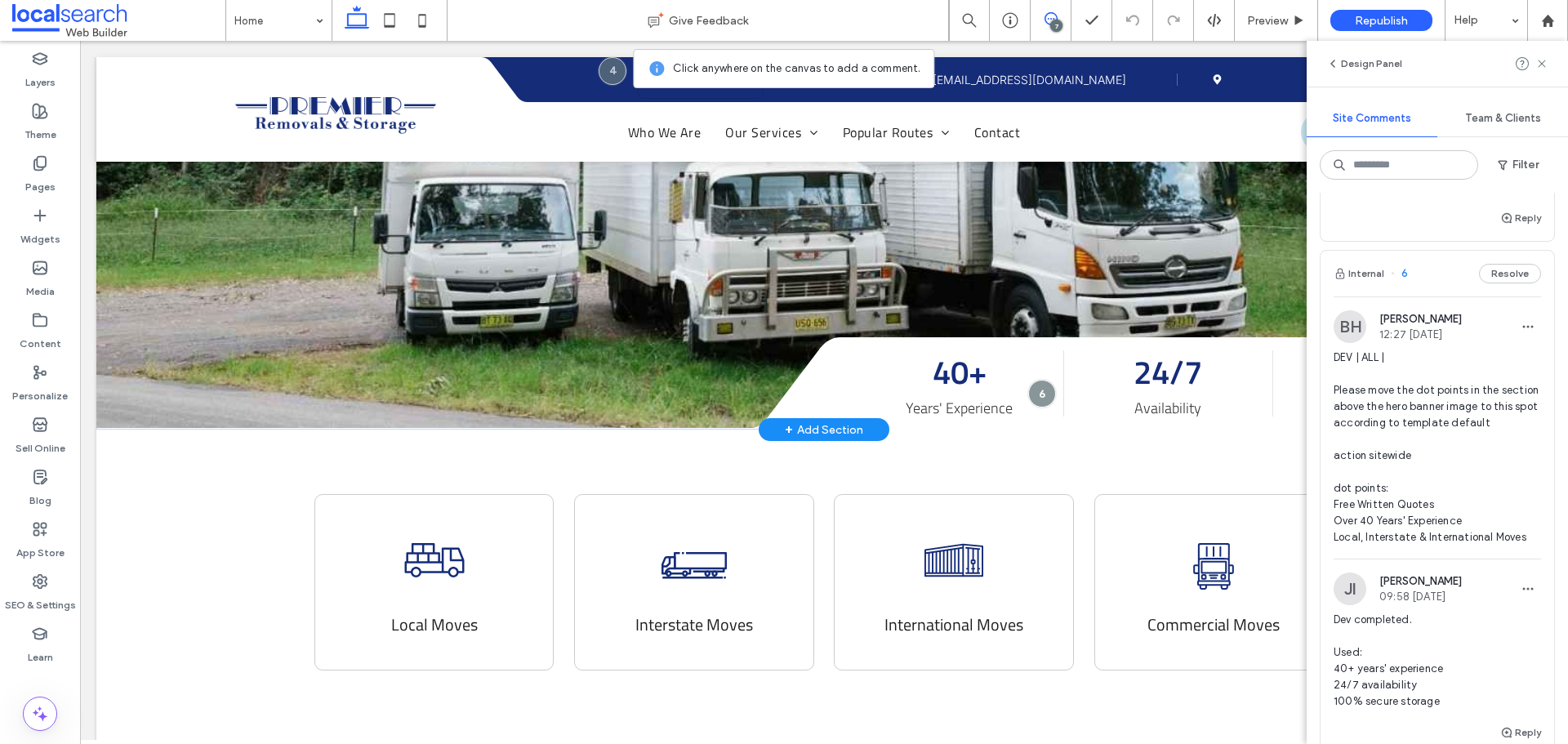
scroll to position [327, 0]
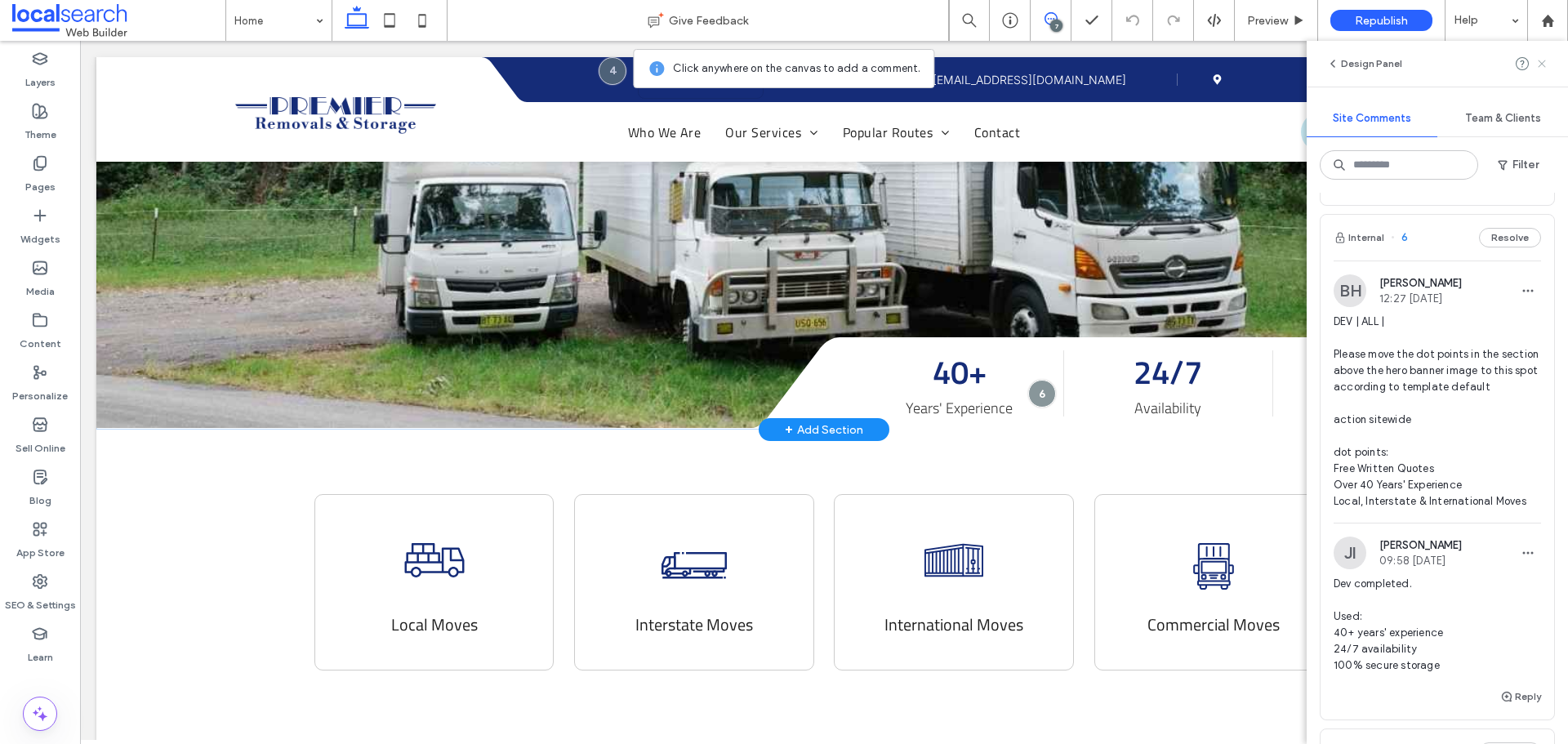
click at [1544, 67] on icon at bounding box center [1541, 63] width 13 height 13
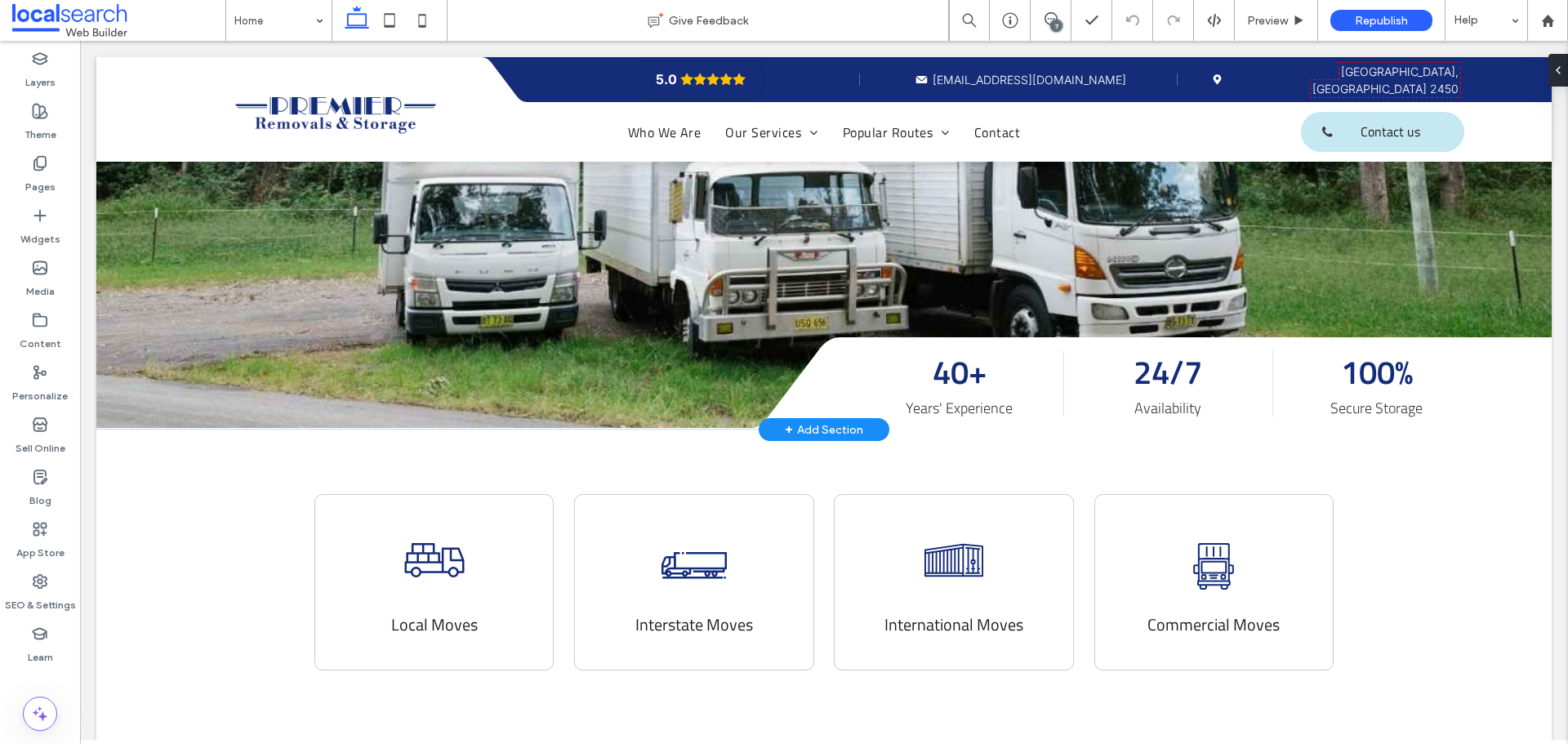
scroll to position [0, 0]
click at [1060, 26] on div "7" at bounding box center [1057, 26] width 12 height 12
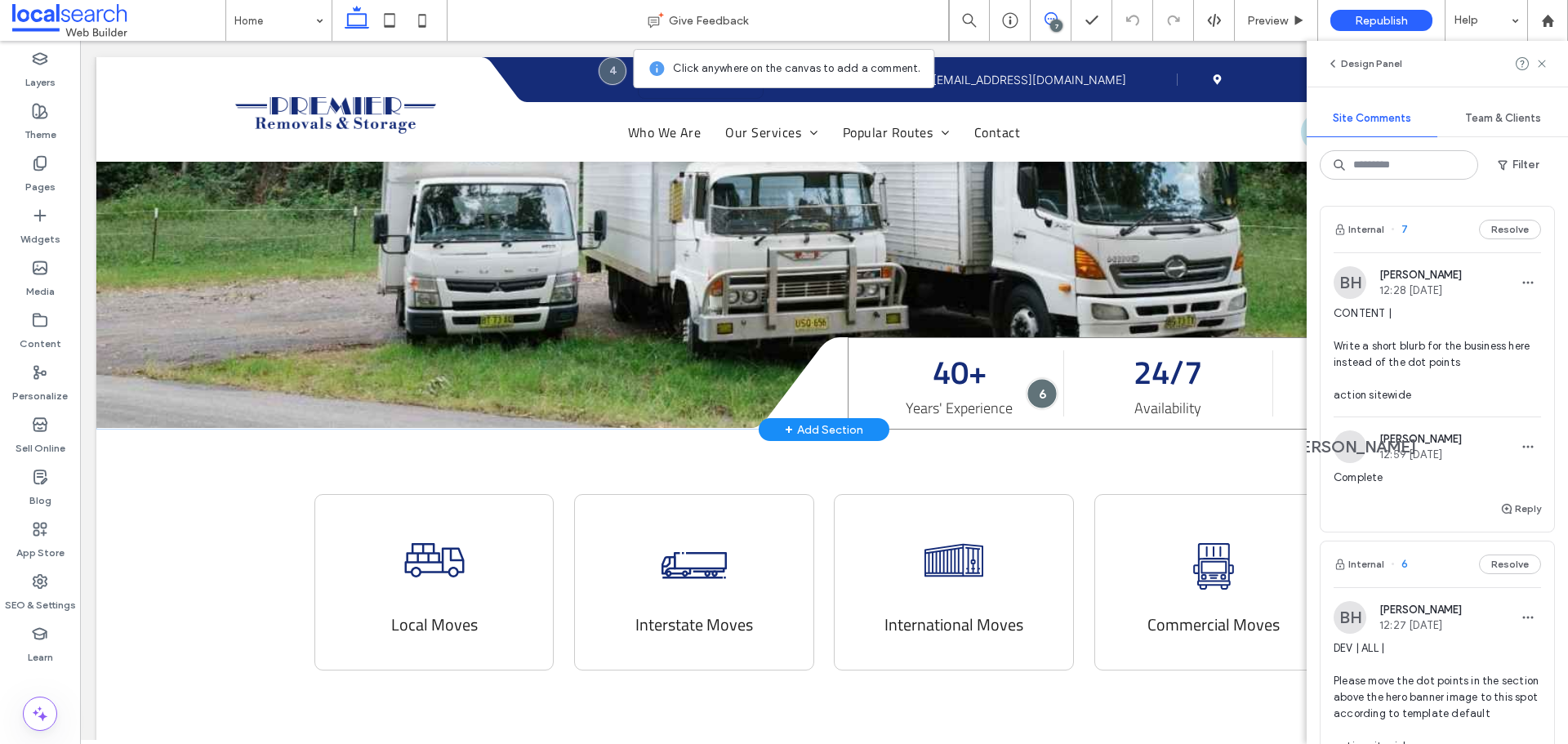
click at [1038, 389] on div at bounding box center [1041, 393] width 30 height 30
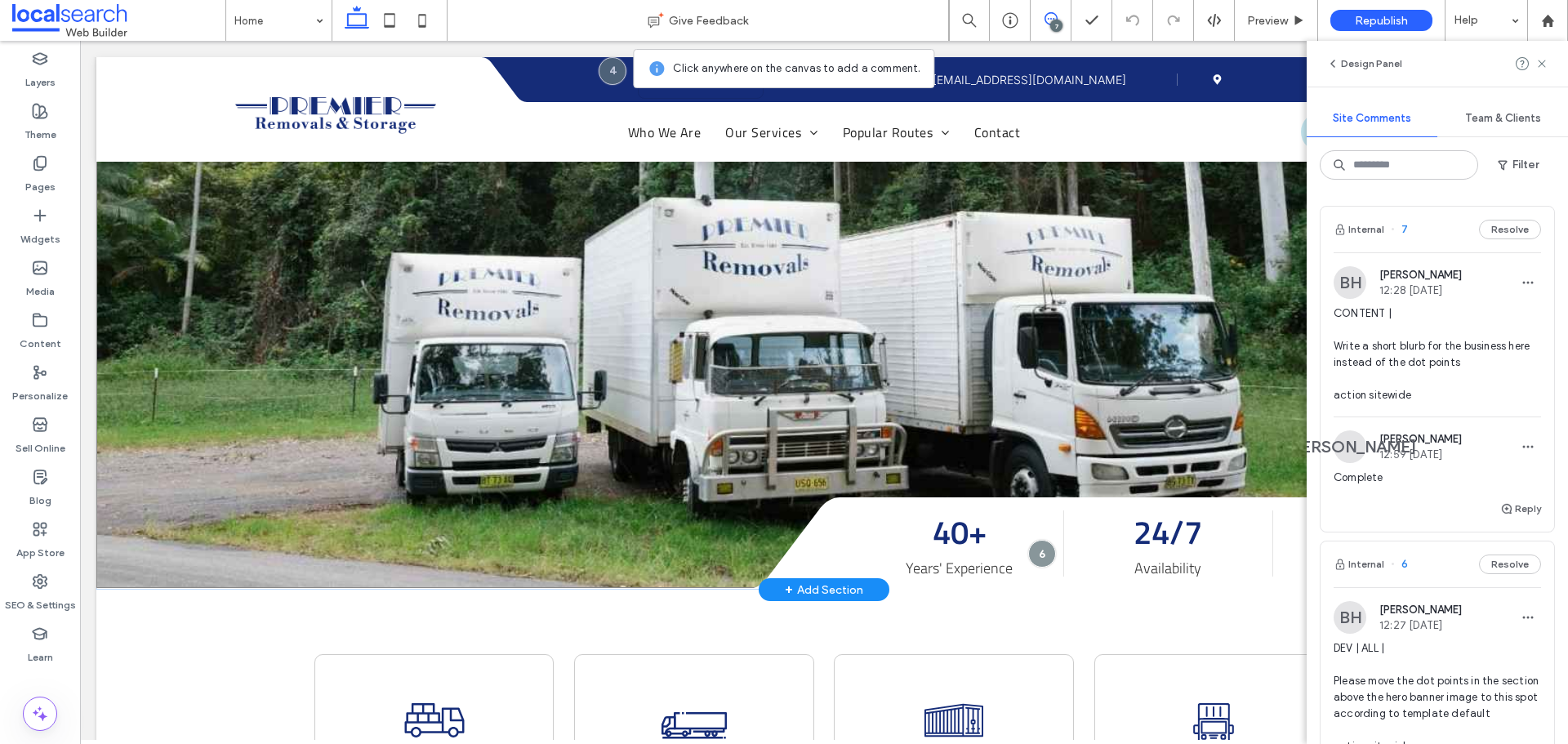
scroll to position [367, 0]
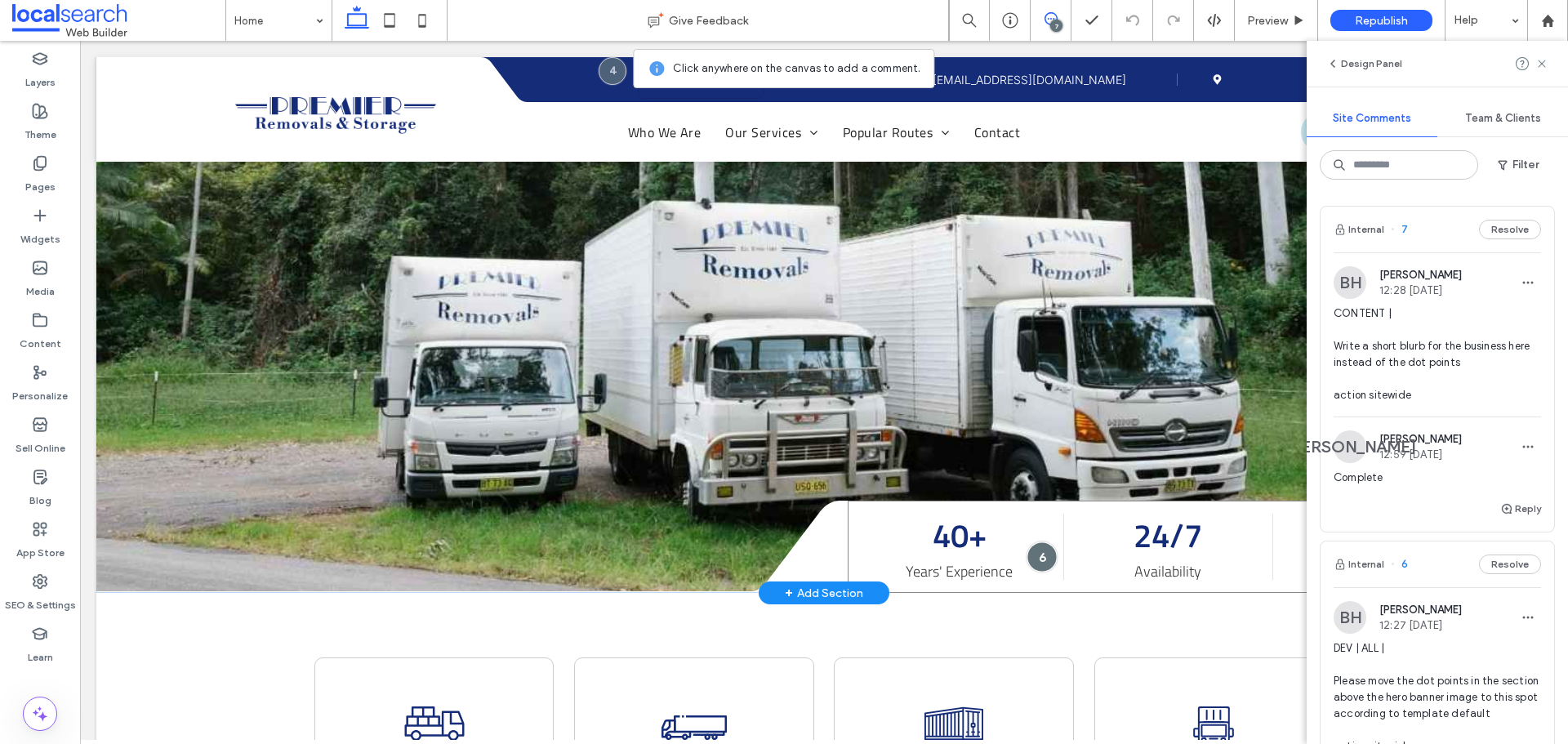
click at [1033, 560] on div at bounding box center [1041, 556] width 30 height 30
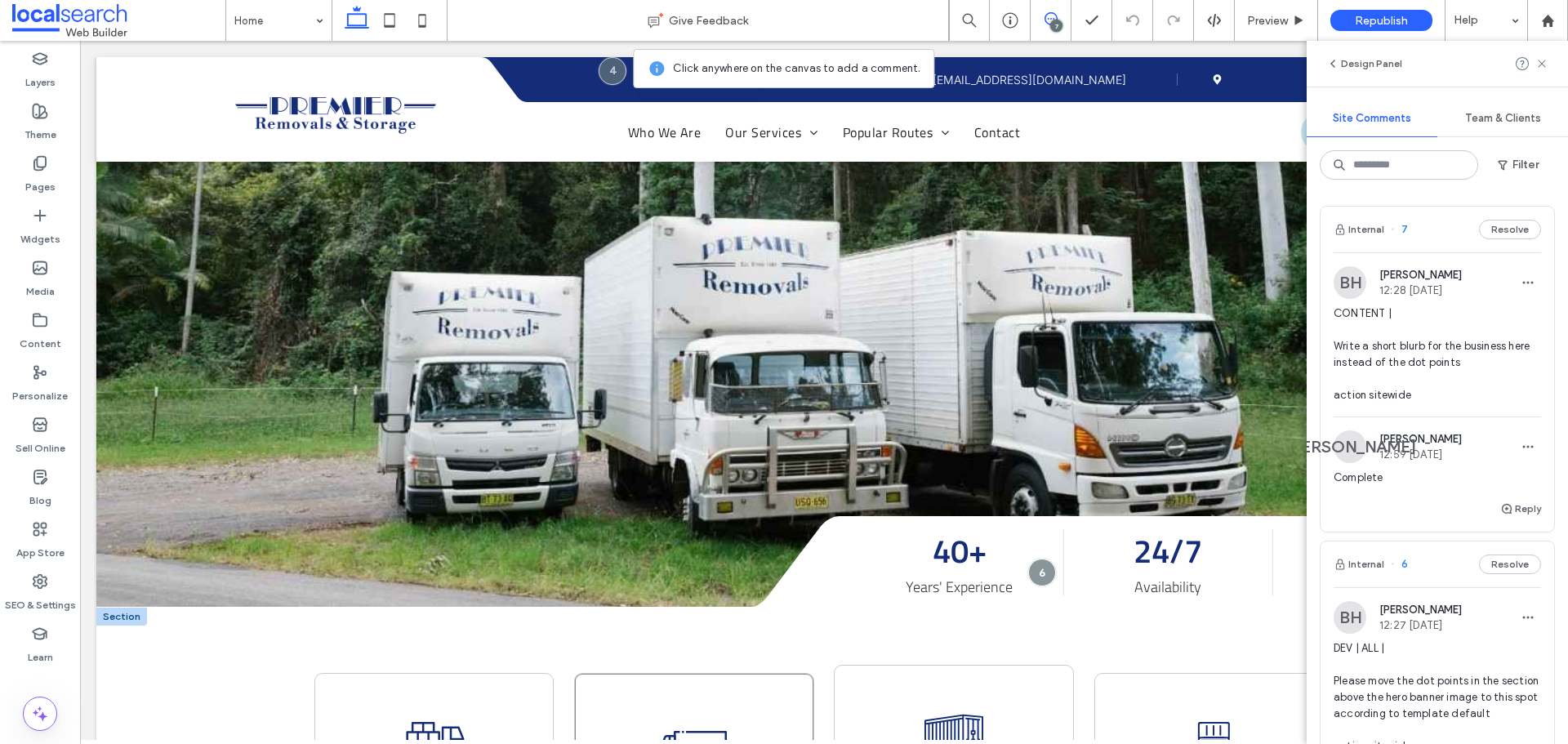
scroll to position [490, 0]
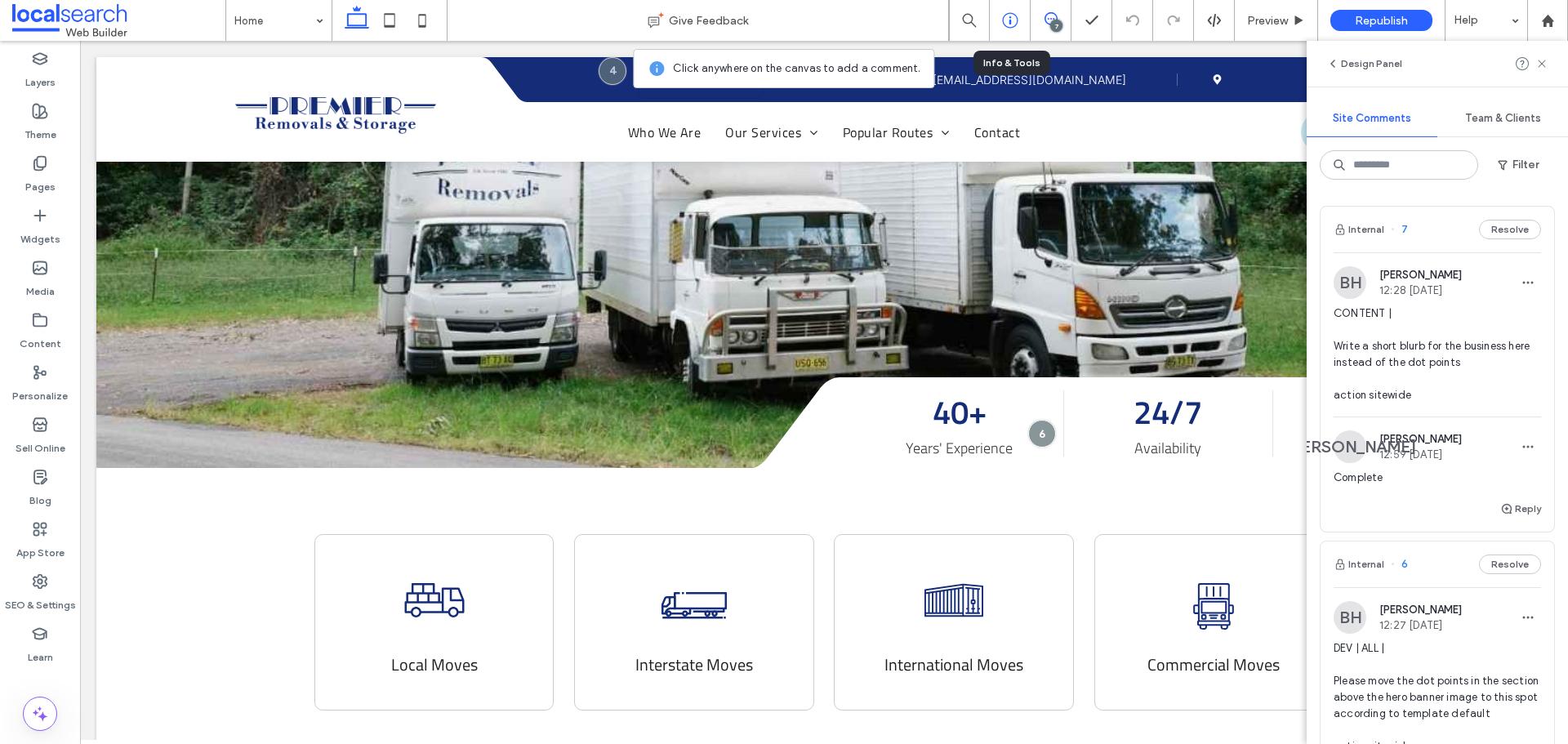
click at [1002, 22] on icon at bounding box center [1010, 20] width 16 height 16
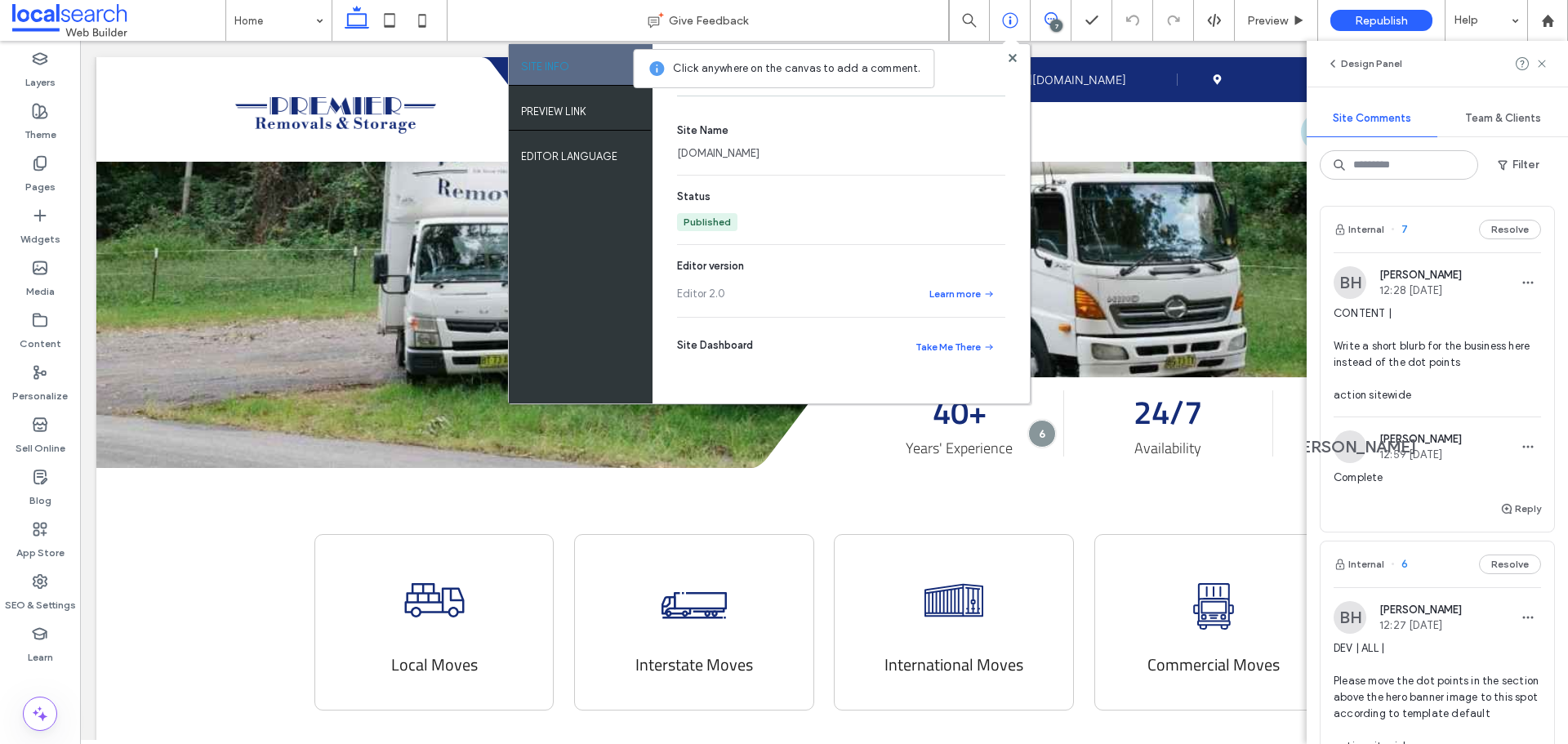
click at [760, 153] on link "premierremovalsstorage94fee711.webbuilder.localsearch.com.au" at bounding box center [717, 153] width 82 height 16
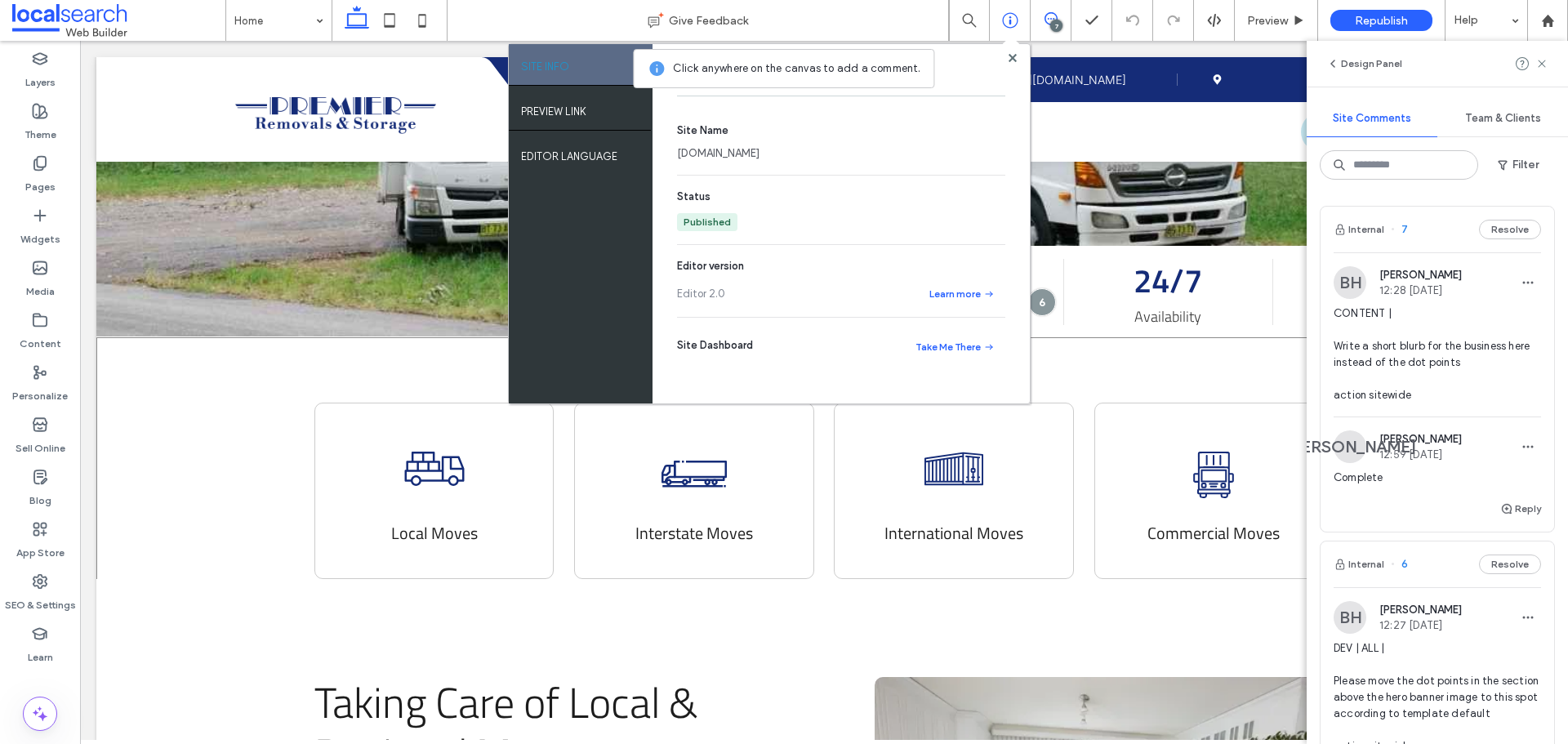
scroll to position [572, 0]
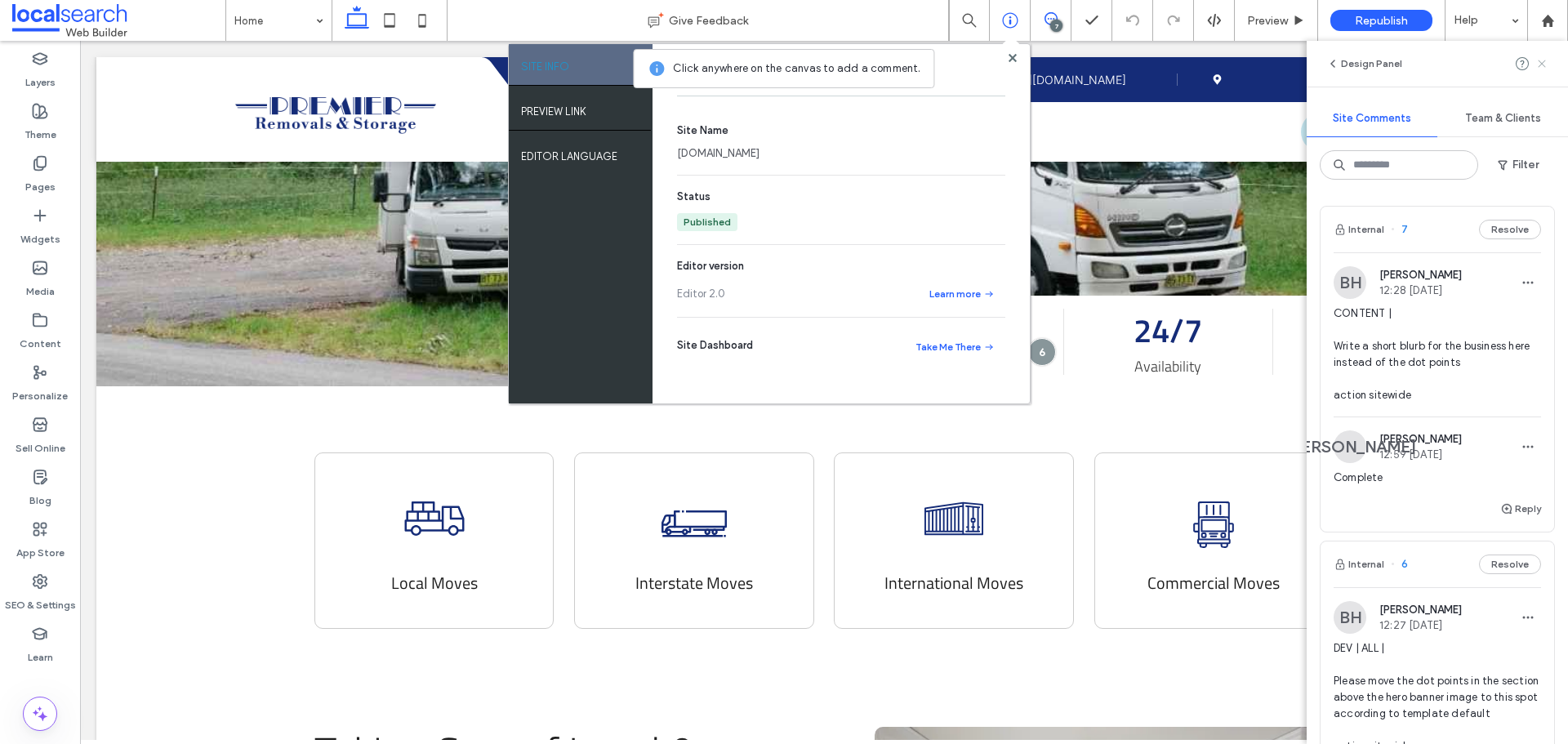
click at [1538, 66] on icon at bounding box center [1541, 63] width 13 height 13
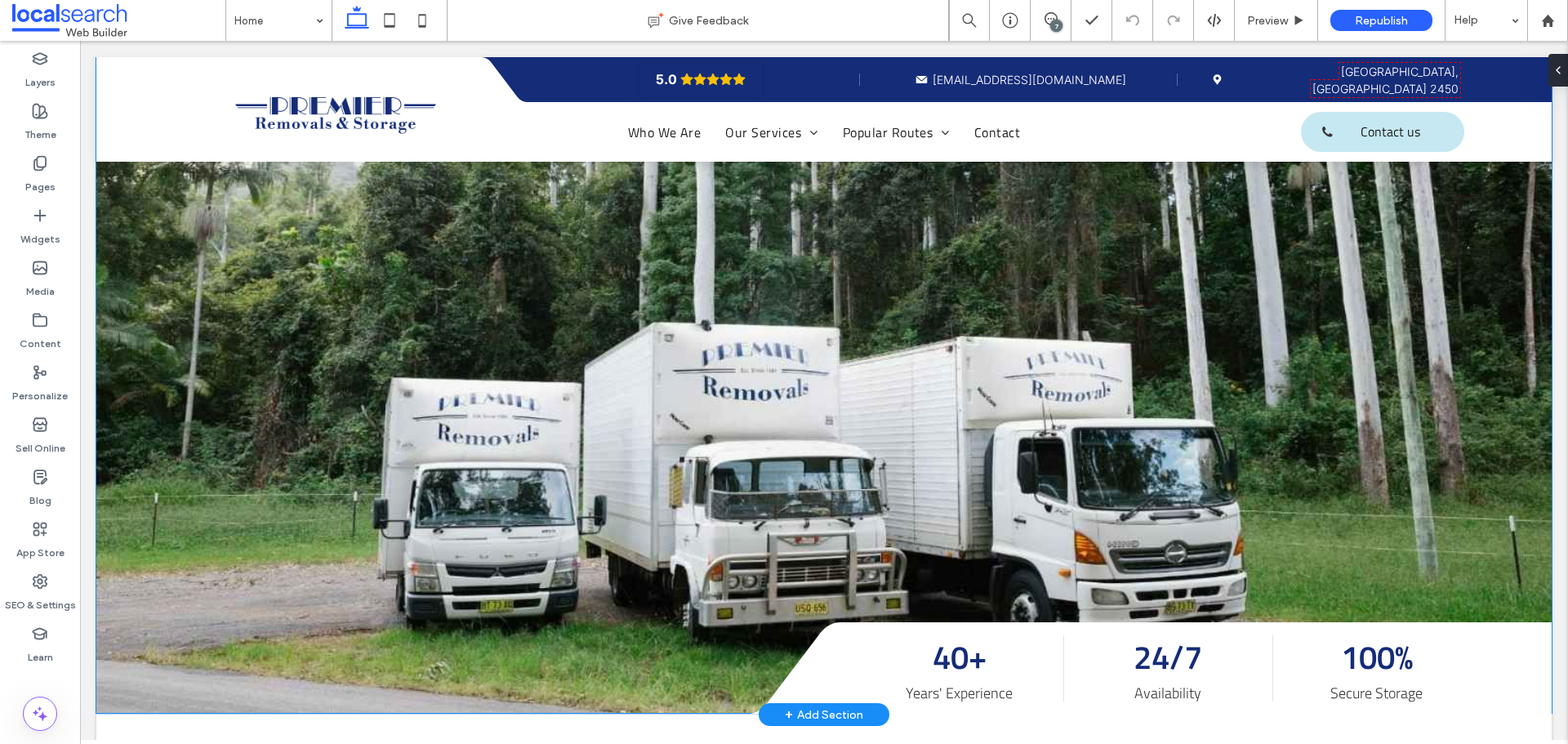
scroll to position [408, 0]
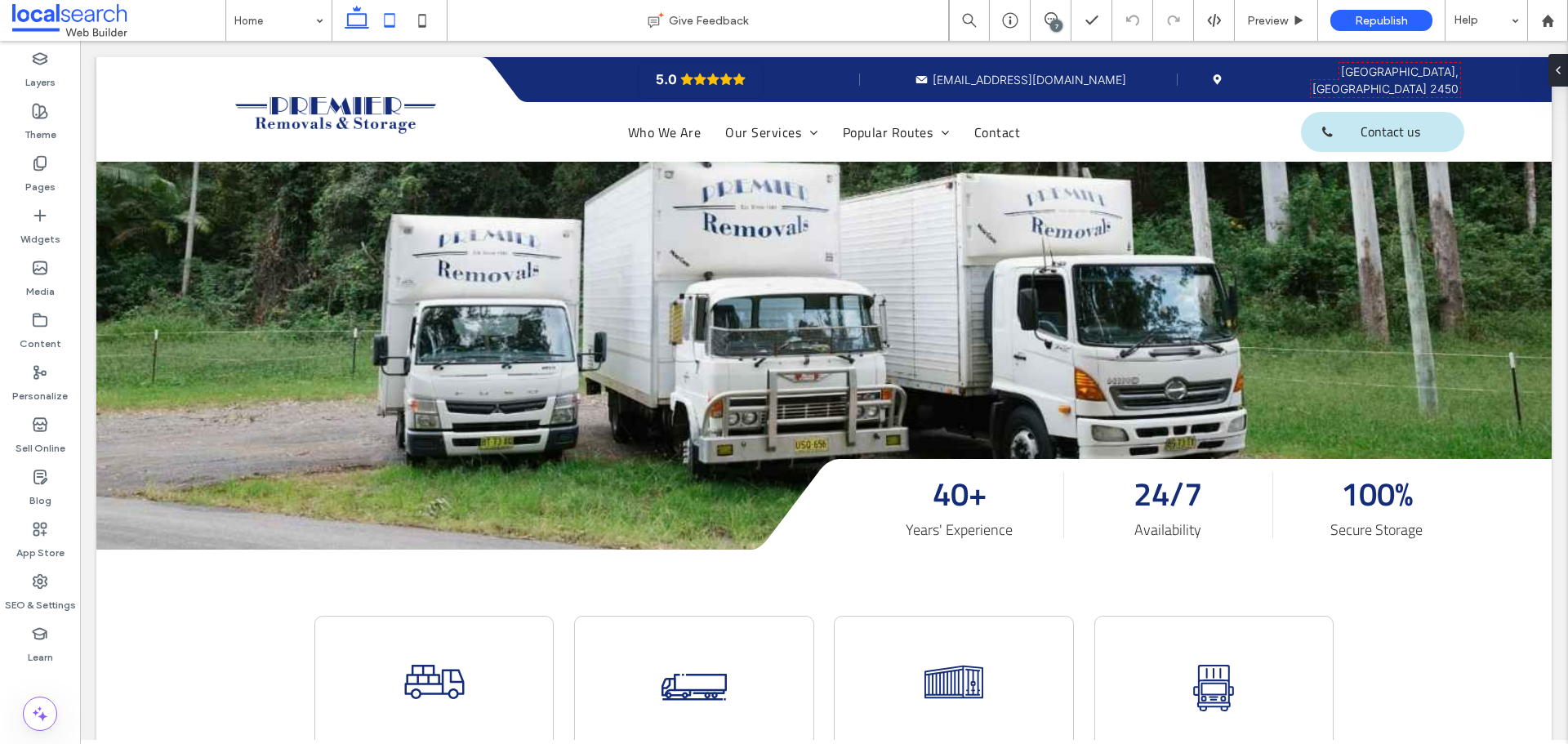
click at [385, 22] on use at bounding box center [390, 20] width 10 height 14
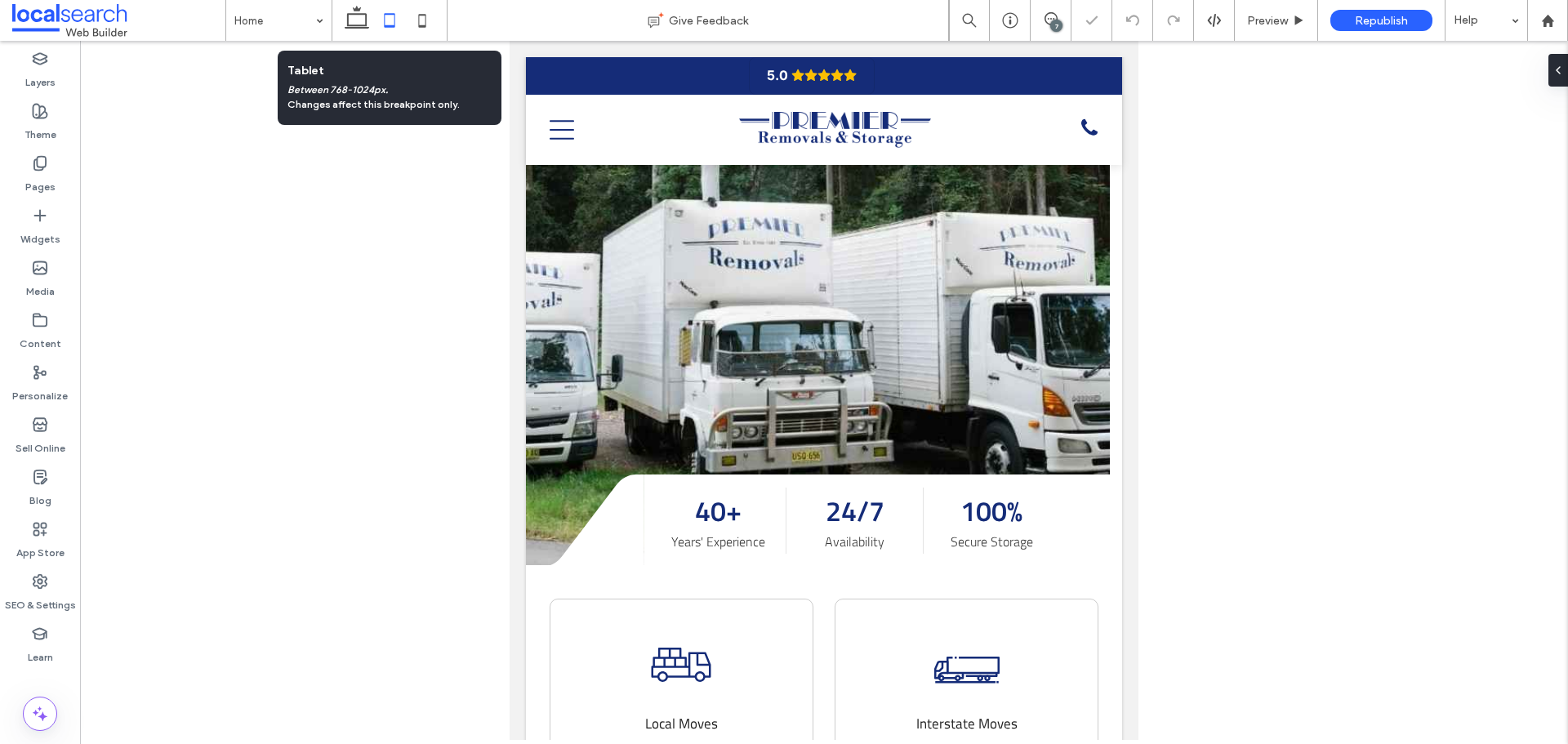
scroll to position [0, 0]
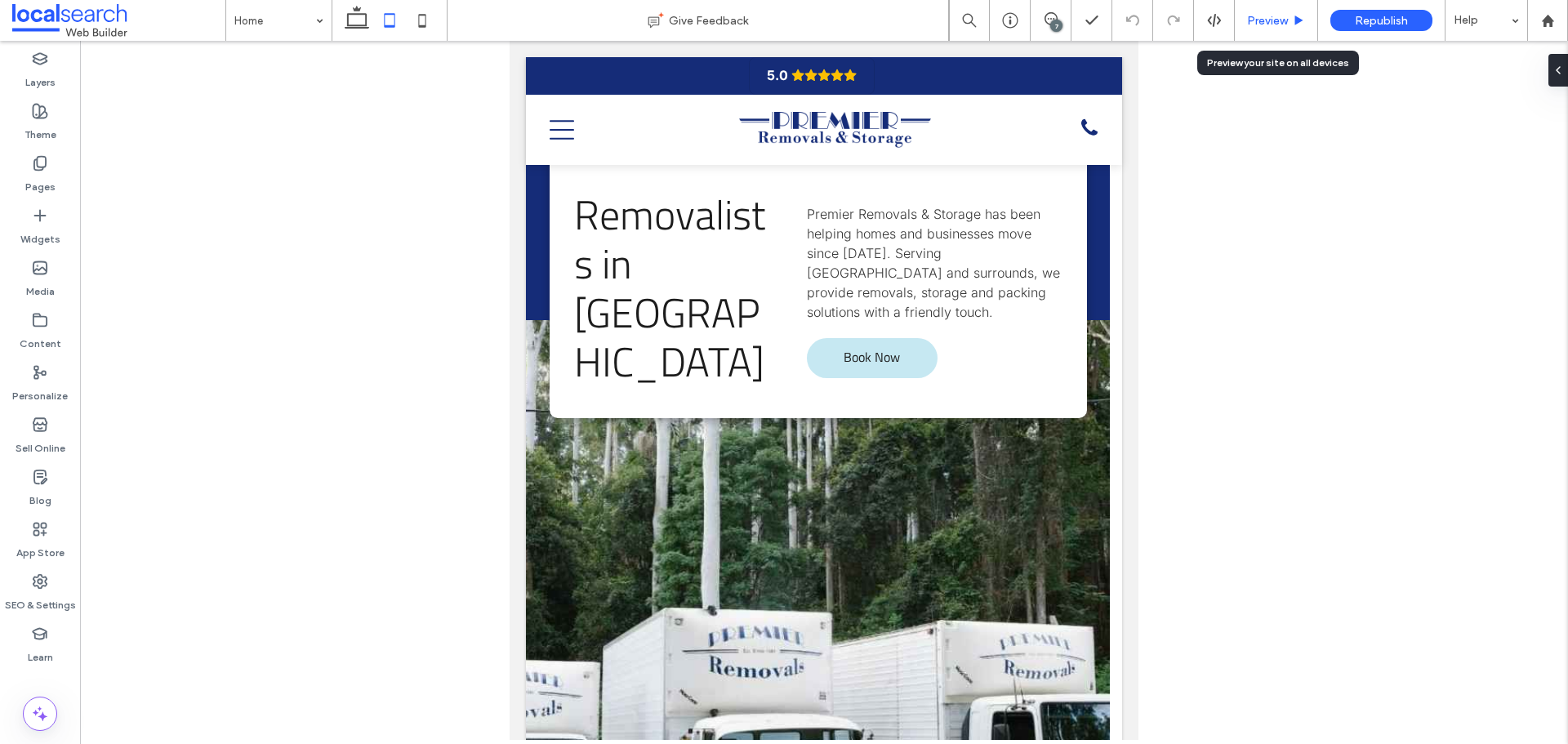
click at [1262, 22] on span "Preview" at bounding box center [1267, 21] width 41 height 14
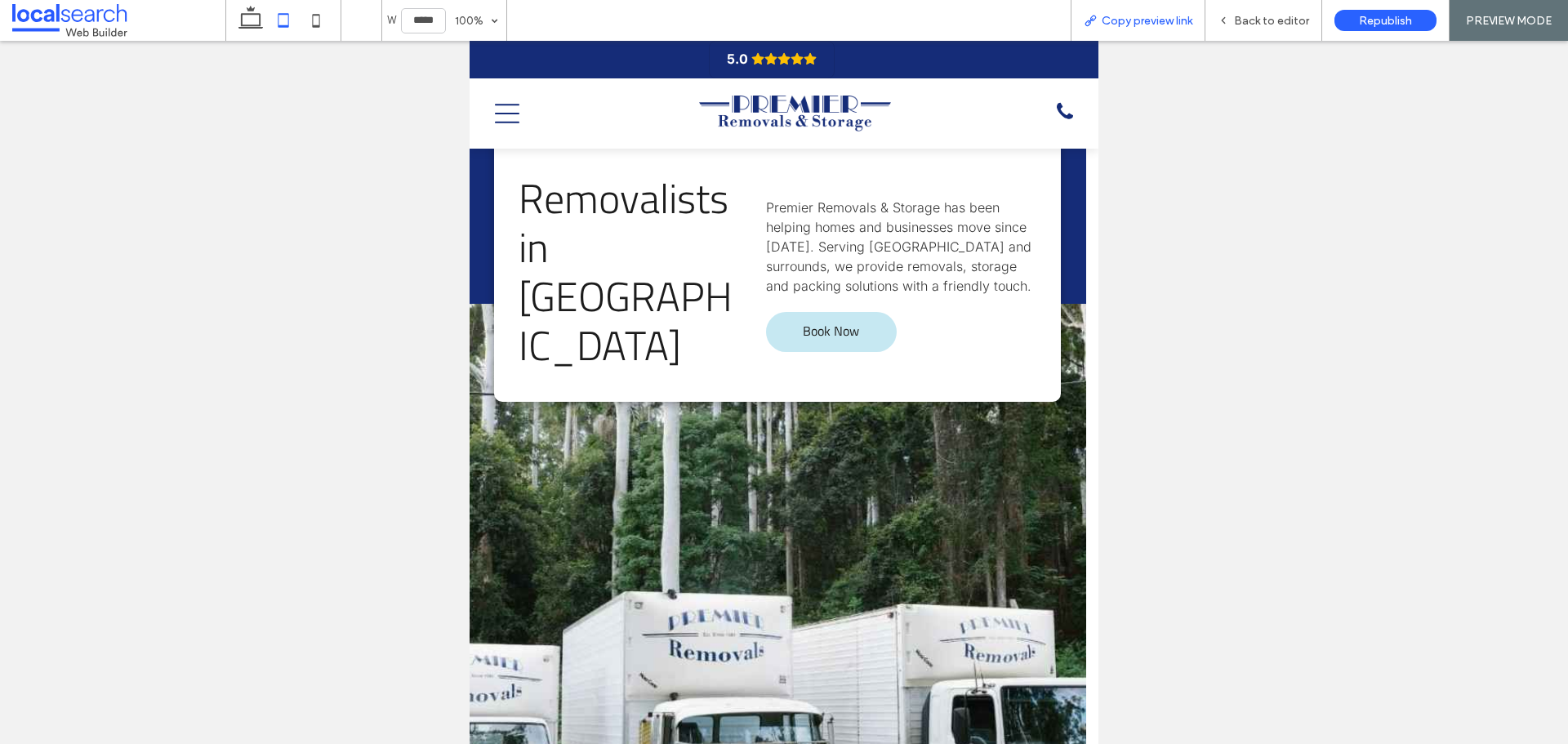
click at [1167, 34] on div "Copy preview link" at bounding box center [1138, 20] width 135 height 41
click at [1154, 8] on div "Copy preview link" at bounding box center [1138, 20] width 135 height 41
click at [1155, 19] on span "Copy preview link" at bounding box center [1147, 21] width 91 height 14
click at [1300, 23] on span "Back to editor" at bounding box center [1271, 21] width 75 height 14
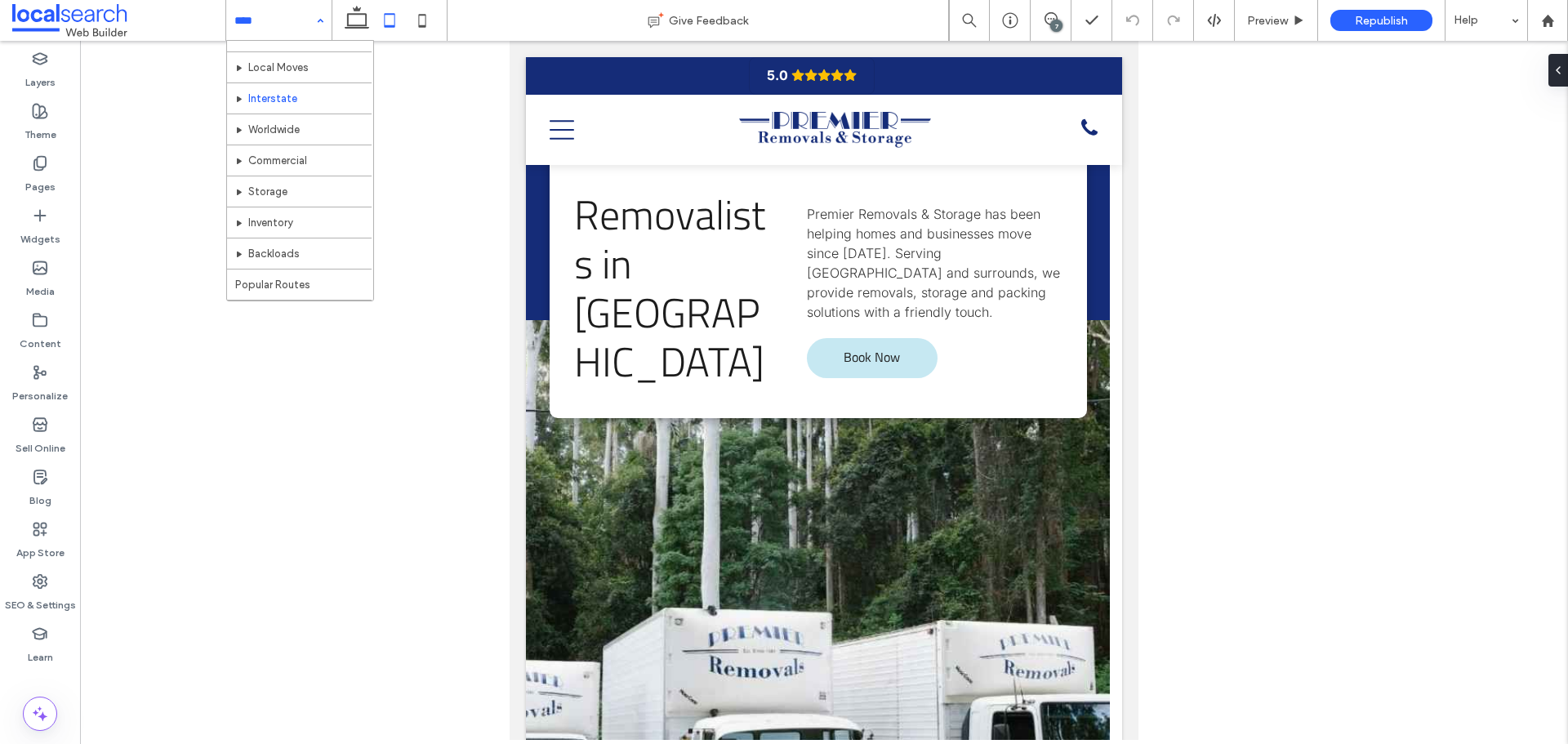
scroll to position [164, 0]
click at [360, 16] on icon at bounding box center [357, 21] width 33 height 33
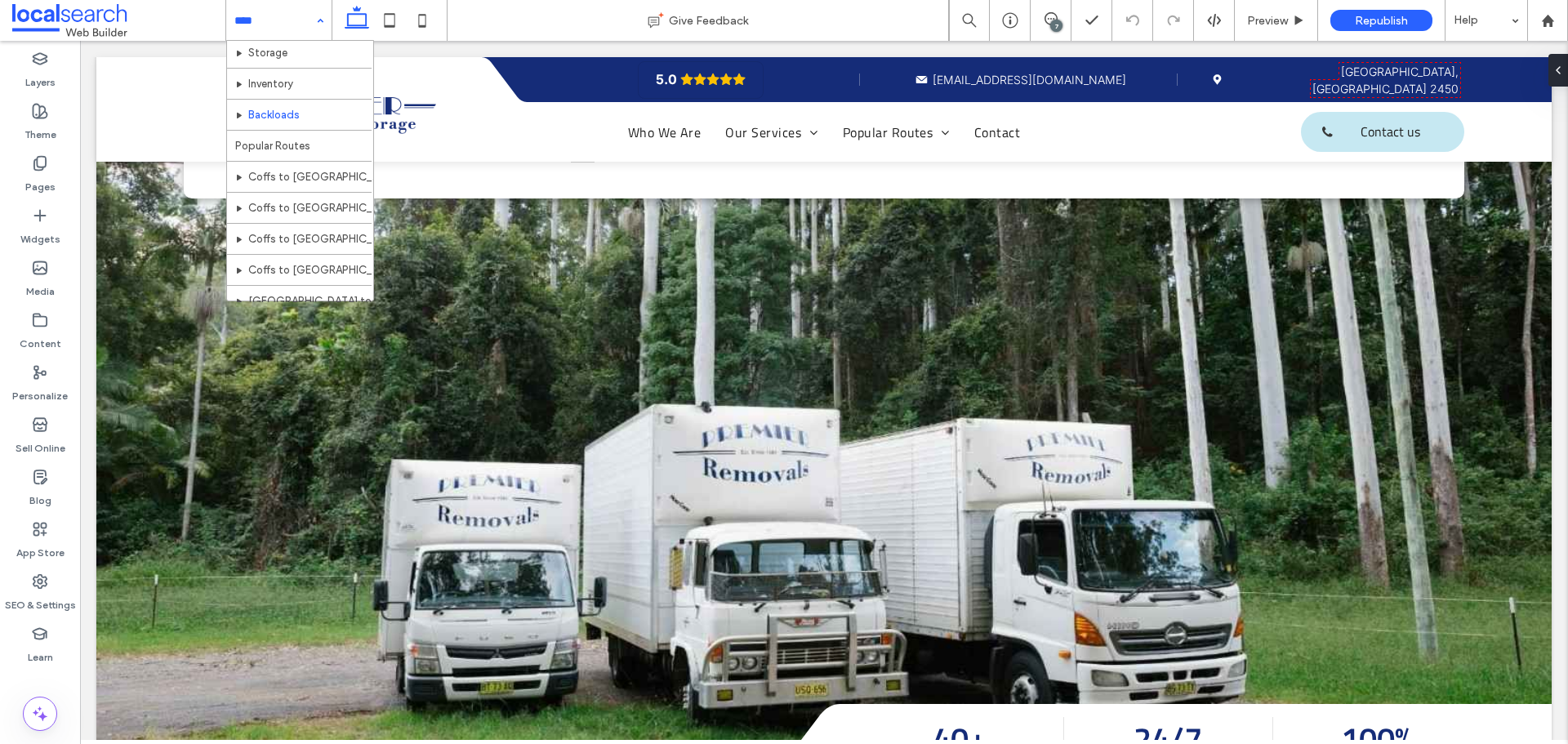
scroll to position [266, 0]
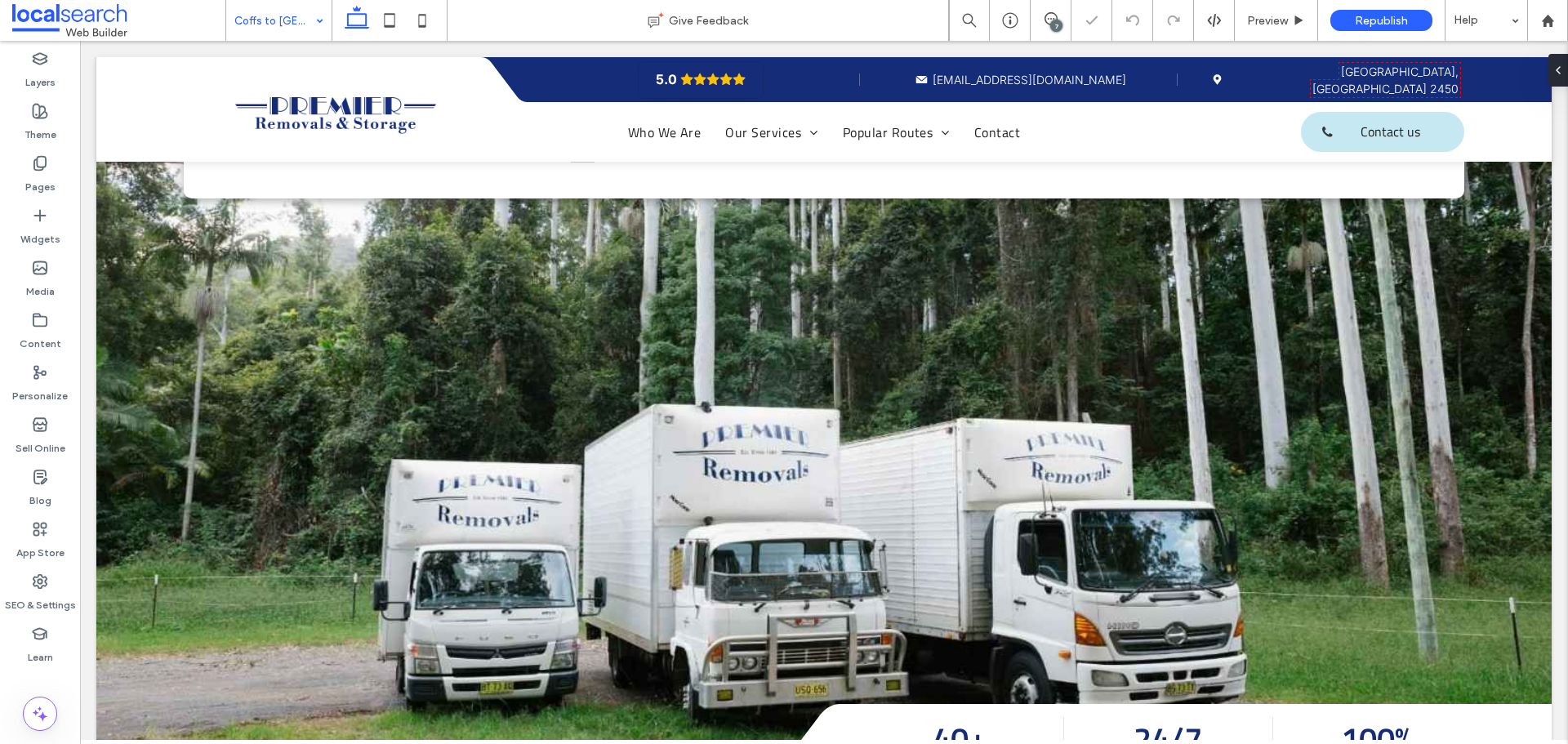
click at [281, 15] on input at bounding box center [274, 20] width 80 height 41
click at [298, 16] on input at bounding box center [274, 20] width 80 height 41
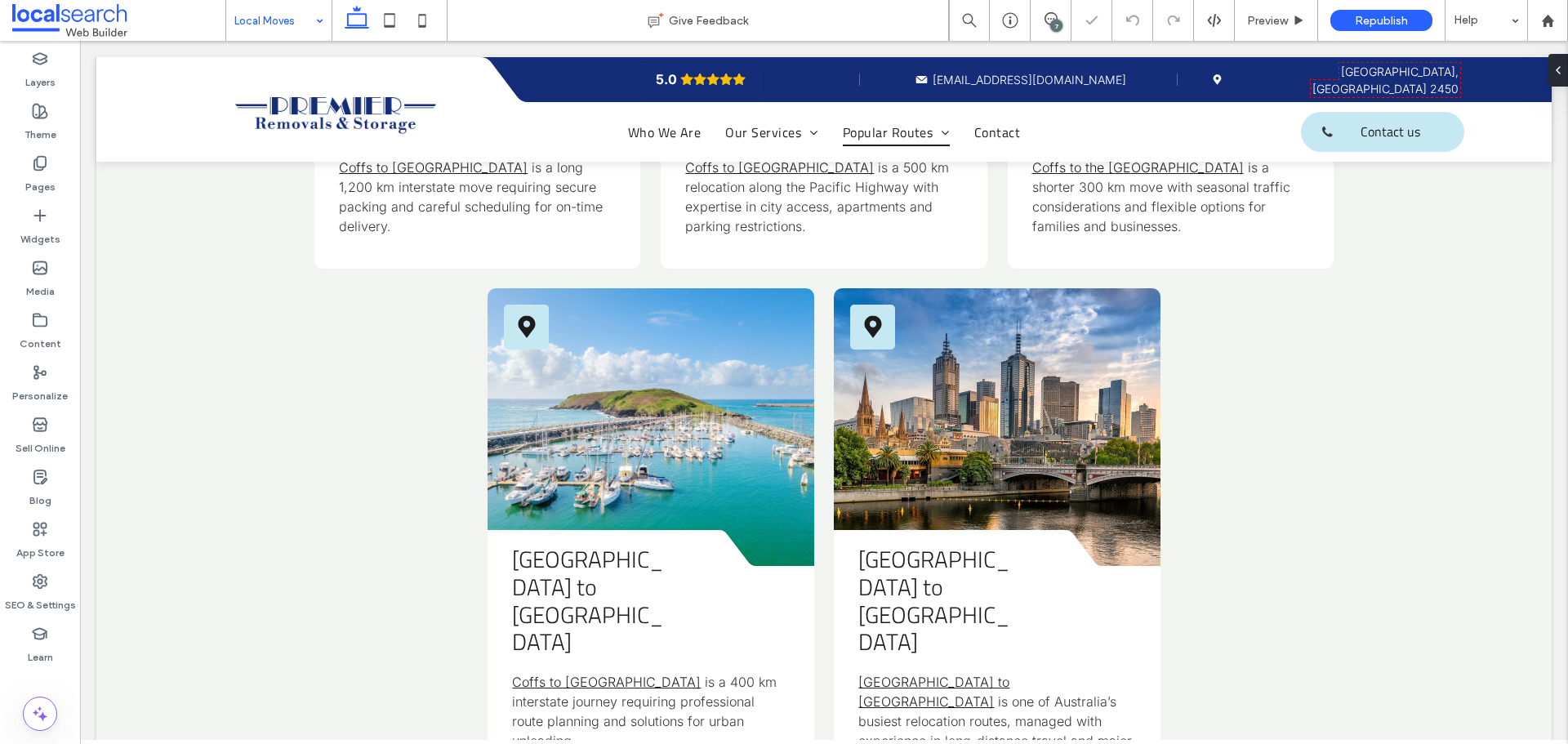
click at [296, 22] on input at bounding box center [274, 20] width 80 height 41
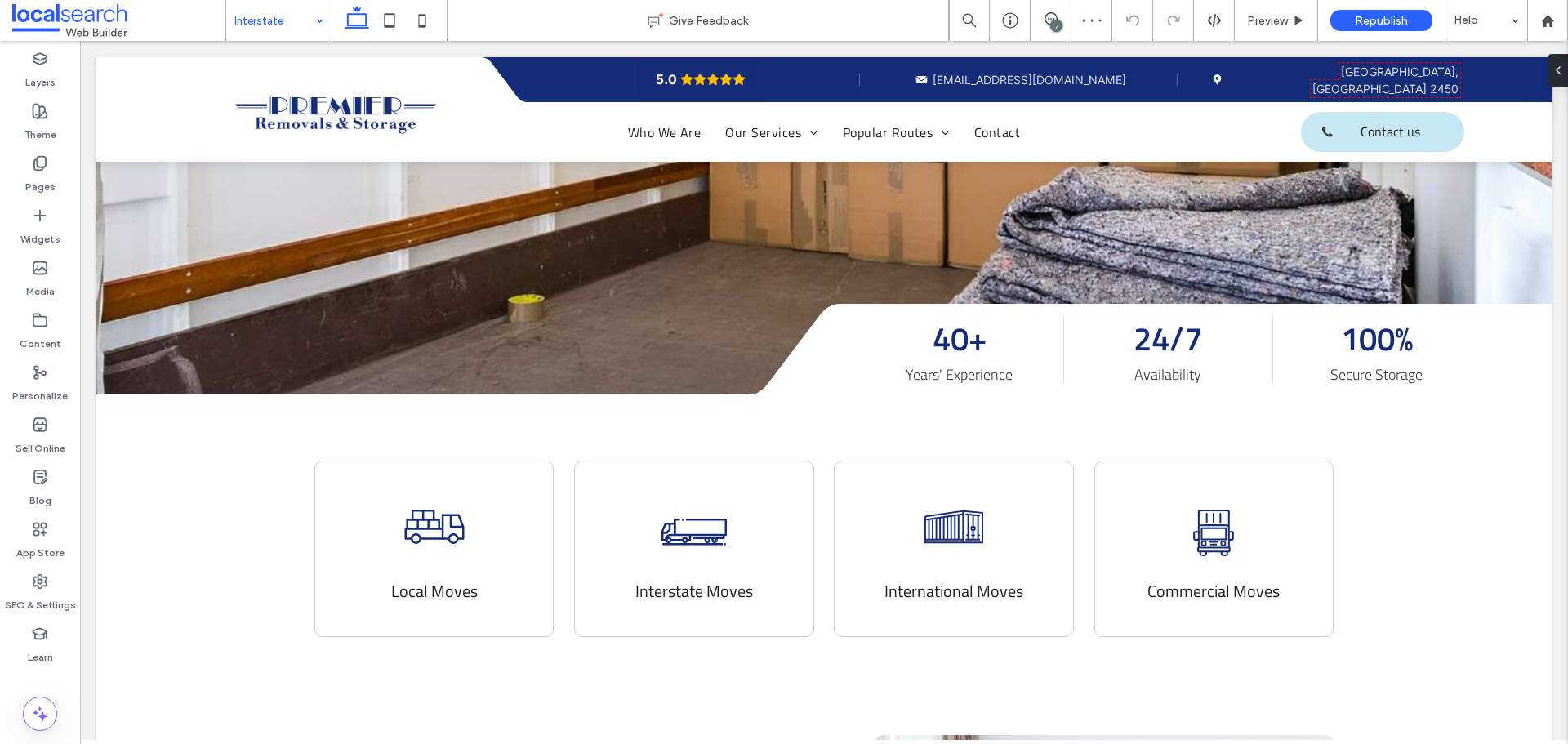
click at [253, 21] on input at bounding box center [274, 20] width 80 height 41
click at [273, 20] on input at bounding box center [274, 20] width 80 height 41
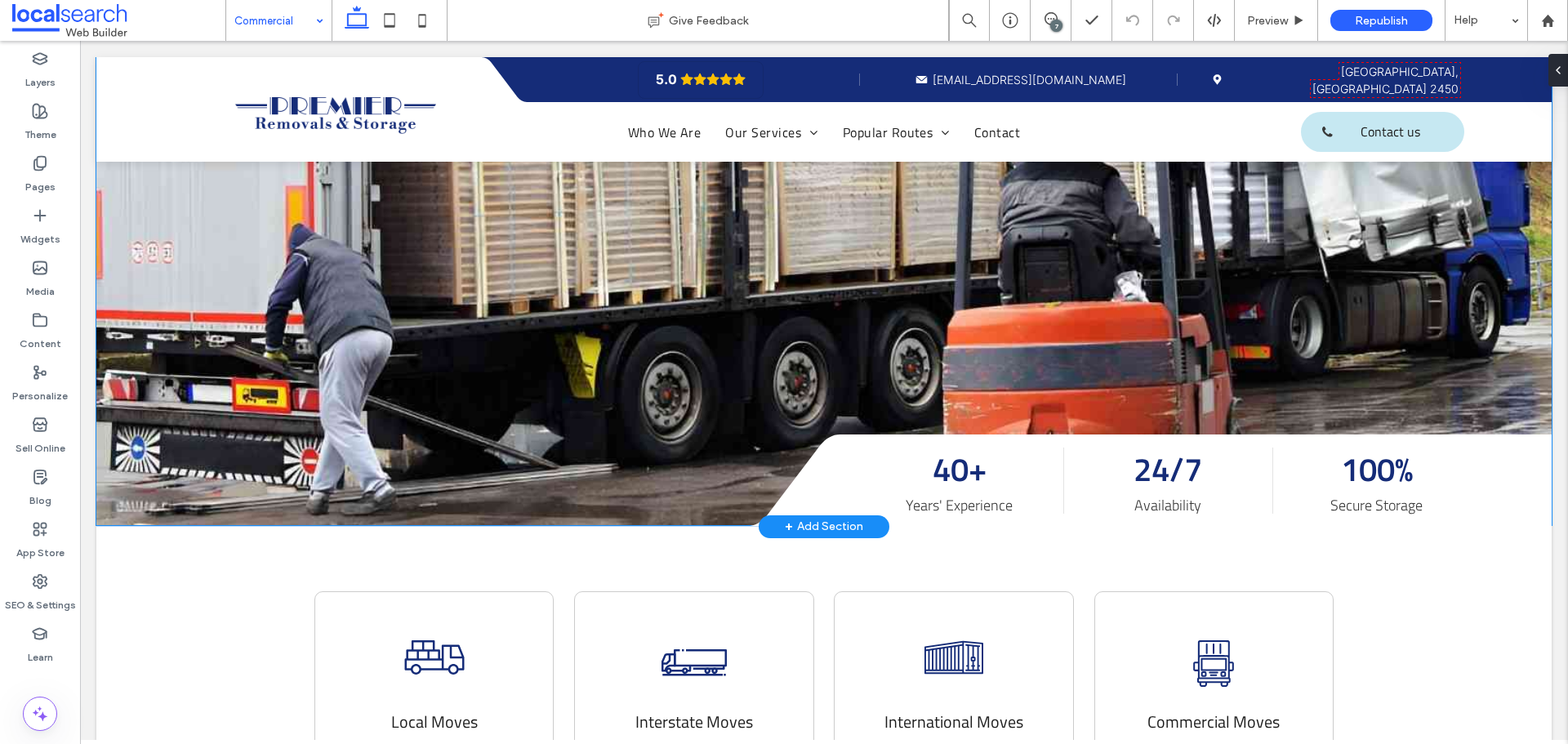
scroll to position [572, 0]
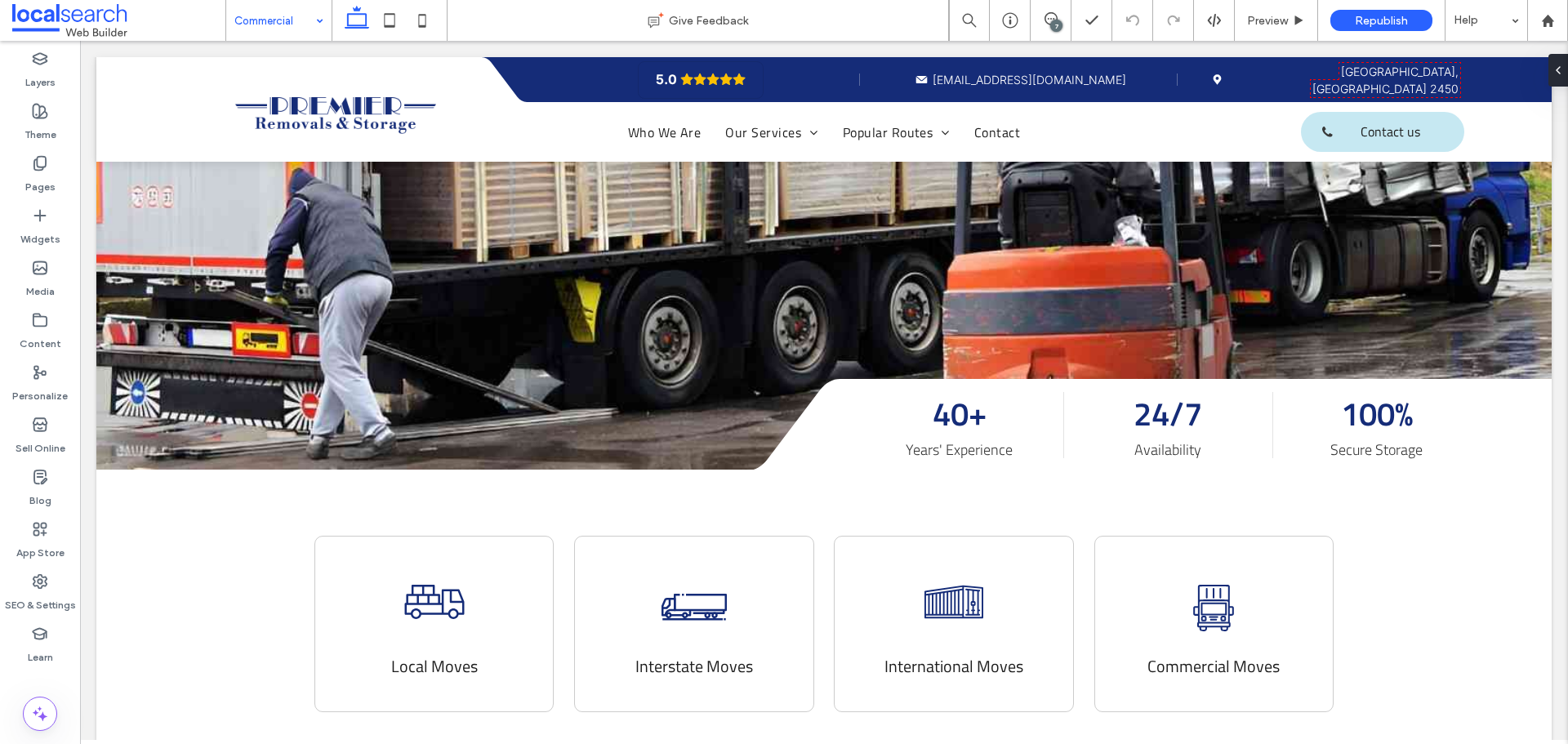
click at [267, 29] on input at bounding box center [274, 20] width 80 height 41
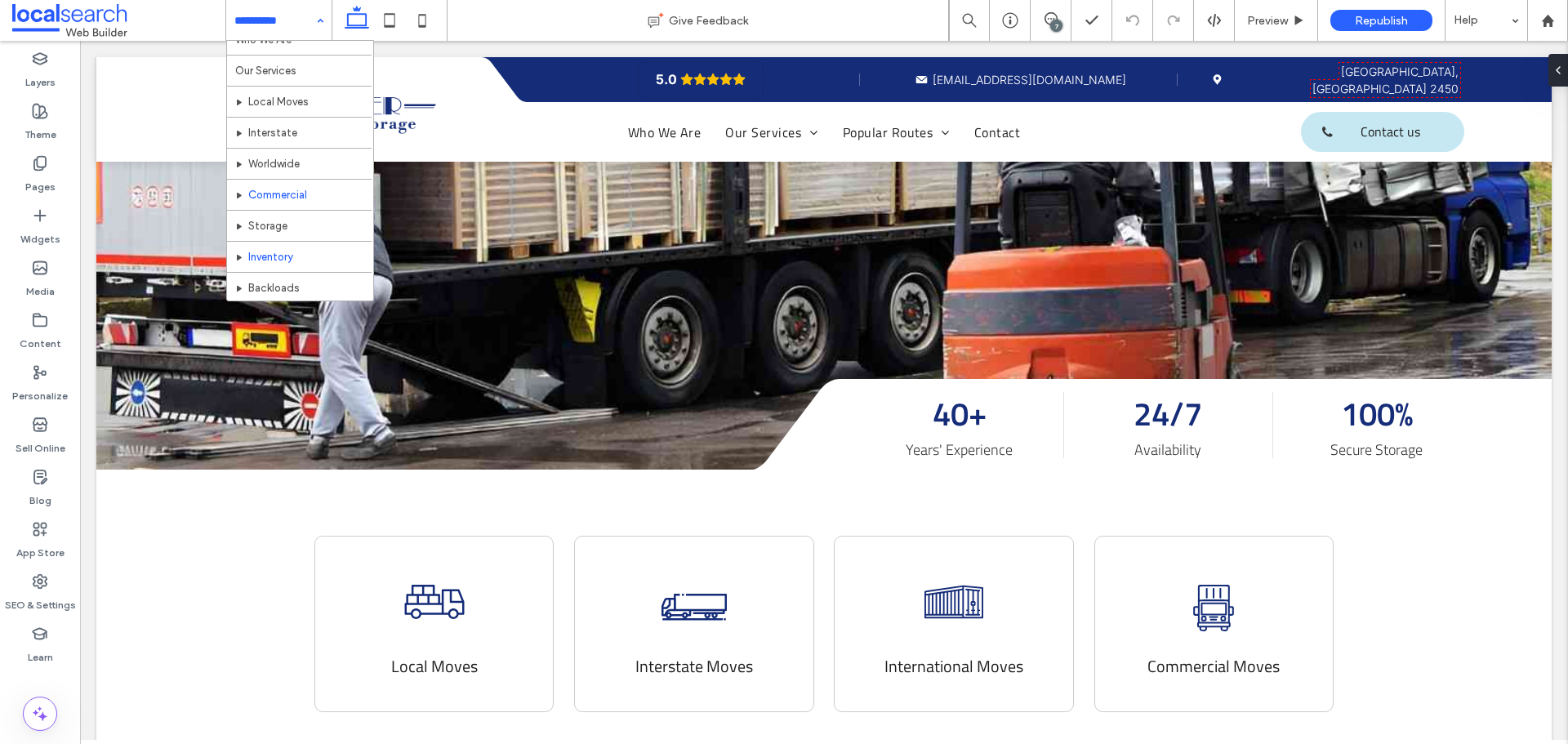
scroll to position [81, 0]
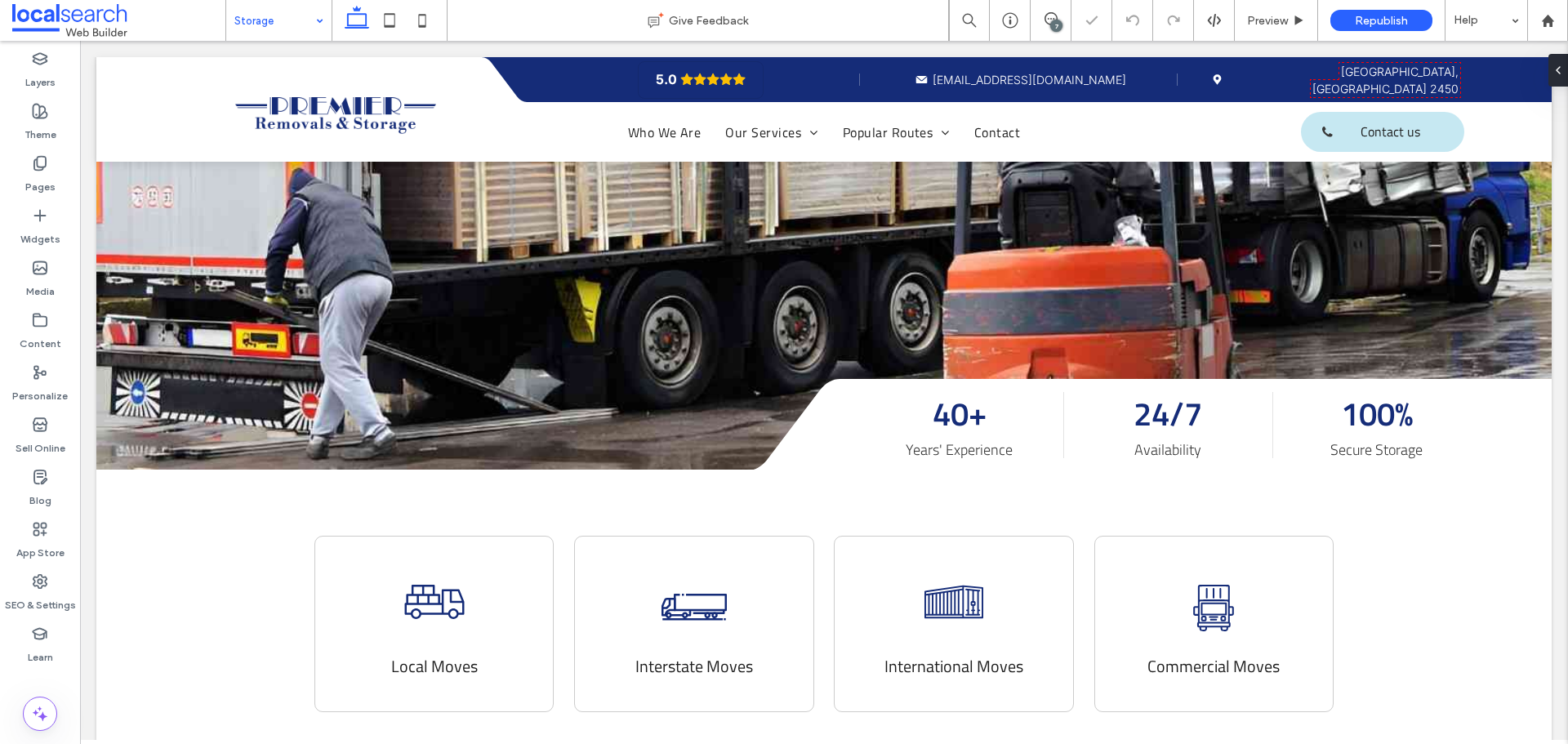
click at [256, 25] on input at bounding box center [274, 20] width 80 height 41
click at [302, 12] on input at bounding box center [274, 20] width 80 height 41
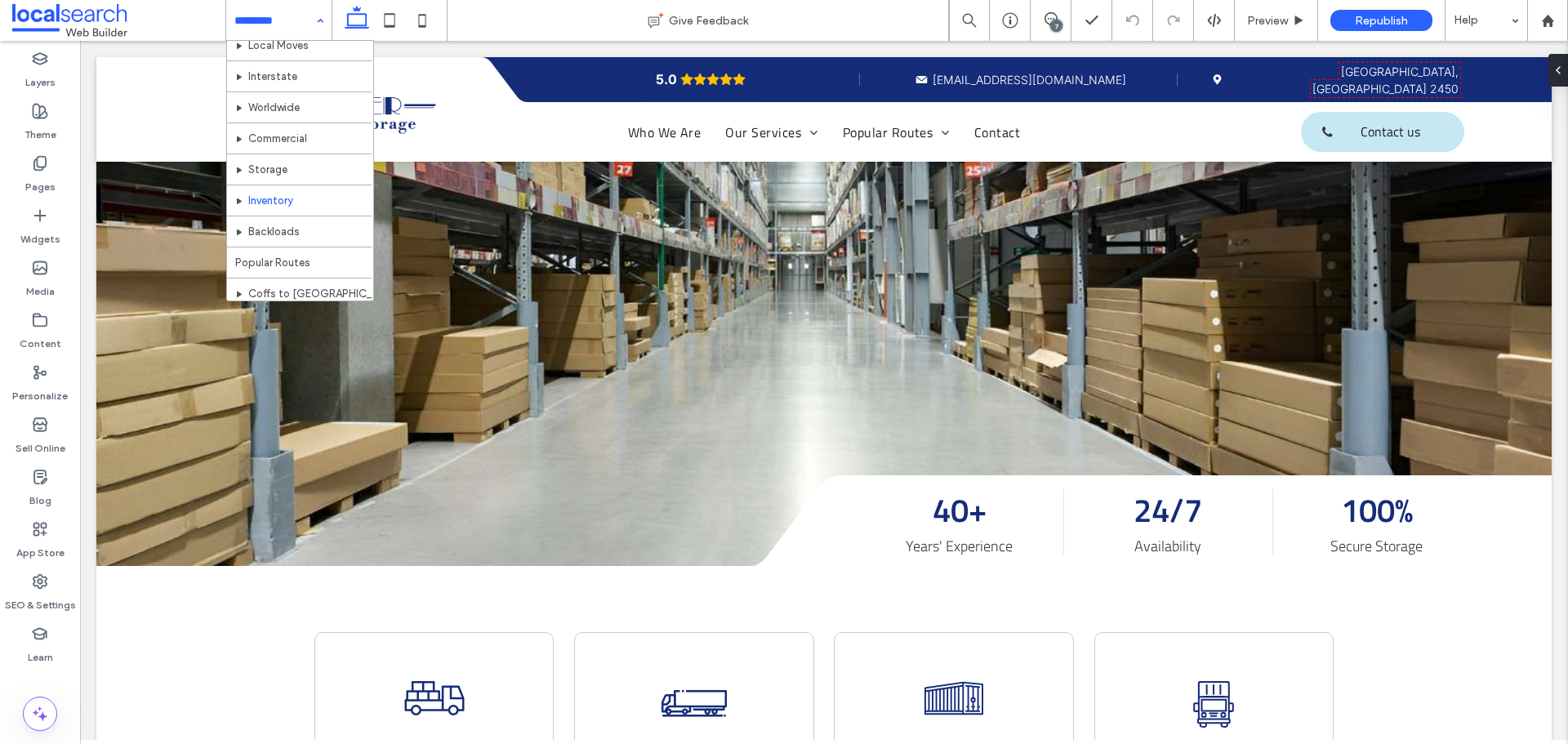
scroll to position [102, 0]
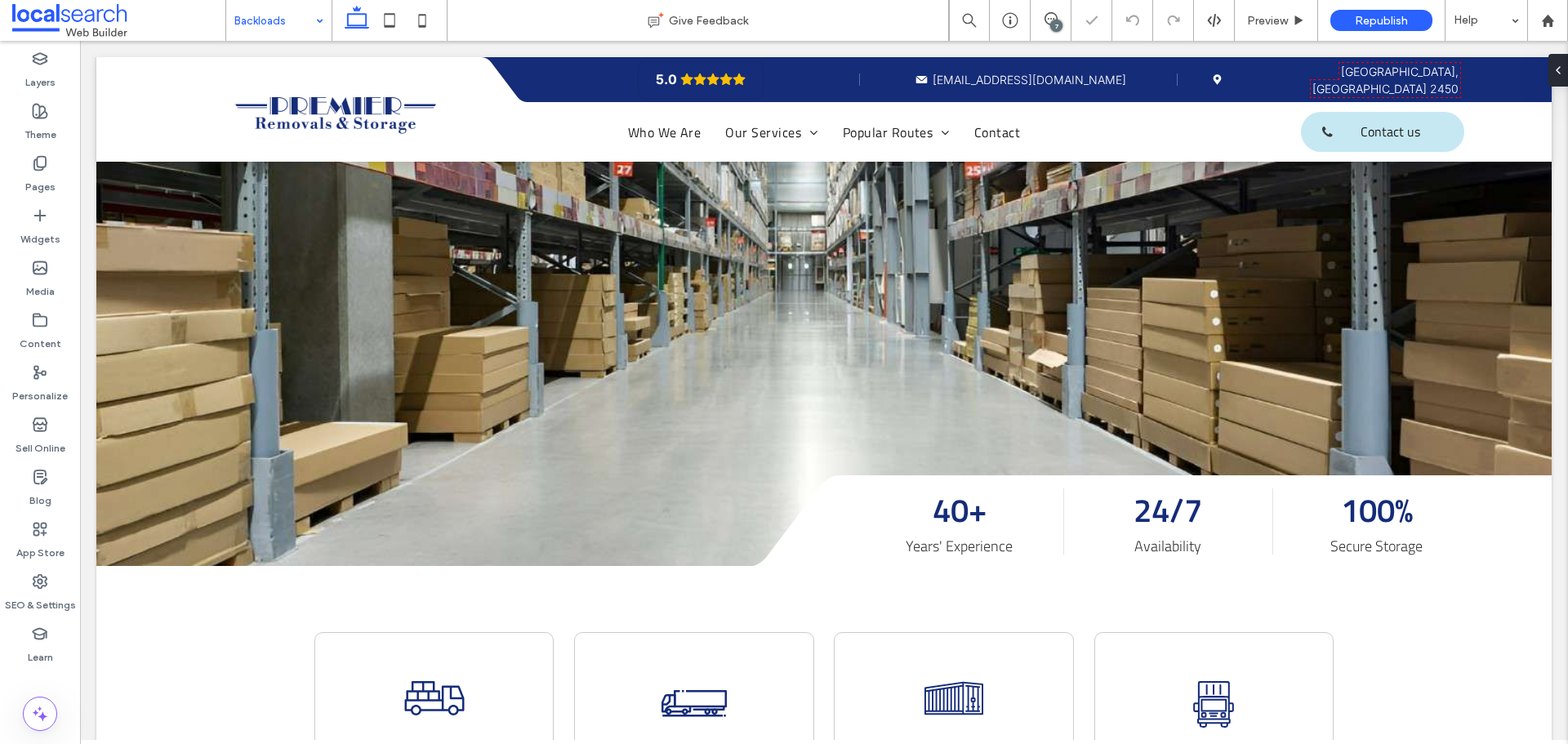
click at [293, 16] on input at bounding box center [274, 20] width 80 height 41
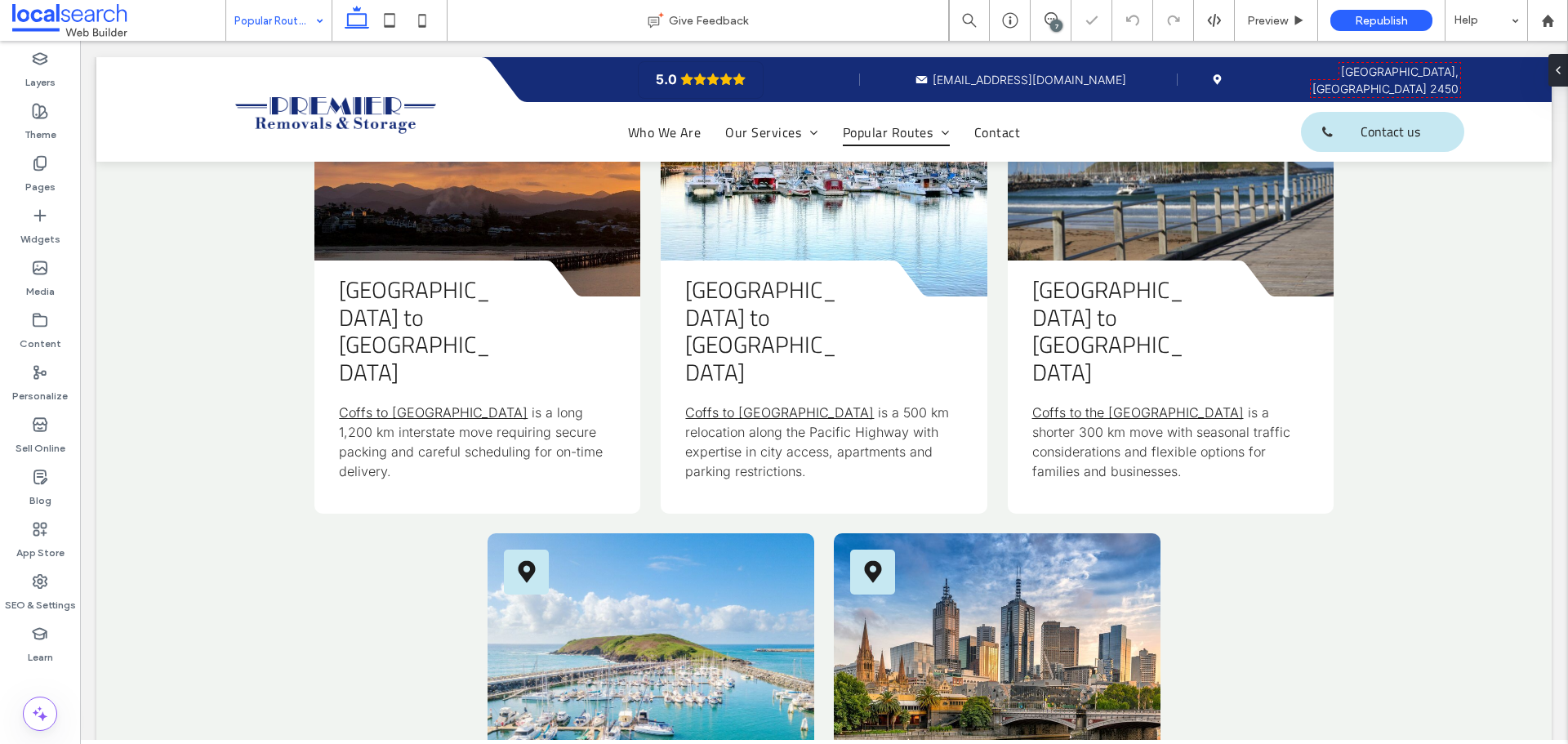
click at [274, 25] on input at bounding box center [274, 20] width 80 height 41
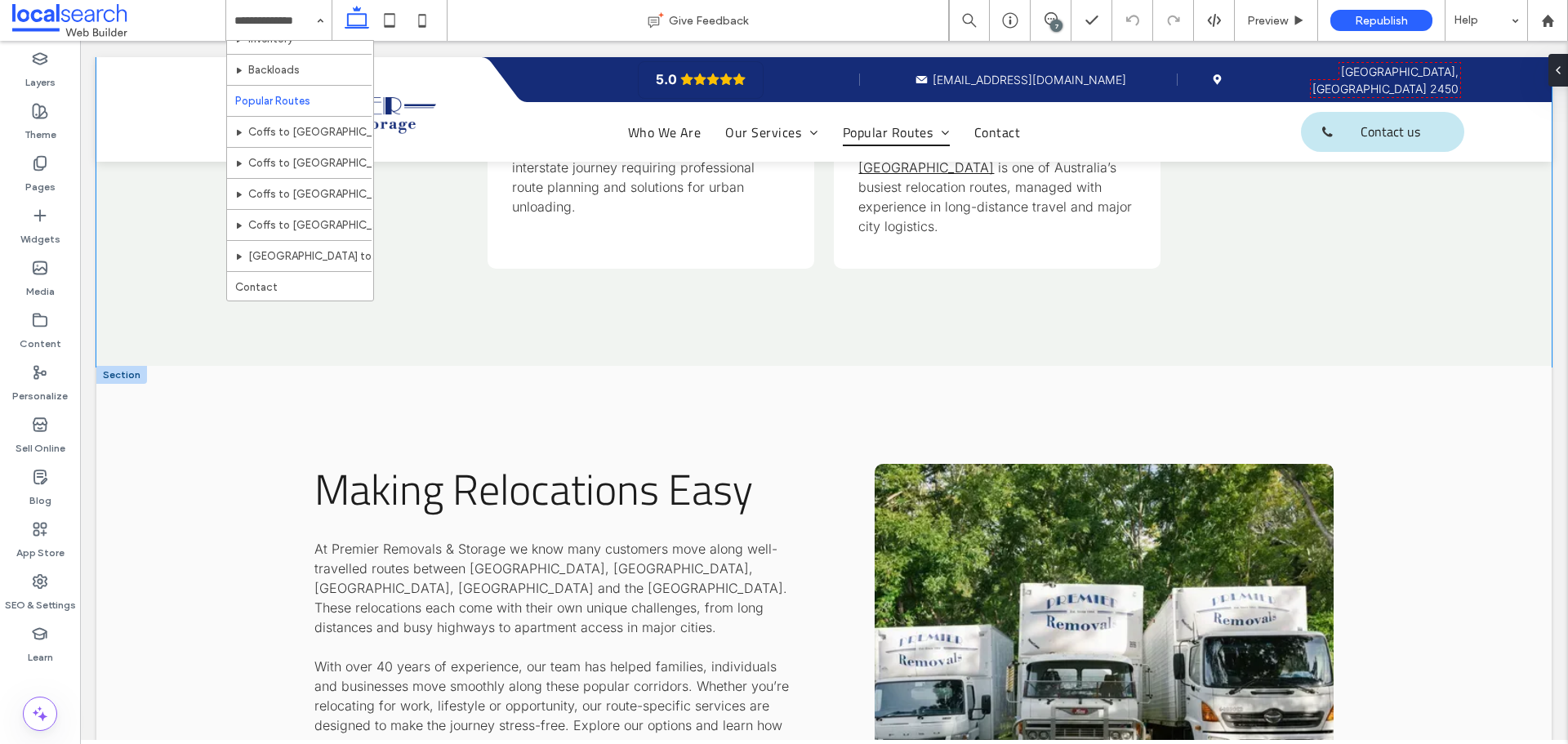
scroll to position [1551, 0]
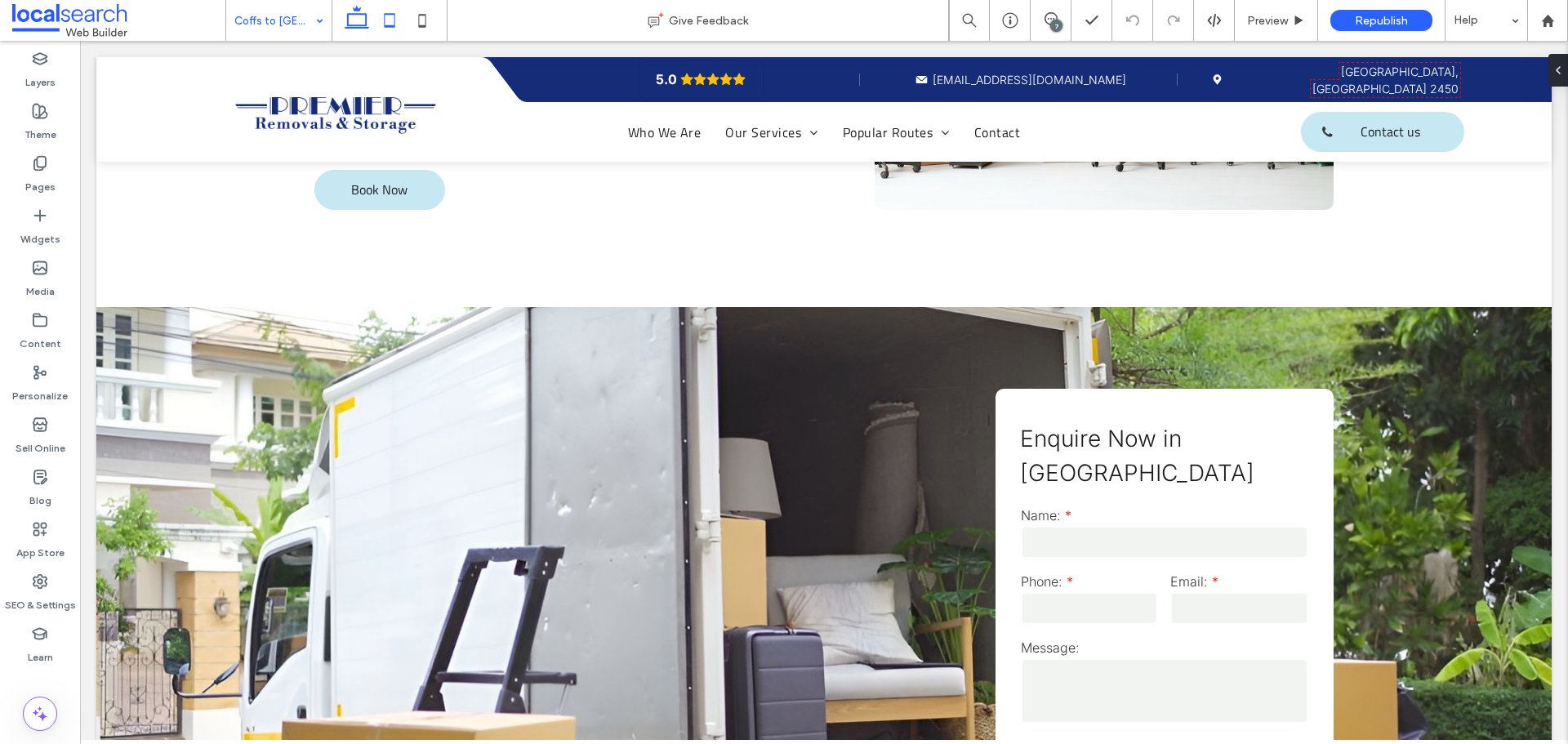
scroll to position [1878, 0]
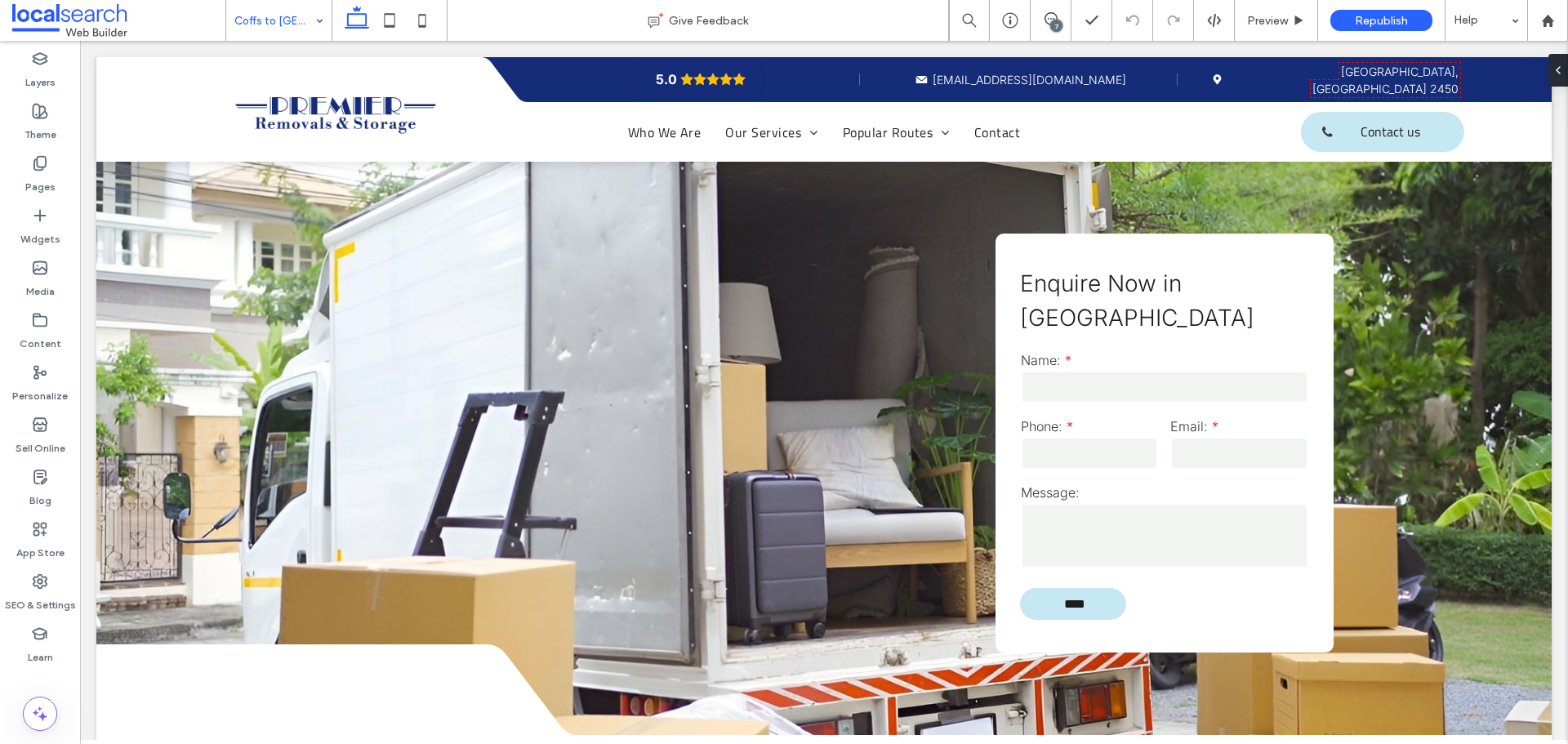
click at [301, 12] on input at bounding box center [274, 20] width 80 height 41
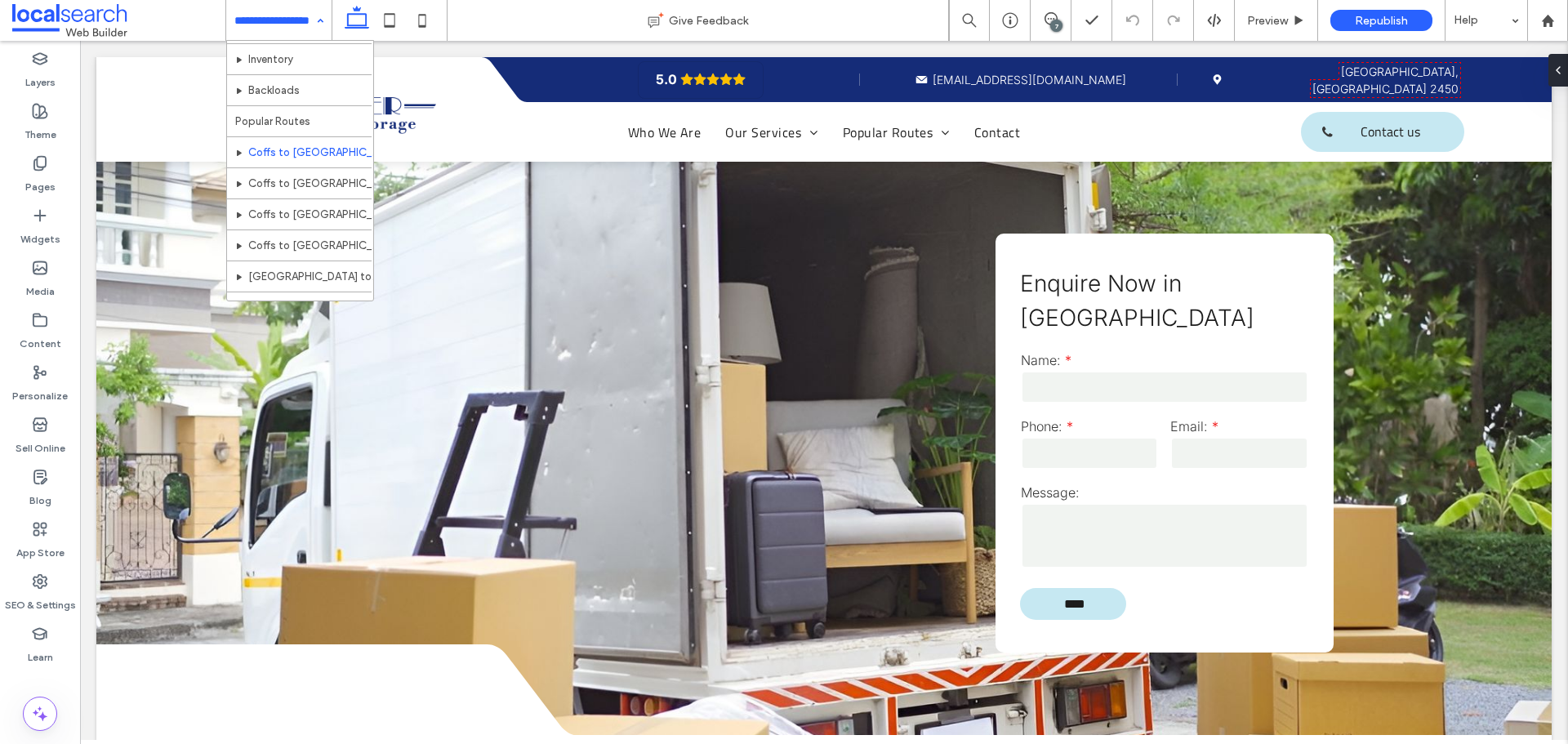
scroll to position [266, 0]
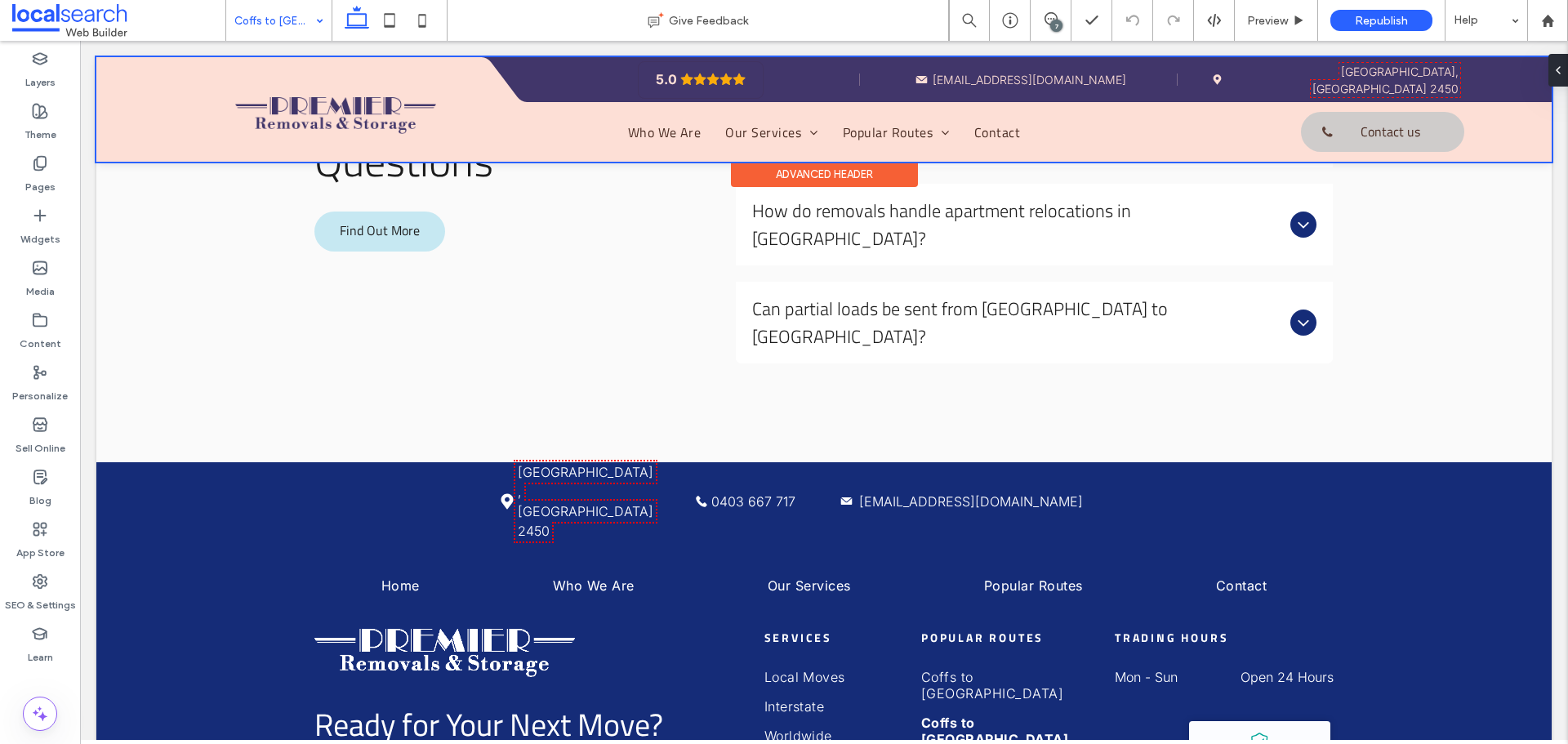
scroll to position [4331, 0]
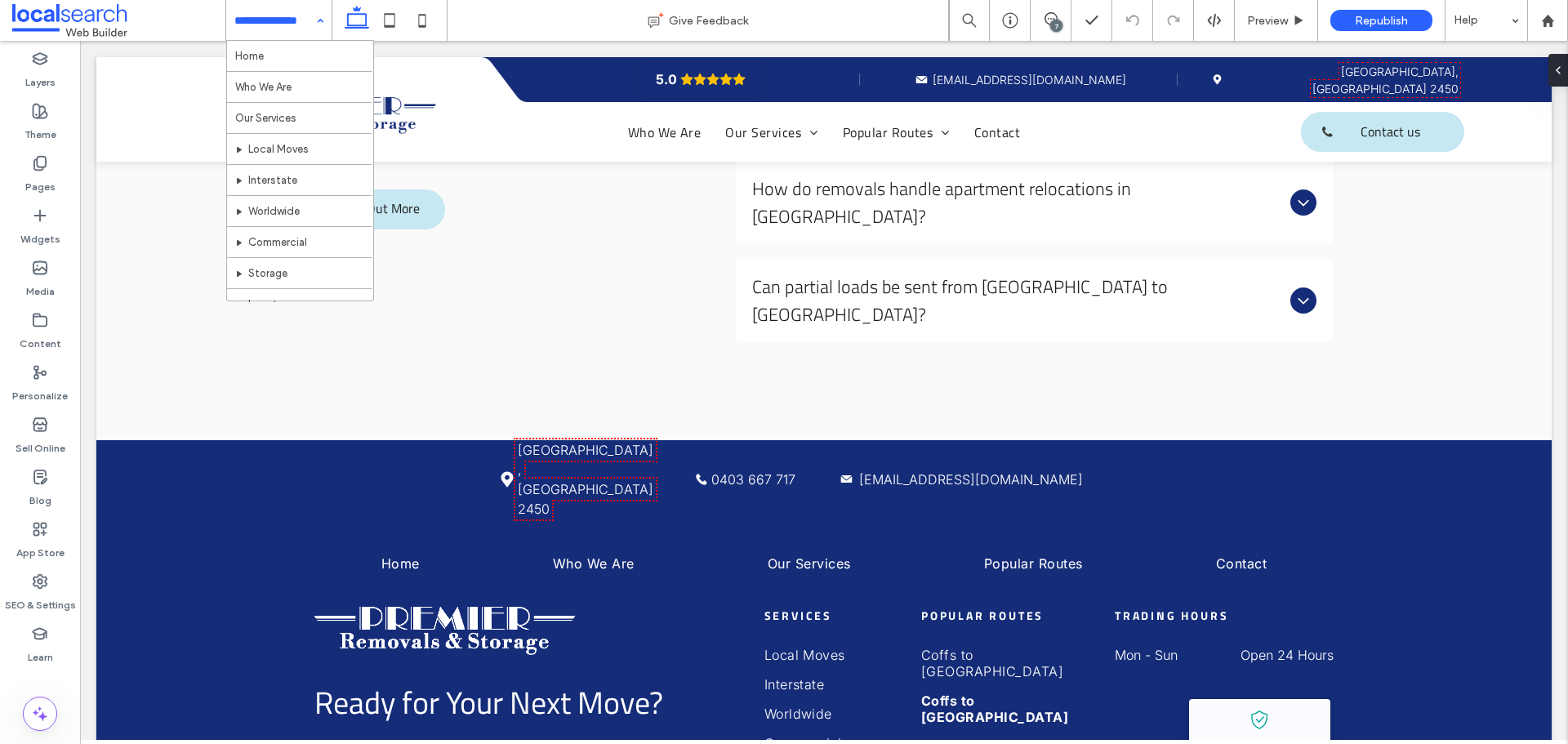
click at [286, 22] on input at bounding box center [274, 20] width 80 height 41
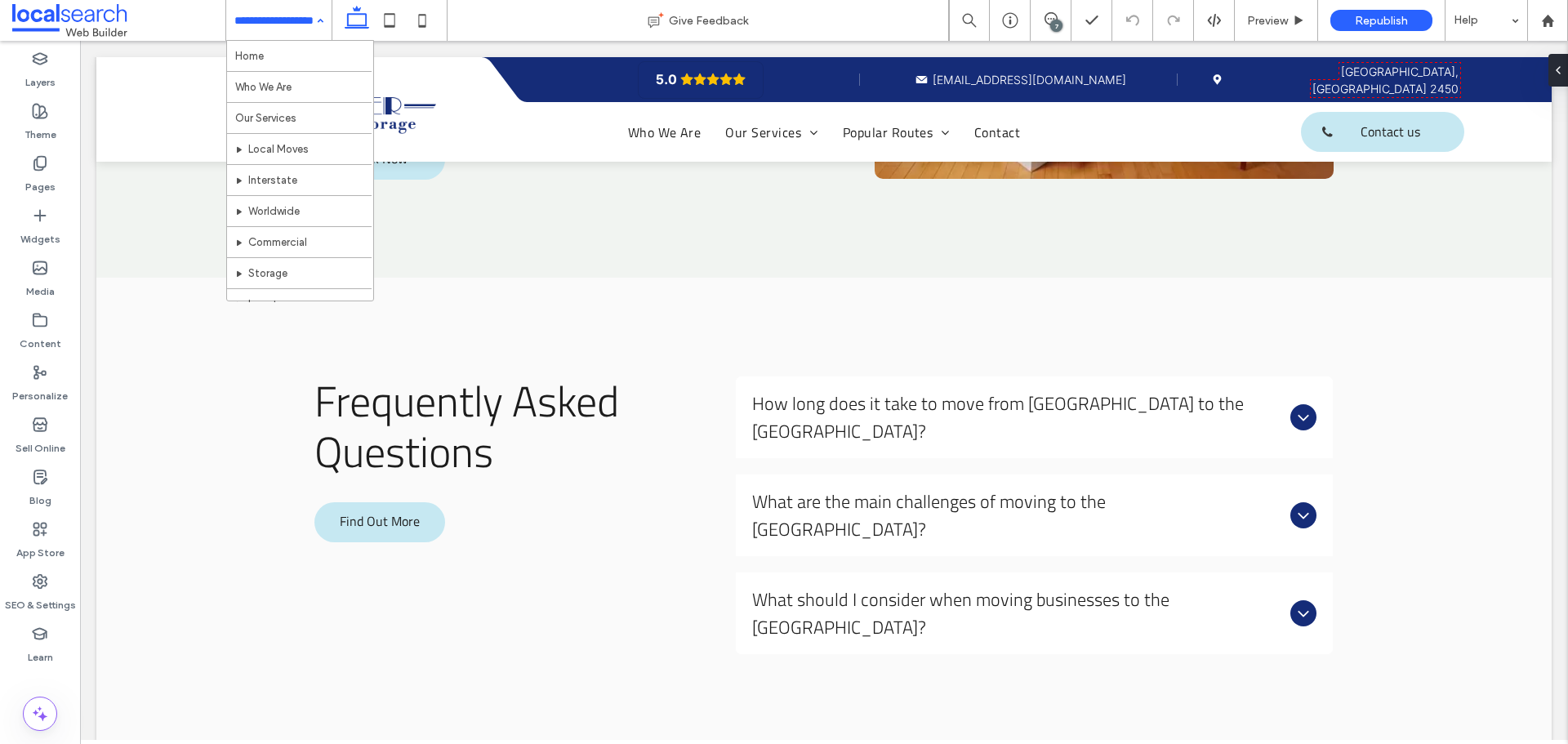
click at [277, 25] on input at bounding box center [274, 20] width 80 height 41
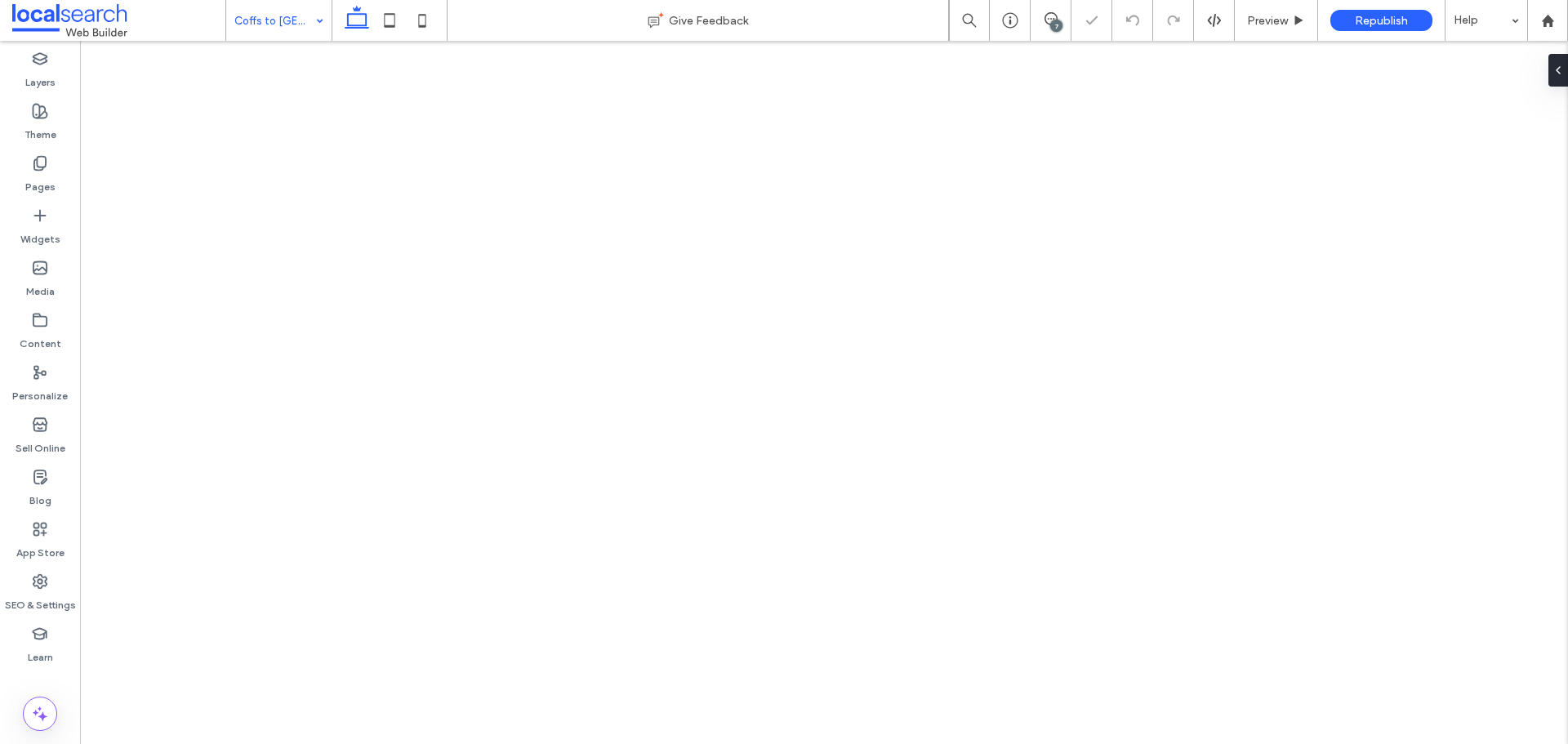
click at [260, 25] on input at bounding box center [274, 20] width 80 height 41
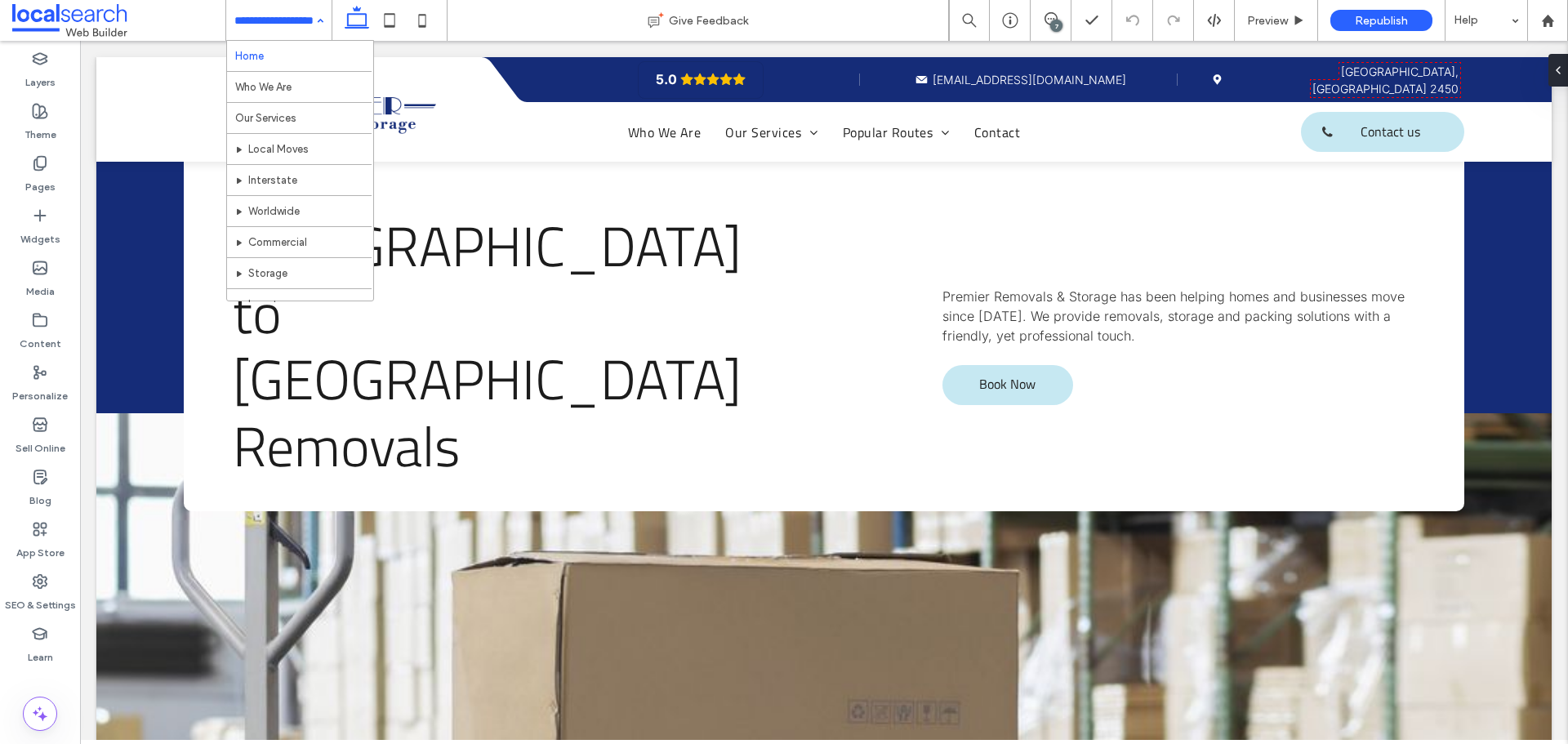
drag, startPoint x: 269, startPoint y: 50, endPoint x: 297, endPoint y: 57, distance: 28.9
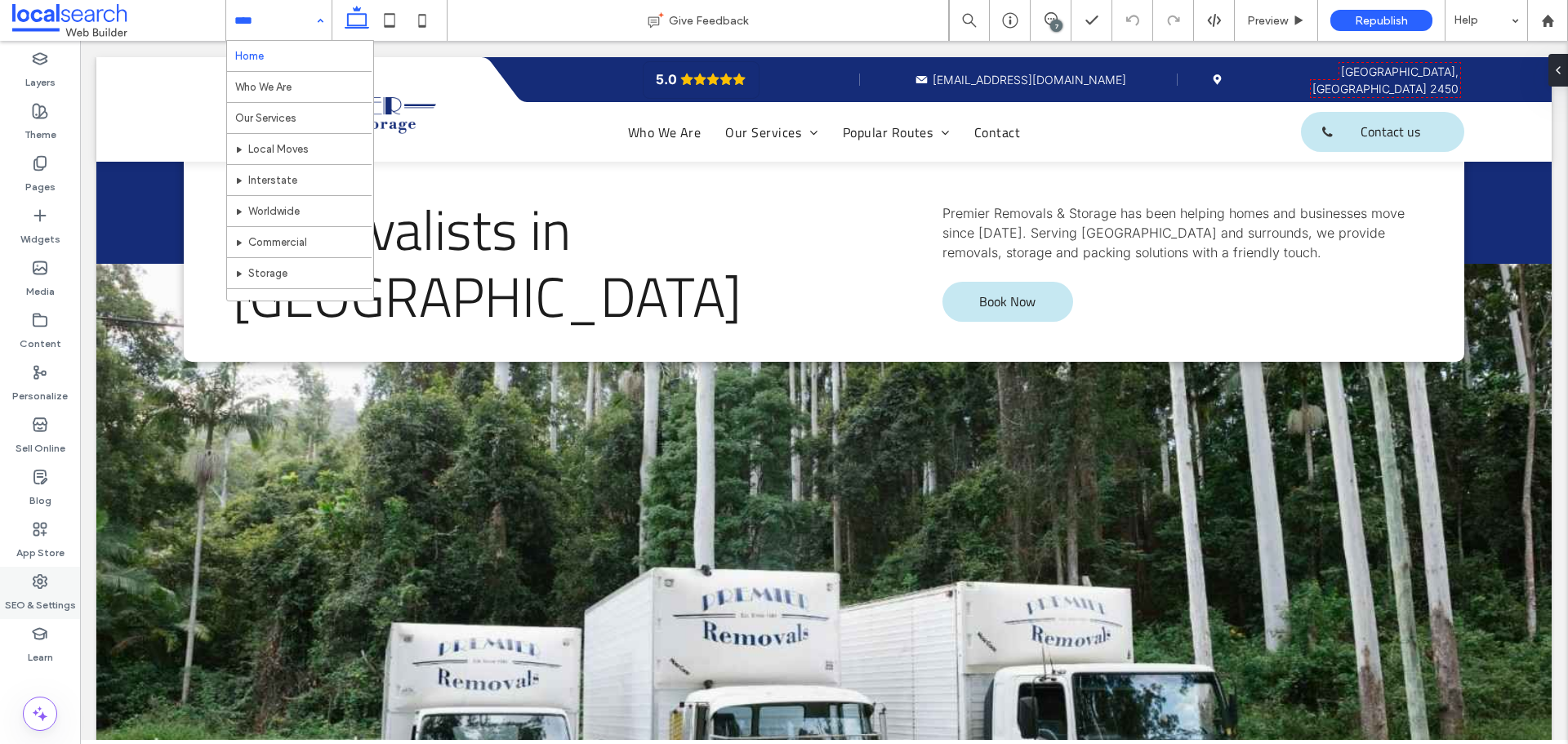
click at [42, 586] on use at bounding box center [40, 580] width 13 height 13
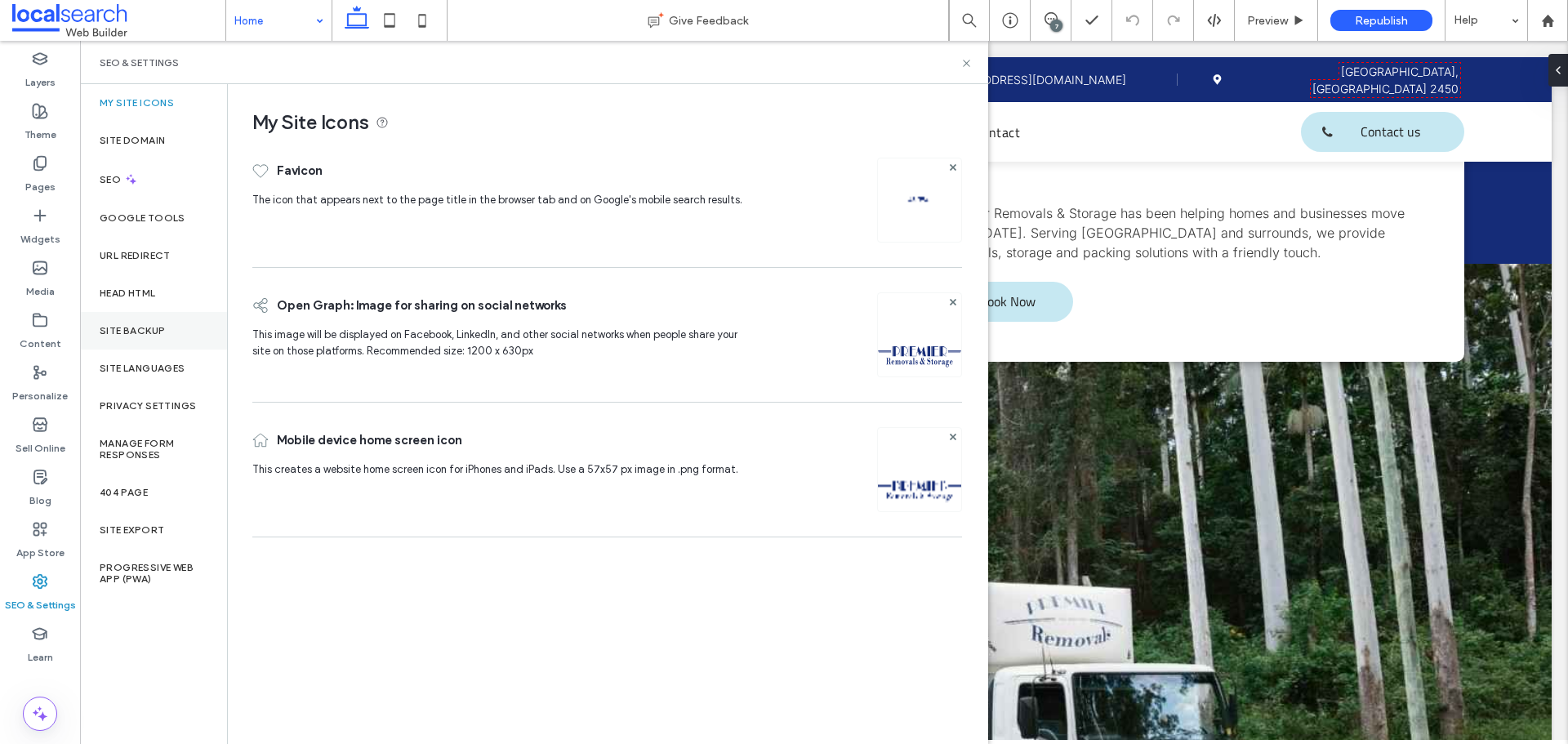
click at [116, 327] on label "Site Backup" at bounding box center [132, 330] width 66 height 11
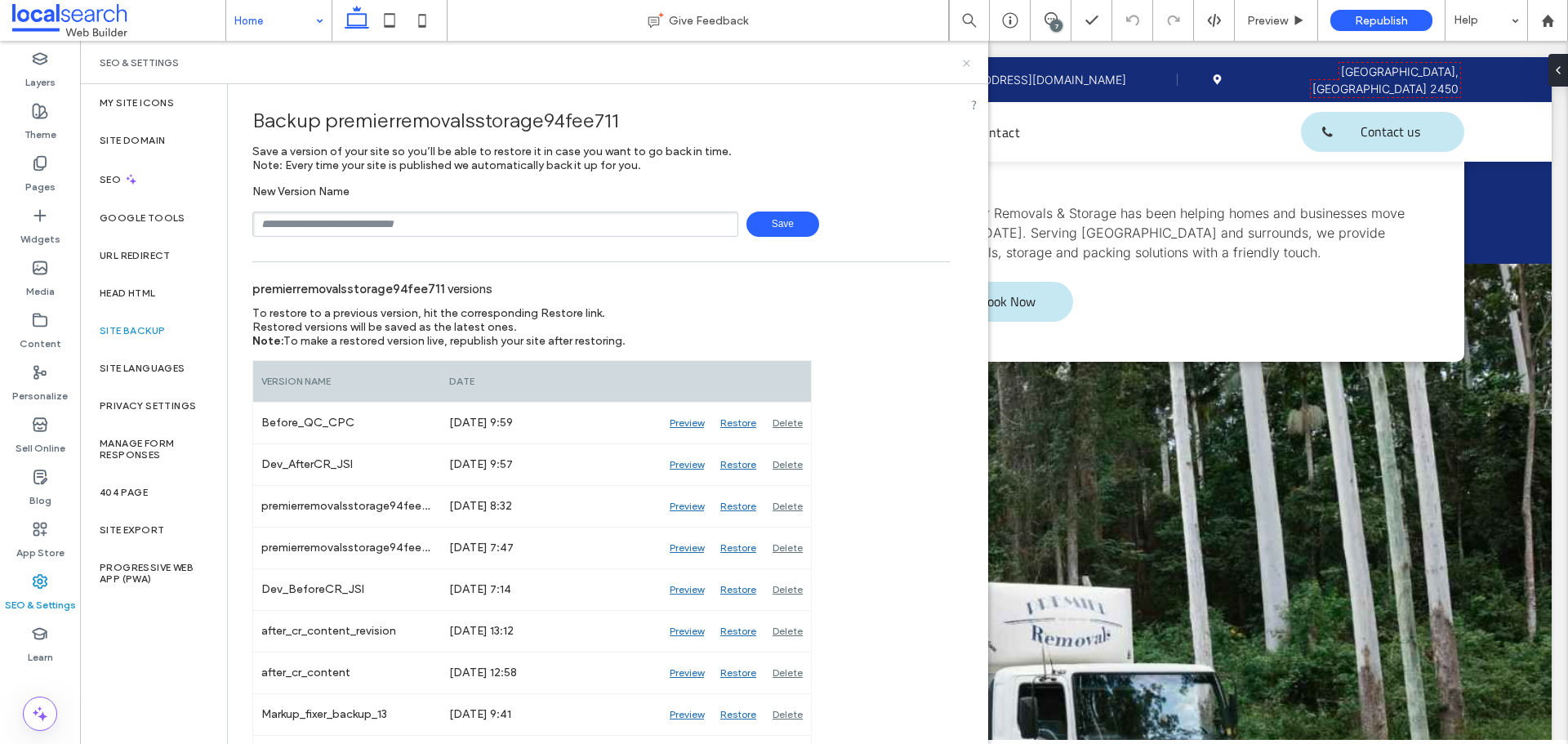
click at [966, 68] on icon at bounding box center [967, 63] width 12 height 12
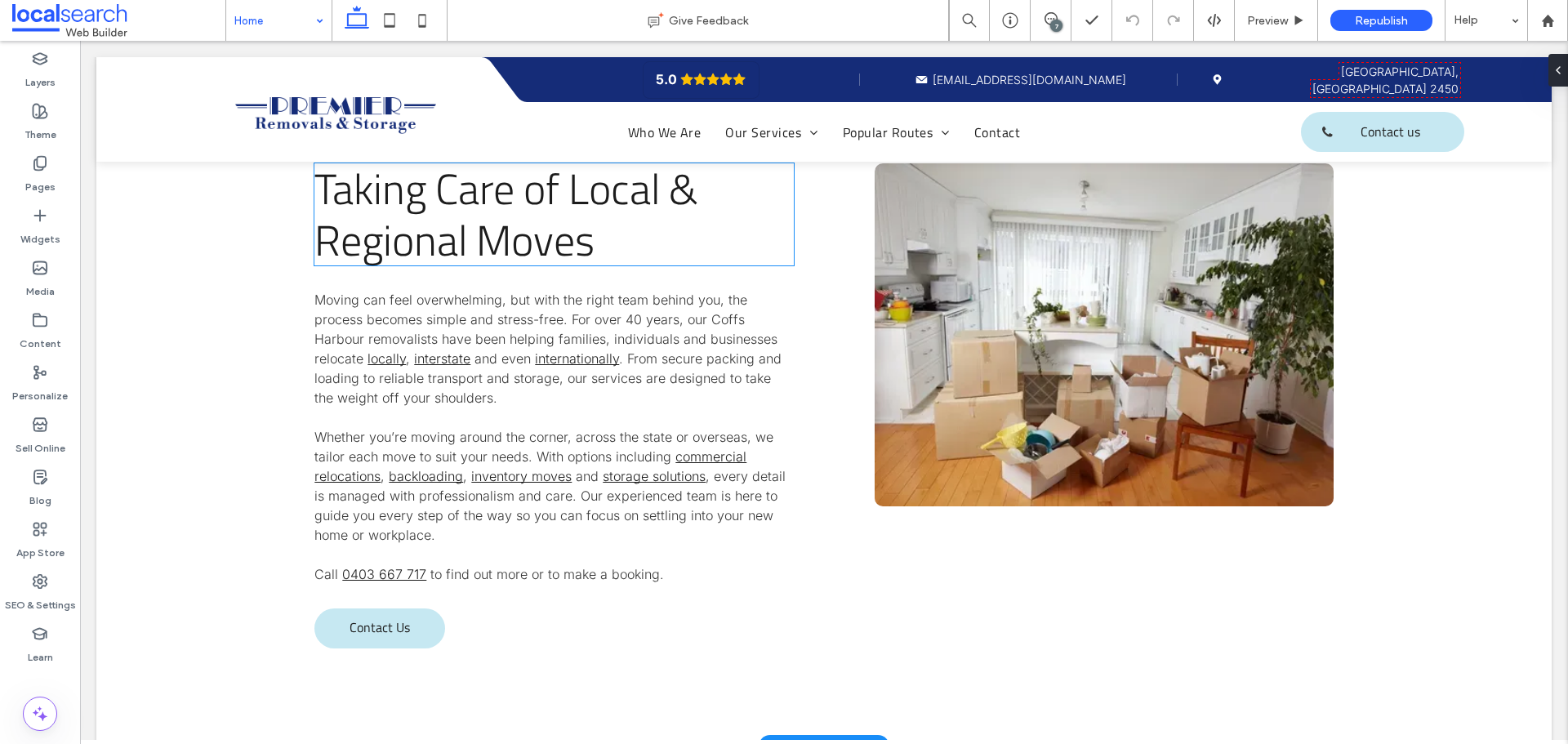
scroll to position [1143, 0]
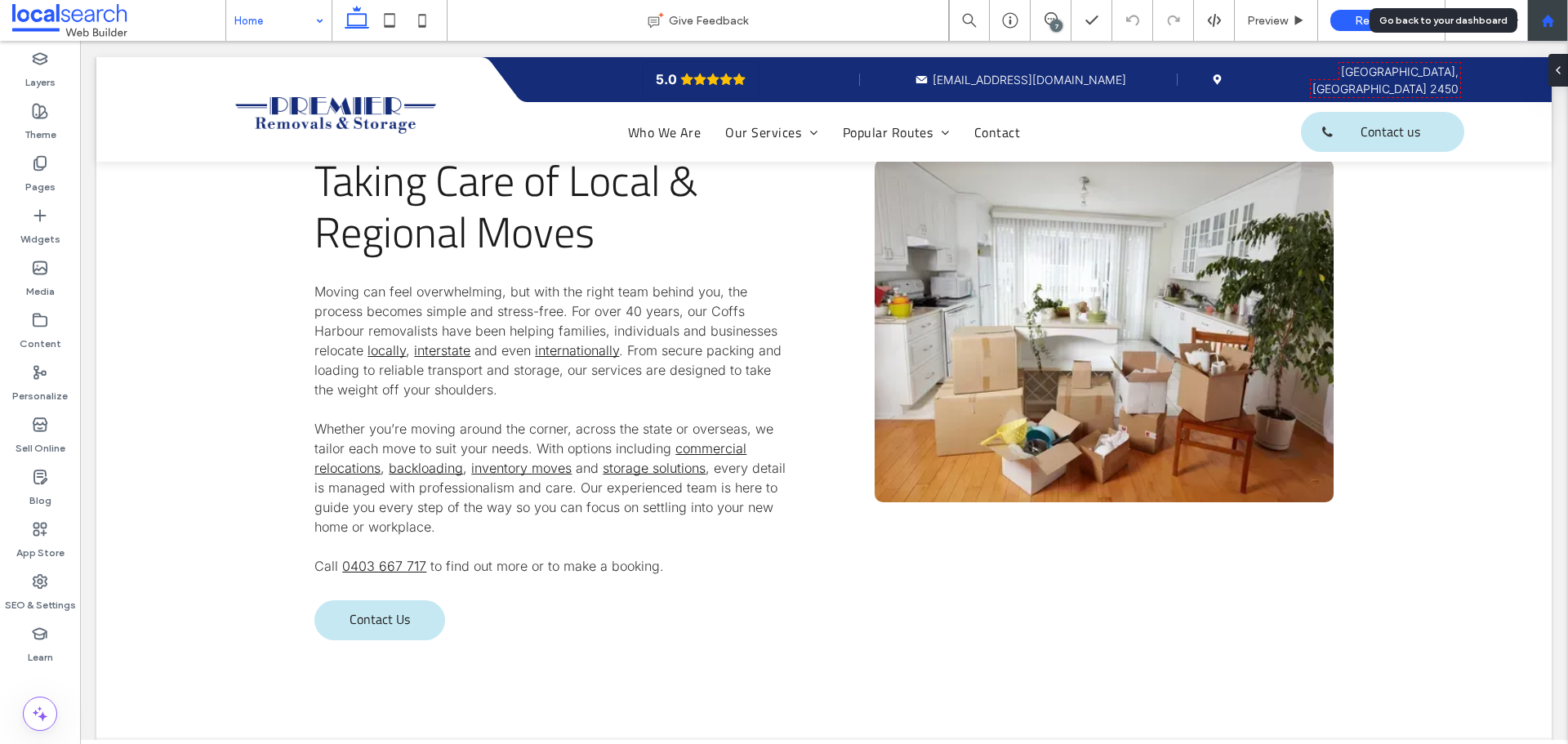
click at [1567, 16] on div at bounding box center [1547, 20] width 41 height 41
